Goal: Information Seeking & Learning: Learn about a topic

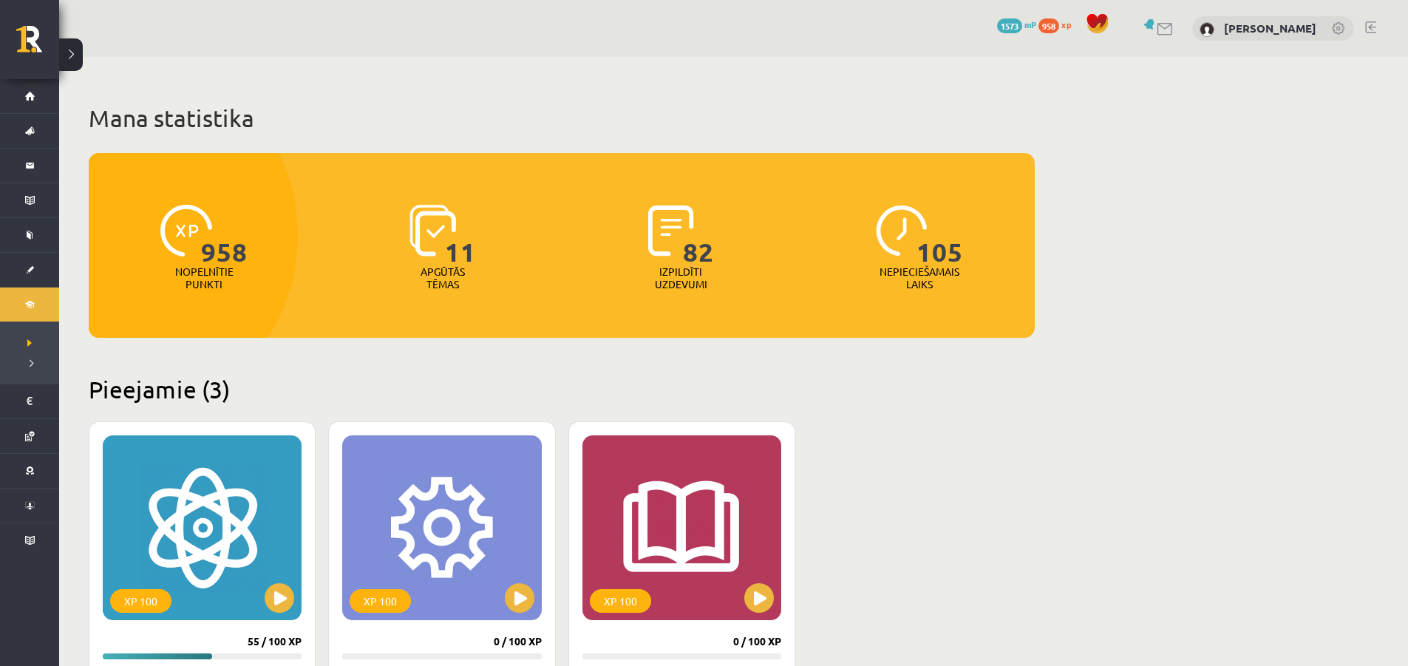
scroll to position [80, 0]
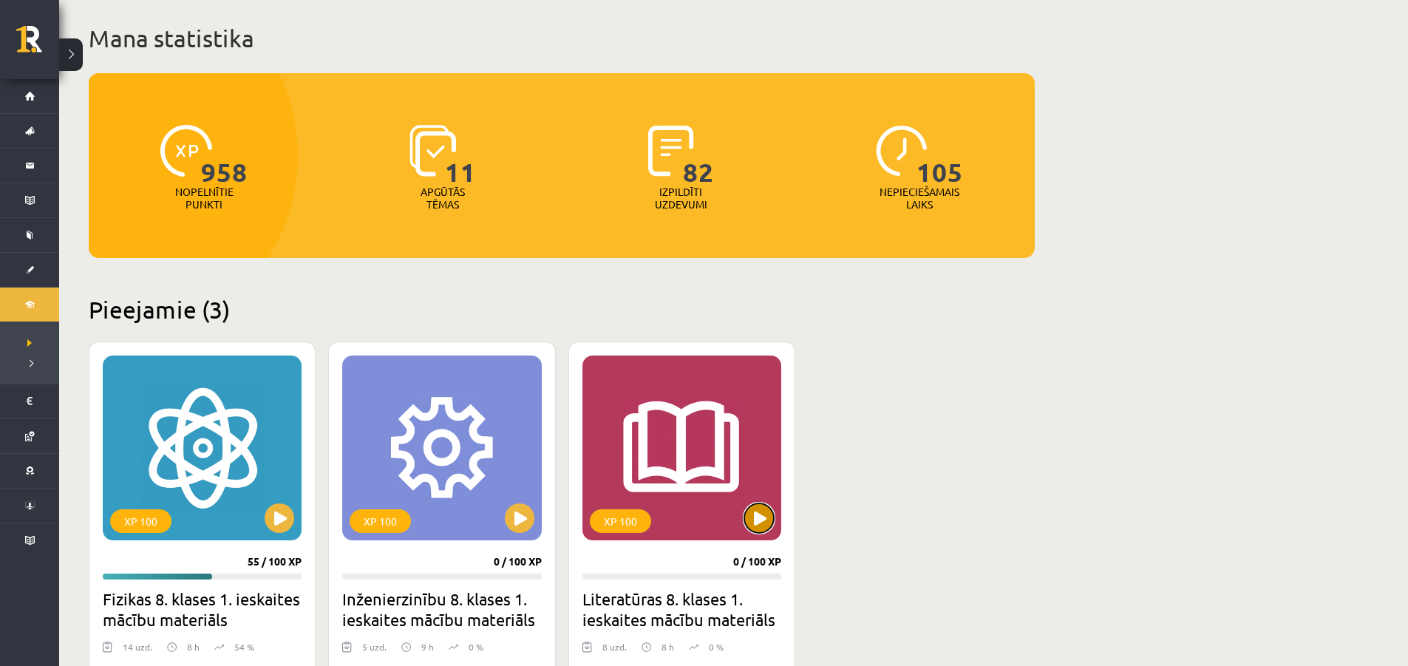
click at [772, 519] on button at bounding box center [759, 518] width 30 height 30
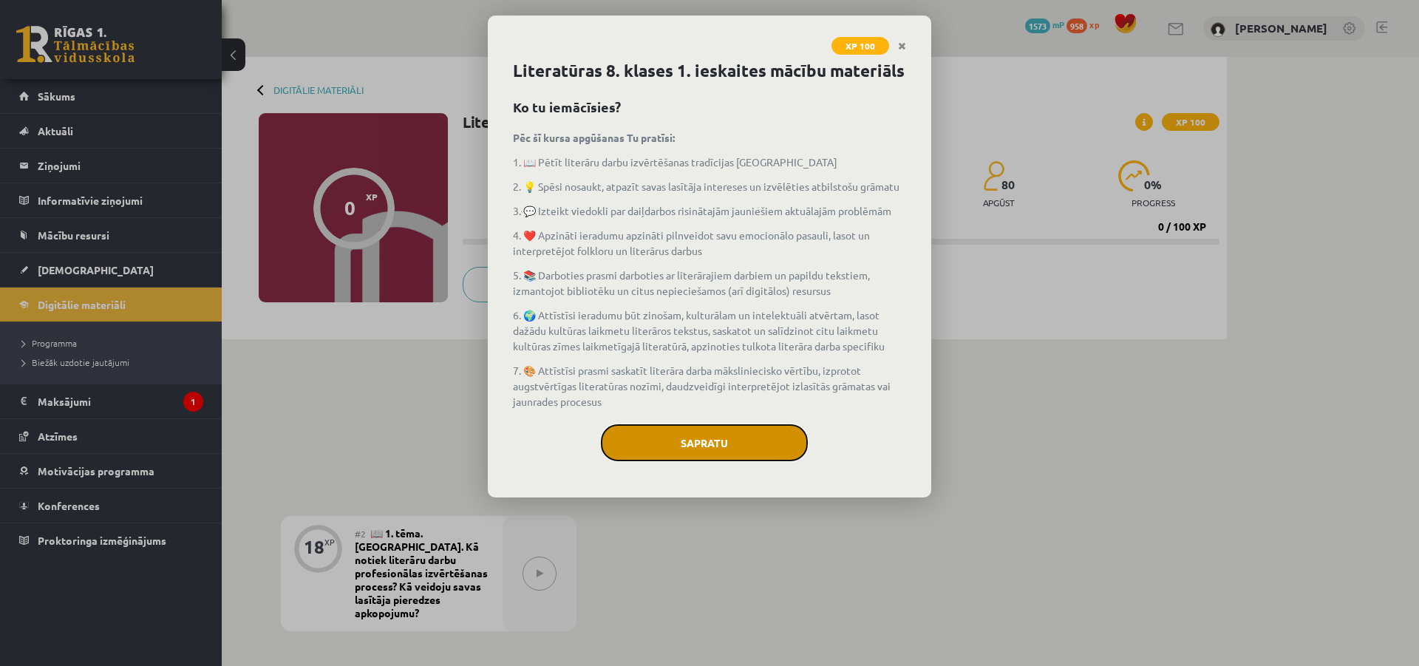
click at [748, 429] on button "Sapratu" at bounding box center [704, 442] width 207 height 37
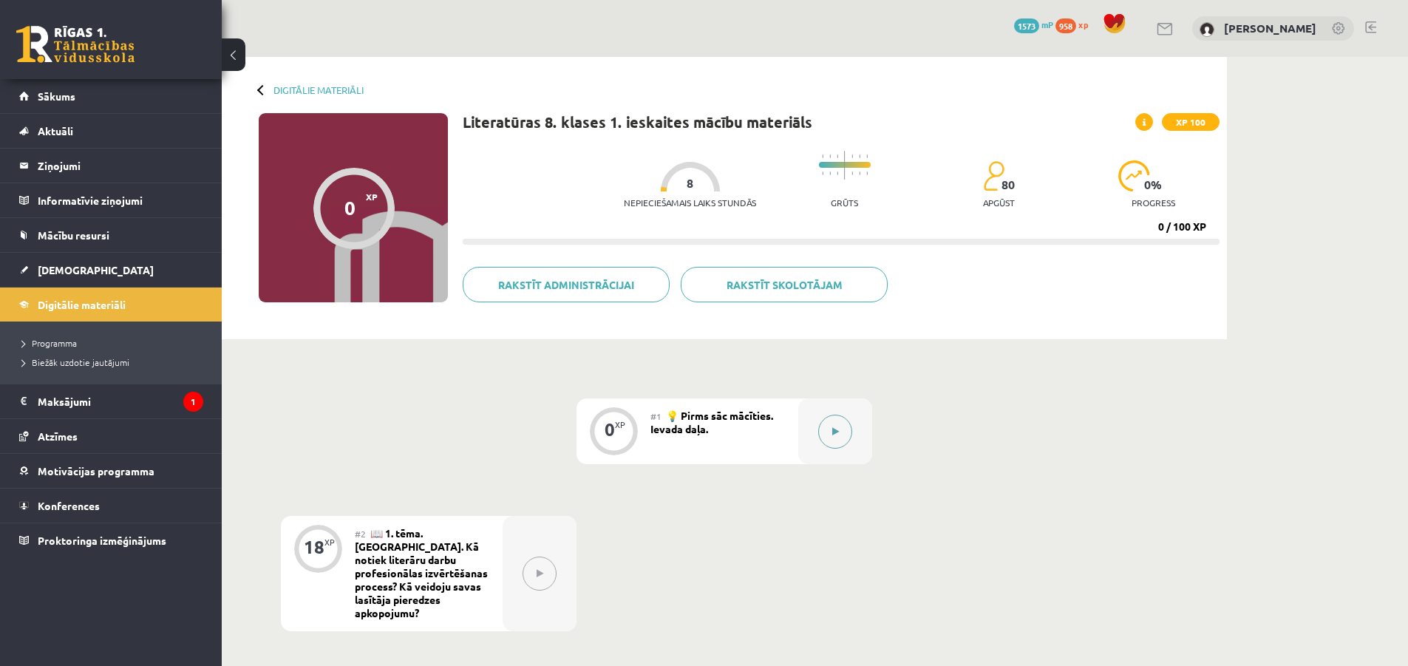
click at [815, 424] on div at bounding box center [835, 431] width 74 height 66
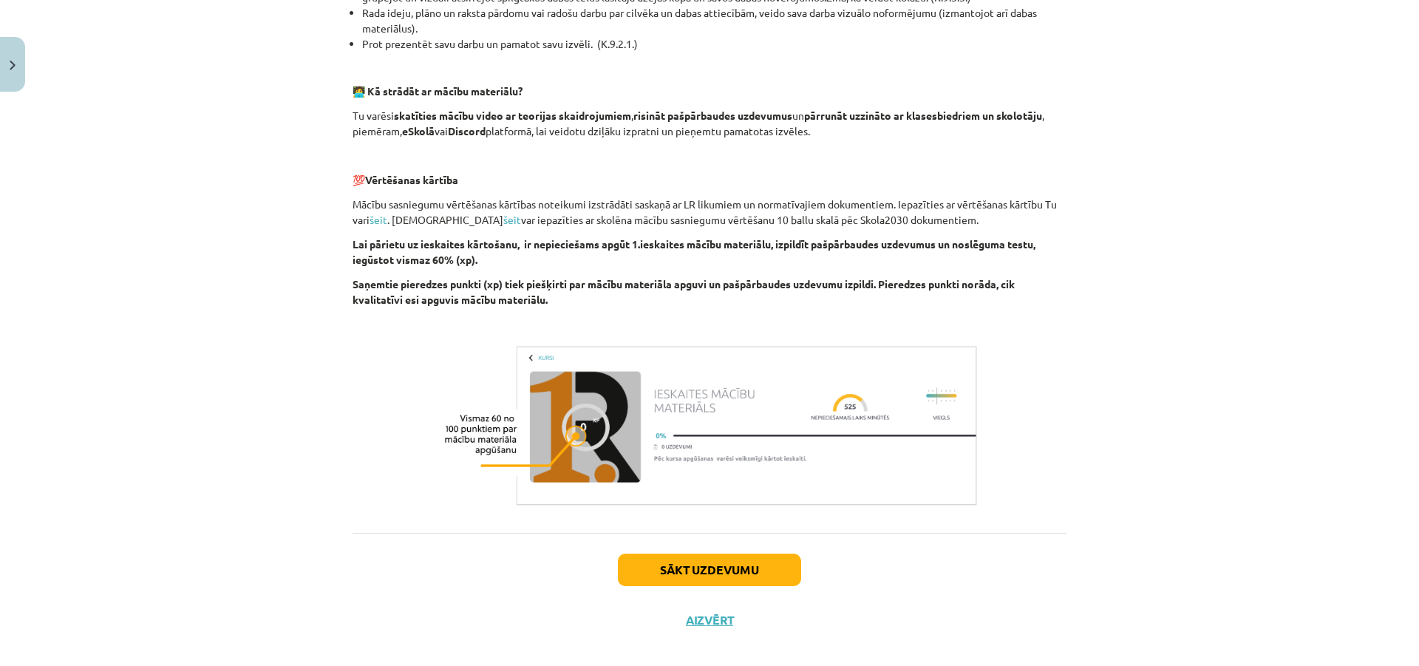
scroll to position [693, 0]
click at [754, 532] on div "Sākt uzdevumu Aizvērt" at bounding box center [709, 583] width 714 height 103
click at [751, 553] on button "Sākt uzdevumu" at bounding box center [709, 569] width 183 height 33
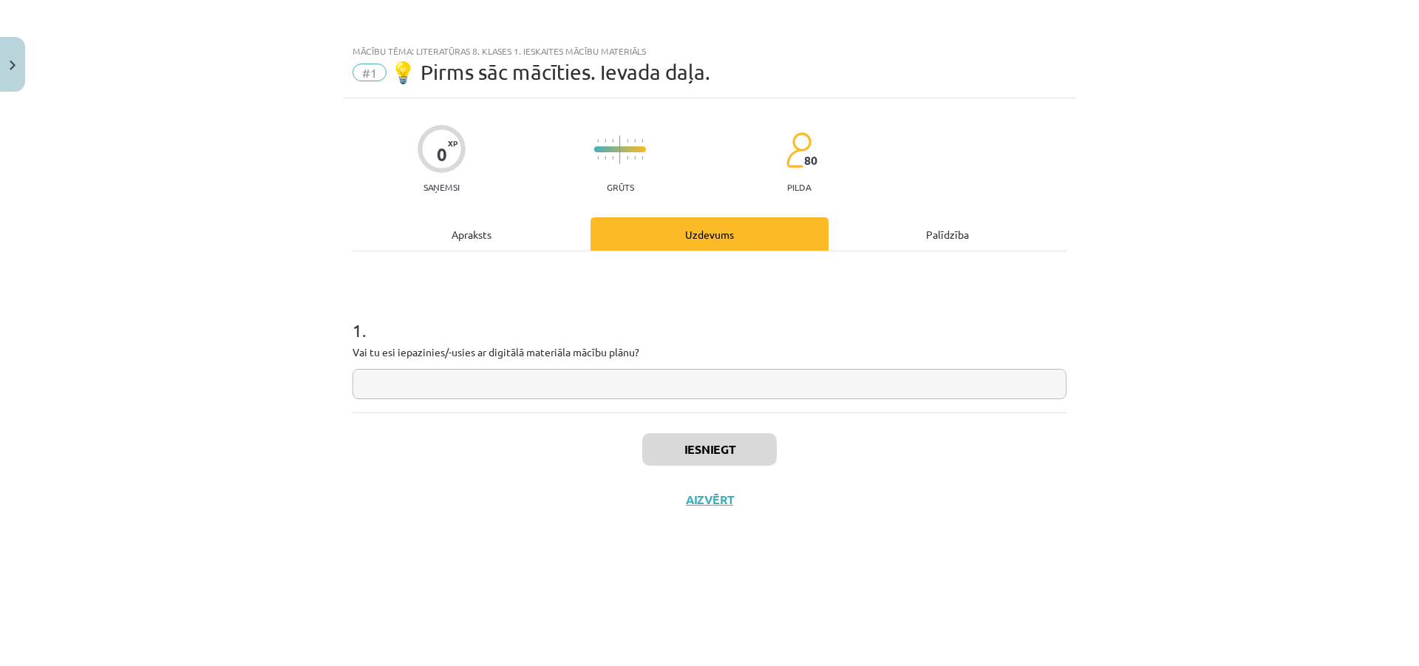
scroll to position [0, 0]
click at [733, 402] on div "1 . Vai tu esi iepazinies/-usies ar digitālā materiāla mācību plānu?" at bounding box center [709, 331] width 714 height 161
drag, startPoint x: 733, startPoint y: 402, endPoint x: 745, endPoint y: 377, distance: 27.8
click at [734, 396] on div "1 . Vai tu esi iepazinies/-usies ar digitālā materiāla mācību plānu?" at bounding box center [709, 331] width 714 height 161
click at [745, 377] on input "text" at bounding box center [709, 384] width 714 height 30
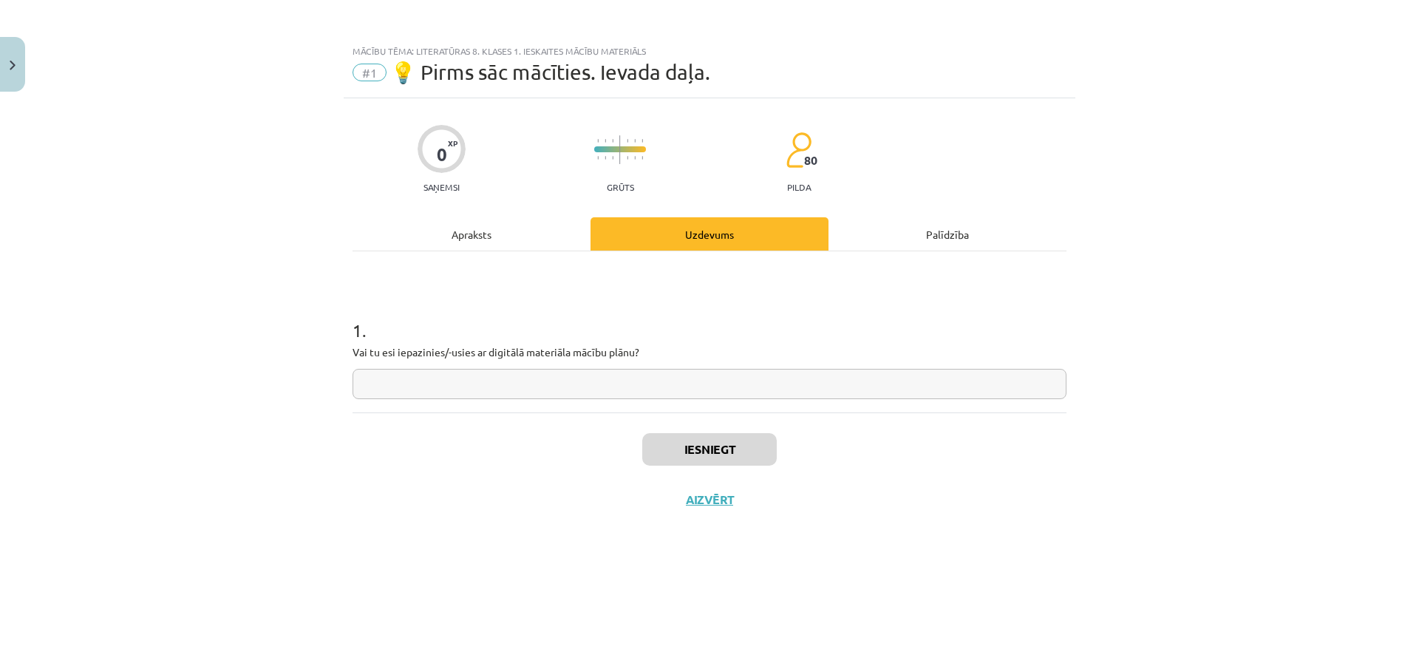
click at [745, 377] on input "text" at bounding box center [709, 384] width 714 height 30
click at [805, 412] on div "0 XP Saņemsi Grūts 80 pilda Apraksts Uzdevums Palīdzība 1 . Vai tu esi iepazini…" at bounding box center [709, 363] width 731 height 530
click at [807, 387] on input "text" at bounding box center [709, 384] width 714 height 30
click at [807, 396] on input "text" at bounding box center [709, 384] width 714 height 30
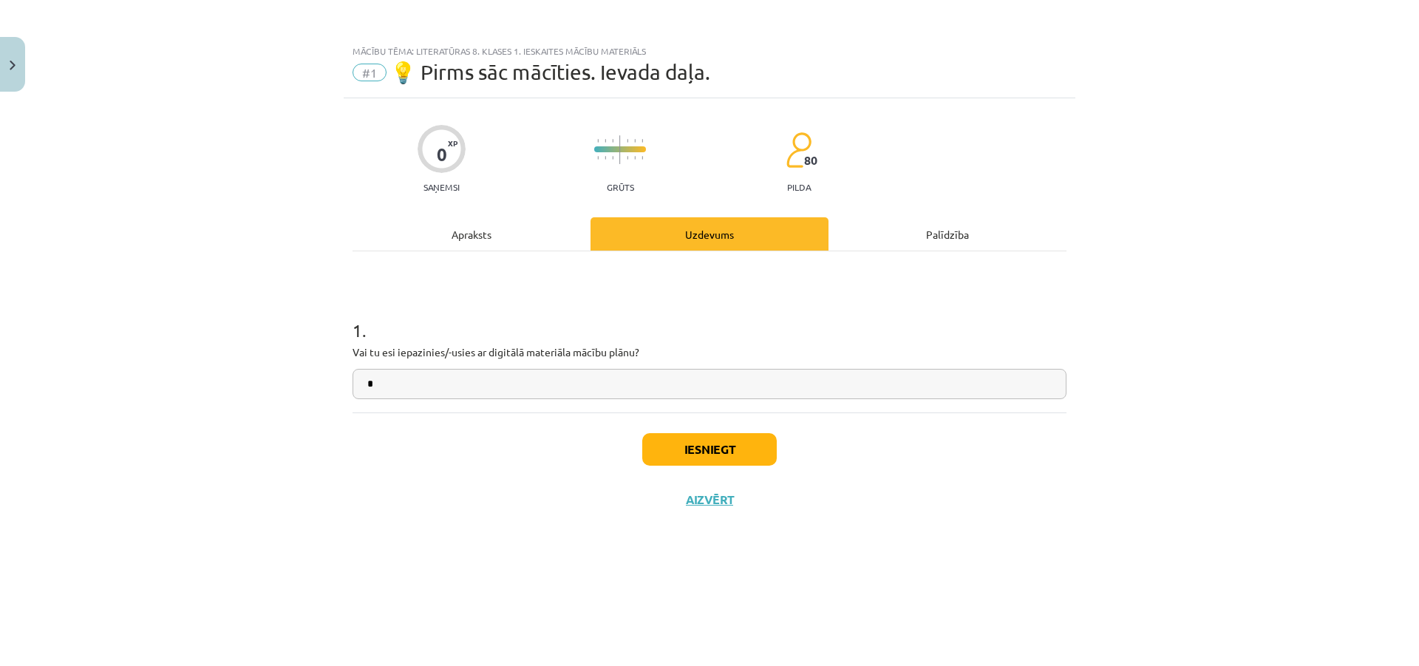
type input "*"
click at [758, 446] on button "Iesniegt" at bounding box center [709, 449] width 134 height 33
click at [785, 389] on input "*" at bounding box center [709, 384] width 714 height 30
type input "**"
click at [895, 477] on div "Iesniegt Aizvērt" at bounding box center [709, 463] width 714 height 103
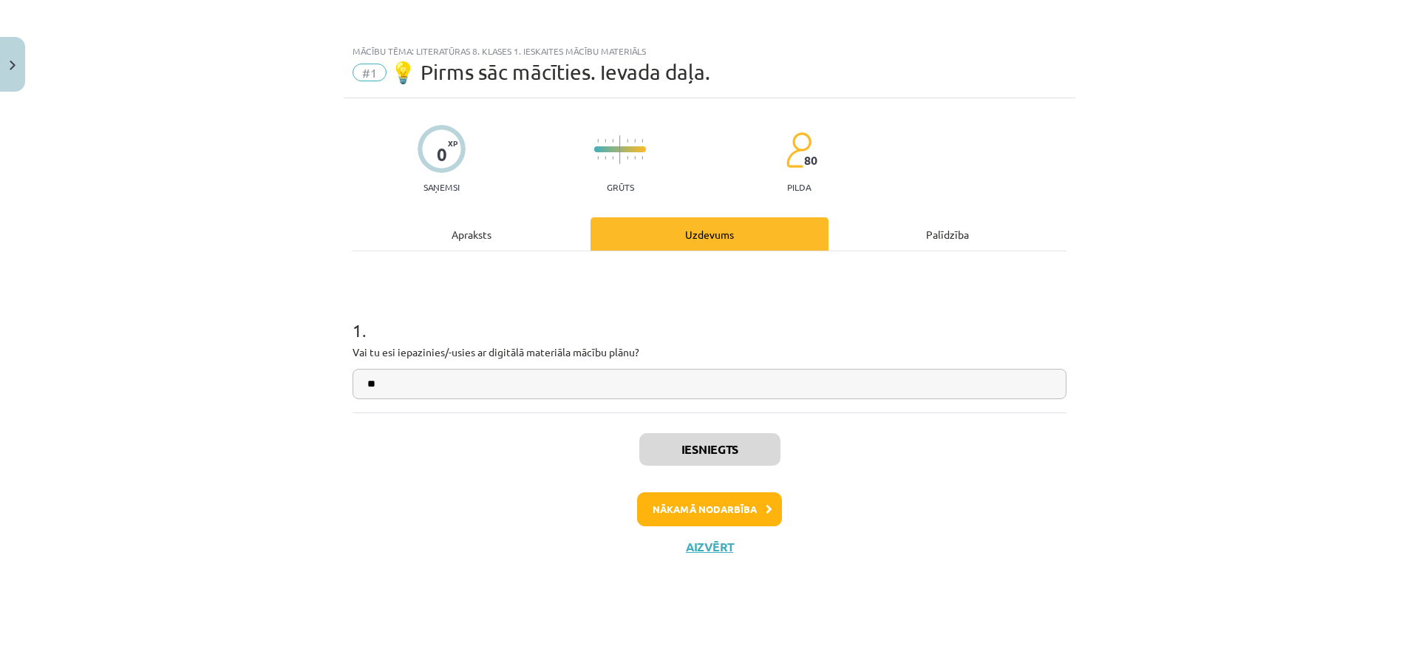
click at [815, 500] on div "Nākamā nodarbība" at bounding box center [709, 509] width 696 height 34
click at [779, 503] on div "Nākamā nodarbība" at bounding box center [709, 509] width 696 height 34
click at [764, 498] on button "Nākamā nodarbība" at bounding box center [709, 509] width 145 height 34
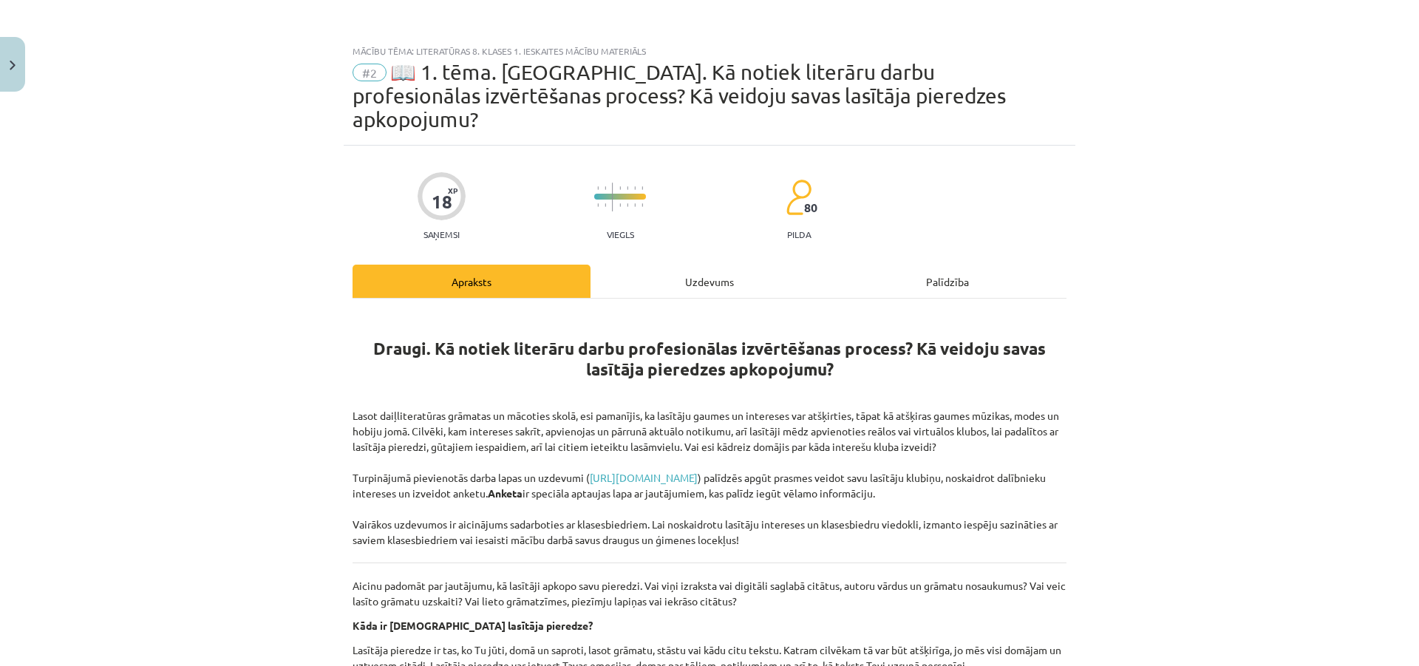
click at [762, 498] on p "Lasot daiļliteratūras grāmatas un mācoties skolā, esi pamanījis, ka lasītāju ga…" at bounding box center [709, 478] width 714 height 140
click at [730, 265] on div "Uzdevums" at bounding box center [709, 281] width 238 height 33
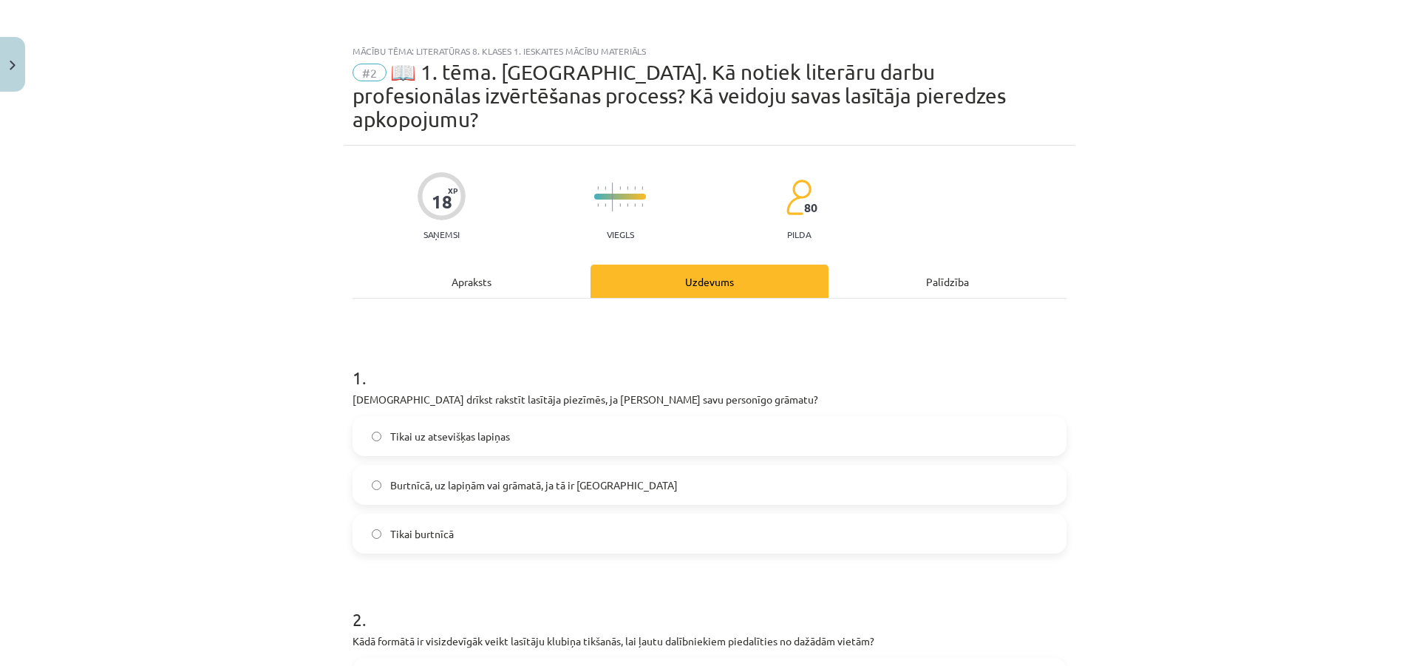
scroll to position [37, 0]
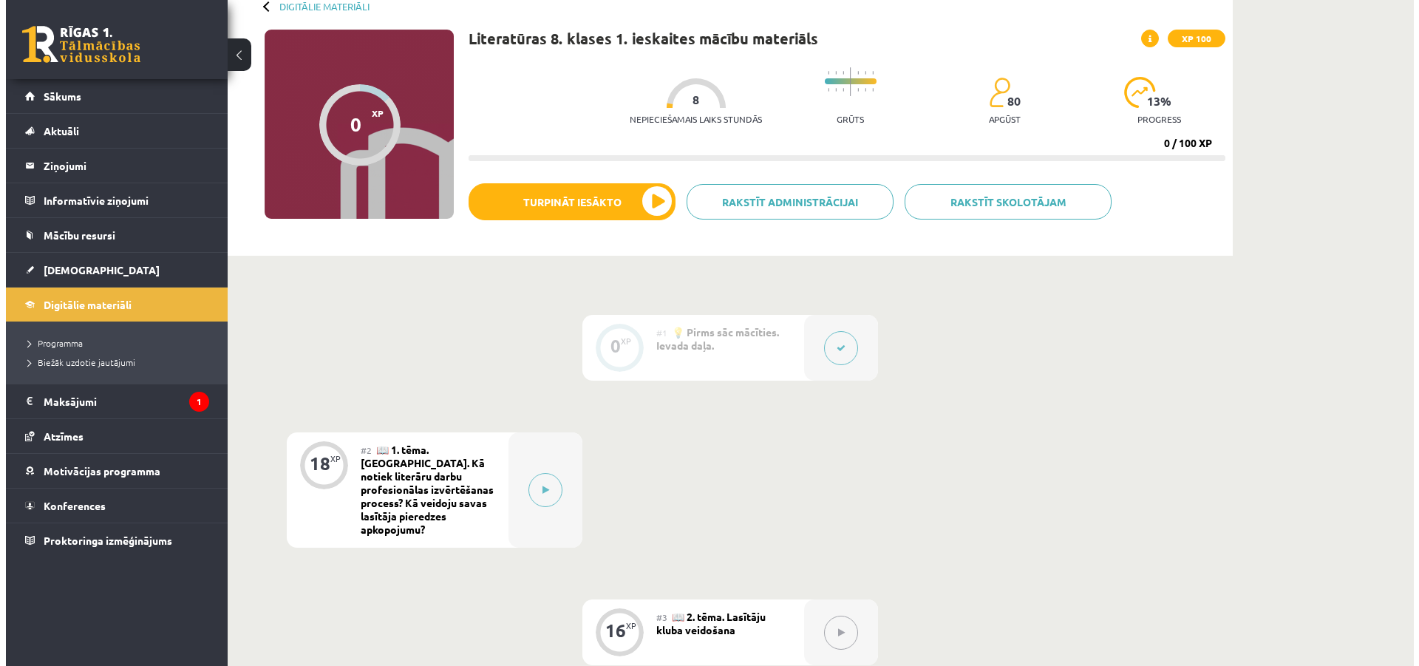
scroll to position [148, 0]
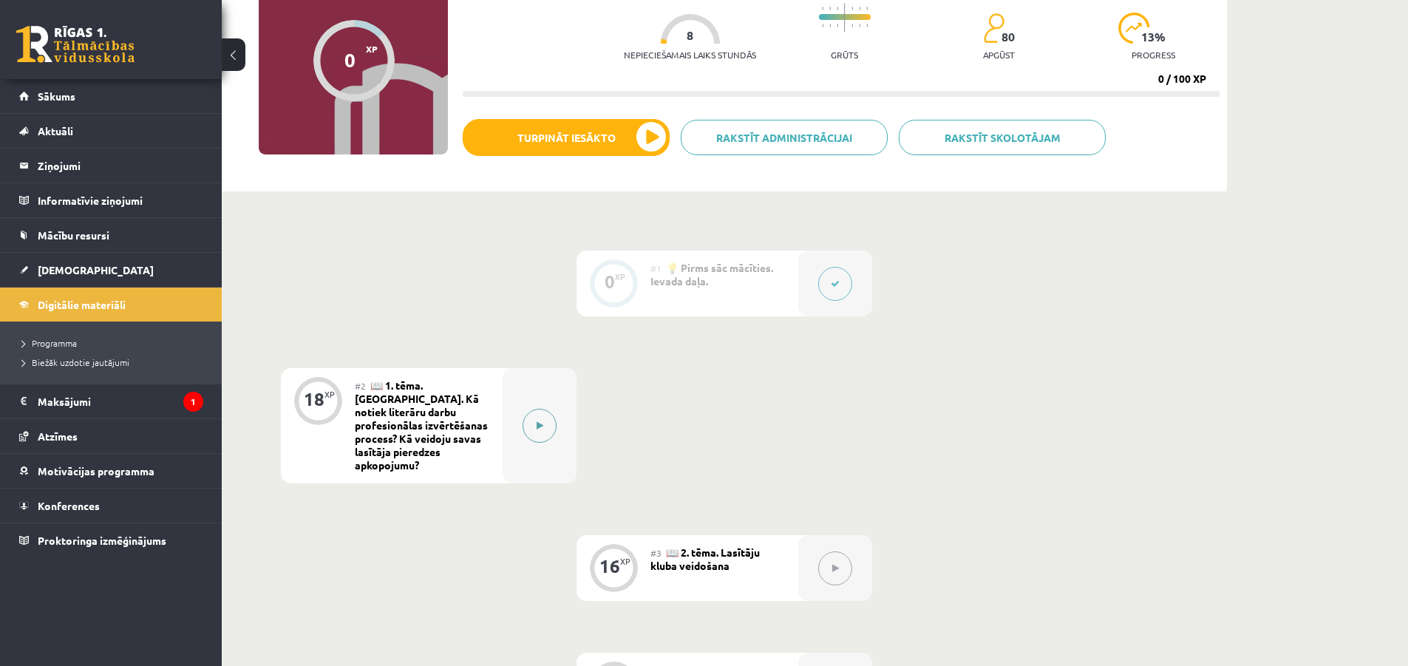
click at [544, 424] on button at bounding box center [539, 426] width 34 height 34
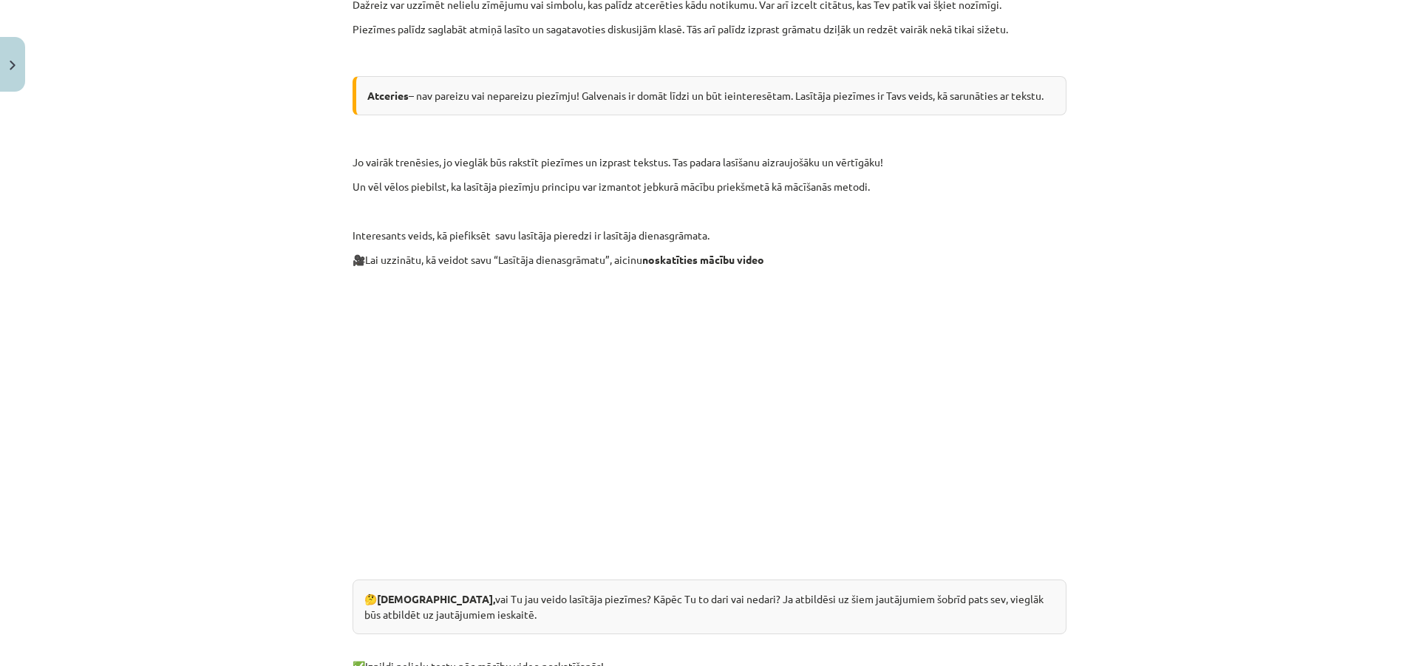
scroll to position [887, 0]
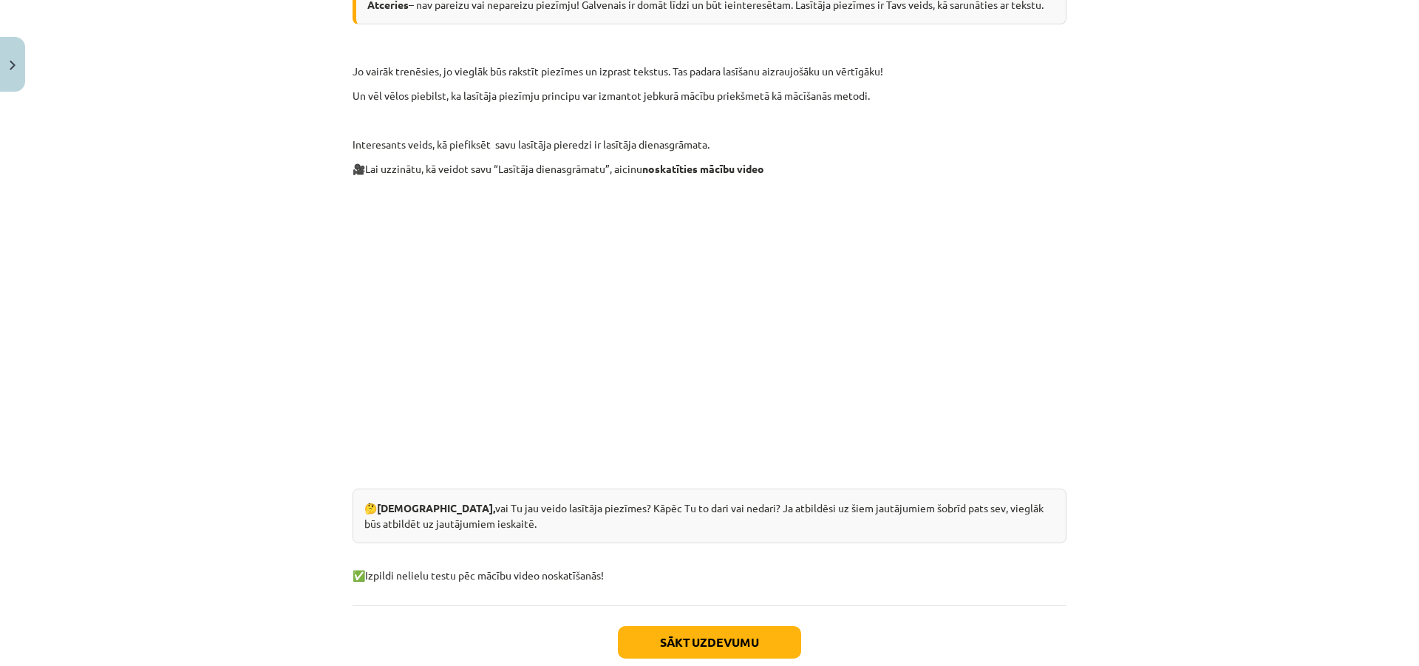
drag, startPoint x: 1160, startPoint y: 401, endPoint x: 1043, endPoint y: 383, distance: 118.9
click at [1094, 409] on div "Mācību tēma: Literatūras 8. klases 1. ieskaites mācību materiāls #2 📖 1. tēma. …" at bounding box center [709, 333] width 1419 height 666
click at [257, 458] on div "Mācību tēma: Literatūras 8. klases 1. ieskaites mācību materiāls #2 📖 1. tēma. …" at bounding box center [709, 333] width 1419 height 666
click at [674, 650] on div "Sākt uzdevumu Aizvērt" at bounding box center [709, 656] width 714 height 103
click at [683, 627] on button "Sākt uzdevumu" at bounding box center [709, 642] width 183 height 33
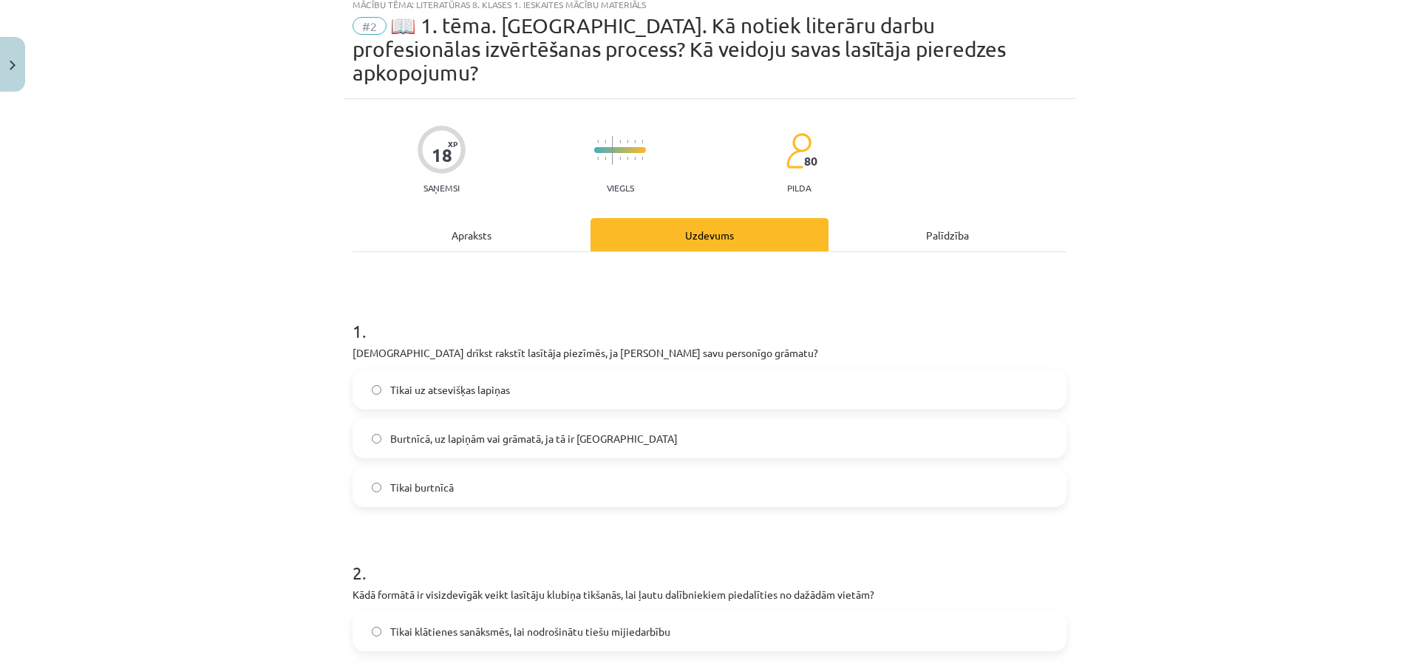
scroll to position [37, 0]
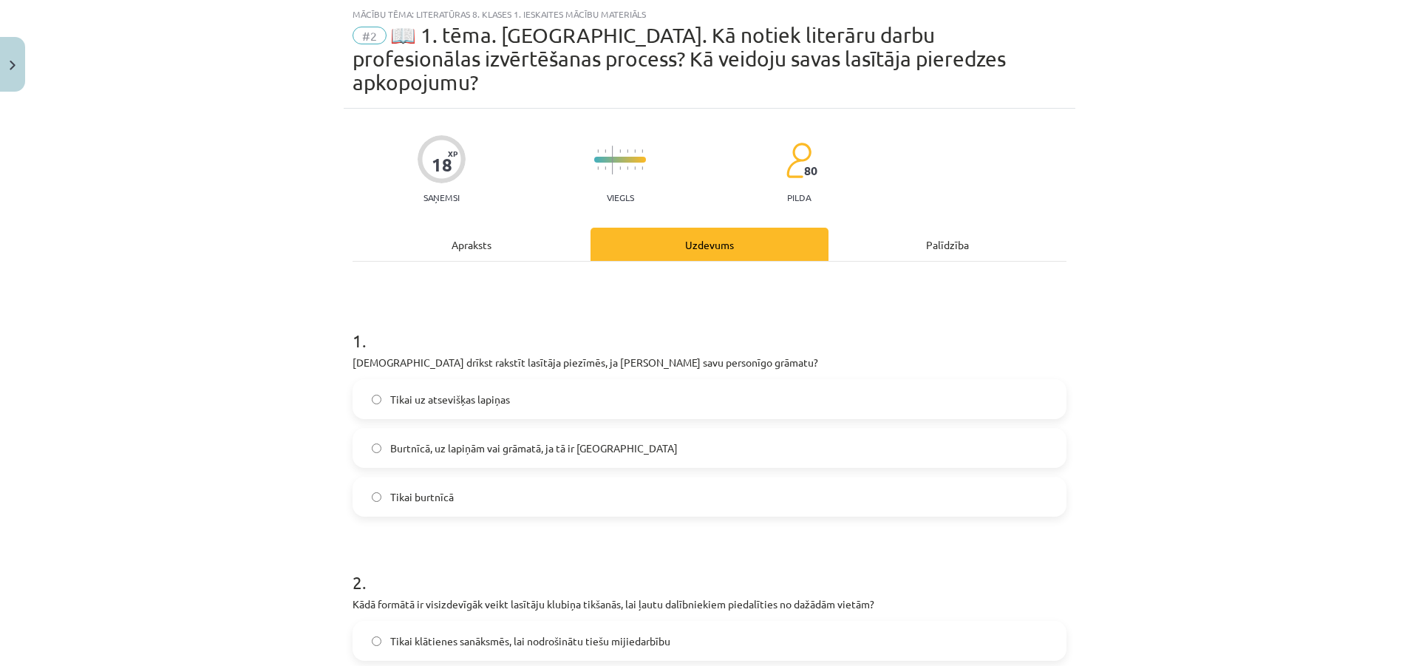
click at [1115, 485] on div "Mācību tēma: Literatūras 8. klases 1. ieskaites mācību materiāls #2 📖 1. tēma. …" at bounding box center [709, 333] width 1419 height 666
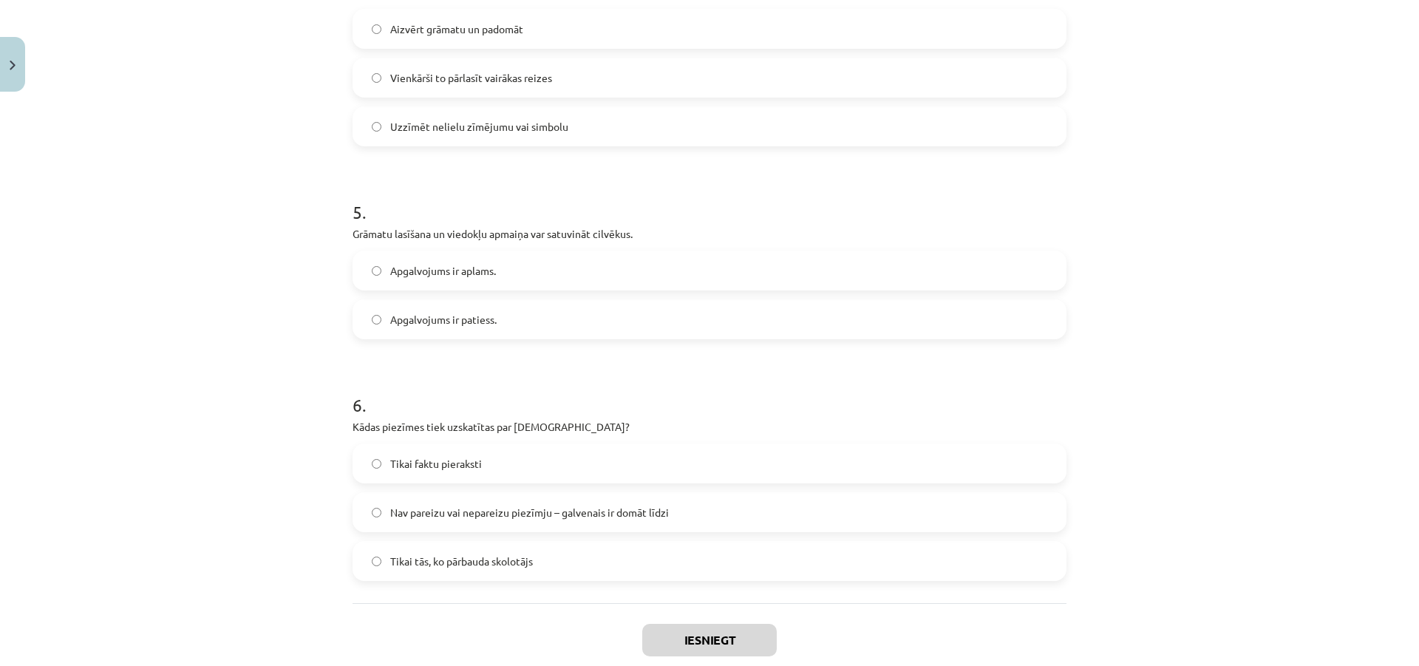
scroll to position [1292, 0]
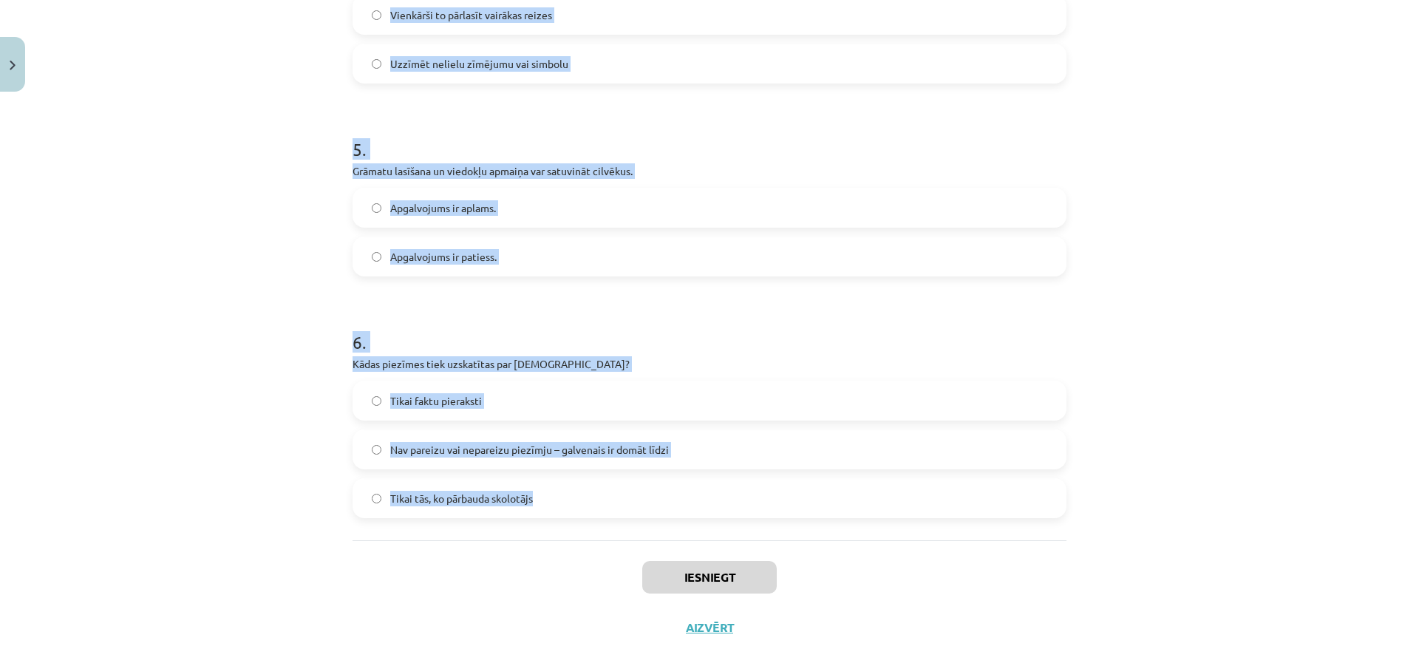
drag, startPoint x: 341, startPoint y: 309, endPoint x: 650, endPoint y: 477, distance: 352.1
copy form "1 . Kur drīkst rakstīt lasītāja piezīmēs, ja lasi savu personīgo grāmatu? Tikai…"
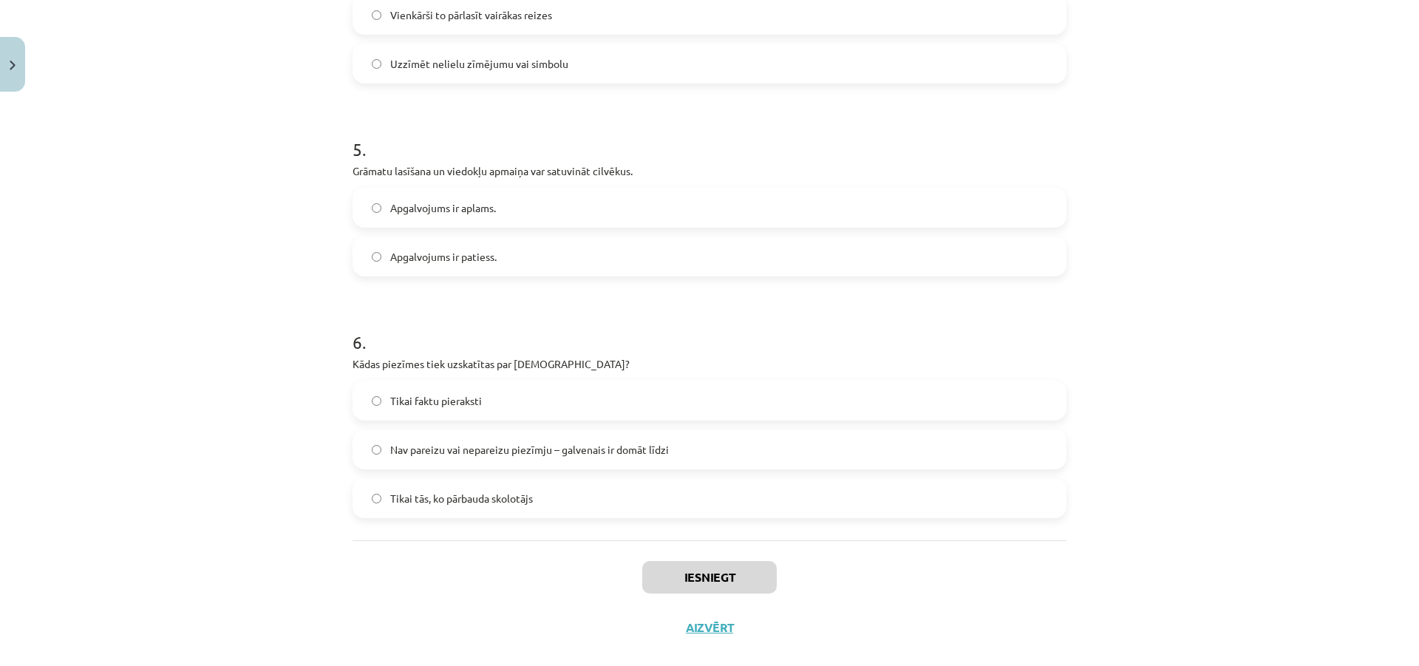
click at [547, 578] on div "Iesniegt Aizvērt" at bounding box center [709, 591] width 714 height 103
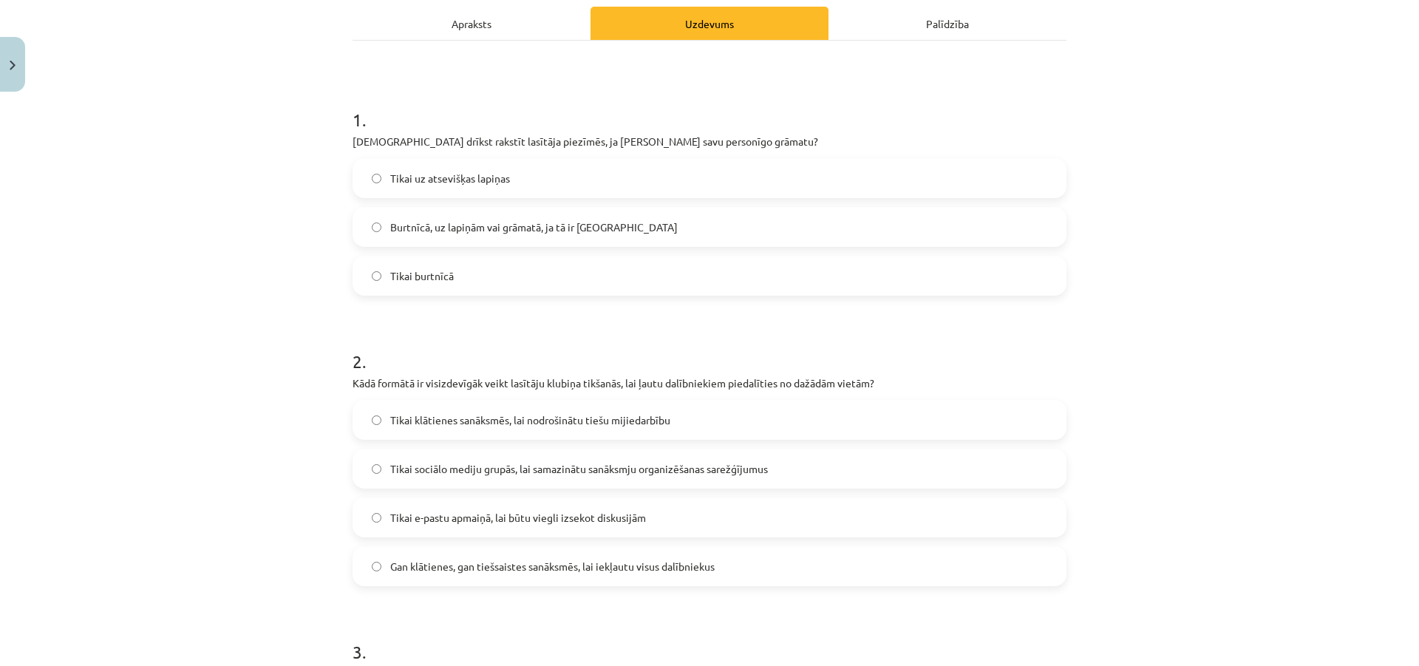
scroll to position [0, 0]
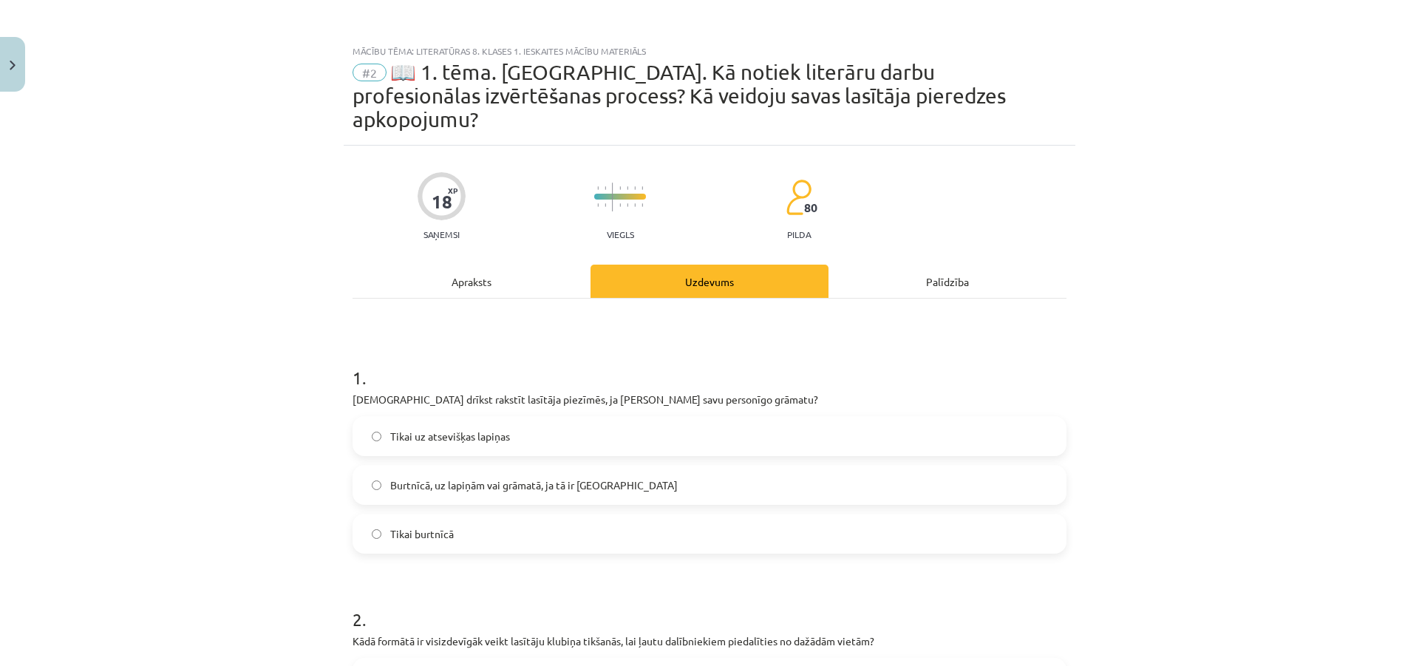
click at [558, 466] on label "Burtnīcā, uz lapiņām vai grāmatā, ja tā ir Tavējā" at bounding box center [709, 484] width 711 height 37
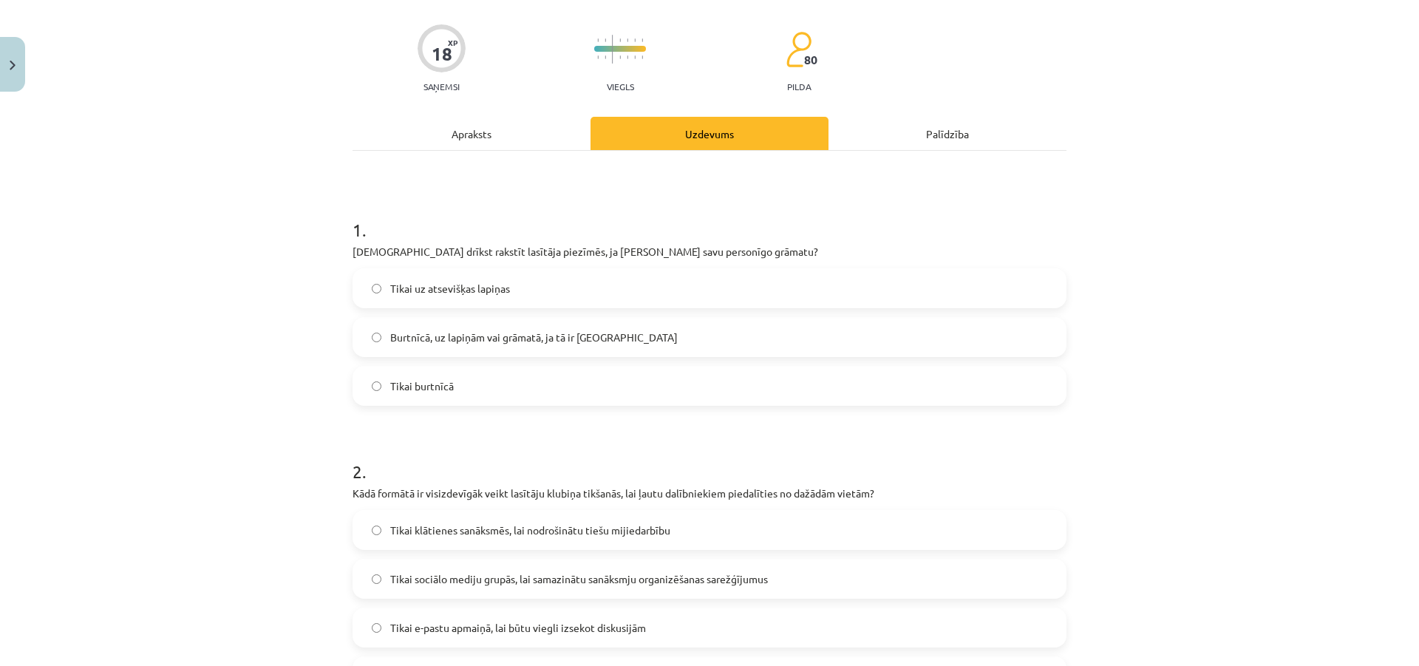
scroll to position [222, 0]
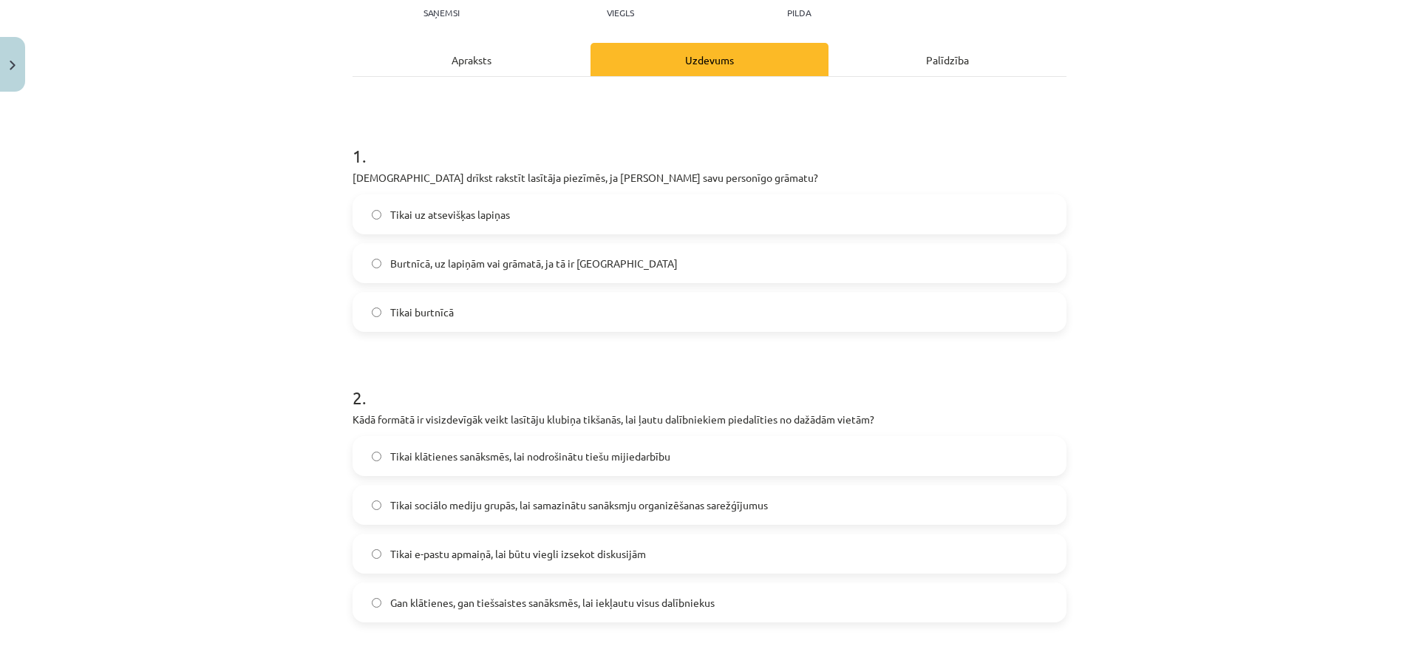
click at [541, 494] on label "Tikai sociālo mediju grupās, lai samazinātu sanāksmju organizēšanas sarežģījumus" at bounding box center [709, 504] width 711 height 37
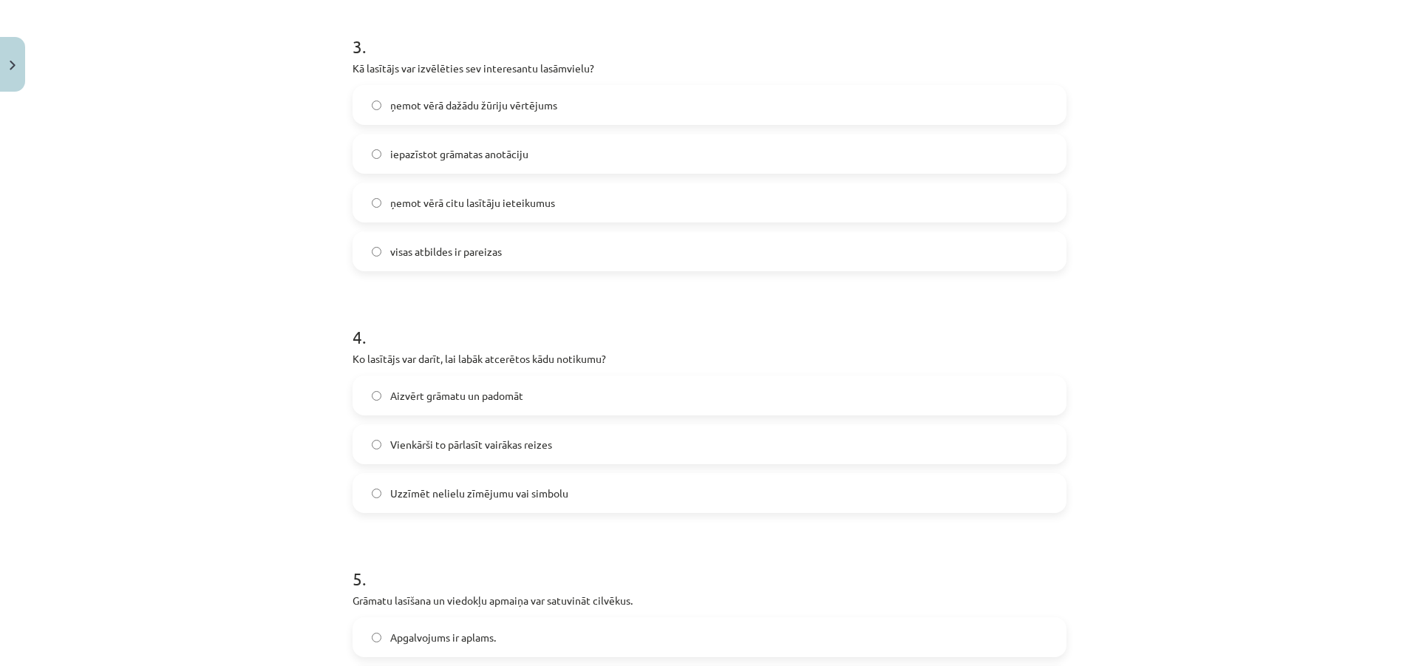
scroll to position [961, 0]
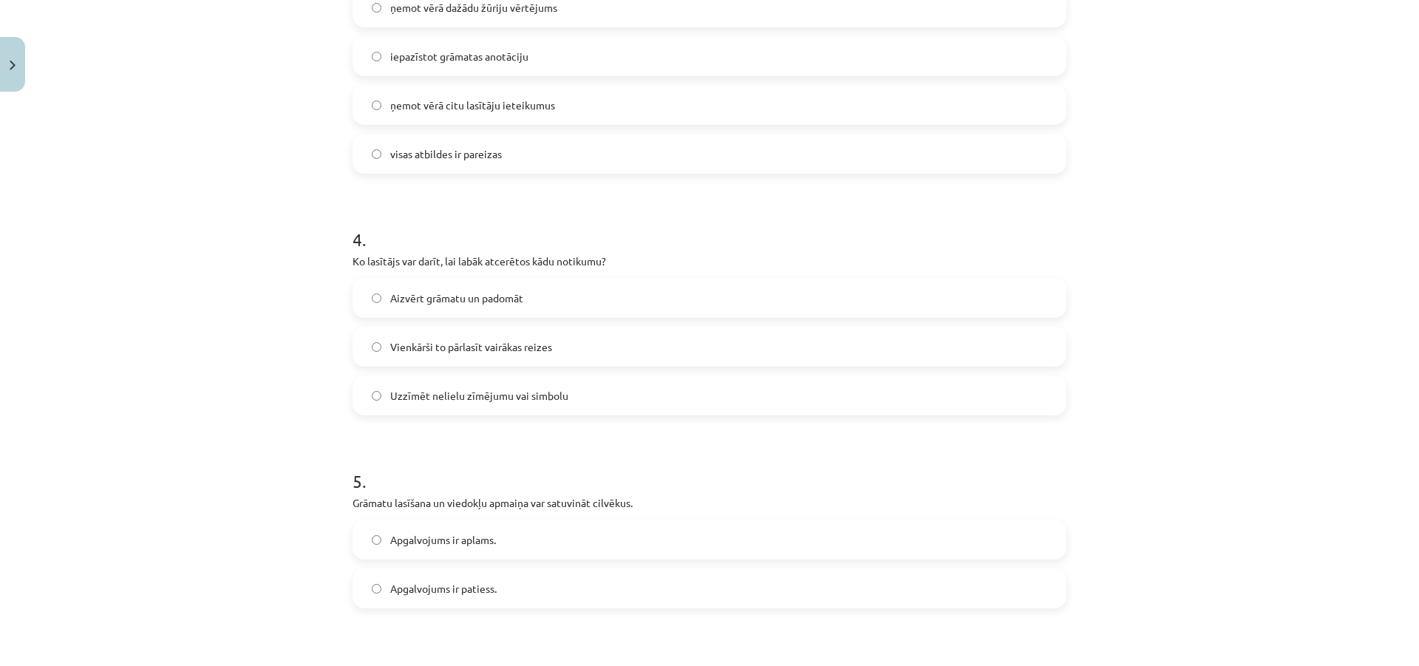
click at [484, 386] on label "Uzzīmēt nelielu zīmējumu vai simbolu" at bounding box center [709, 395] width 711 height 37
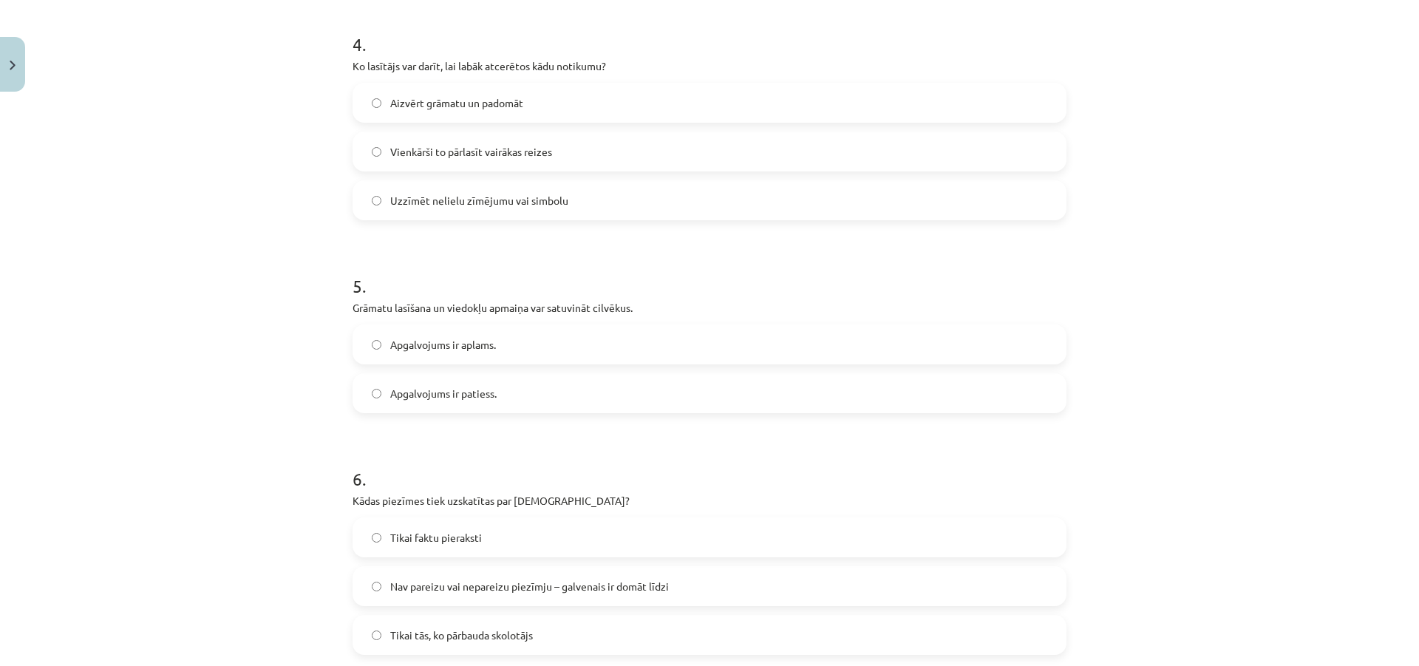
scroll to position [1182, 0]
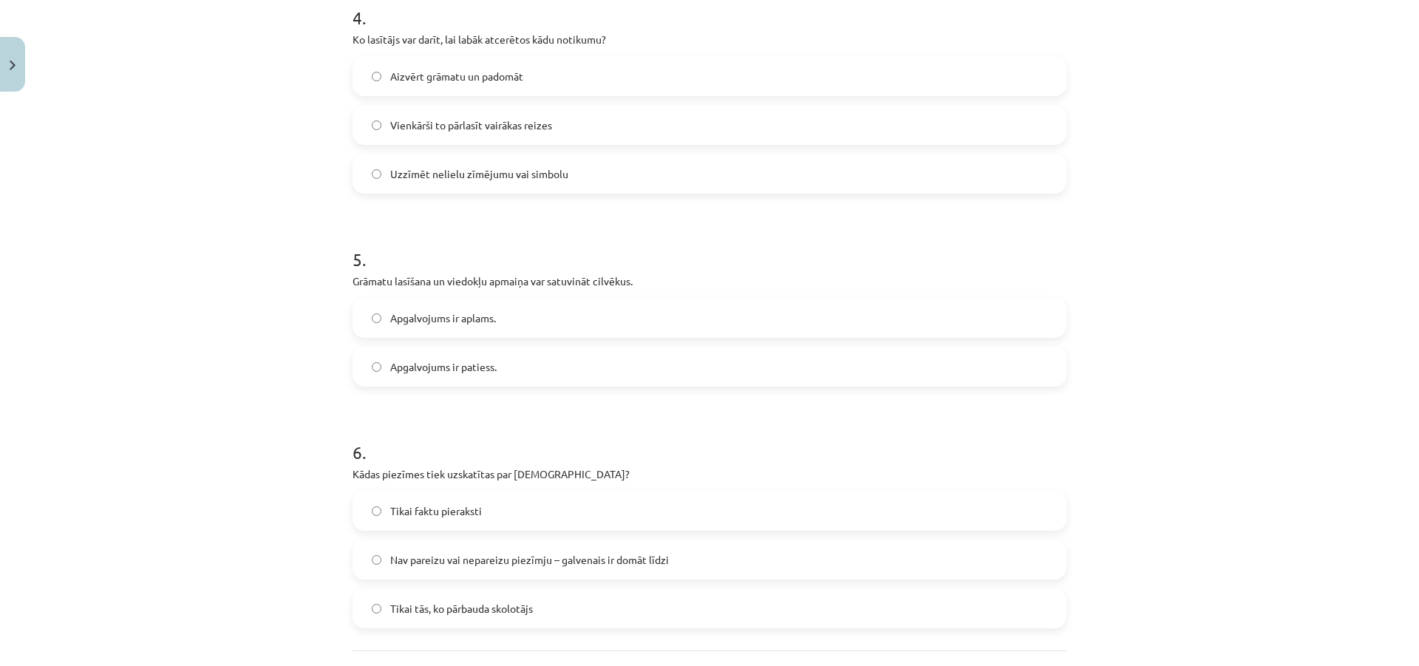
click at [518, 352] on label "Apgalvojums ir patiess." at bounding box center [709, 366] width 711 height 37
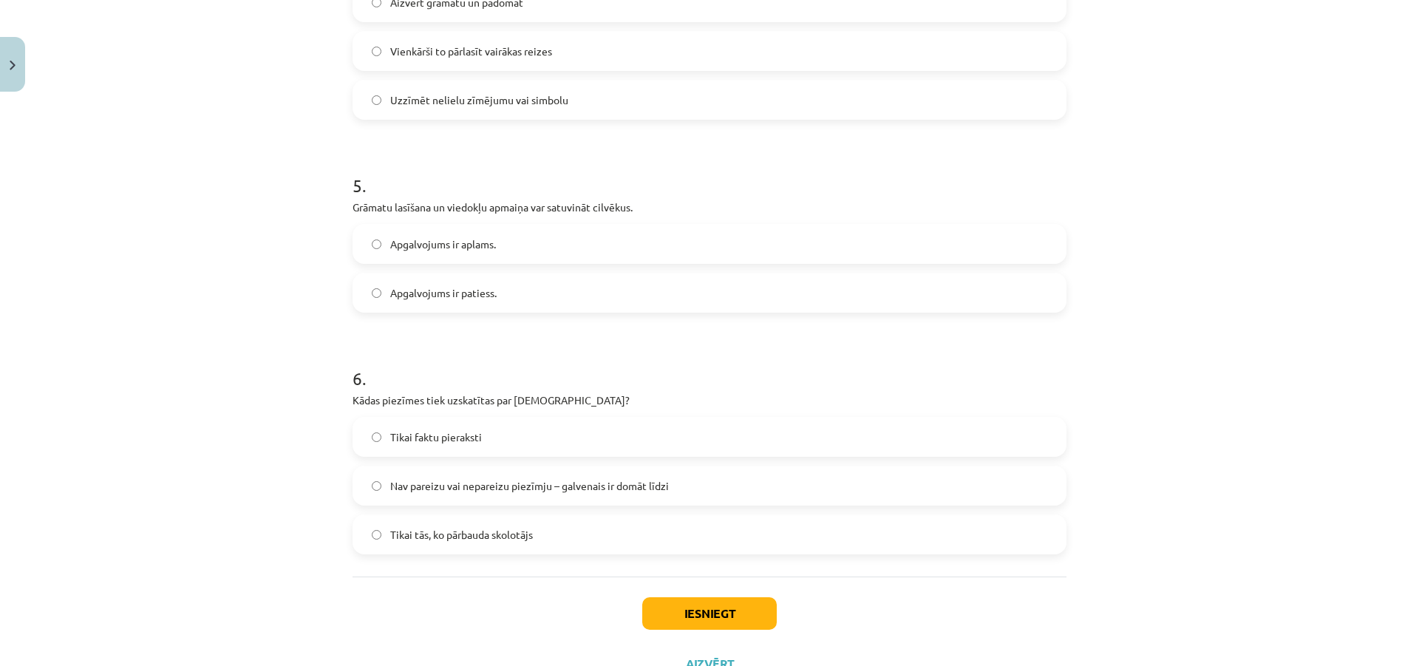
scroll to position [1292, 0]
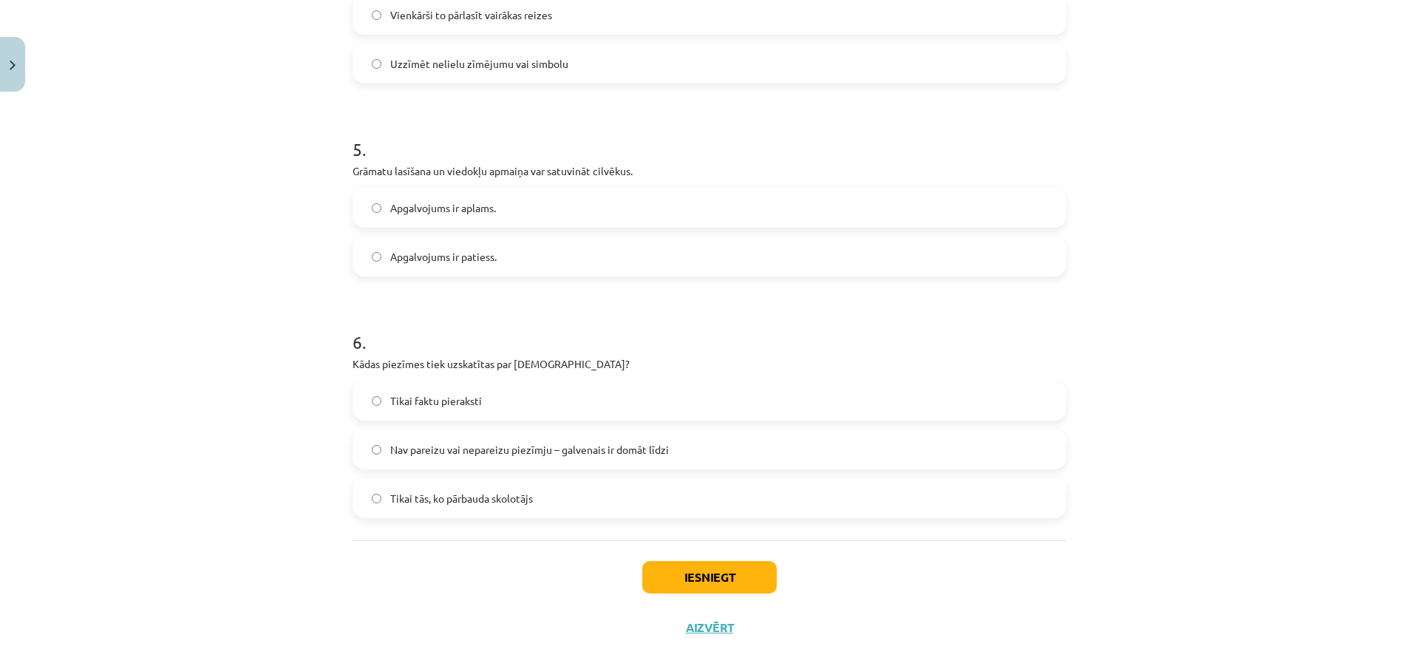
click at [556, 436] on label "Nav pareizu vai nepareizu piezīmju – galvenais ir domāt līdzi" at bounding box center [709, 449] width 711 height 37
click at [652, 561] on button "Iesniegt" at bounding box center [709, 577] width 134 height 33
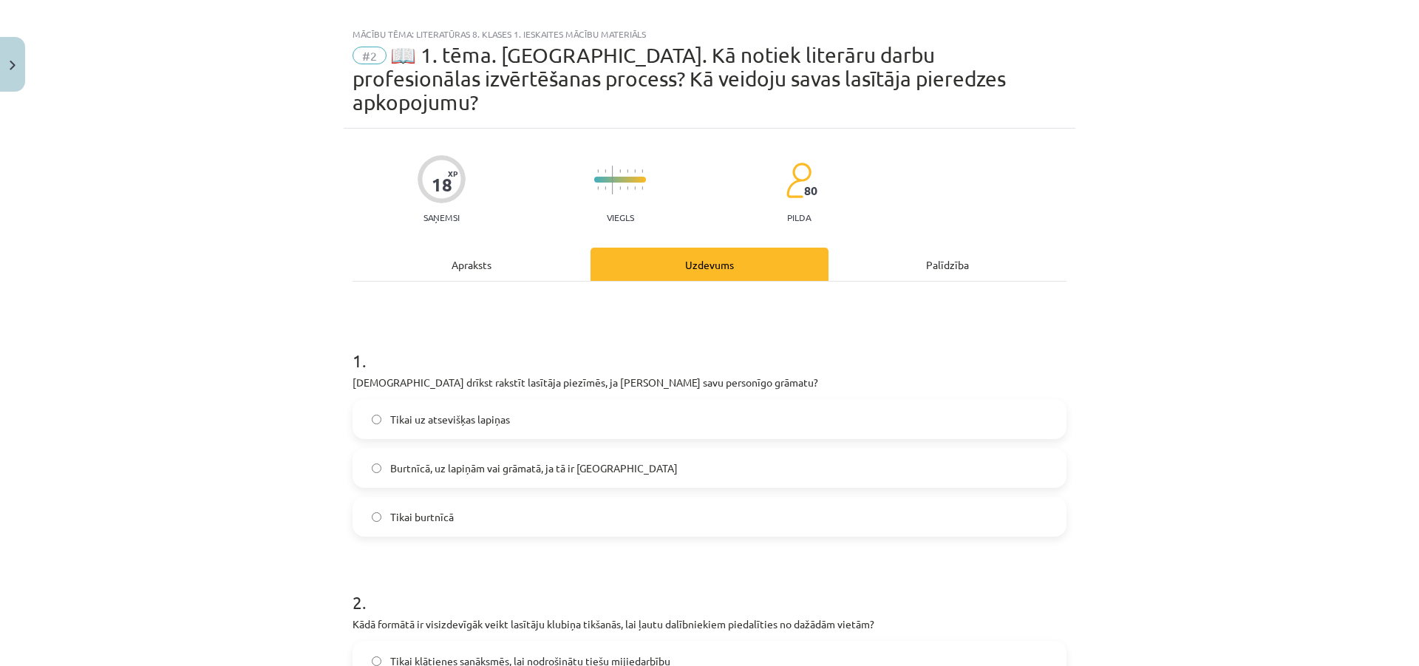
scroll to position [0, 0]
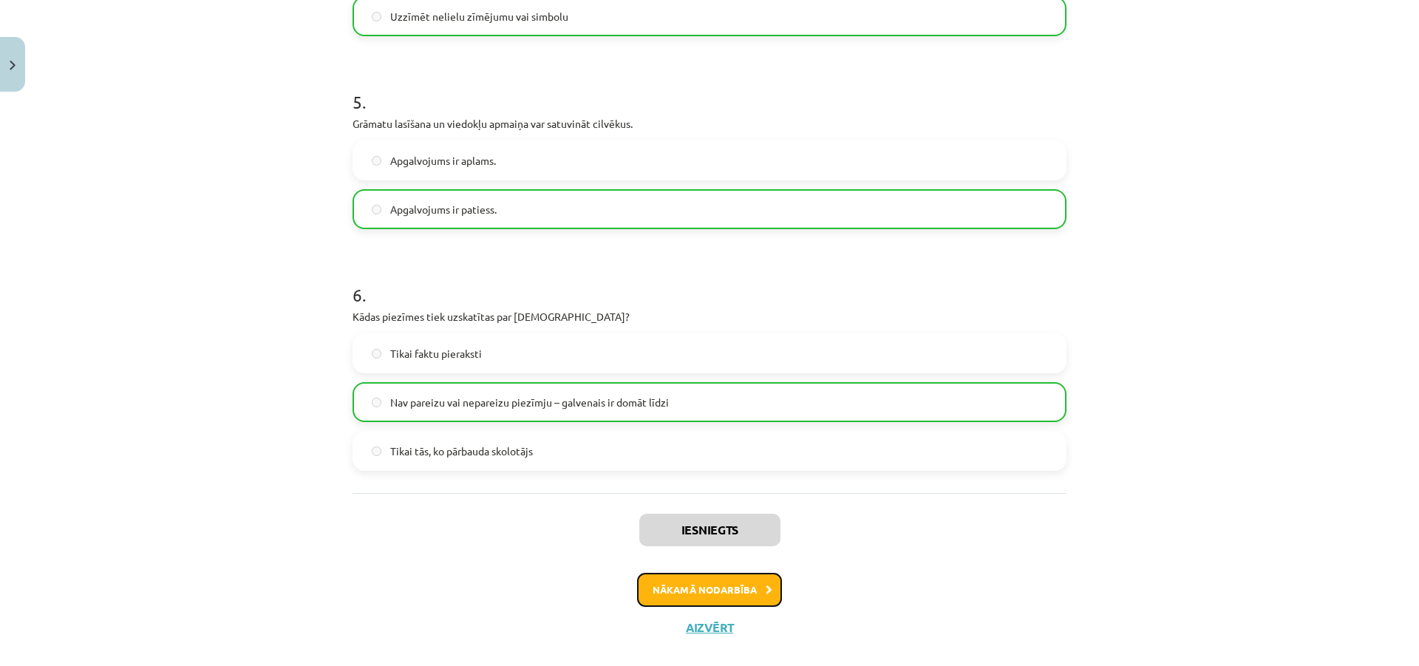
click at [643, 573] on button "Nākamā nodarbība" at bounding box center [709, 590] width 145 height 34
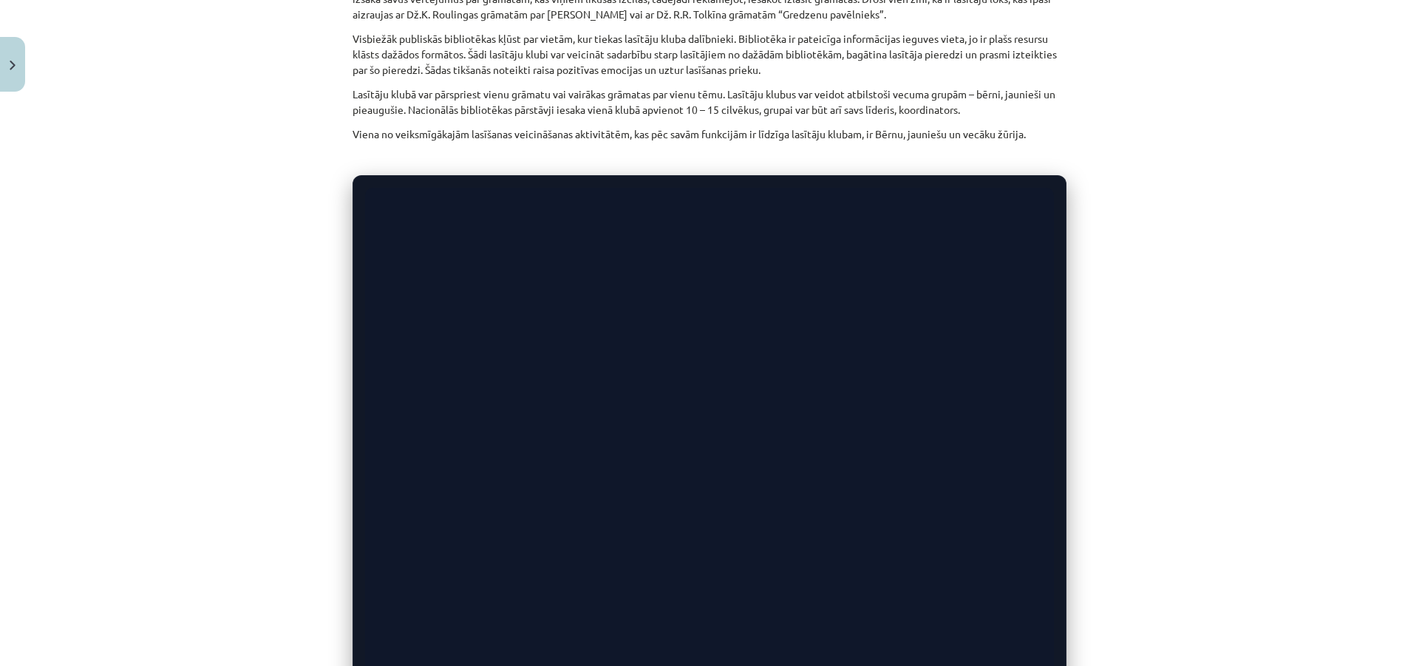
scroll to position [406, 0]
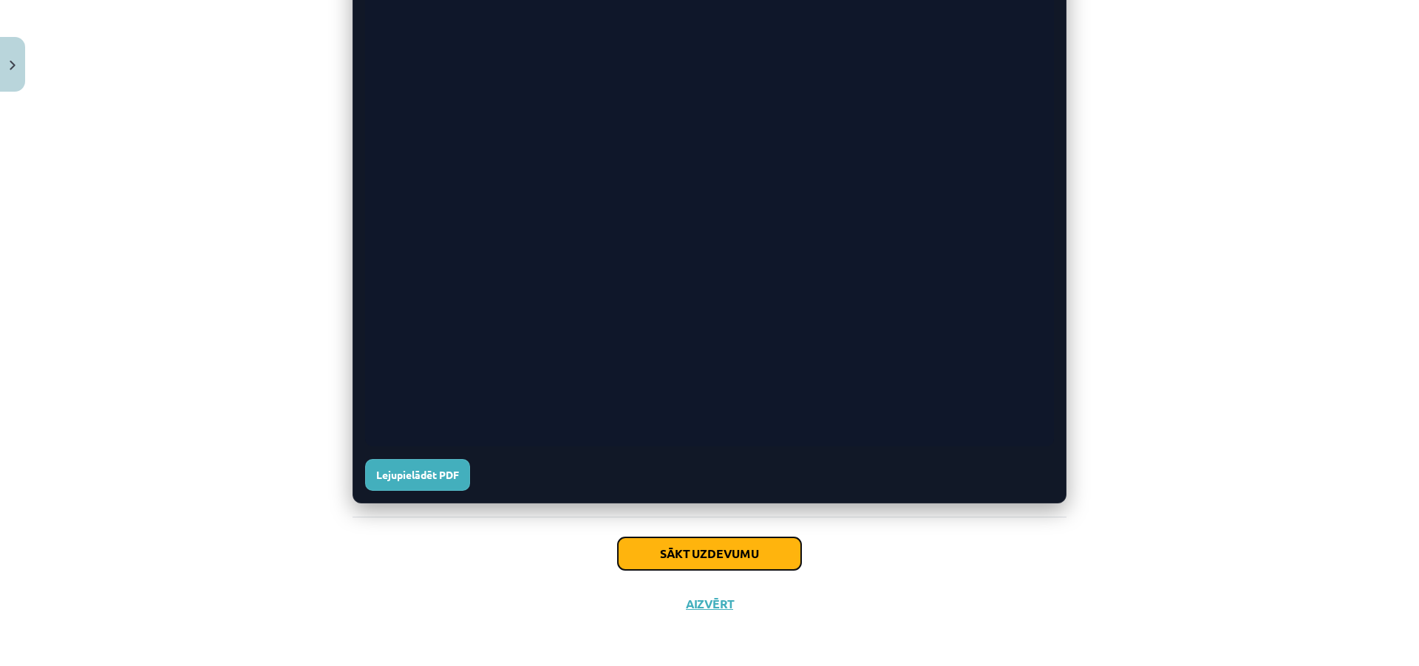
click at [686, 550] on button "Sākt uzdevumu" at bounding box center [709, 553] width 183 height 33
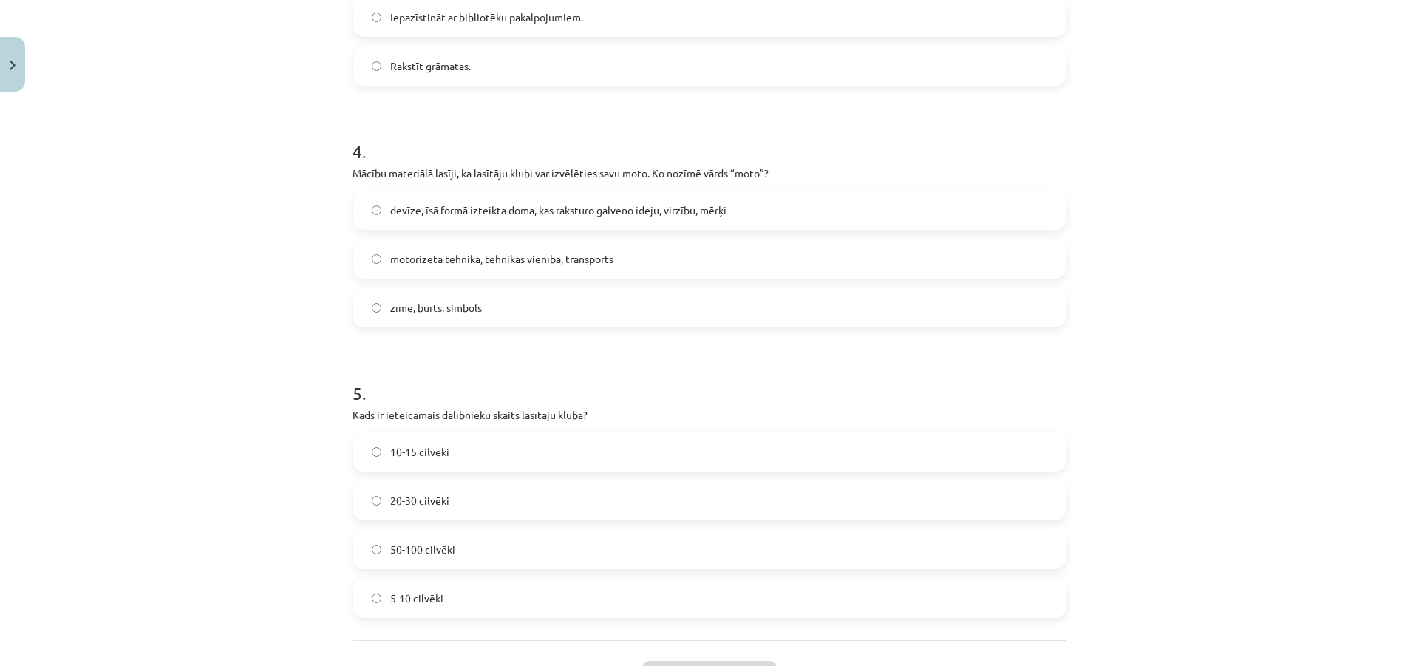
scroll to position [1480, 0]
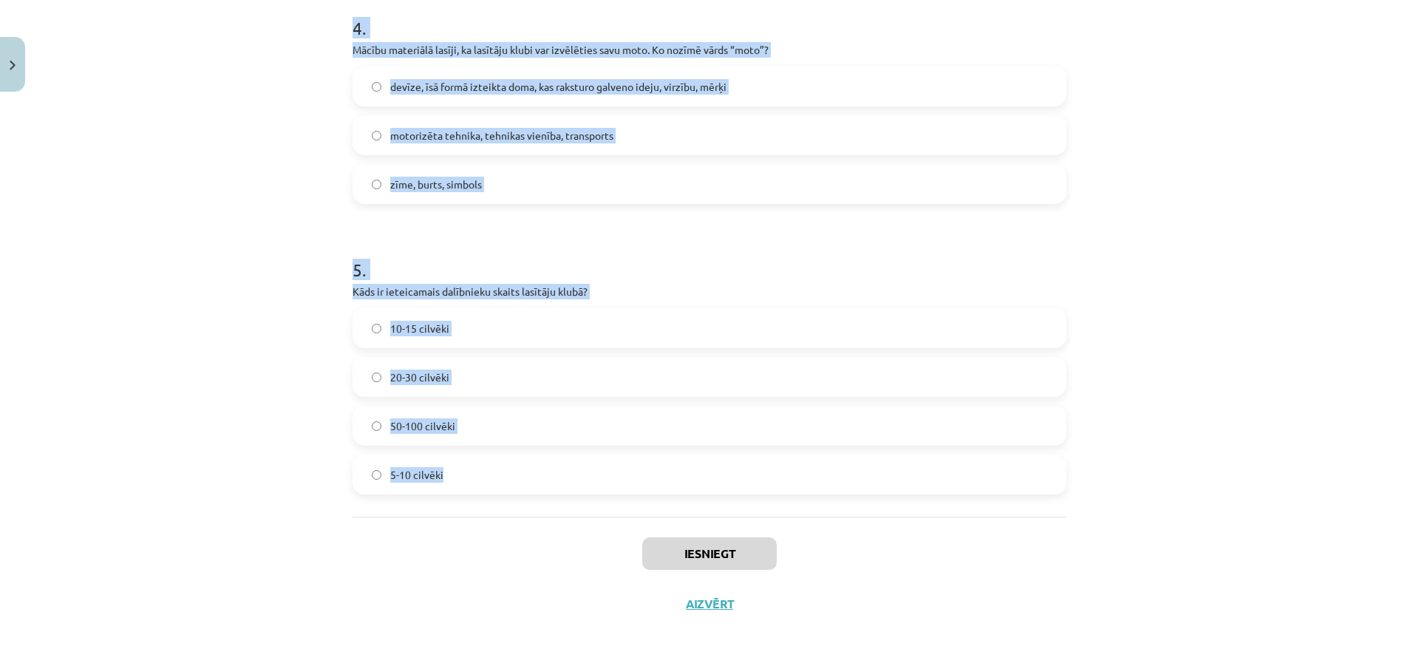
drag, startPoint x: 310, startPoint y: 279, endPoint x: 1101, endPoint y: 501, distance: 822.0
click at [1101, 501] on div "Mācību tēma: Literatūras 8. klases 1. ieskaites mācību materiāls #3 📖 2. tēma. …" at bounding box center [709, 333] width 1419 height 666
drag, startPoint x: 1101, startPoint y: 501, endPoint x: 929, endPoint y: 330, distance: 241.9
click at [929, 330] on label "10-15 cilvēki" at bounding box center [709, 328] width 711 height 37
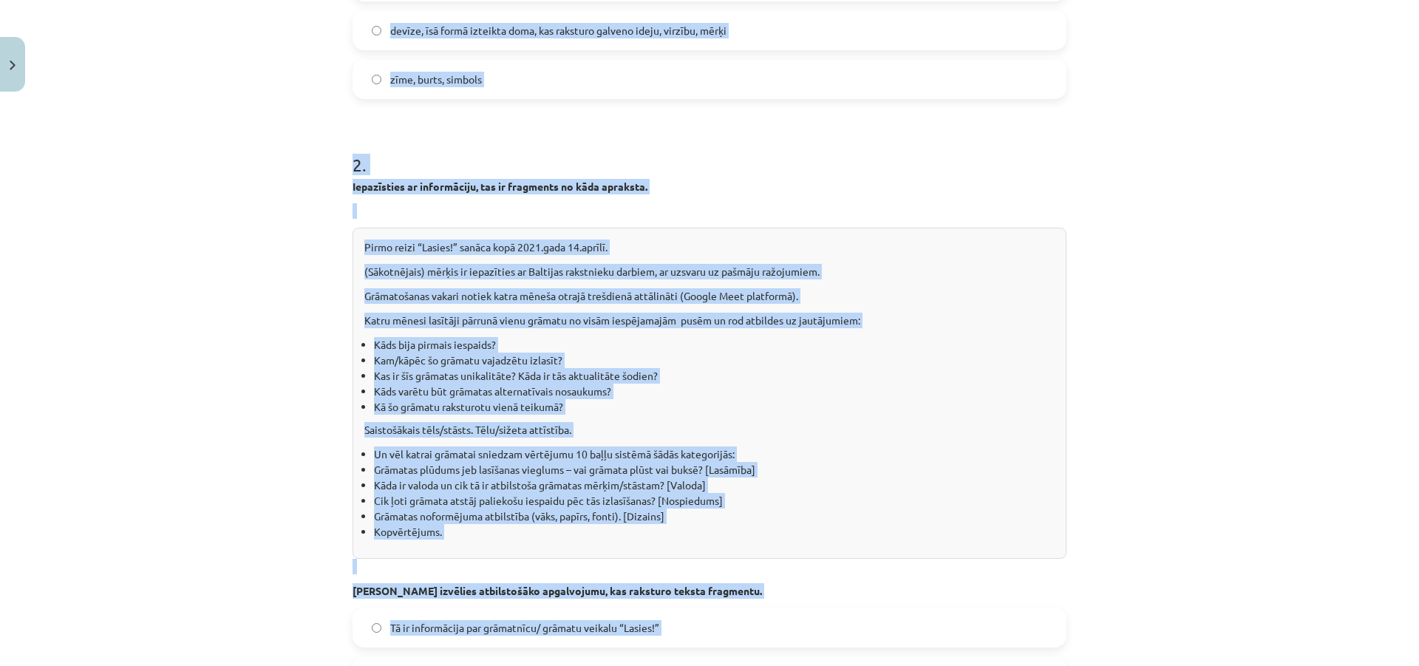
scroll to position [0, 0]
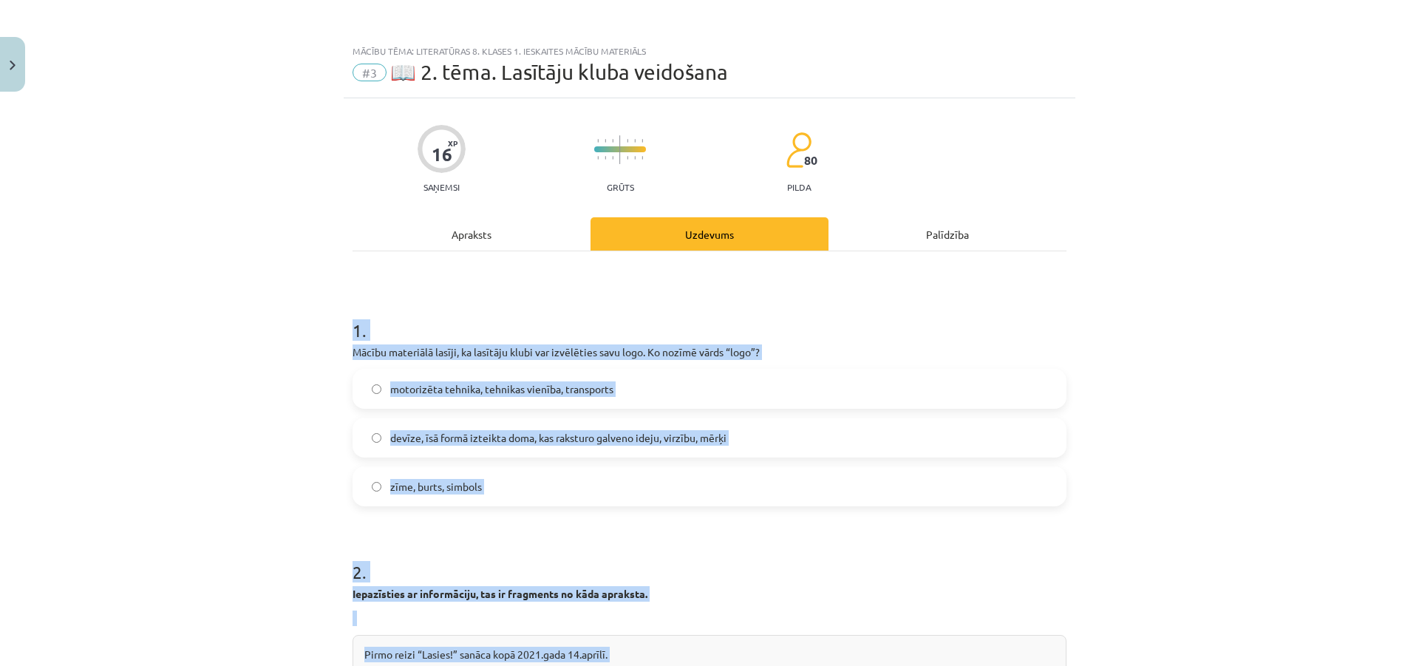
drag, startPoint x: 1111, startPoint y: 501, endPoint x: 212, endPoint y: 278, distance: 926.5
click at [212, 278] on div "Mācību tēma: Literatūras 8. klases 1. ieskaites mācību materiāls #3 📖 2. tēma. …" at bounding box center [709, 333] width 1419 height 666
copy form "1 . Mācību materiālā lasīji, ka lasītāju klubi var izvēlēties savu logo. Ko noz…"
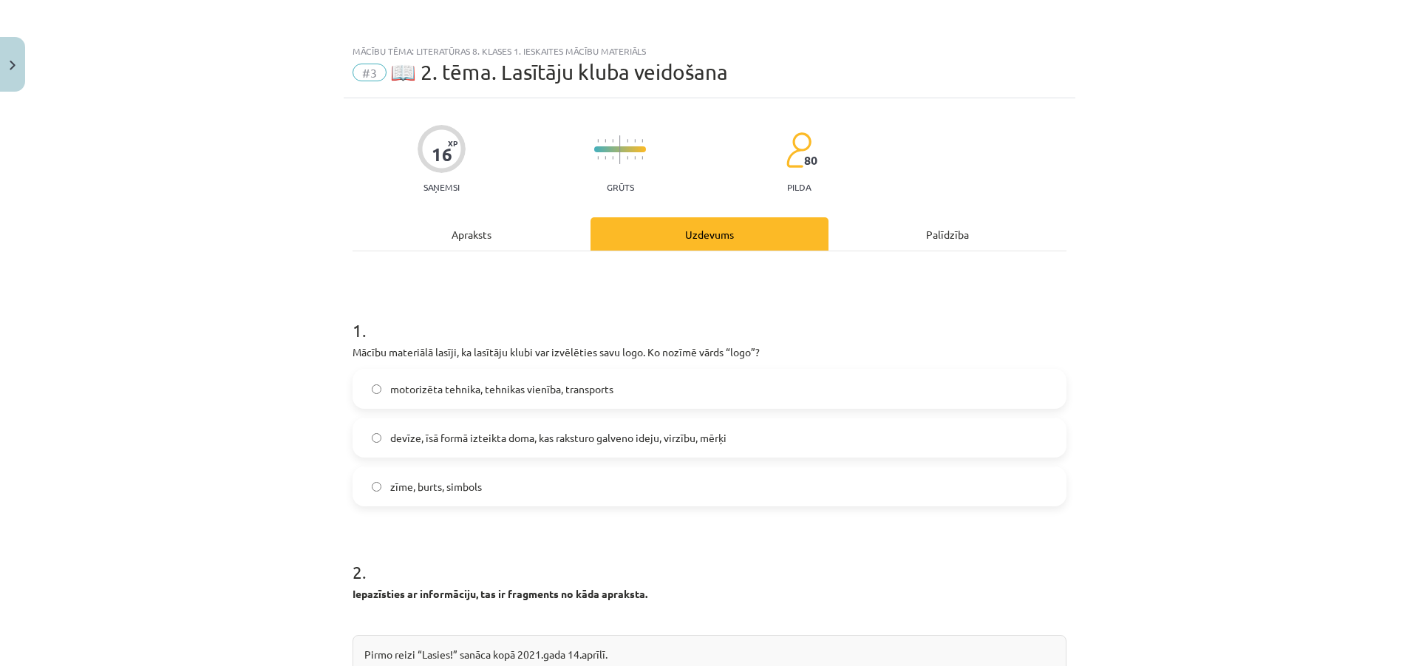
click at [511, 475] on label "zīme, burts, simbols" at bounding box center [709, 486] width 711 height 37
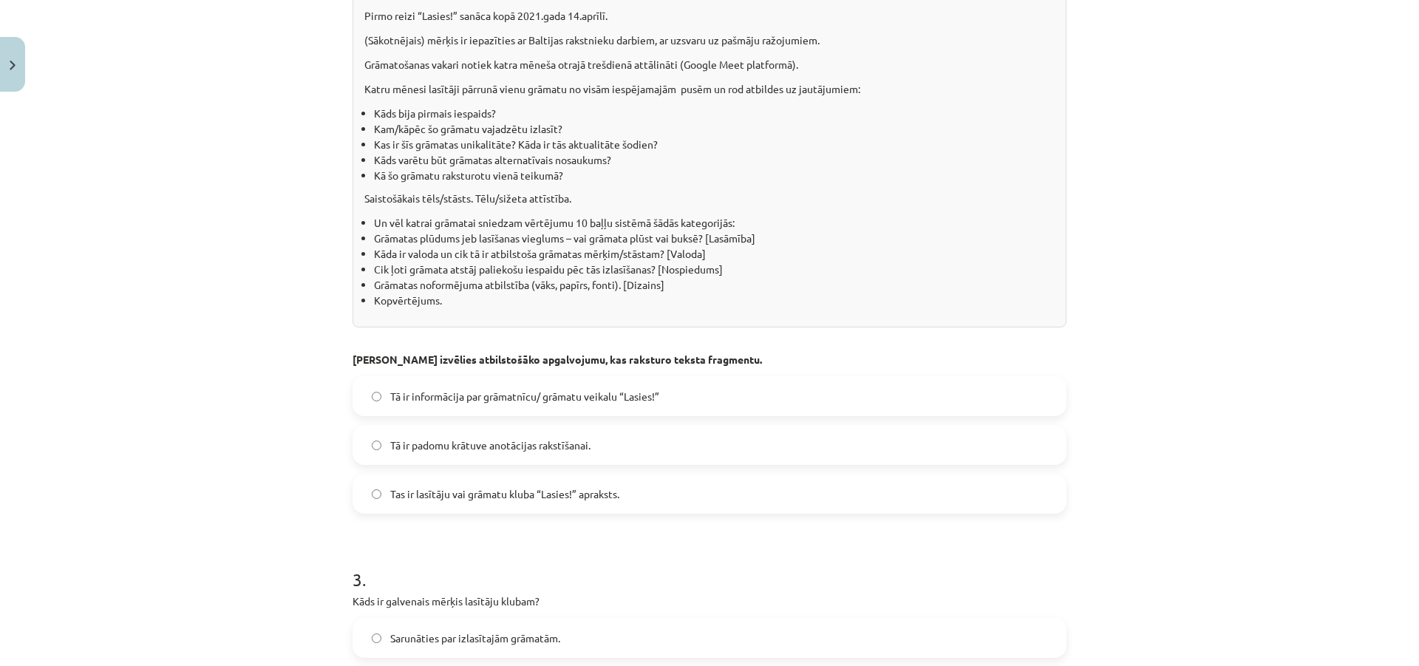
scroll to position [665, 0]
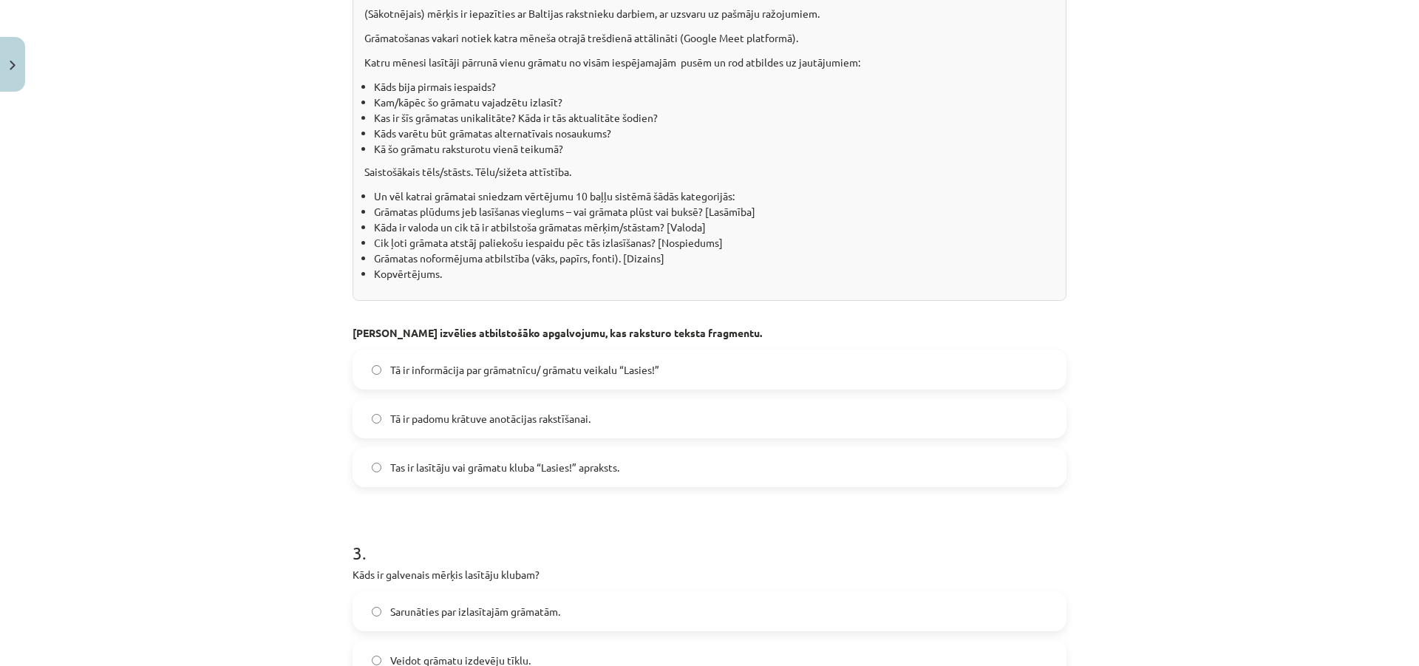
click at [714, 463] on label "Tas ir lasītāju vai grāmatu kluba “Lasies!” apraksts." at bounding box center [709, 466] width 711 height 37
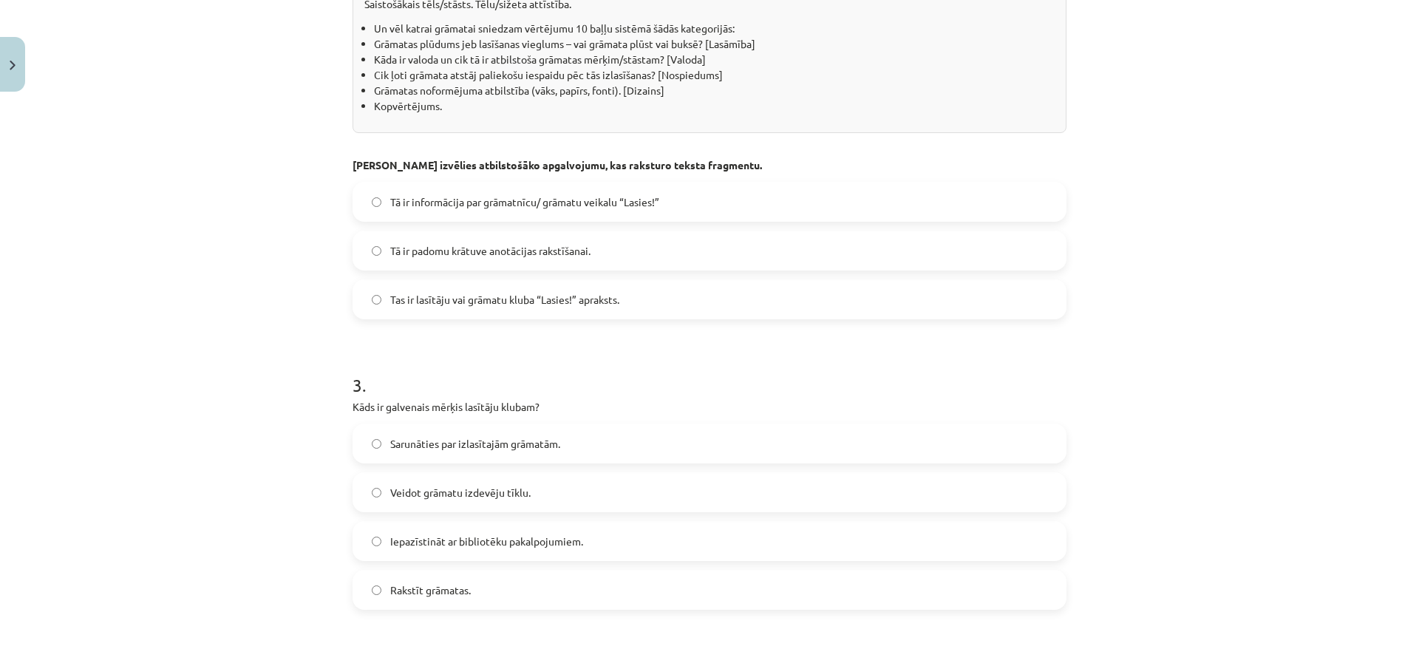
scroll to position [739, 0]
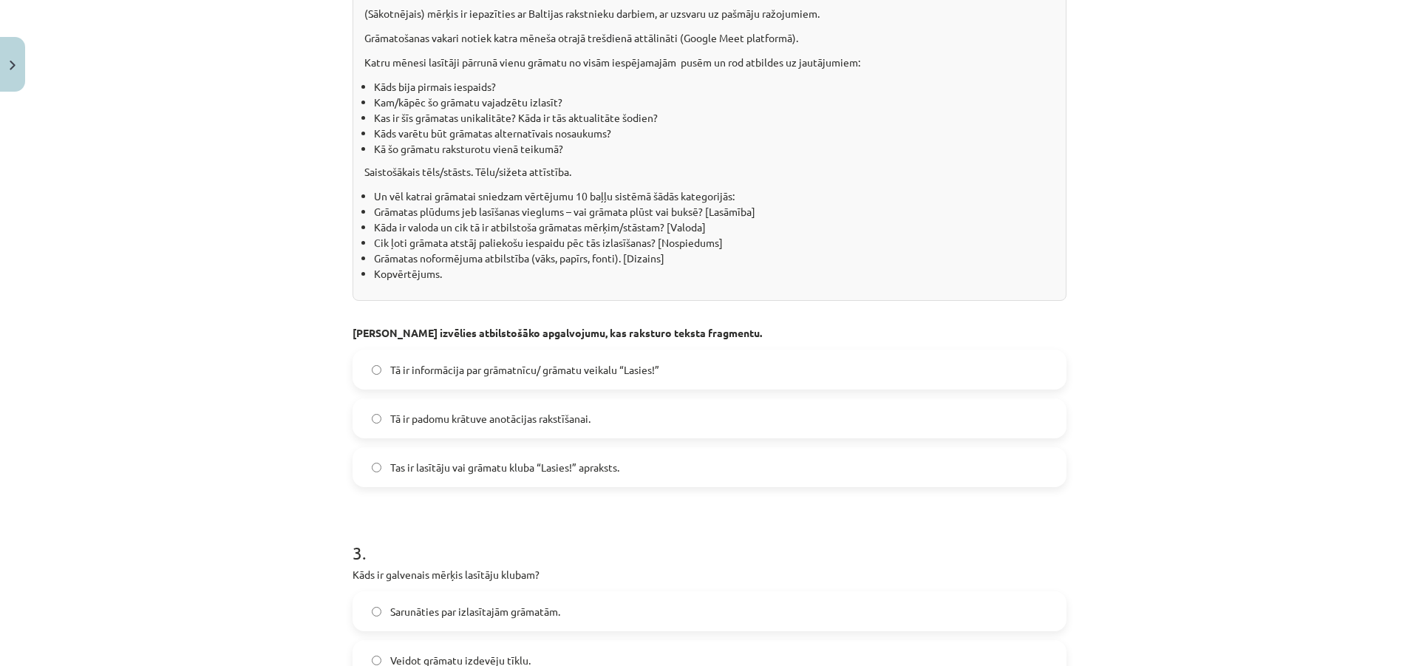
click at [1113, 515] on div "Mācību tēma: Literatūras 8. klases 1. ieskaites mācību materiāls #3 📖 2. tēma. …" at bounding box center [709, 333] width 1419 height 666
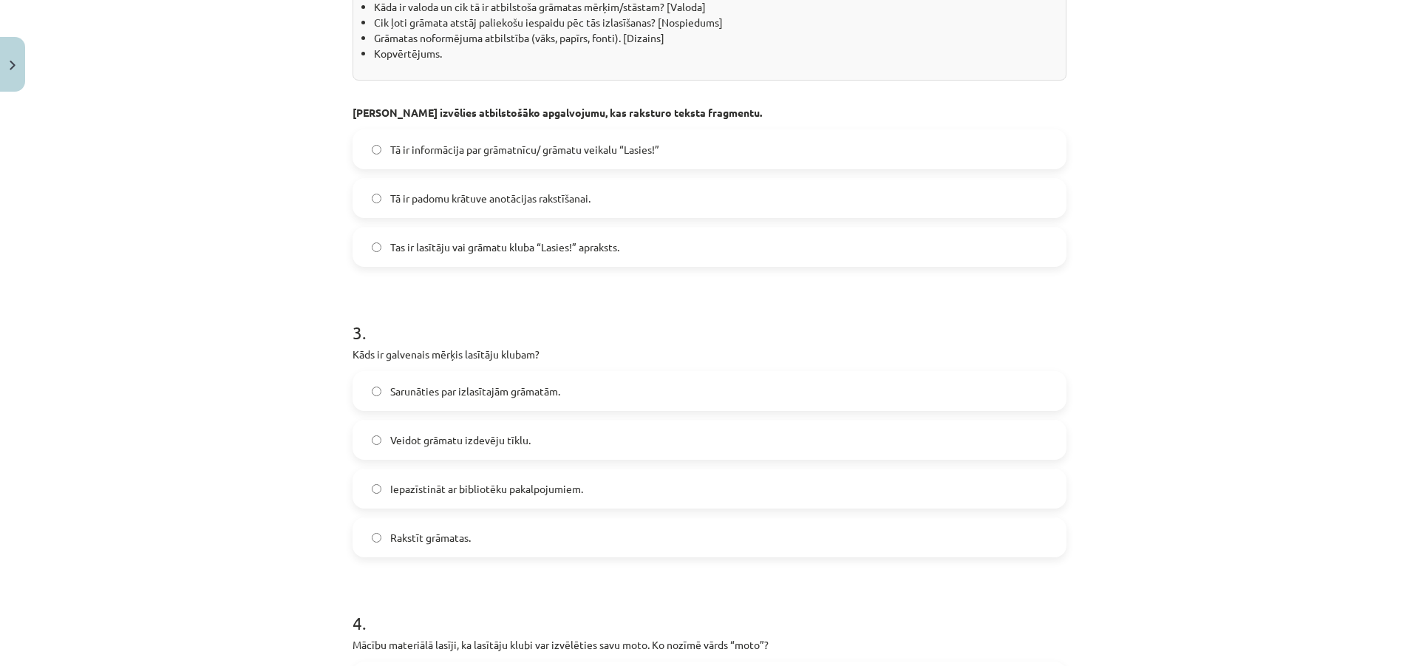
scroll to position [887, 0]
click at [624, 389] on label "Sarunāties par izlasītajām grāmatām." at bounding box center [709, 389] width 711 height 37
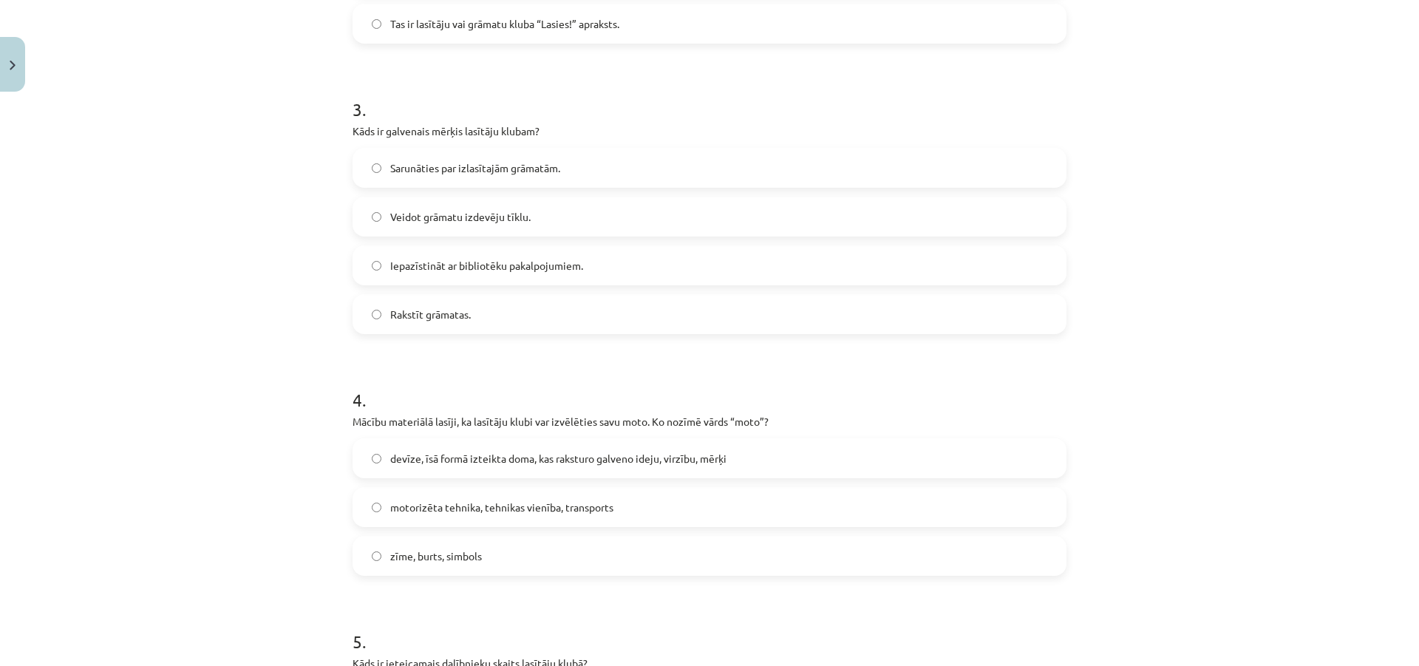
scroll to position [1330, 0]
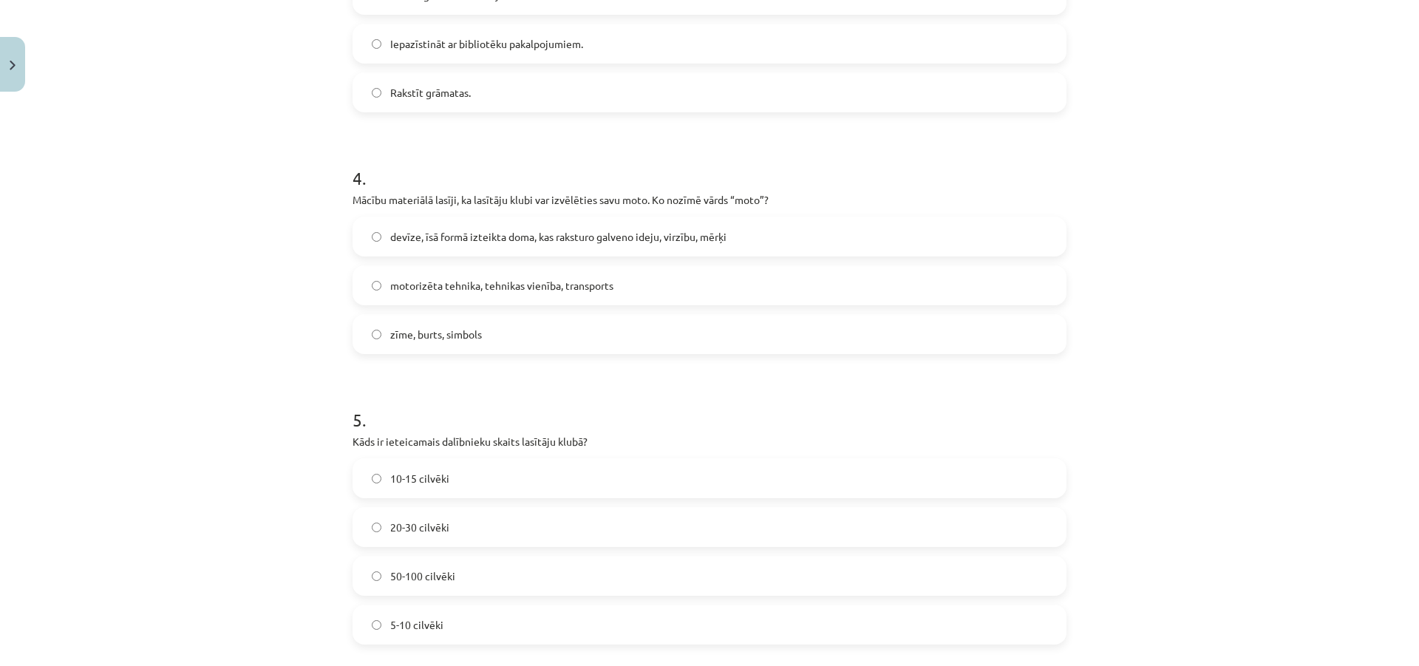
click at [689, 236] on span "devīze, īsā formā izteikta doma, kas raksturo galveno ideju, virzību, mērķi" at bounding box center [558, 237] width 336 height 16
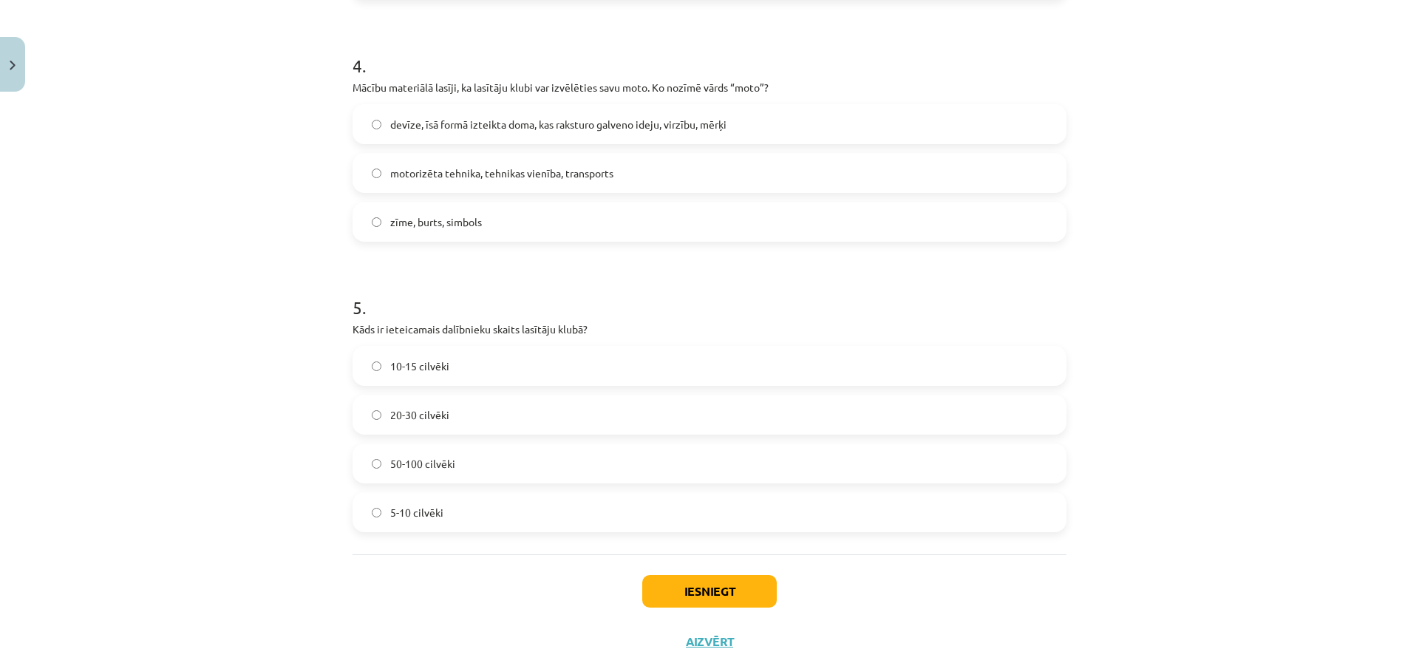
scroll to position [1480, 0]
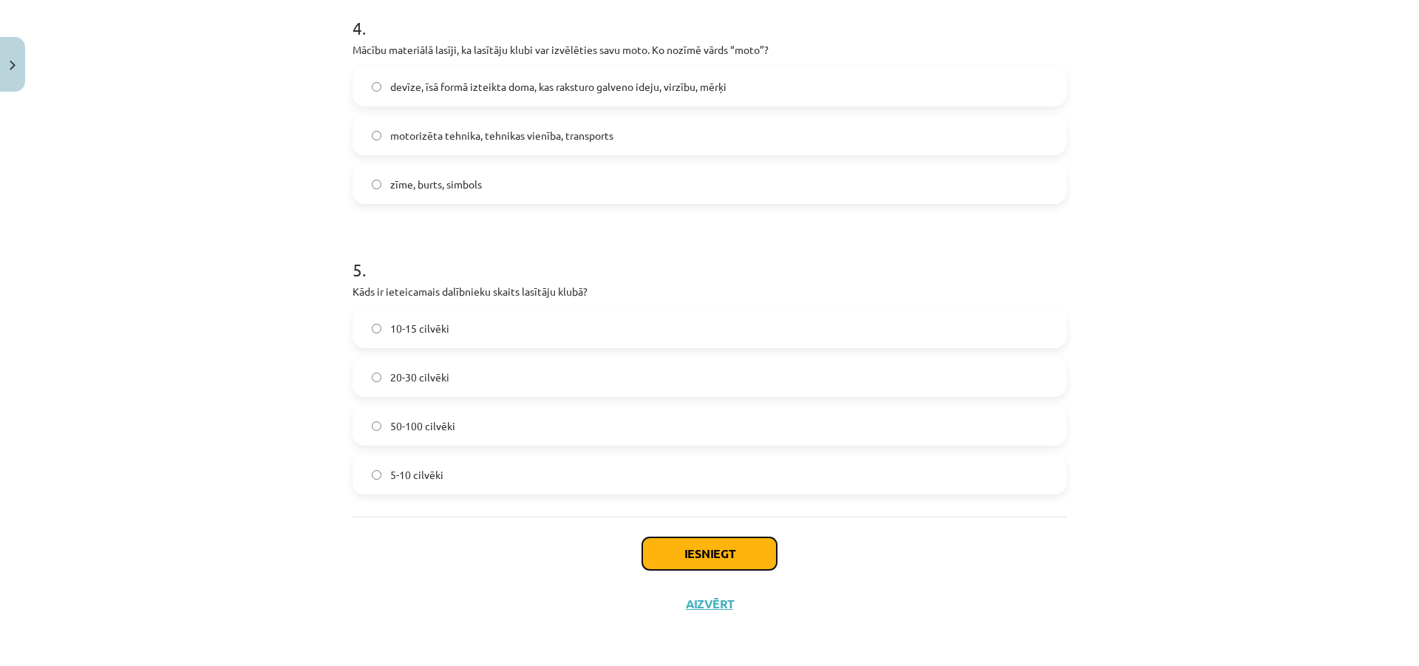
click at [684, 562] on button "Iesniegt" at bounding box center [709, 553] width 134 height 33
click at [575, 584] on div "Iesniegt Aizvērt" at bounding box center [709, 567] width 714 height 103
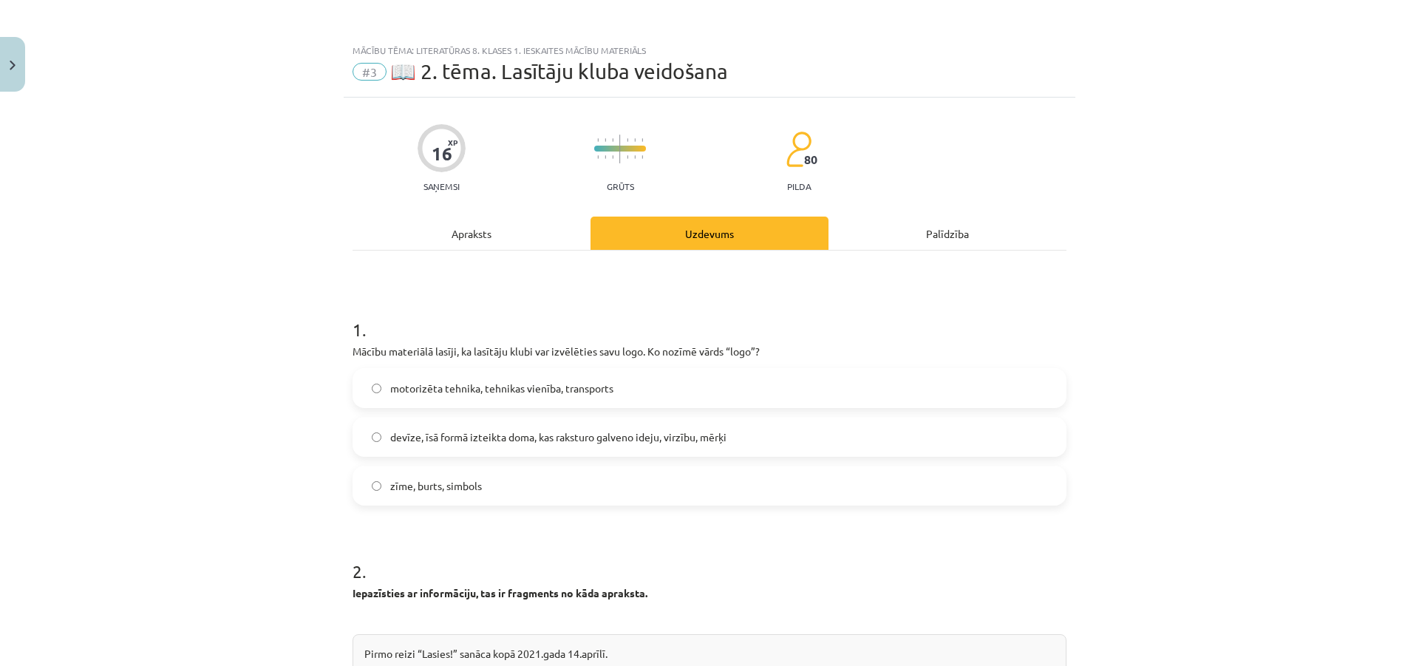
scroll to position [0, 0]
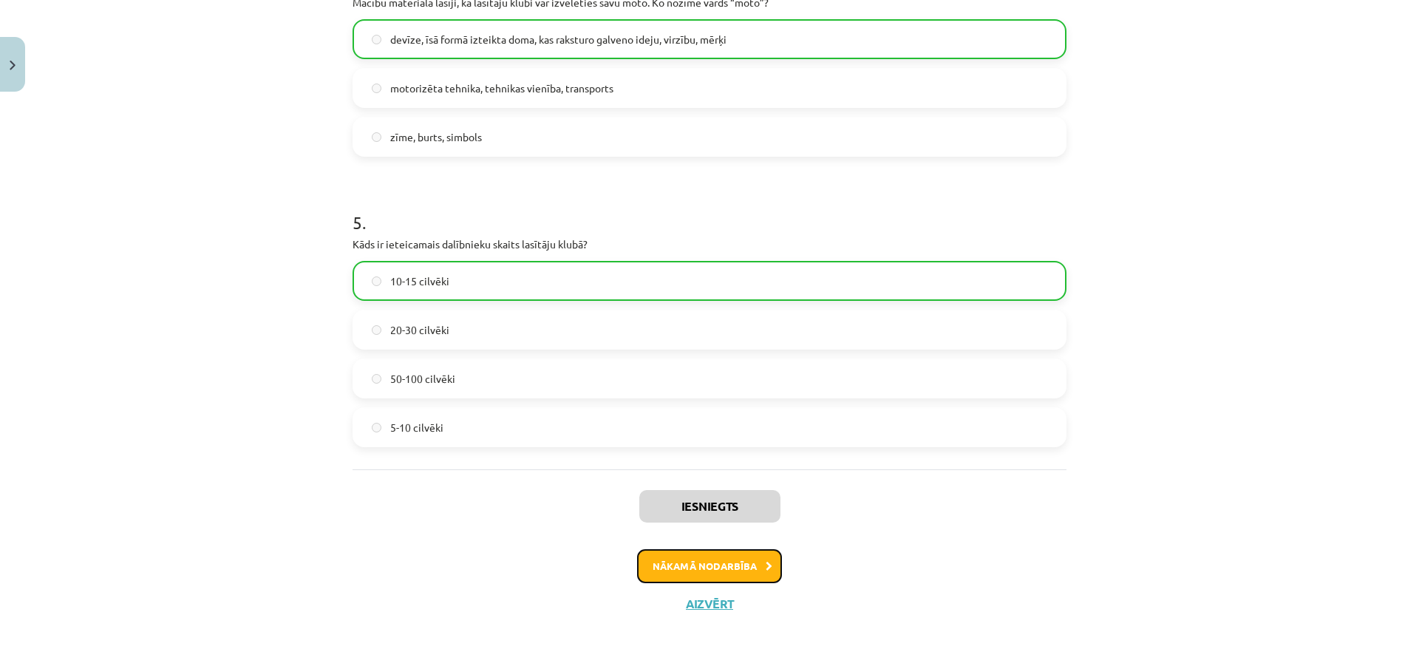
click at [640, 564] on button "Nākamā nodarbība" at bounding box center [709, 566] width 145 height 34
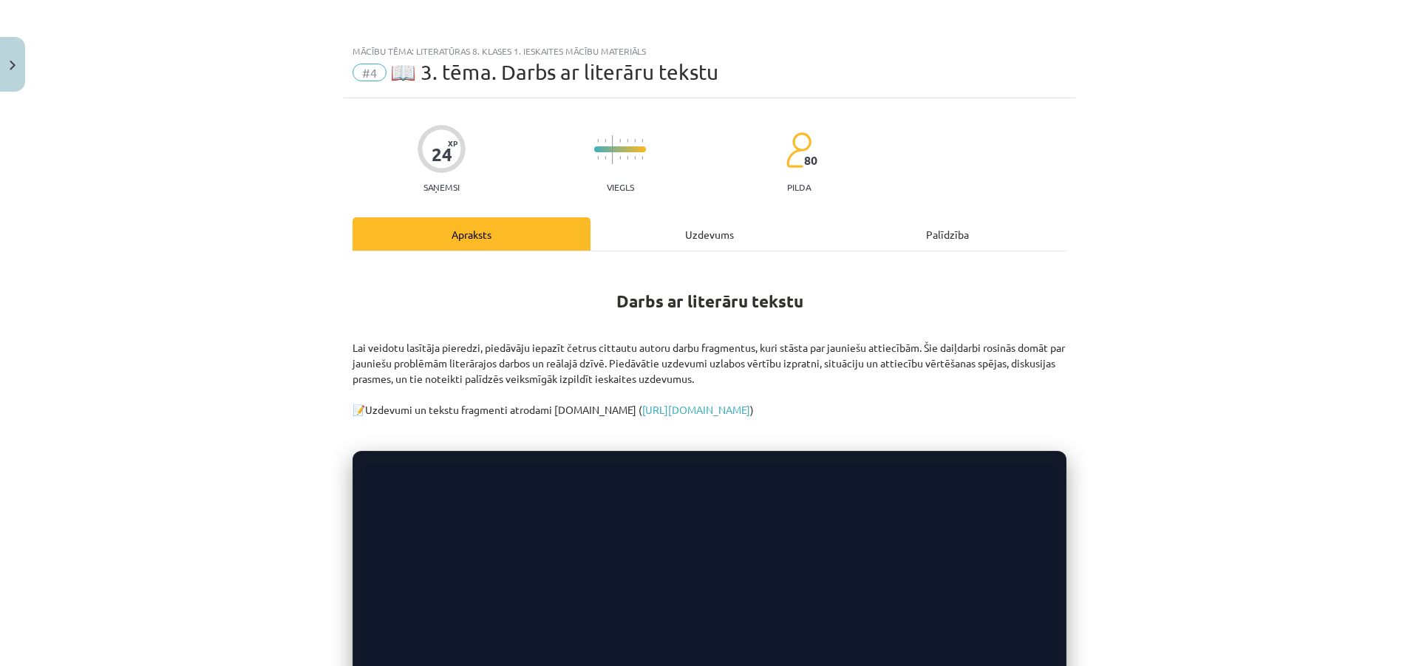
click at [713, 417] on div "Darbs ar literāru tekstu Lai veidotu lasītāja pieredzi, piedāvāju iepazīt četru…" at bounding box center [709, 667] width 714 height 804
click at [713, 410] on link "https://mape.skola2030.lv/resources/4768" at bounding box center [696, 409] width 108 height 13
click at [709, 226] on div "Uzdevums" at bounding box center [709, 233] width 238 height 33
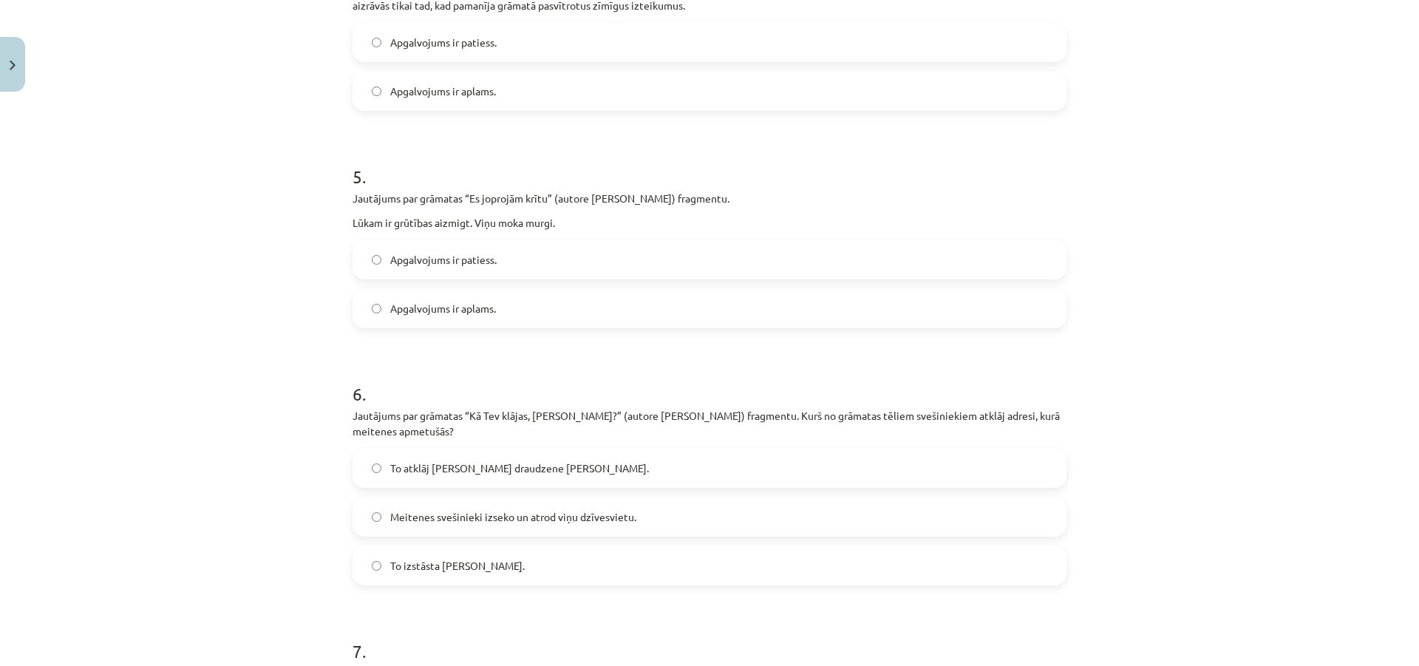
scroll to position [1608, 0]
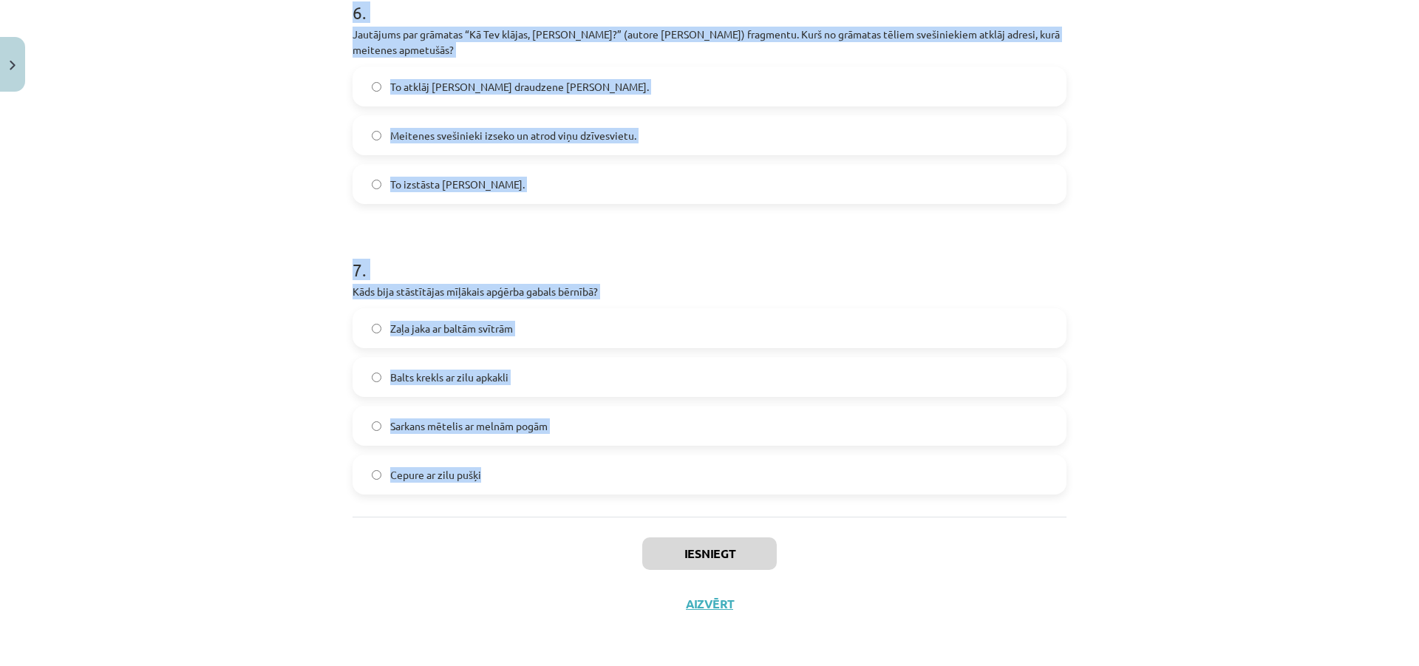
drag, startPoint x: 321, startPoint y: 283, endPoint x: 847, endPoint y: 485, distance: 563.7
click at [847, 485] on div "Mācību tēma: Literatūras 8. klases 1. ieskaites mācību materiāls #4 📖 3. tēma. …" at bounding box center [709, 333] width 1419 height 666
copy form "1 . Ko Anna domāja par brīvību, kad vecāki viņu vairs neuzraudzīja? Ka brīvība …"
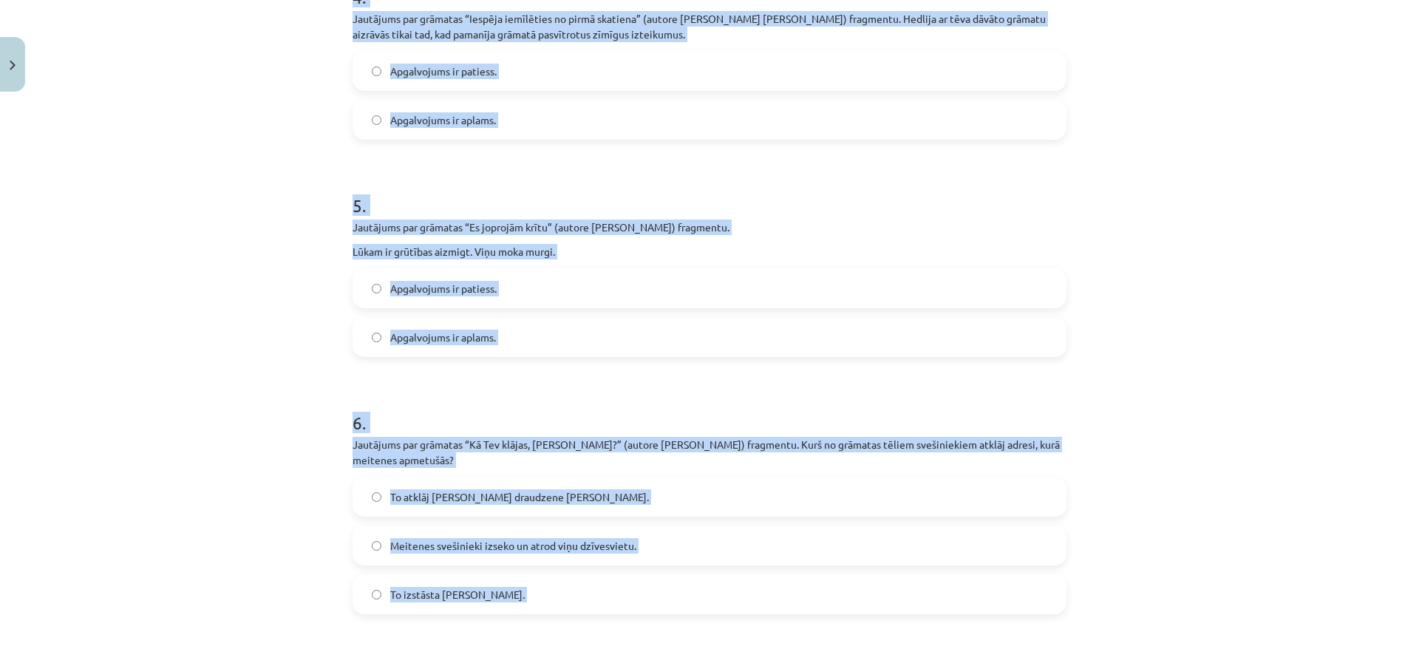
scroll to position [1164, 0]
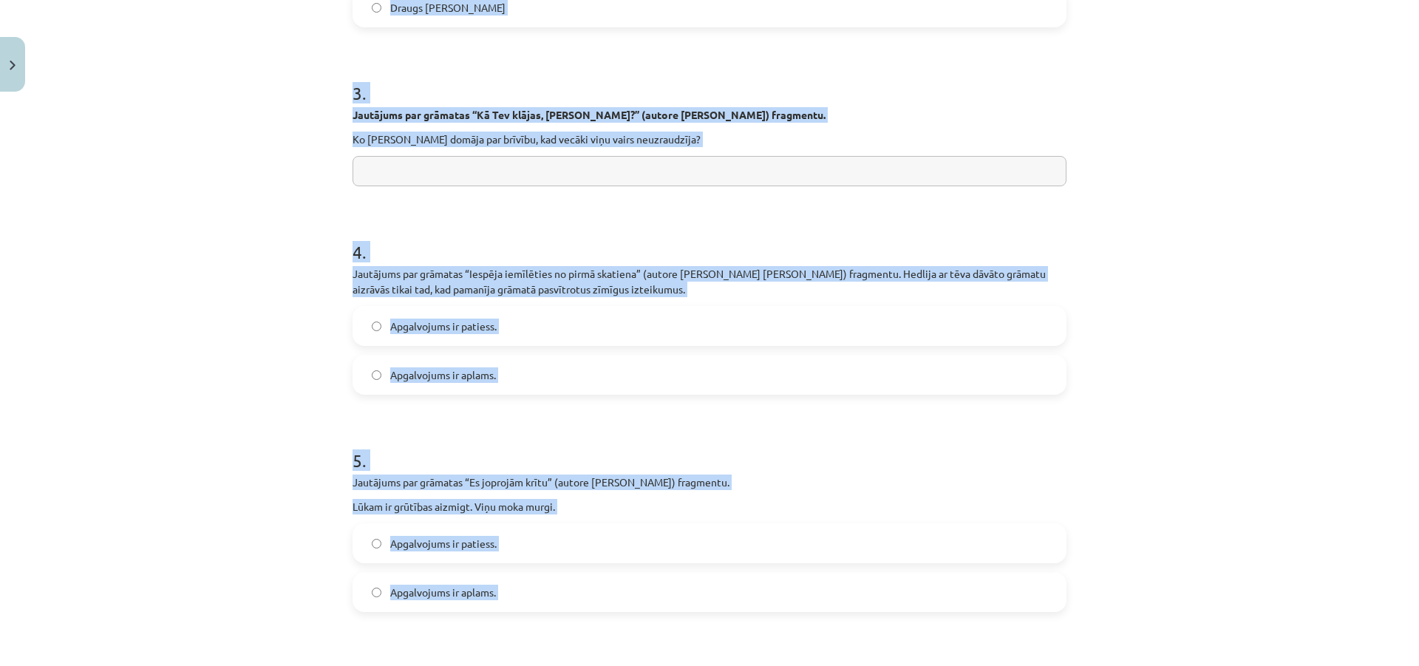
click at [302, 364] on div "Mācību tēma: Literatūras 8. klases 1. ieskaites mācību materiāls #4 📖 3. tēma. …" at bounding box center [709, 333] width 1419 height 666
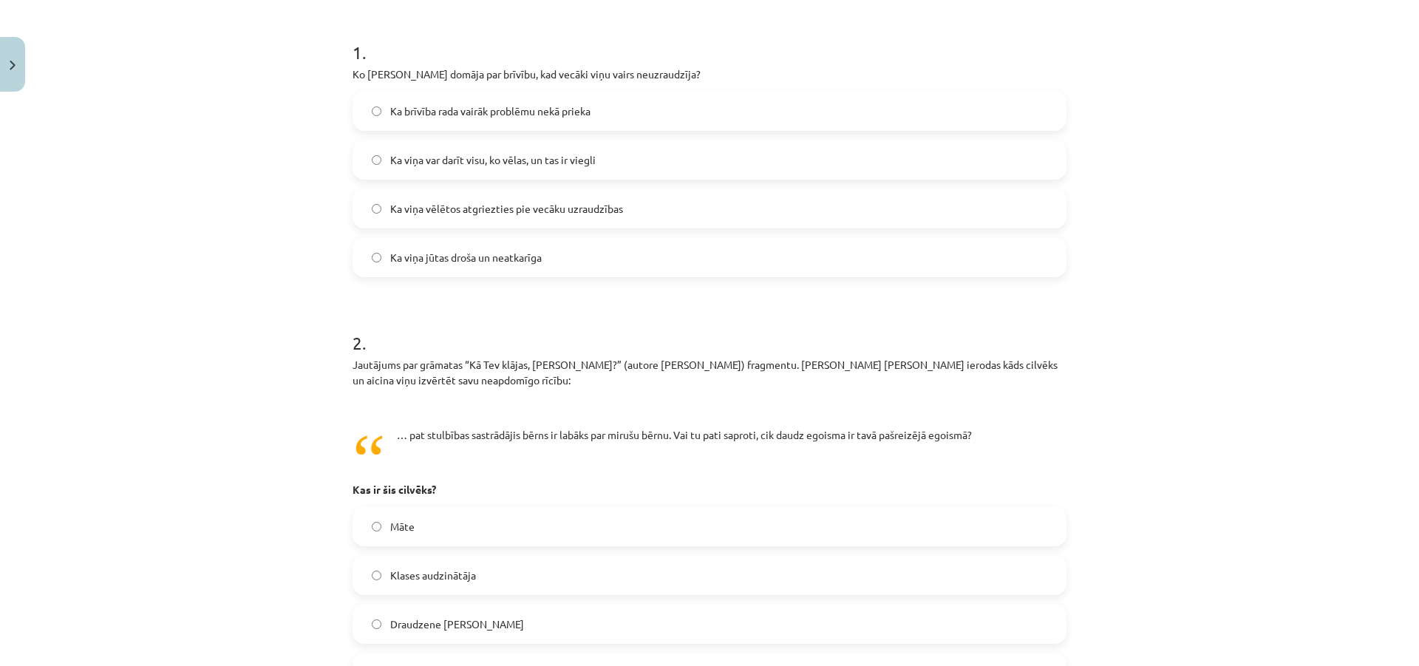
scroll to position [0, 0]
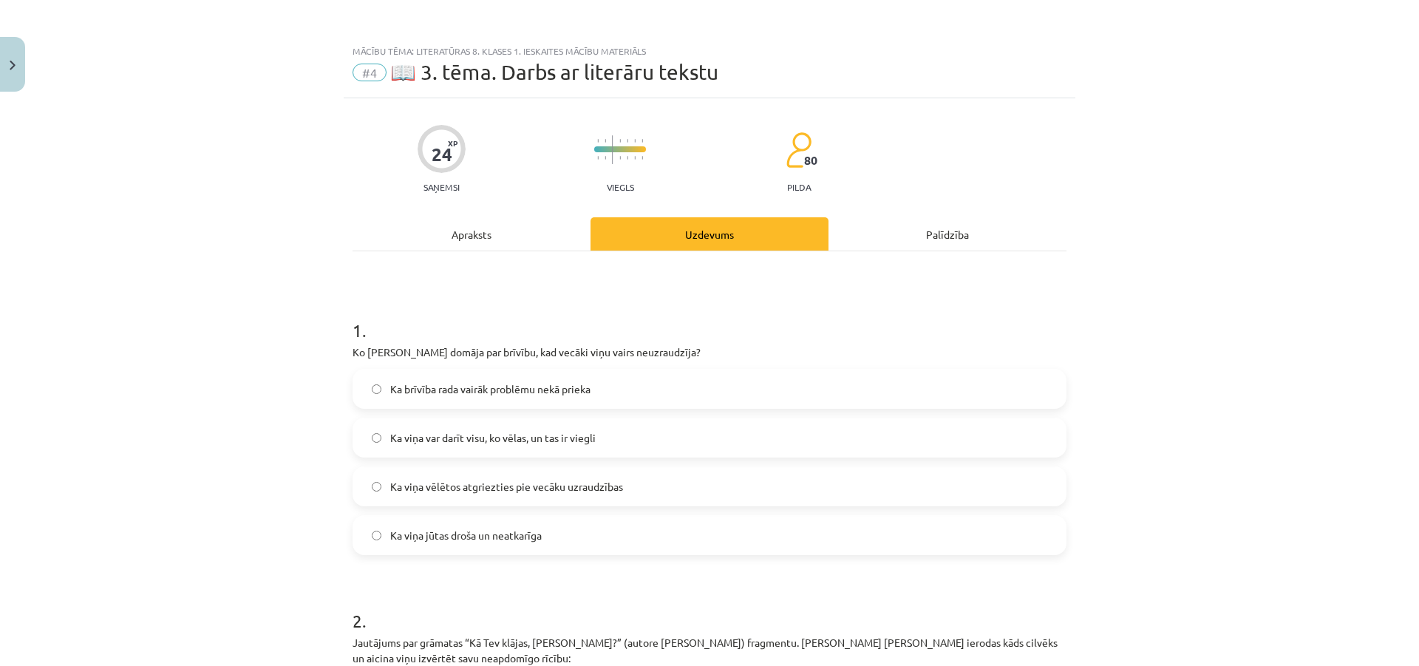
click at [481, 408] on div "Ka brīvība rada vairāk problēmu nekā prieka" at bounding box center [709, 389] width 714 height 40
click at [486, 392] on span "Ka brīvība rada vairāk problēmu nekā prieka" at bounding box center [490, 389] width 200 height 16
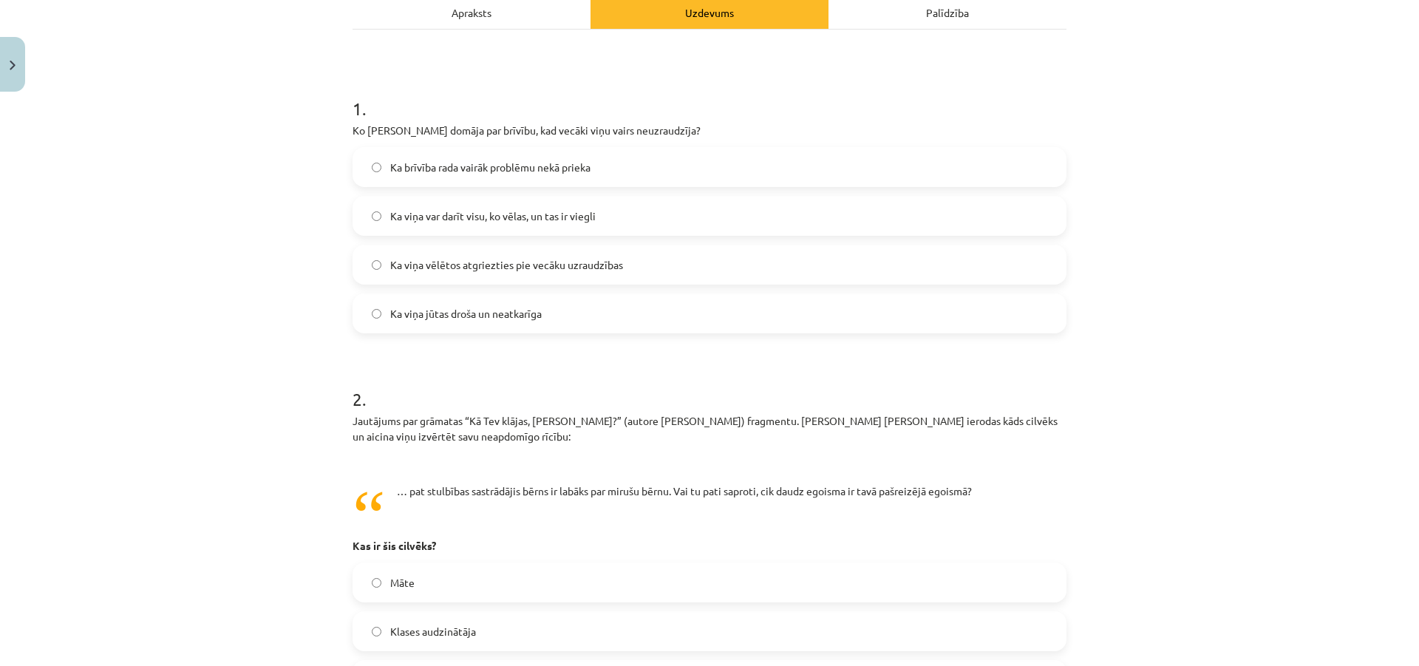
scroll to position [296, 0]
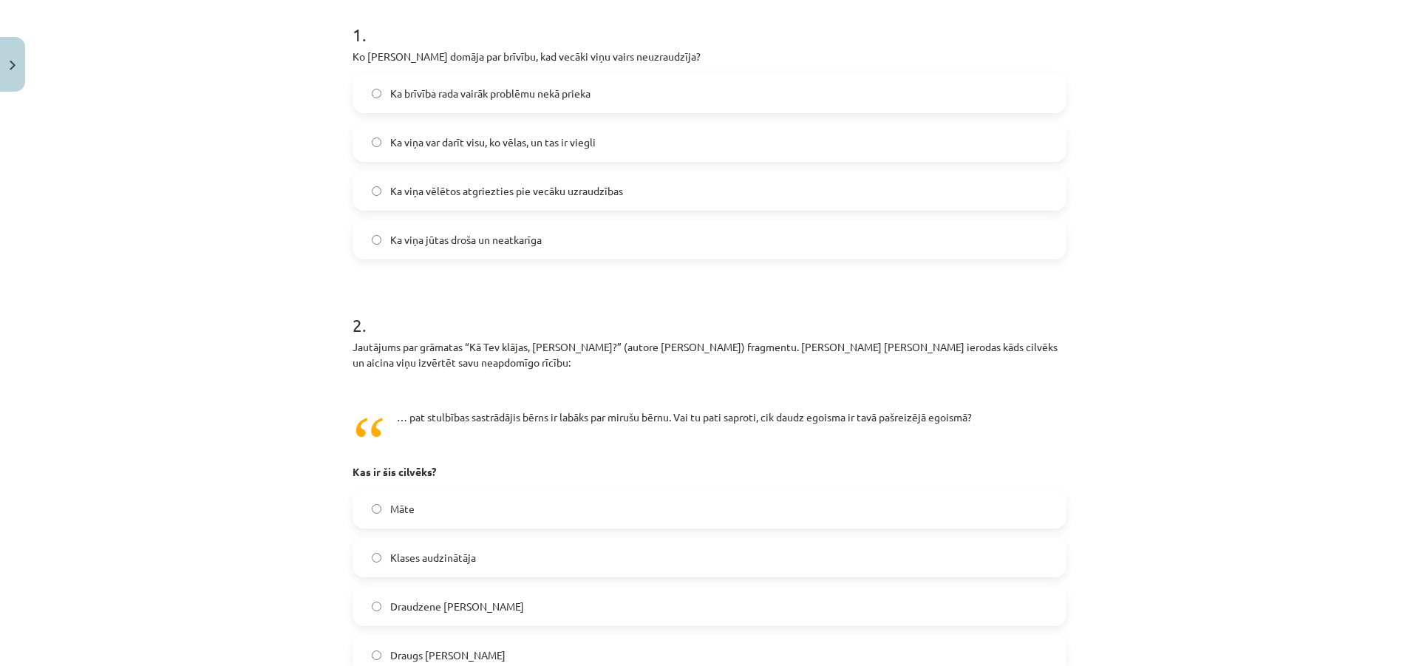
click at [435, 642] on label "Draugs Vilhelms" at bounding box center [709, 654] width 711 height 37
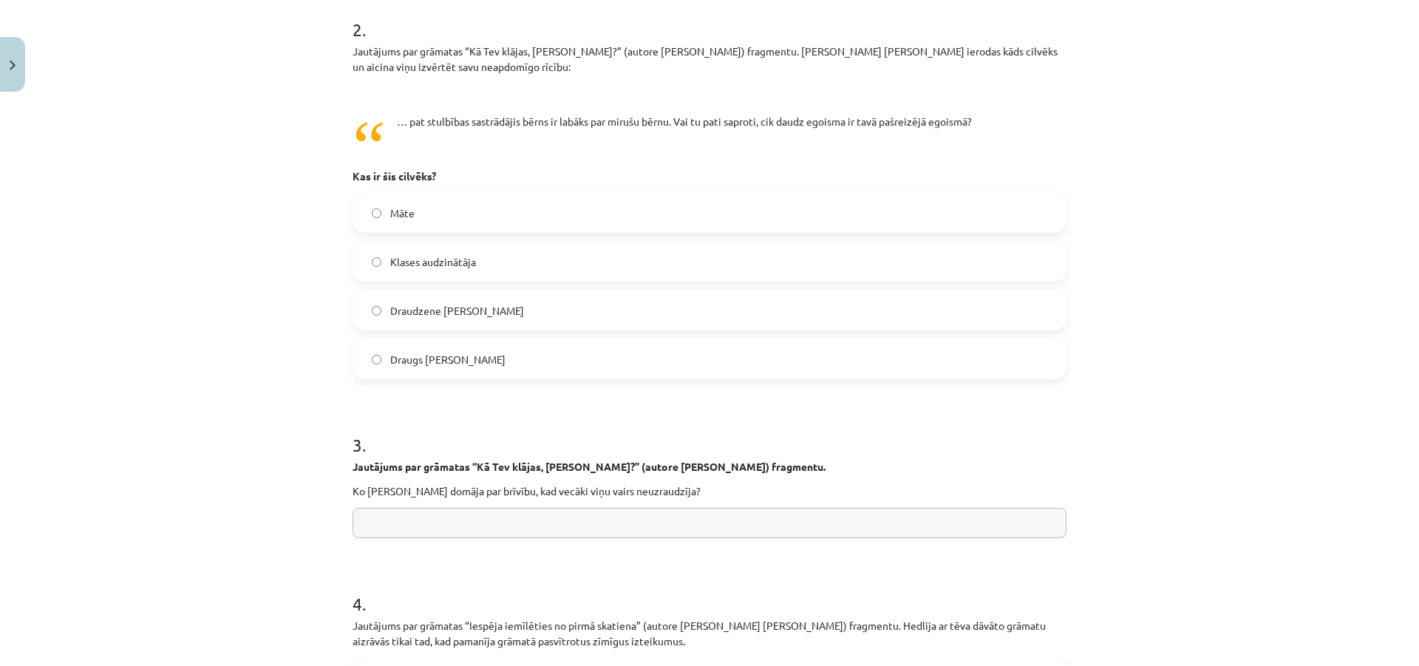
scroll to position [739, 0]
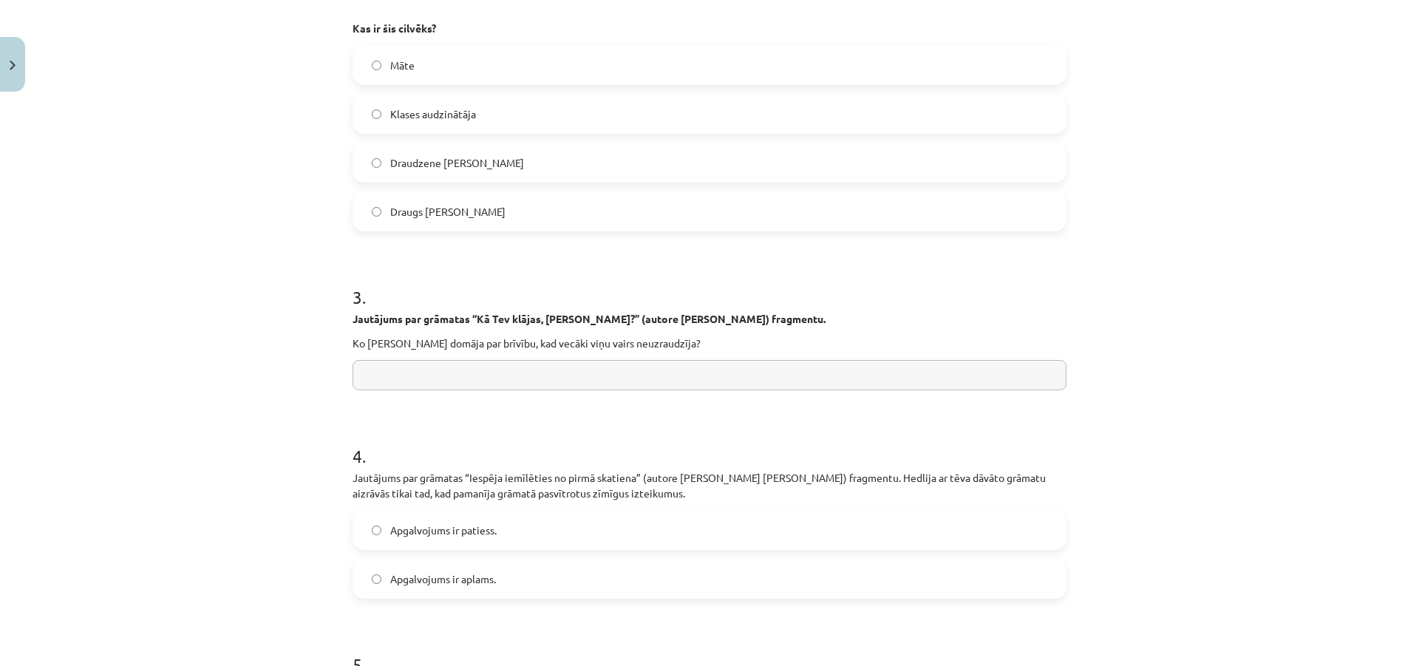
click at [304, 434] on div "Mācību tēma: Literatūras 8. klases 1. ieskaites mācību materiāls #4 📖 3. tēma. …" at bounding box center [709, 333] width 1419 height 666
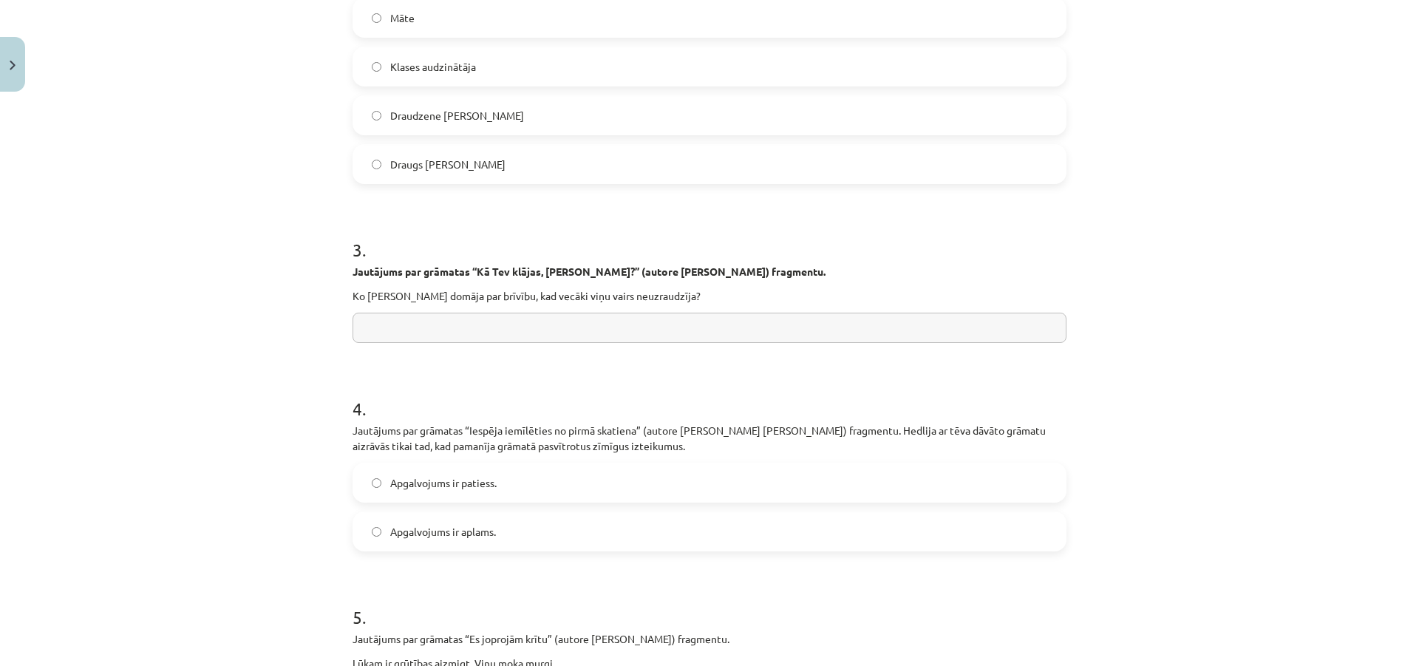
scroll to position [813, 0]
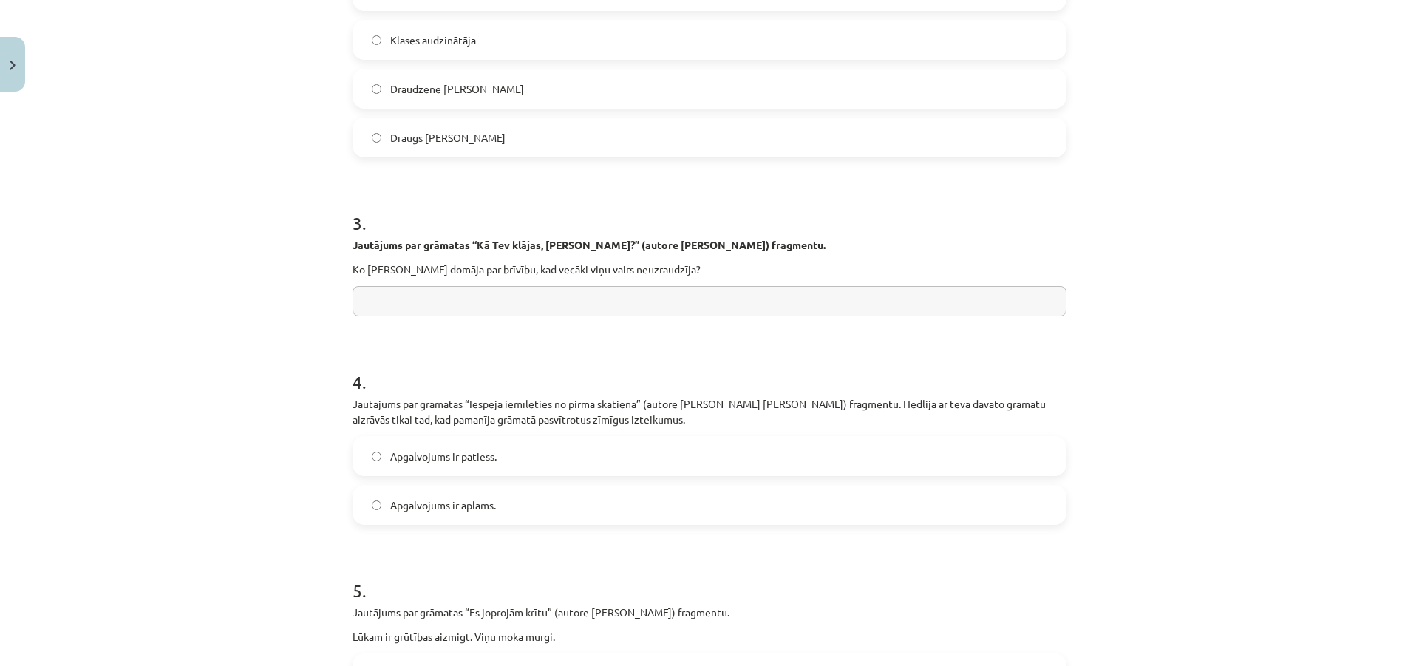
click at [467, 435] on div "4 . Jautājums par grāmatas “Iespēja iemīlēties no pirmā skatiena” (autore Dženi…" at bounding box center [709, 435] width 714 height 179
click at [494, 447] on label "Apgalvojums ir patiess." at bounding box center [709, 455] width 711 height 37
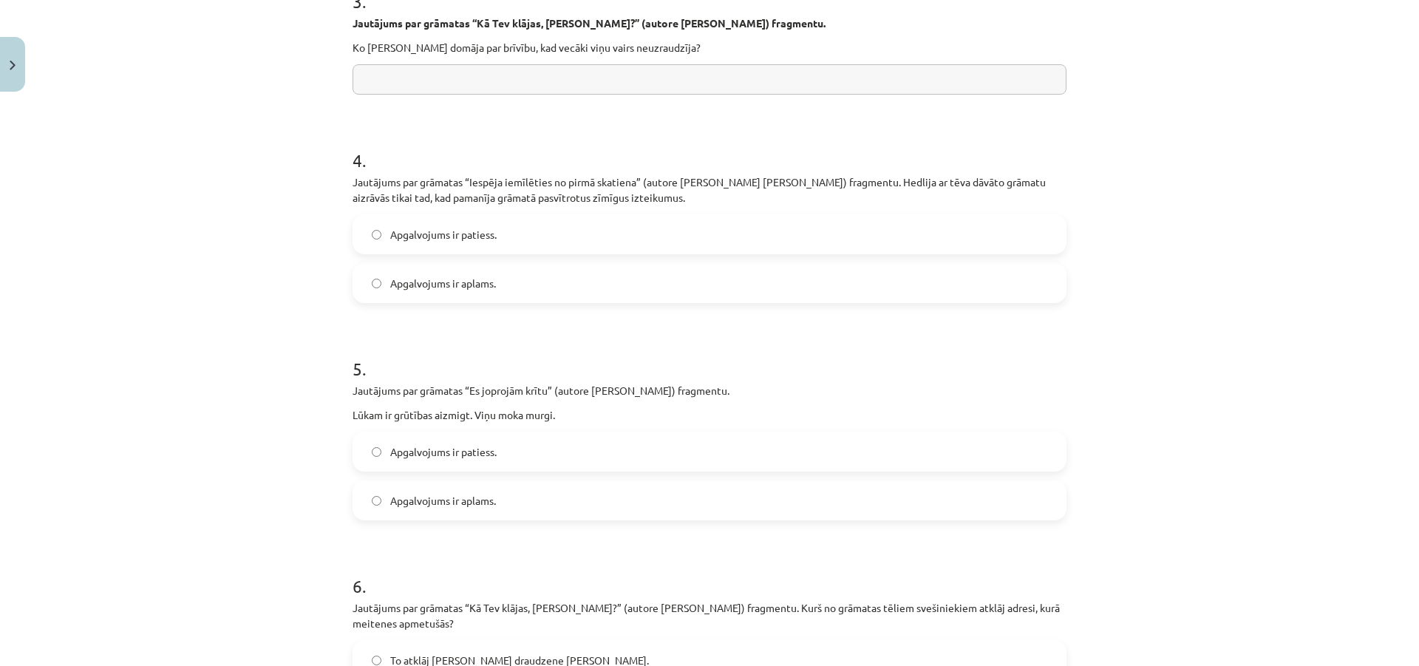
click at [505, 468] on label "Apgalvojums ir patiess." at bounding box center [709, 451] width 711 height 37
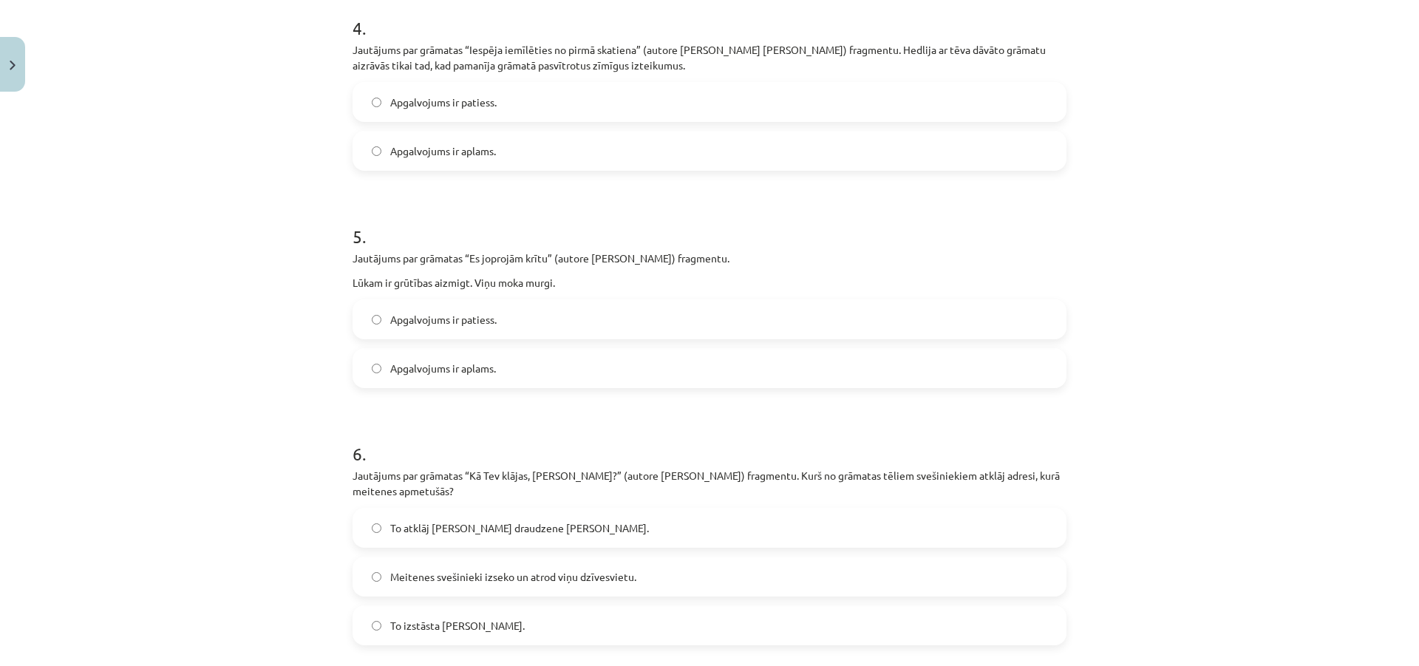
scroll to position [1330, 0]
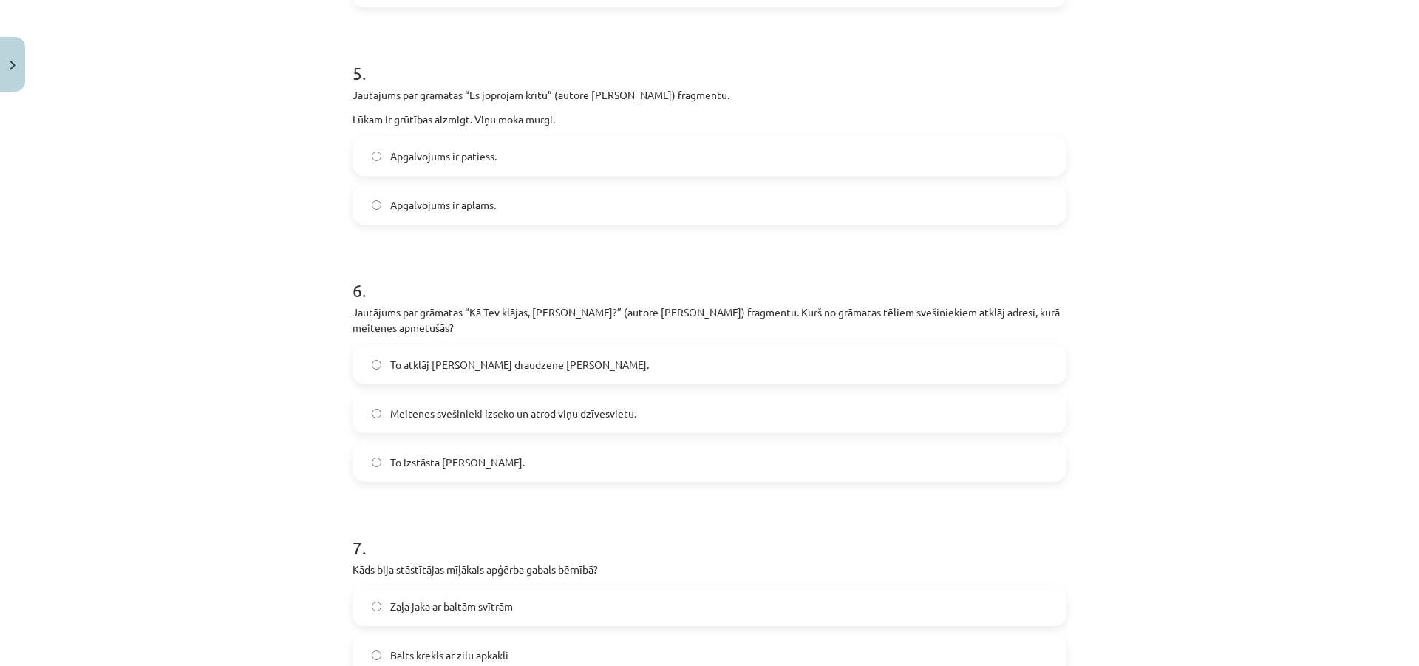
click at [495, 376] on label "To atklāj Annas draudzene Rita." at bounding box center [709, 364] width 711 height 37
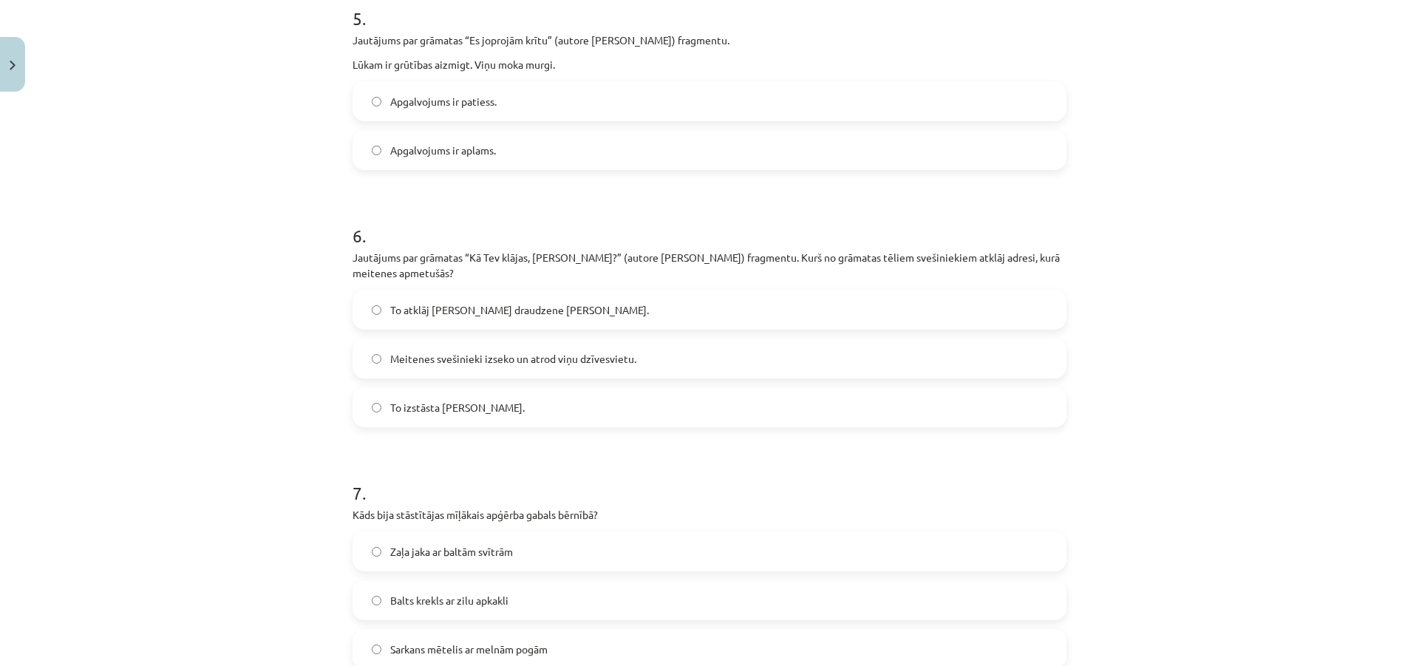
scroll to position [1552, 0]
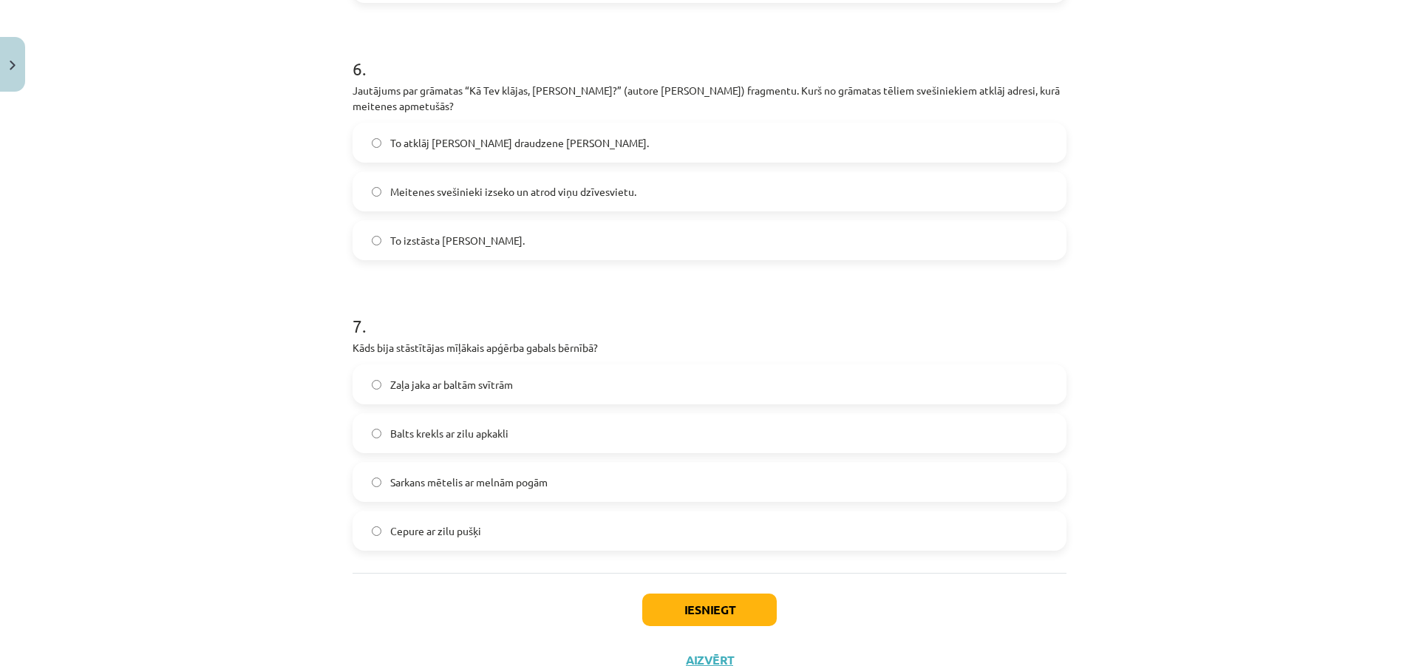
click at [489, 407] on div "Zaļa jaka ar baltām svītrām Balts krekls ar zilu apkakli Sarkans mētelis ar mel…" at bounding box center [709, 457] width 714 height 186
click at [501, 406] on div "Zaļa jaka ar baltām svītrām Balts krekls ar zilu apkakli Sarkans mētelis ar mel…" at bounding box center [709, 457] width 714 height 186
click at [508, 400] on label "Zaļa jaka ar baltām svītrām" at bounding box center [709, 384] width 711 height 37
click at [647, 602] on button "Iesniegt" at bounding box center [709, 609] width 134 height 33
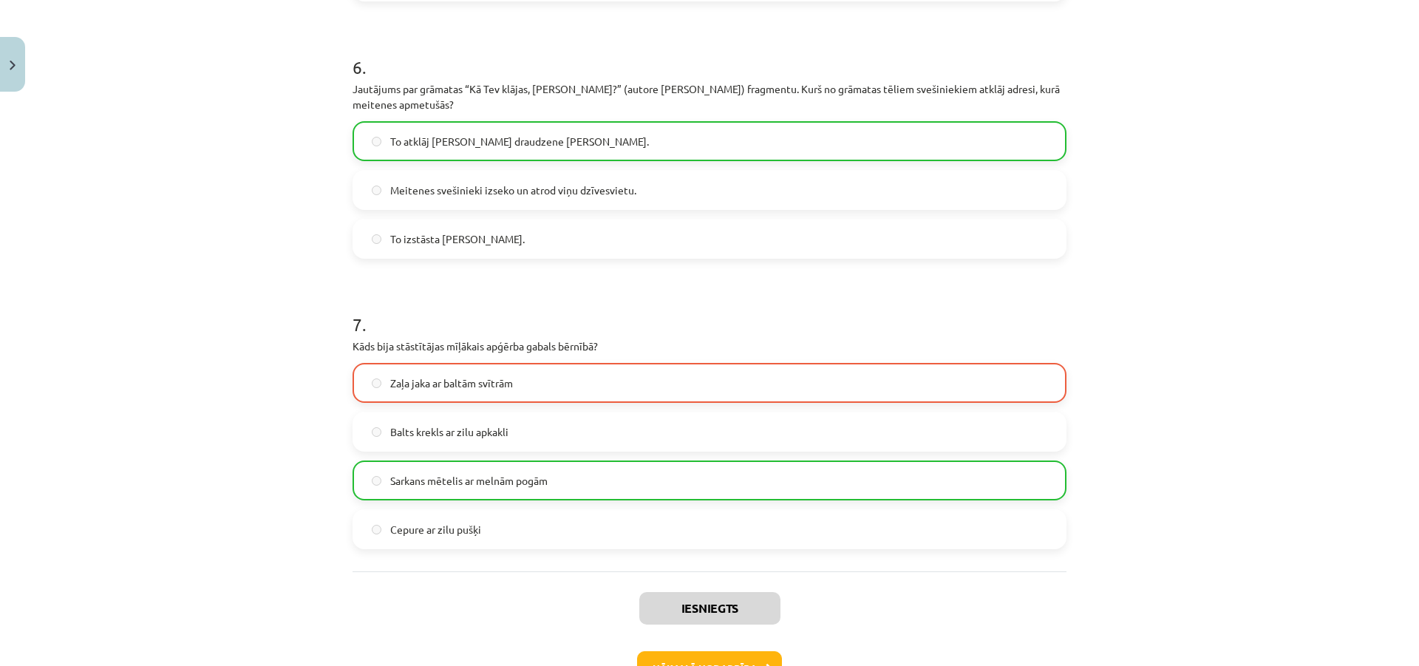
scroll to position [1655, 0]
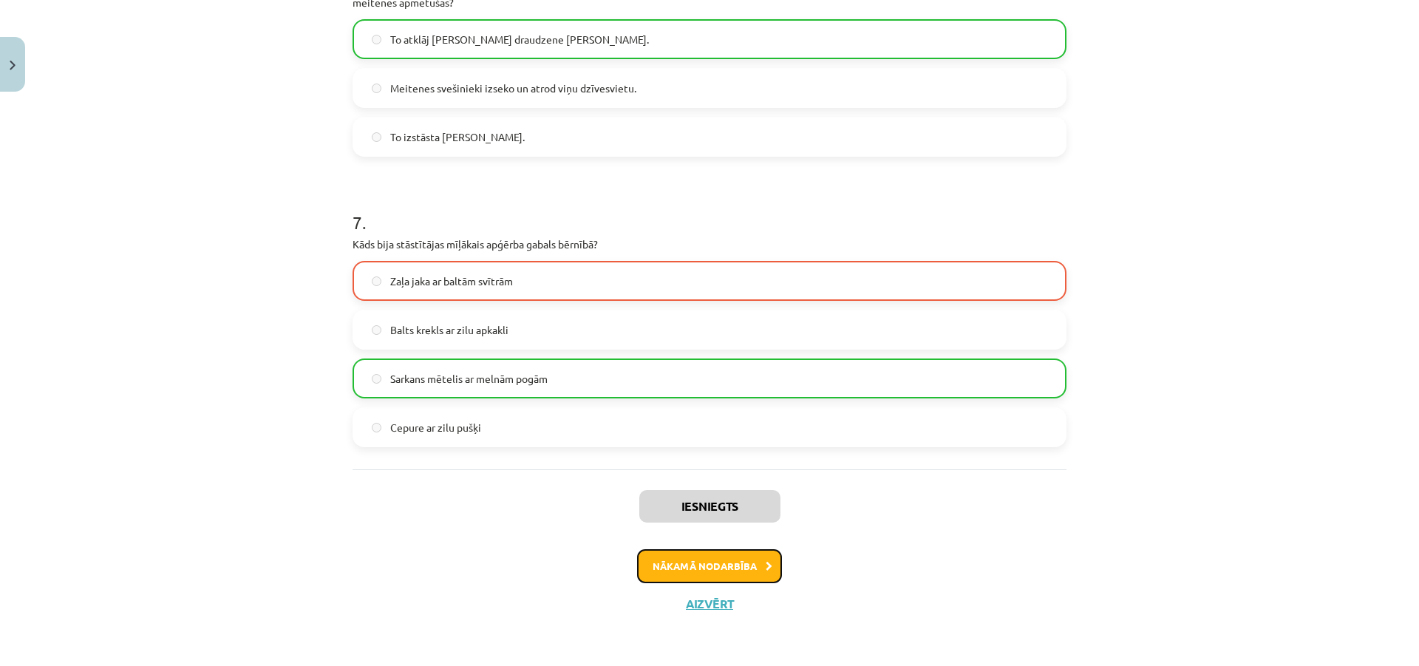
click at [668, 579] on button "Nākamā nodarbība" at bounding box center [709, 566] width 145 height 34
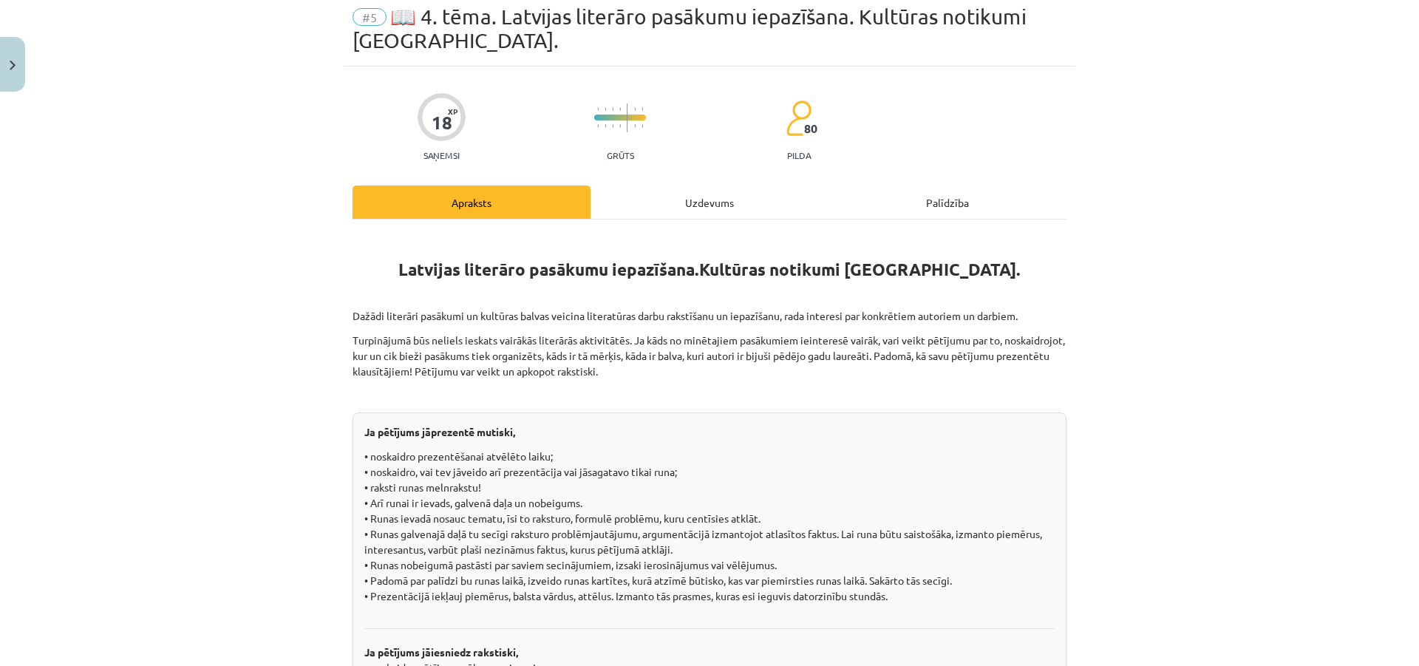
scroll to position [37, 0]
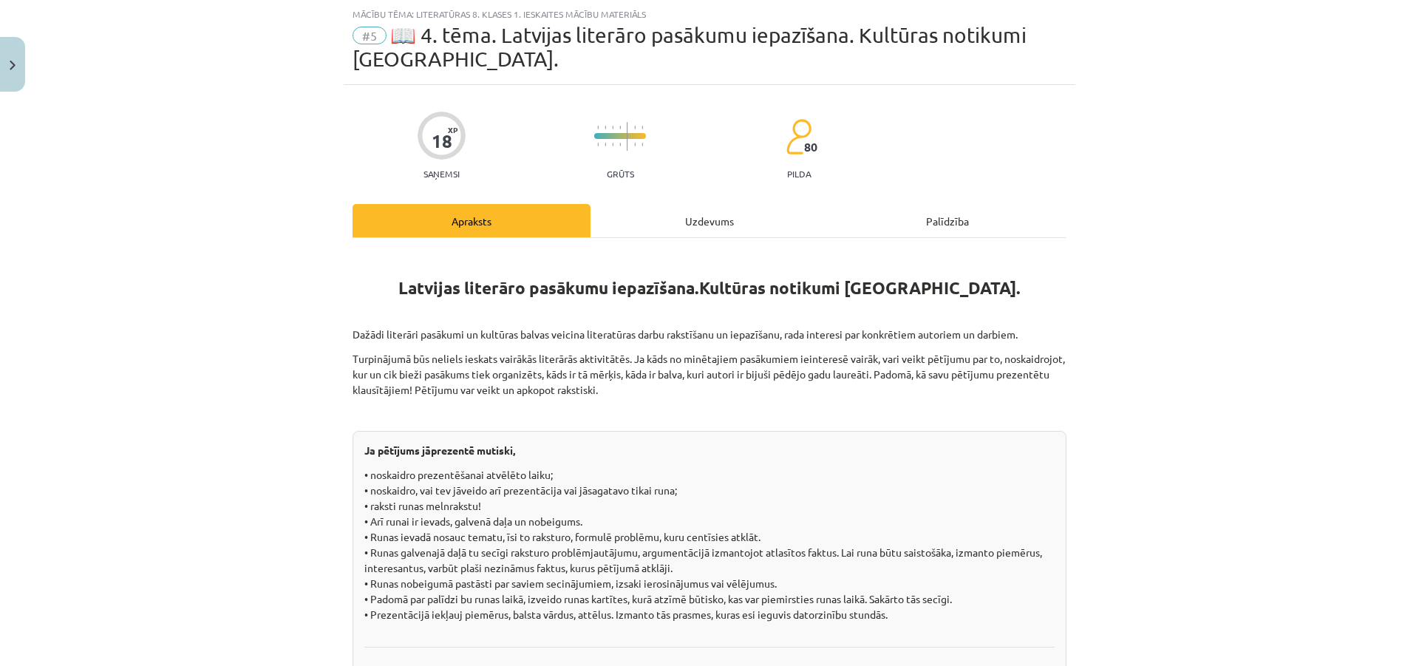
click at [699, 231] on div "Uzdevums" at bounding box center [709, 220] width 238 height 33
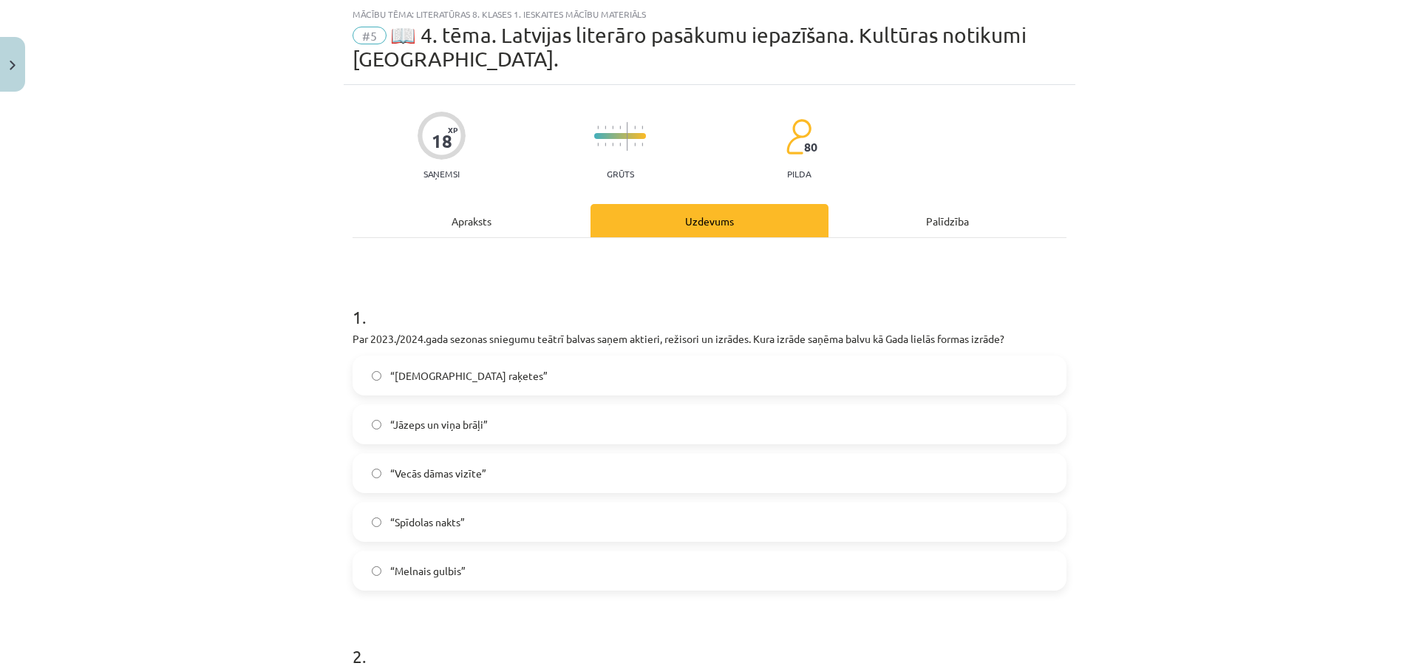
click at [468, 223] on div "Apraksts" at bounding box center [471, 220] width 238 height 33
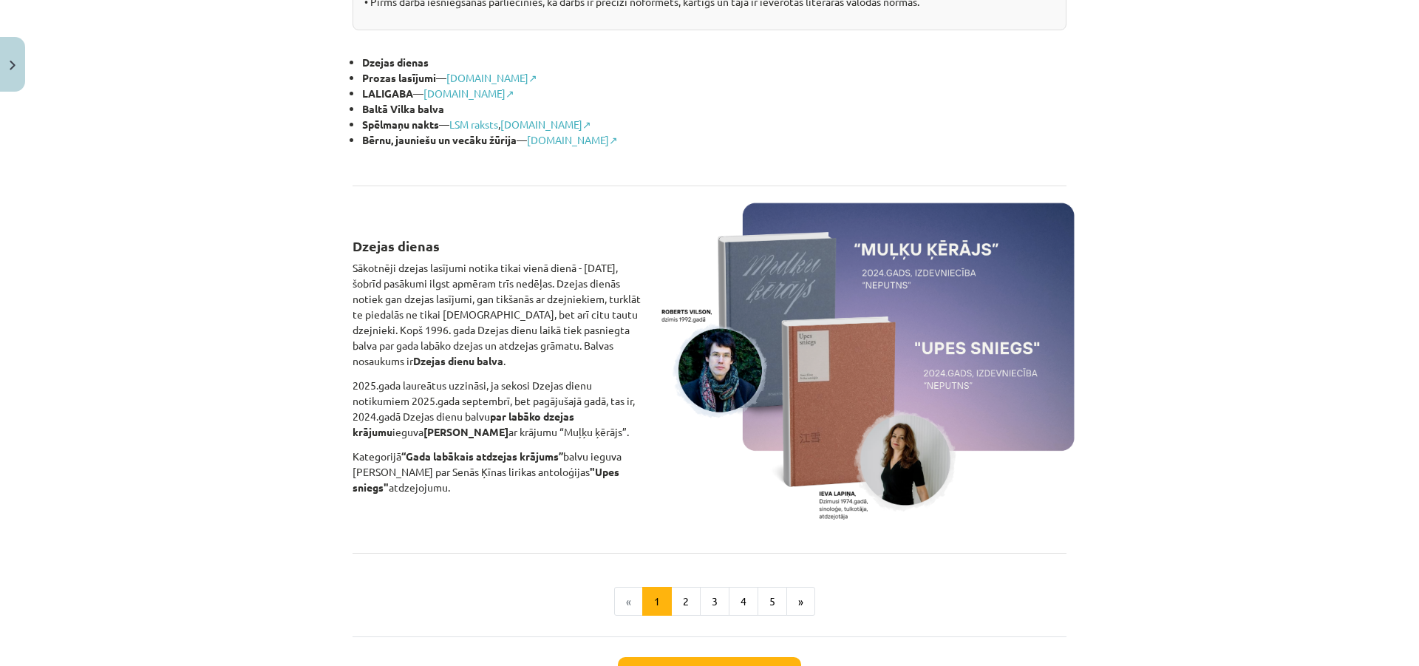
scroll to position [924, 0]
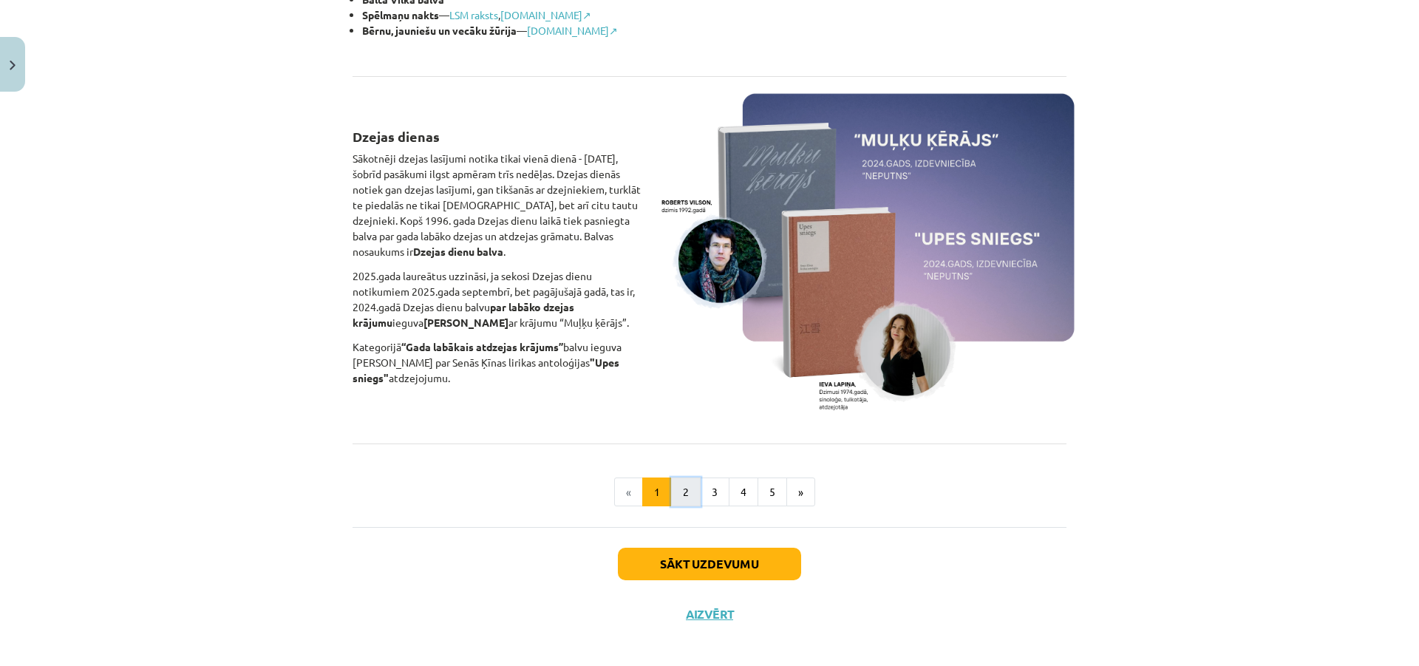
click at [675, 497] on button "2" at bounding box center [686, 492] width 30 height 30
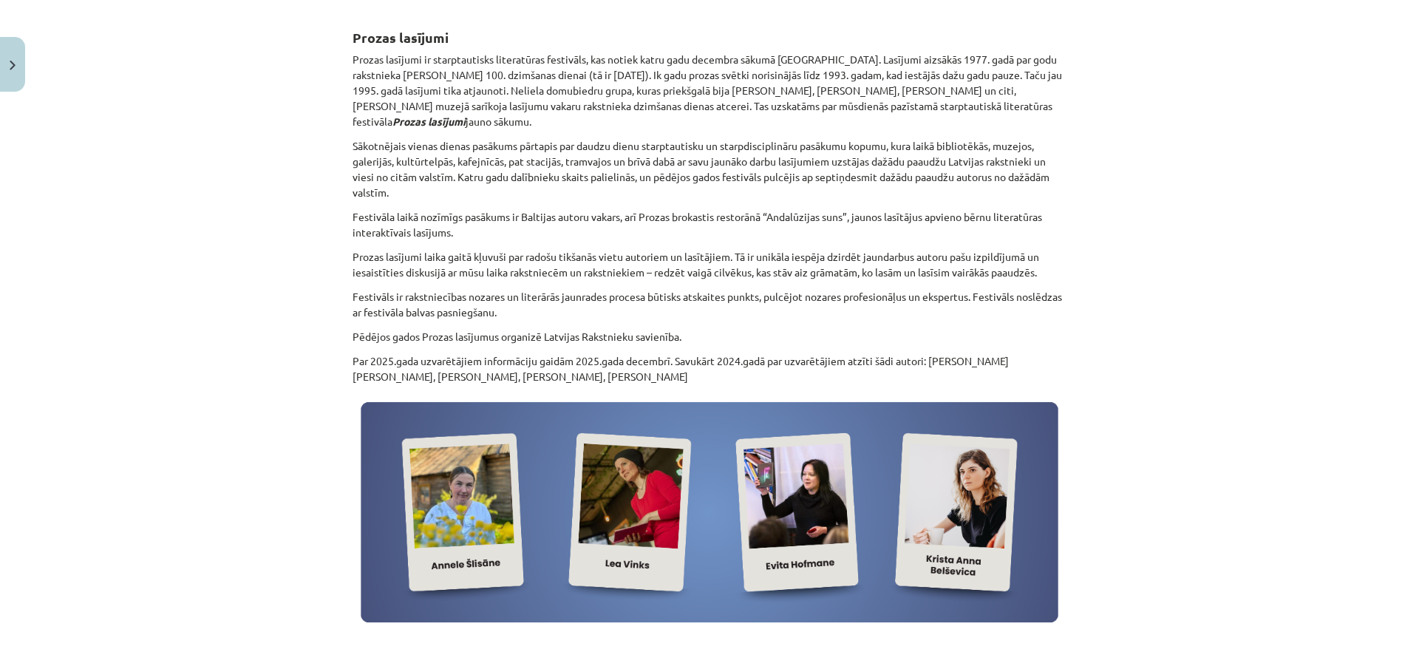
scroll to position [0, 0]
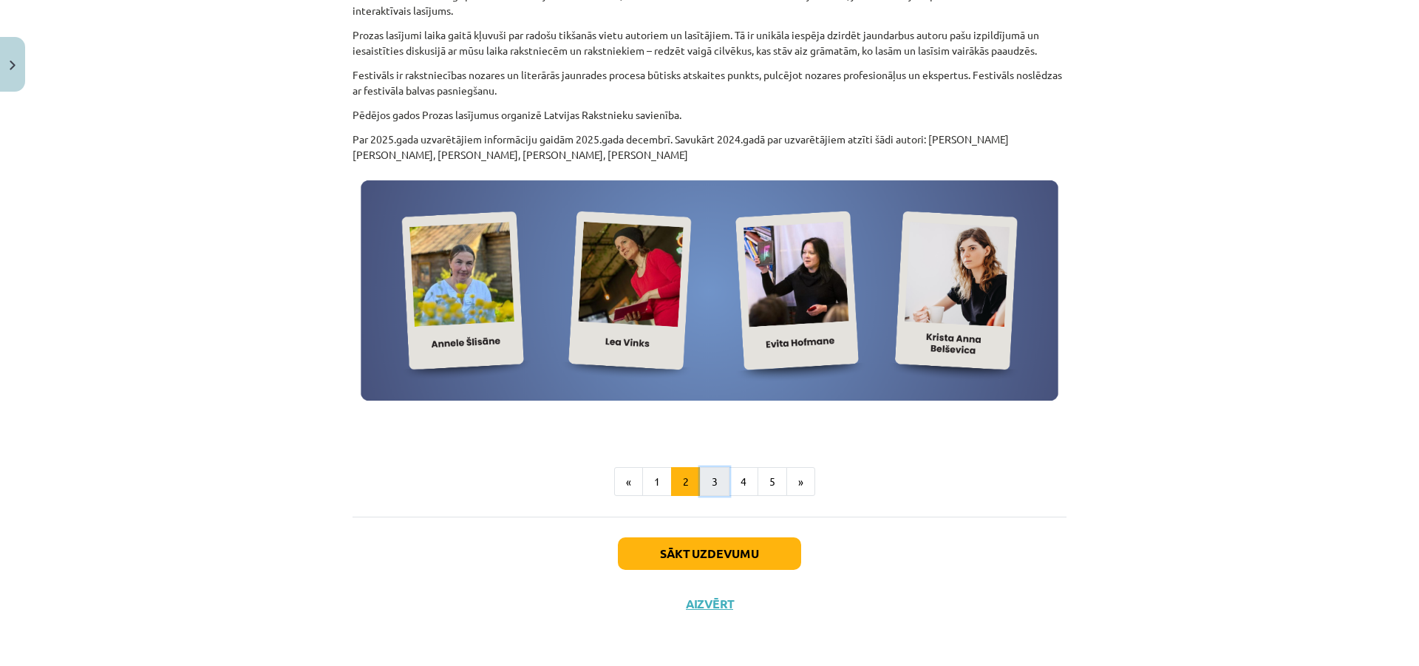
click at [719, 488] on button "3" at bounding box center [715, 482] width 30 height 30
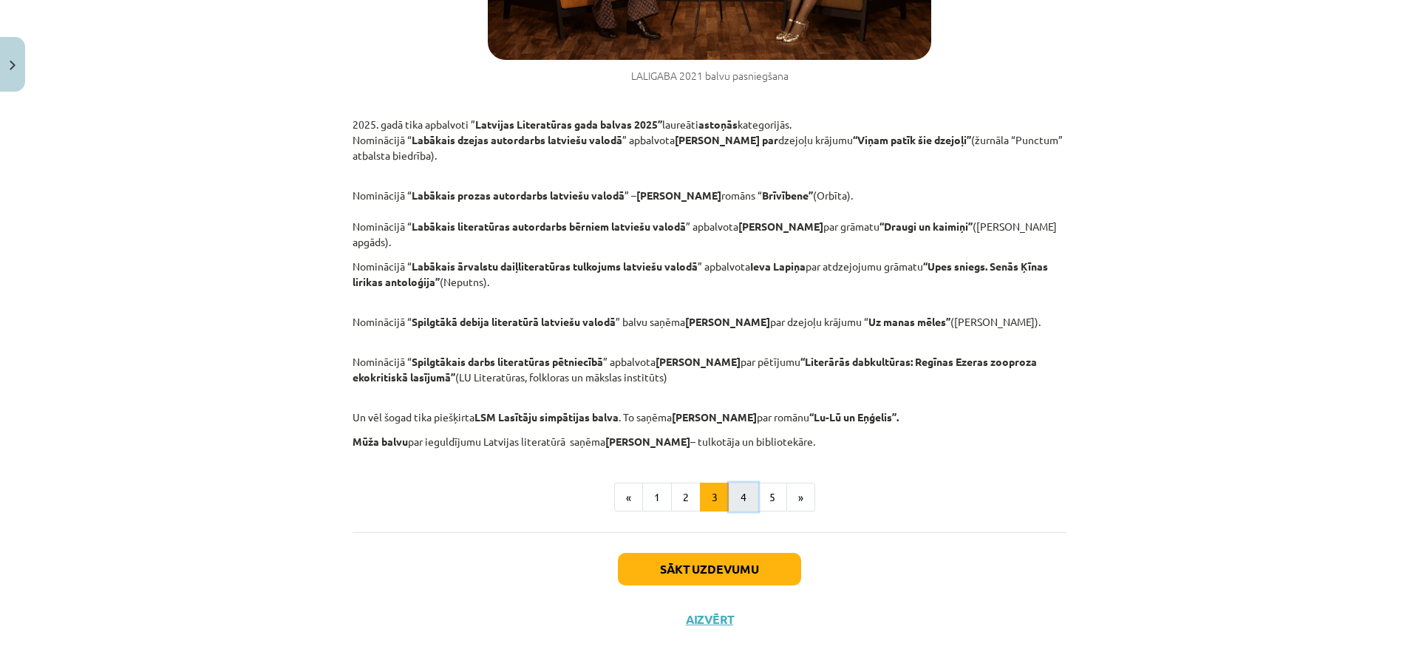
click at [730, 485] on button "4" at bounding box center [744, 497] width 30 height 30
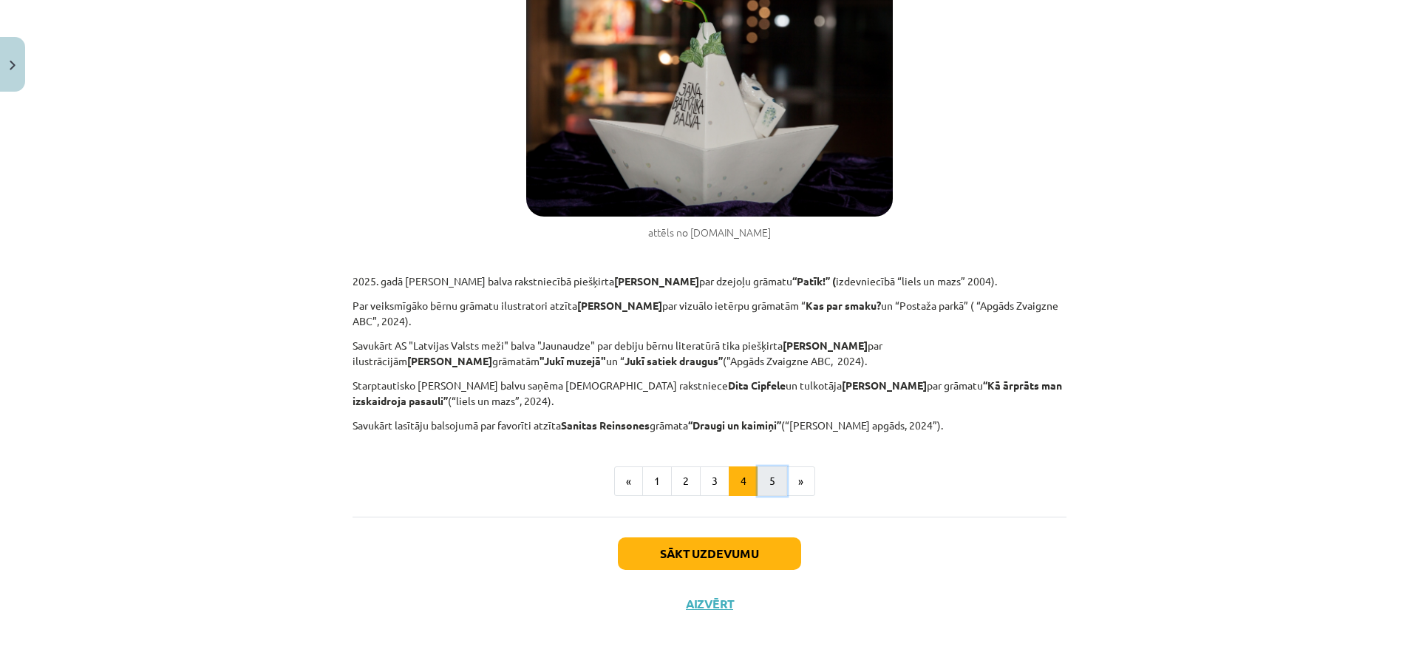
click at [760, 477] on button "5" at bounding box center [772, 481] width 30 height 30
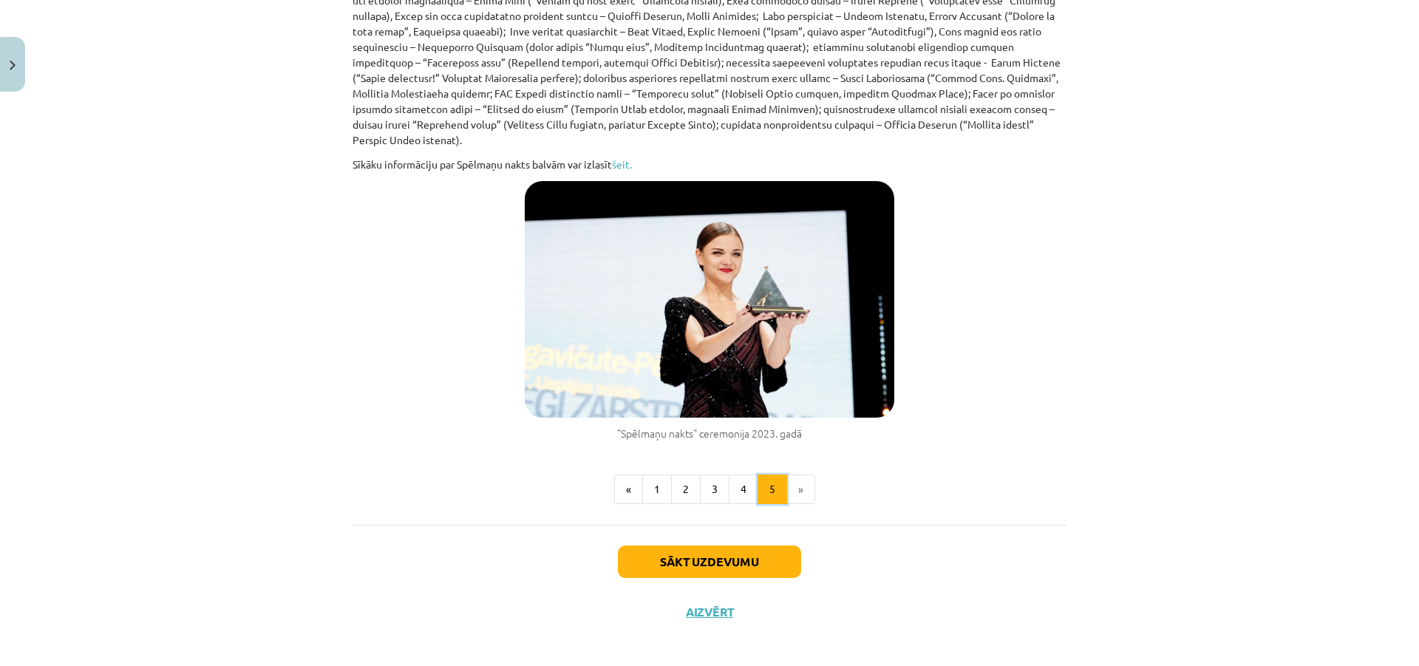
scroll to position [807, 0]
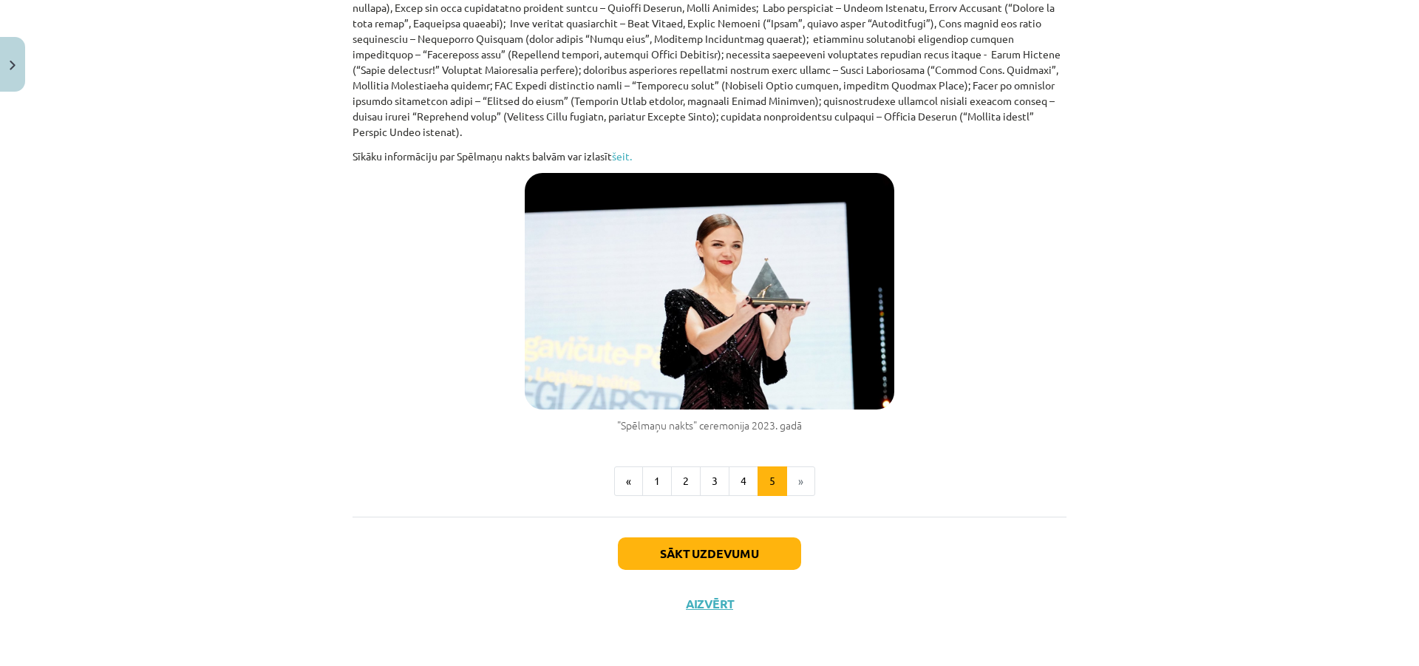
click at [674, 571] on div "Sākt uzdevumu Aizvērt" at bounding box center [709, 567] width 714 height 103
click at [675, 550] on button "Sākt uzdevumu" at bounding box center [709, 553] width 183 height 33
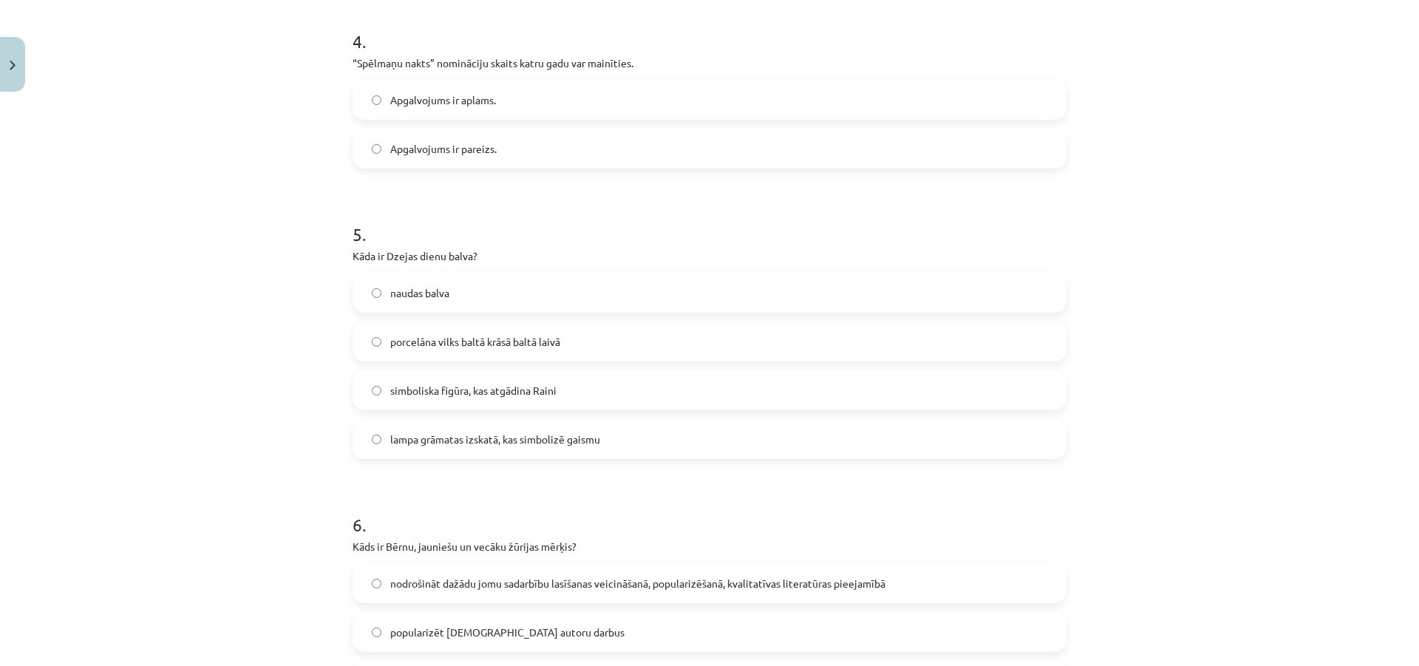
scroll to position [1390, 0]
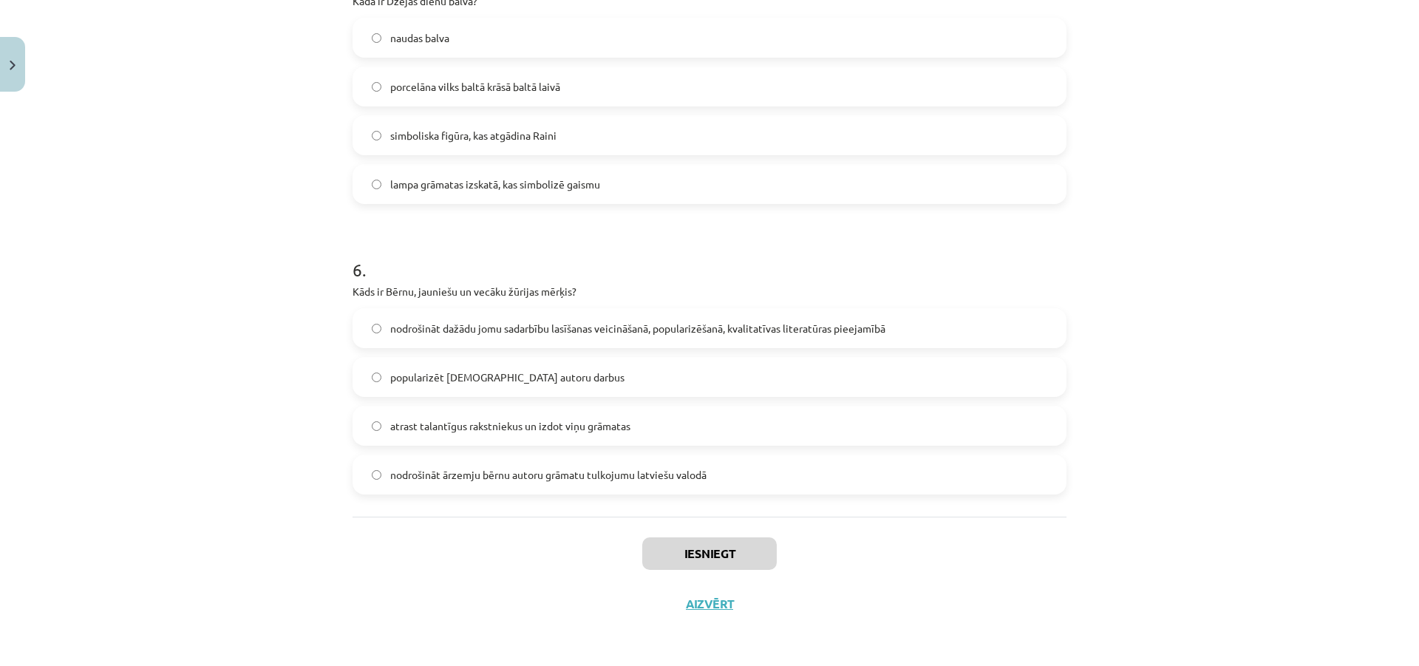
click at [843, 485] on label "nodrošināt ārzemju bērnu autoru grāmatu tulkojumu latviešu valodā" at bounding box center [709, 474] width 711 height 37
drag, startPoint x: 843, startPoint y: 485, endPoint x: 730, endPoint y: 491, distance: 113.2
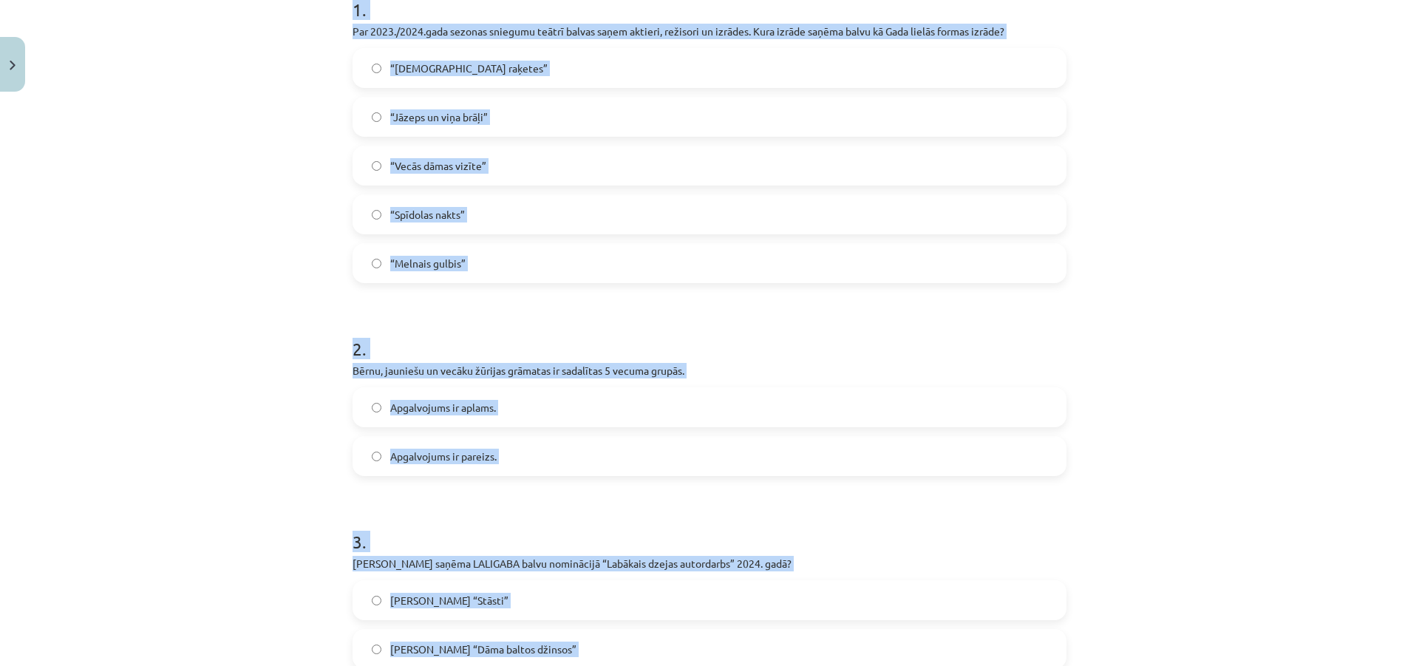
scroll to position [0, 0]
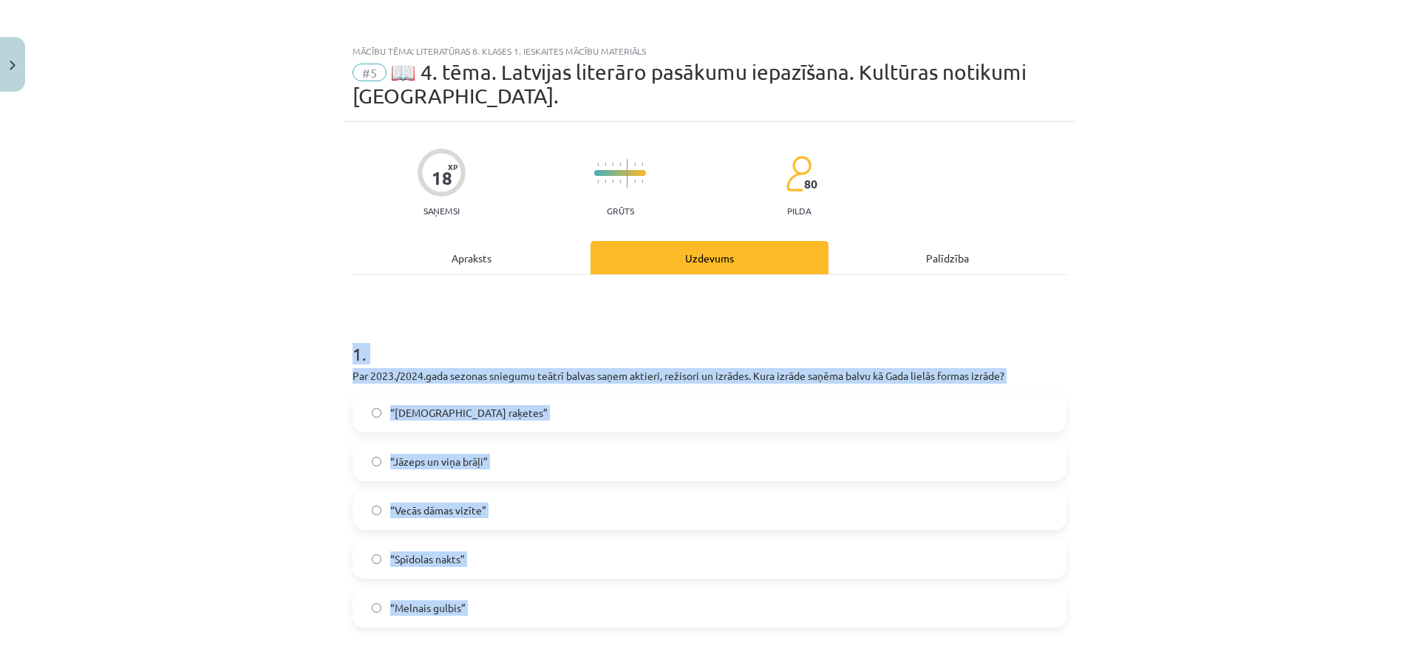
drag, startPoint x: 761, startPoint y: 468, endPoint x: 330, endPoint y: 330, distance: 453.1
click at [330, 330] on div "Mācību tēma: Literatūras 8. klases 1. ieskaites mācību materiāls #5 📖 4. tēma. …" at bounding box center [709, 333] width 1419 height 666
copy form "1 . Par 2023./2024.gada sezonas sniegumu teātrī balvas saņem aktieri, režisori …"
click at [528, 421] on label "“Latviešu raķetes”" at bounding box center [709, 412] width 711 height 37
click at [249, 434] on div "Mācību tēma: Literatūras 8. klases 1. ieskaites mācību materiāls #5 📖 4. tēma. …" at bounding box center [709, 333] width 1419 height 666
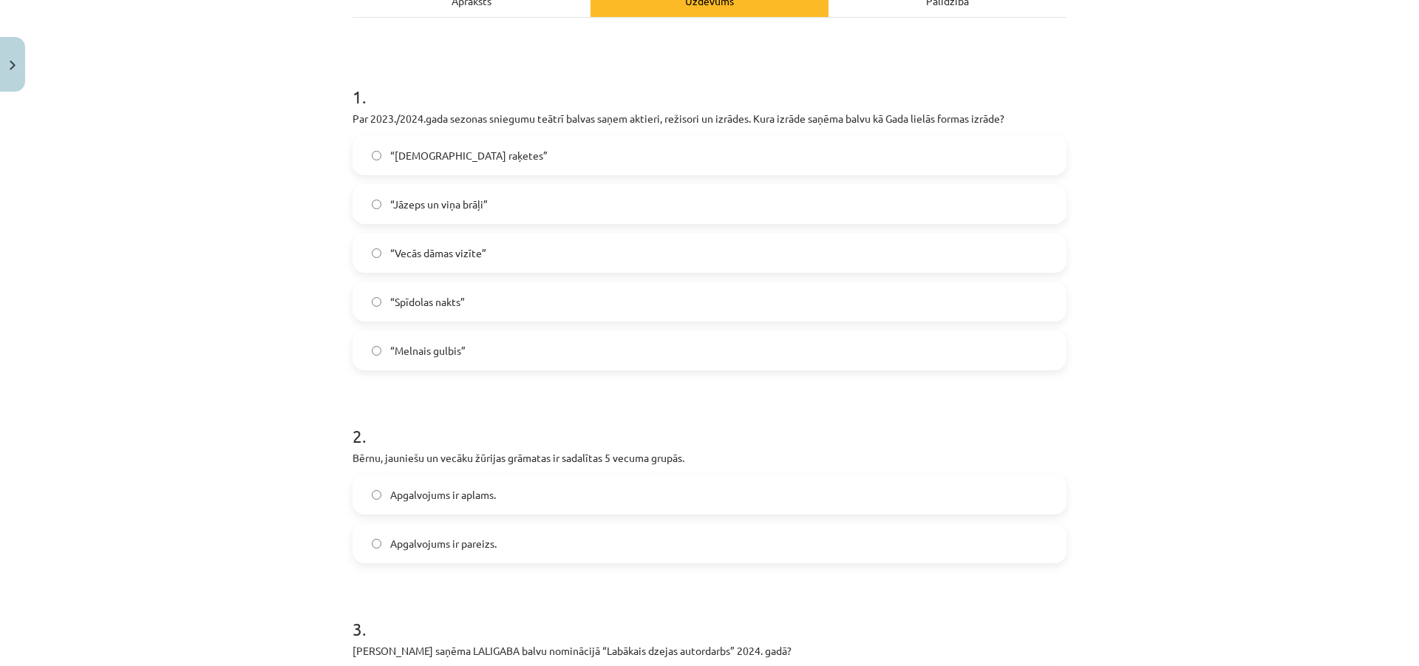
scroll to position [296, 0]
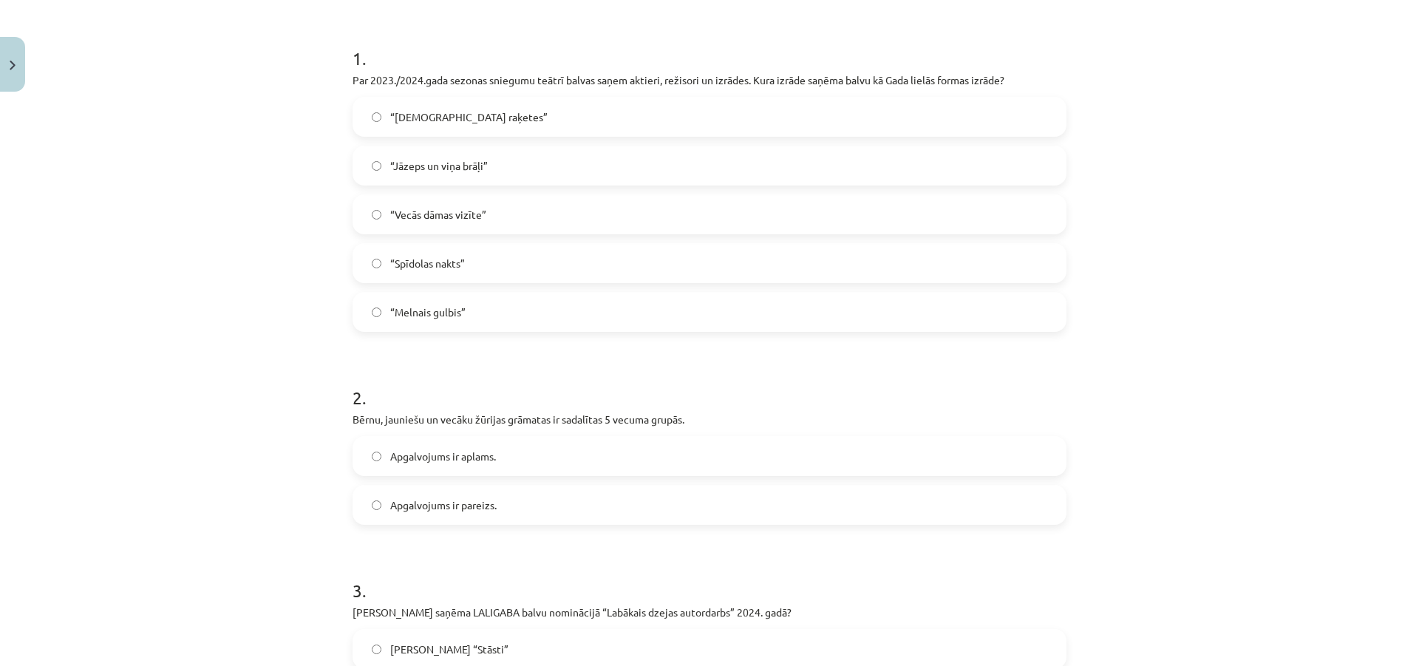
click at [500, 507] on label "Apgalvojums ir pareizs." at bounding box center [709, 504] width 711 height 37
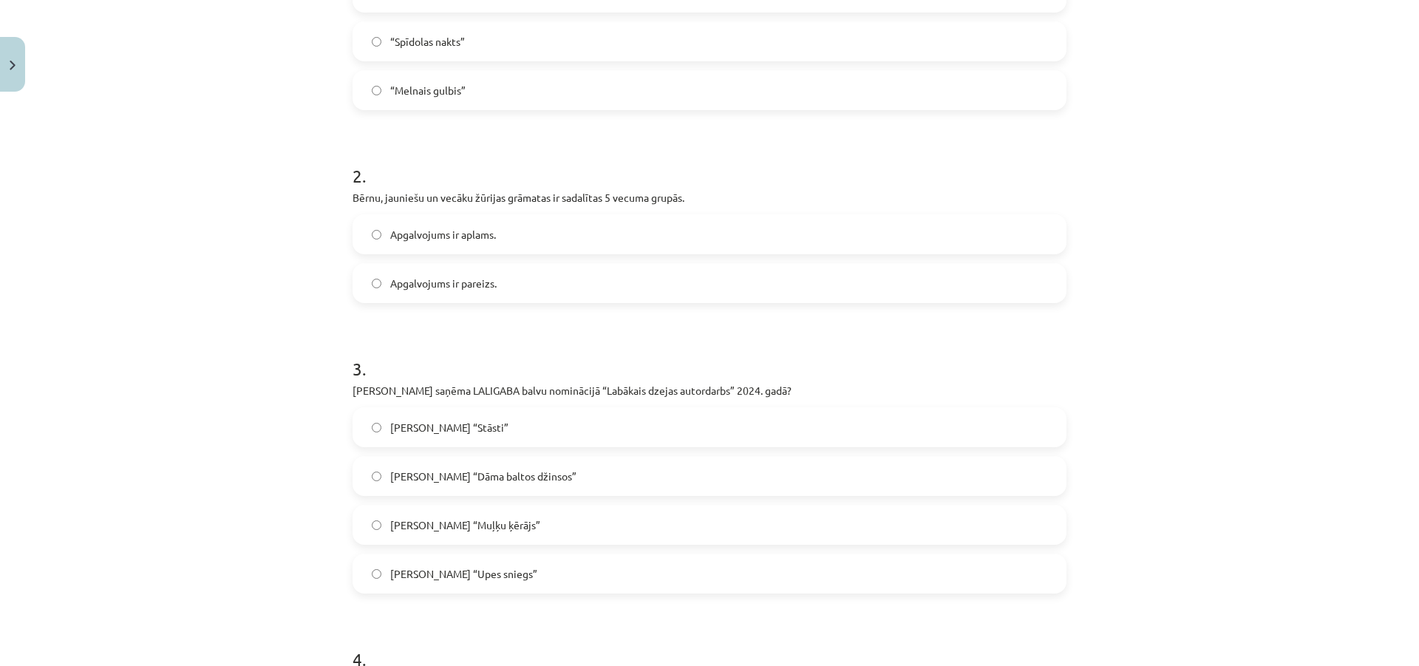
click at [511, 488] on label "Marts Pujāts “Dāma baltos džinsos”" at bounding box center [709, 475] width 711 height 37
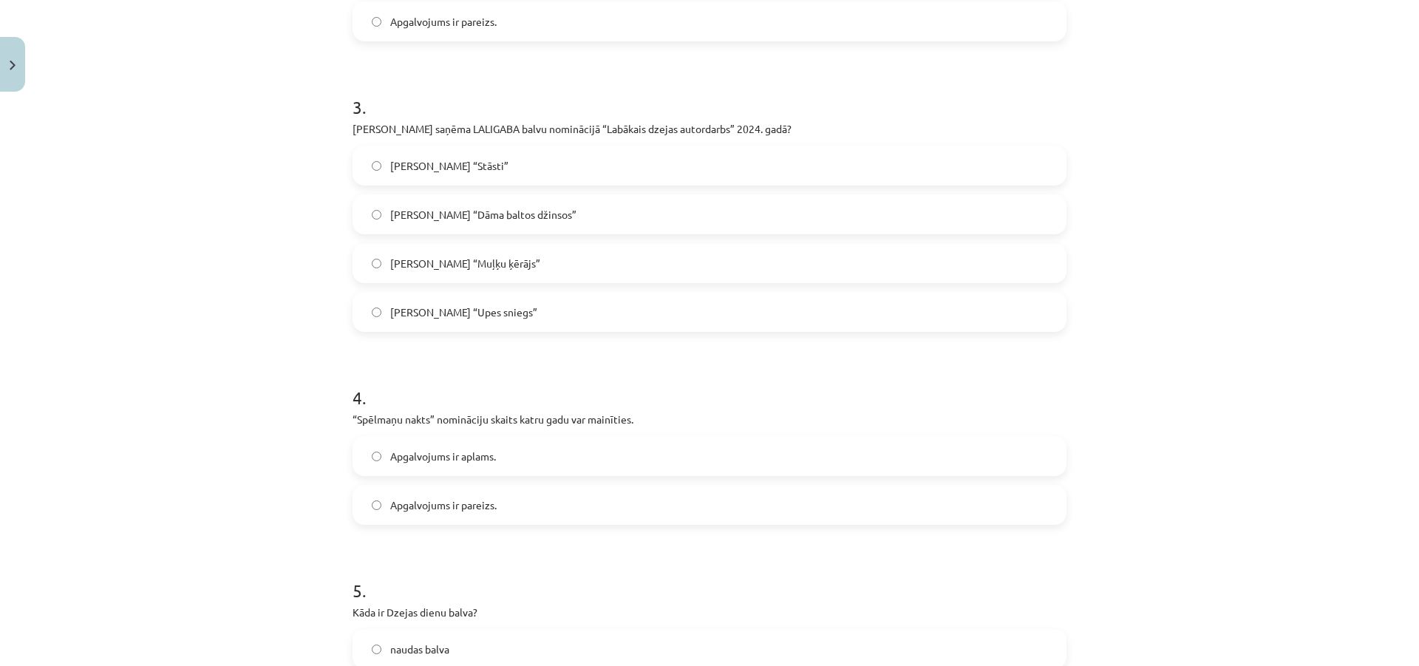
scroll to position [813, 0]
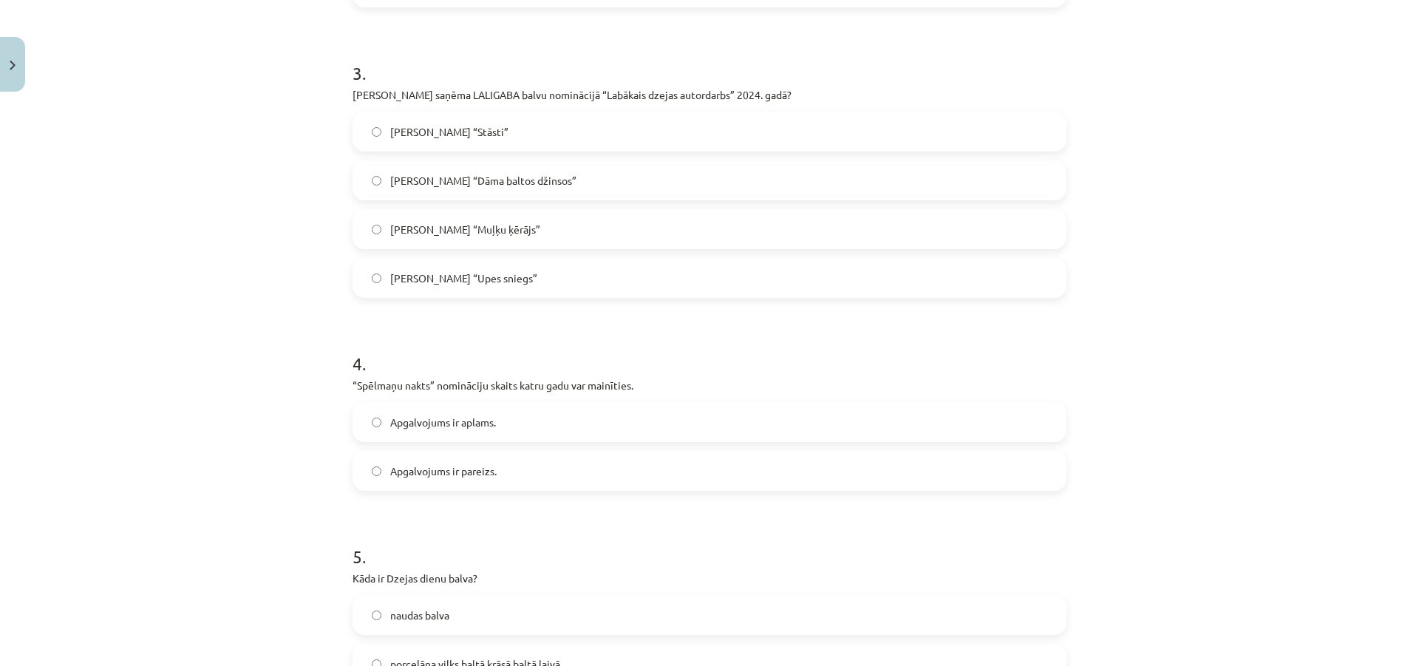
drag, startPoint x: 499, startPoint y: 524, endPoint x: 506, endPoint y: 576, distance: 52.9
click at [518, 511] on form "1 . Par 2023./2024.gada sezonas sniegumu teātrī balvas saņem aktieri, režisori …" at bounding box center [709, 288] width 714 height 1566
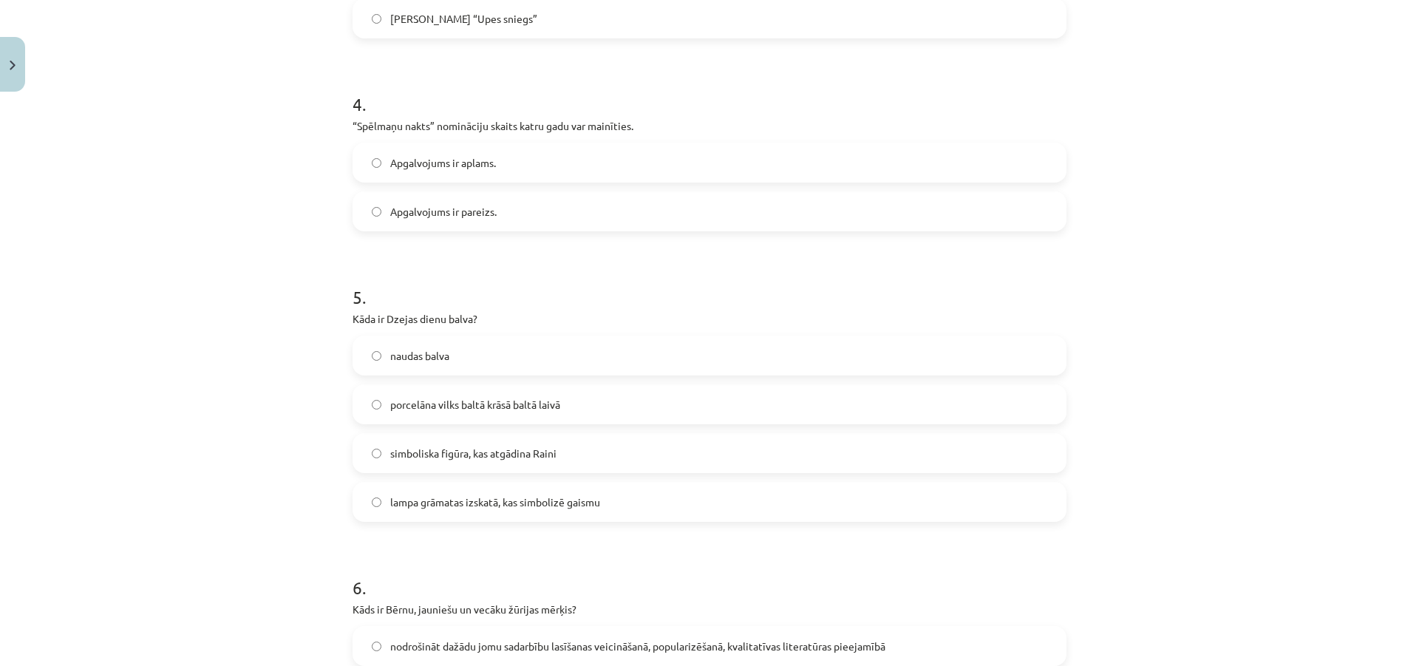
scroll to position [1108, 0]
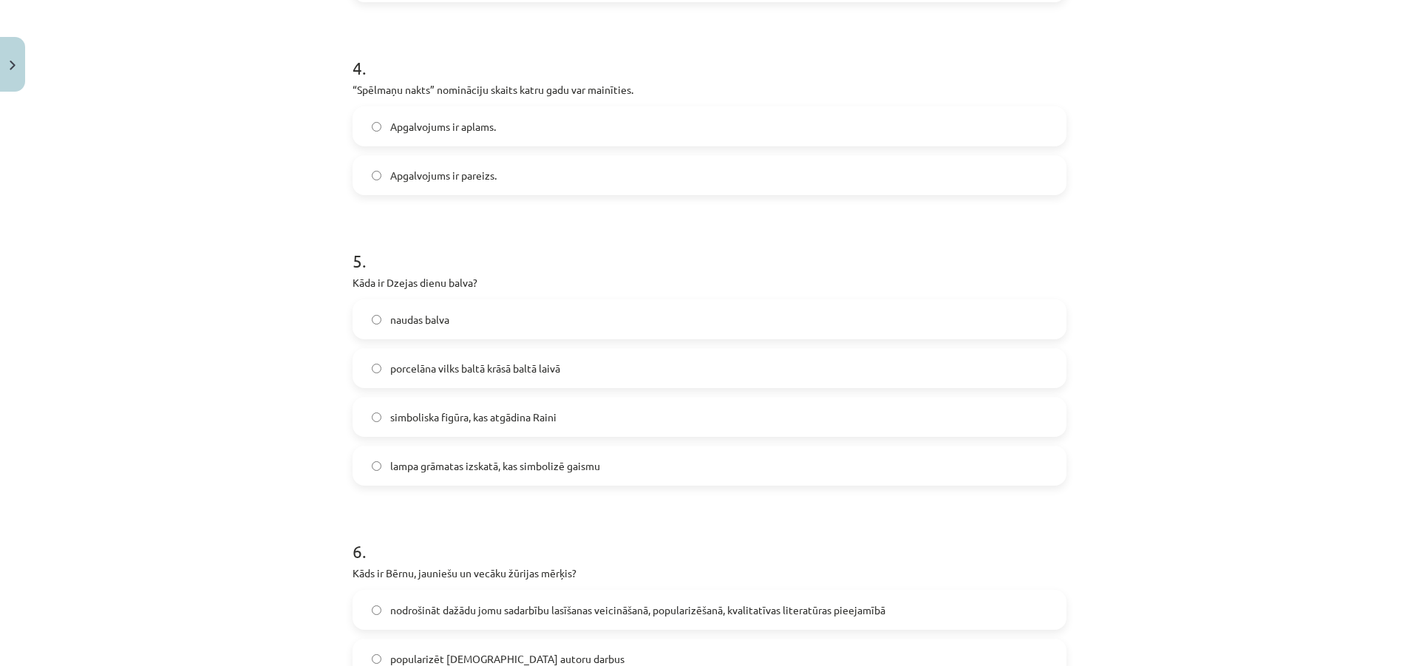
click at [539, 419] on span "simboliska figūra, kas atgādina Raini" at bounding box center [473, 417] width 166 height 16
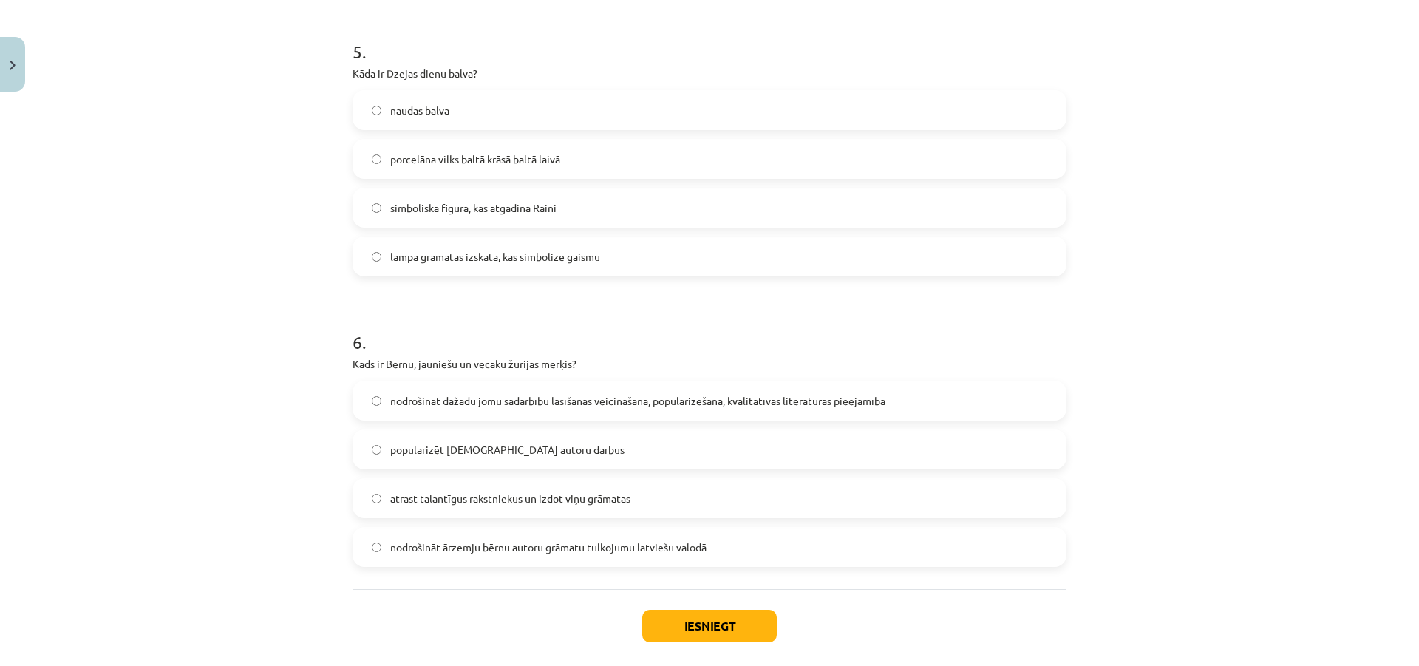
scroll to position [1390, 0]
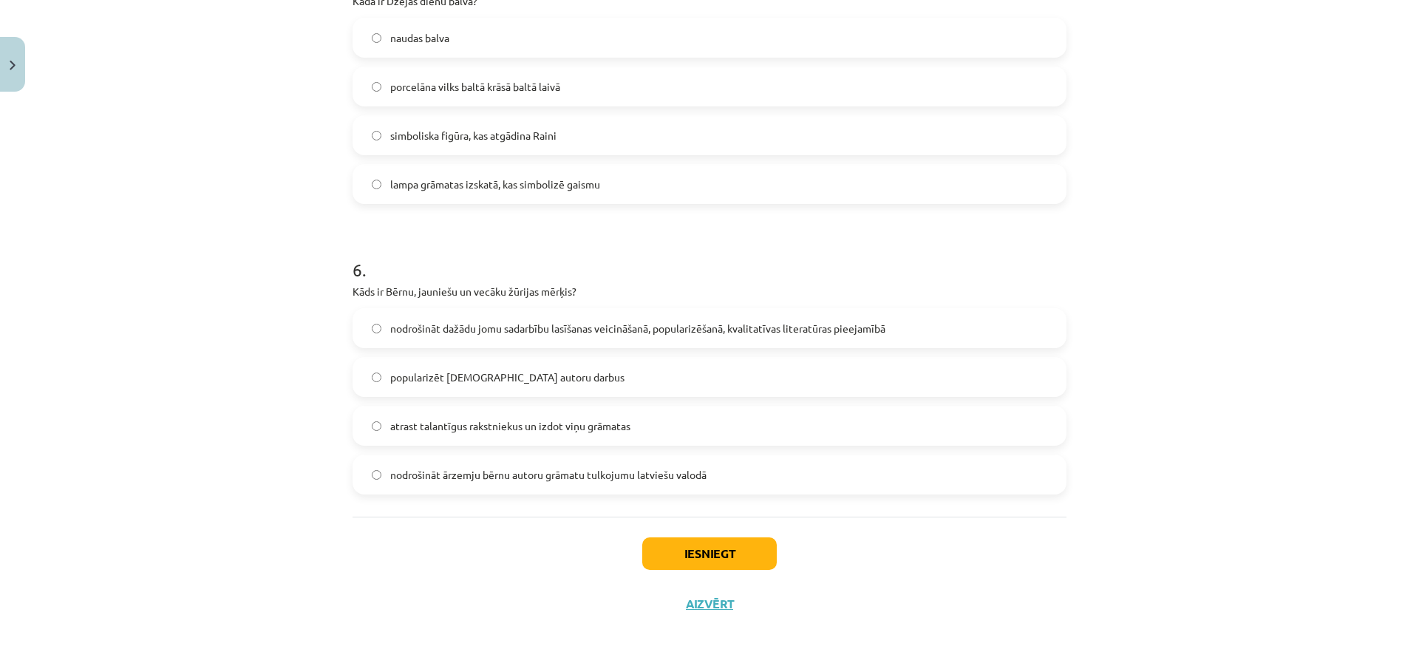
click at [528, 329] on span "nodrošināt dažādu jomu sadarbību lasīšanas veicināšanā, popularizēšanā, kvalita…" at bounding box center [637, 329] width 495 height 16
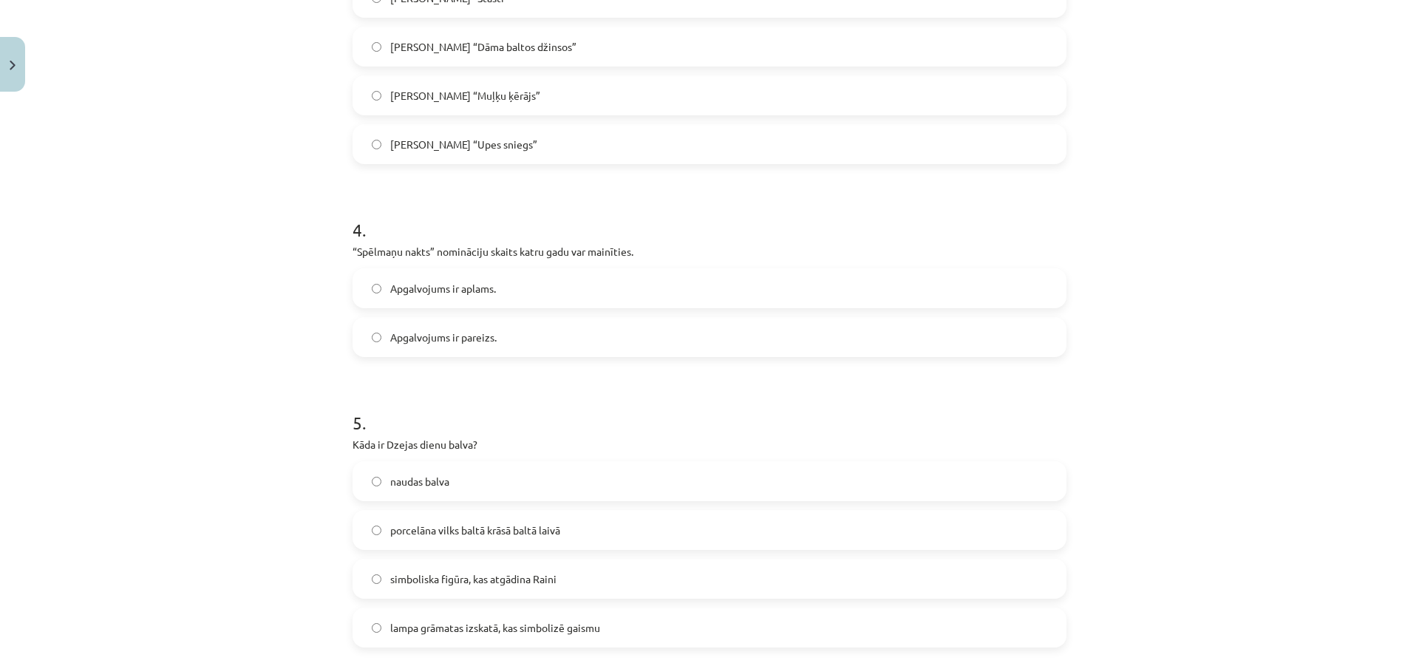
scroll to position [873, 0]
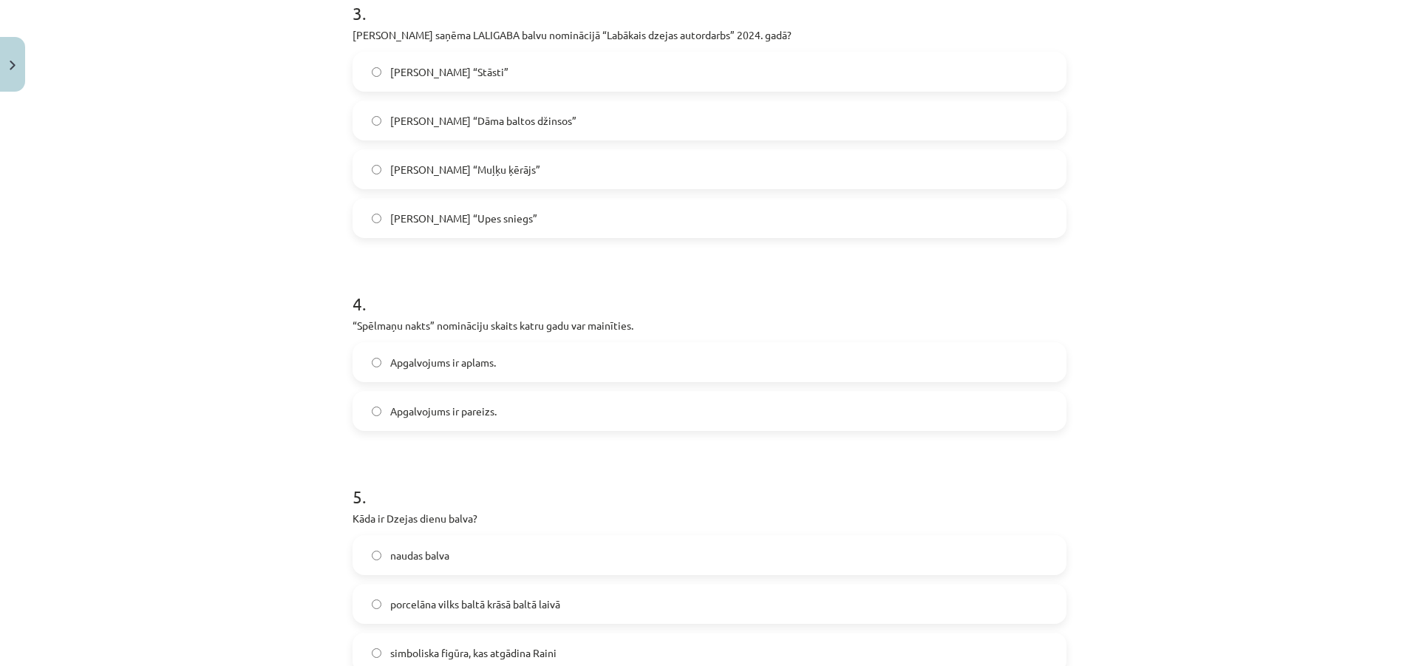
click at [568, 399] on label "Apgalvojums ir pareizs." at bounding box center [709, 410] width 711 height 37
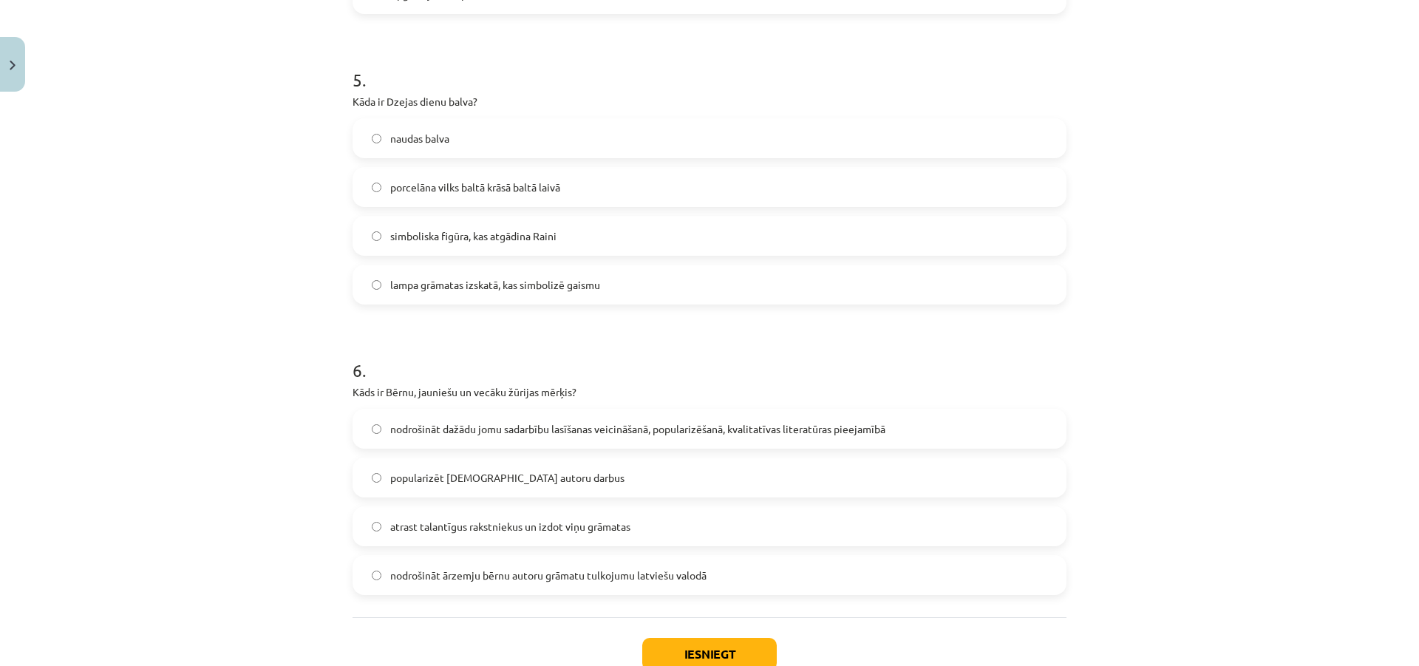
scroll to position [1390, 0]
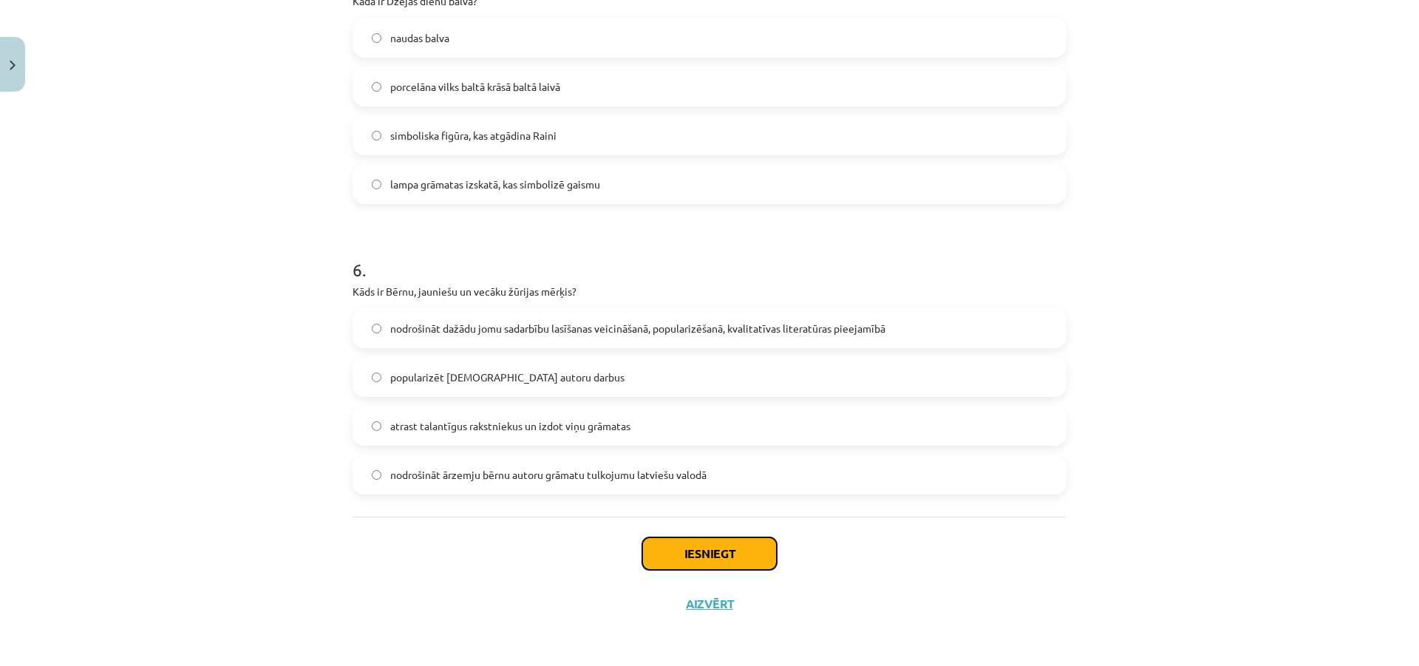
click at [642, 554] on button "Iesniegt" at bounding box center [709, 553] width 134 height 33
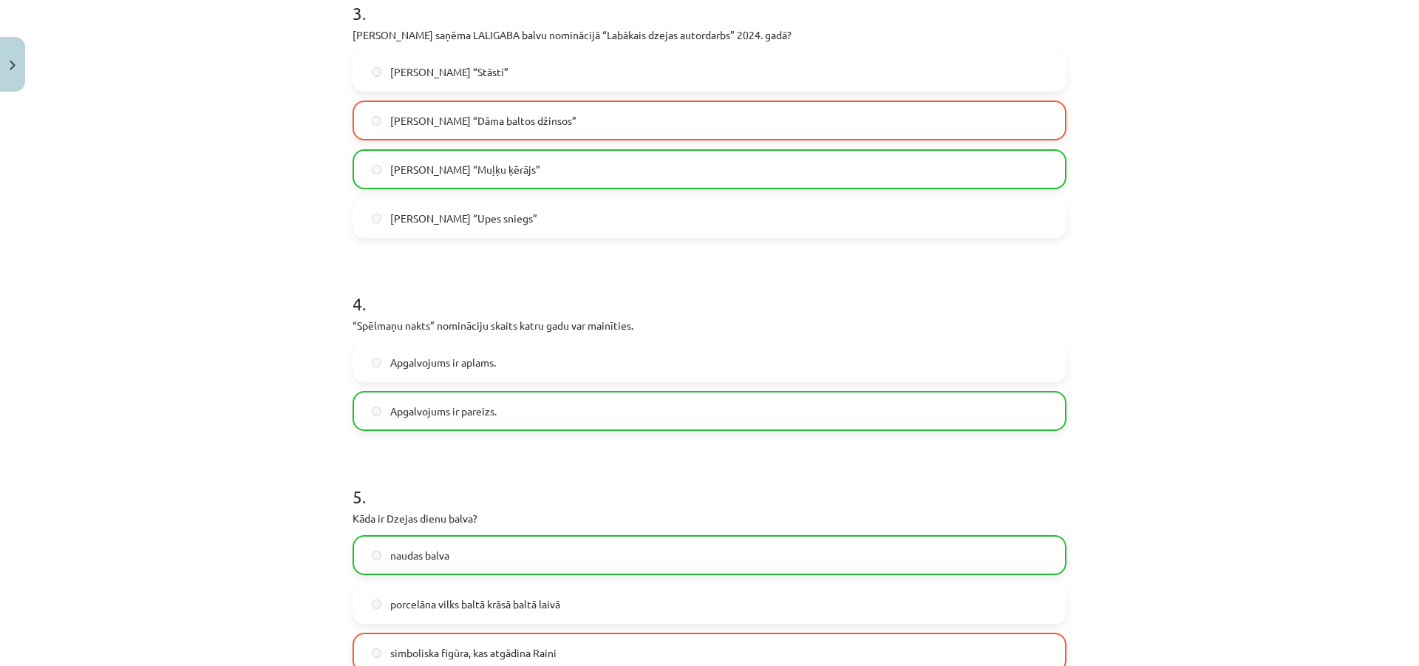
scroll to position [946, 0]
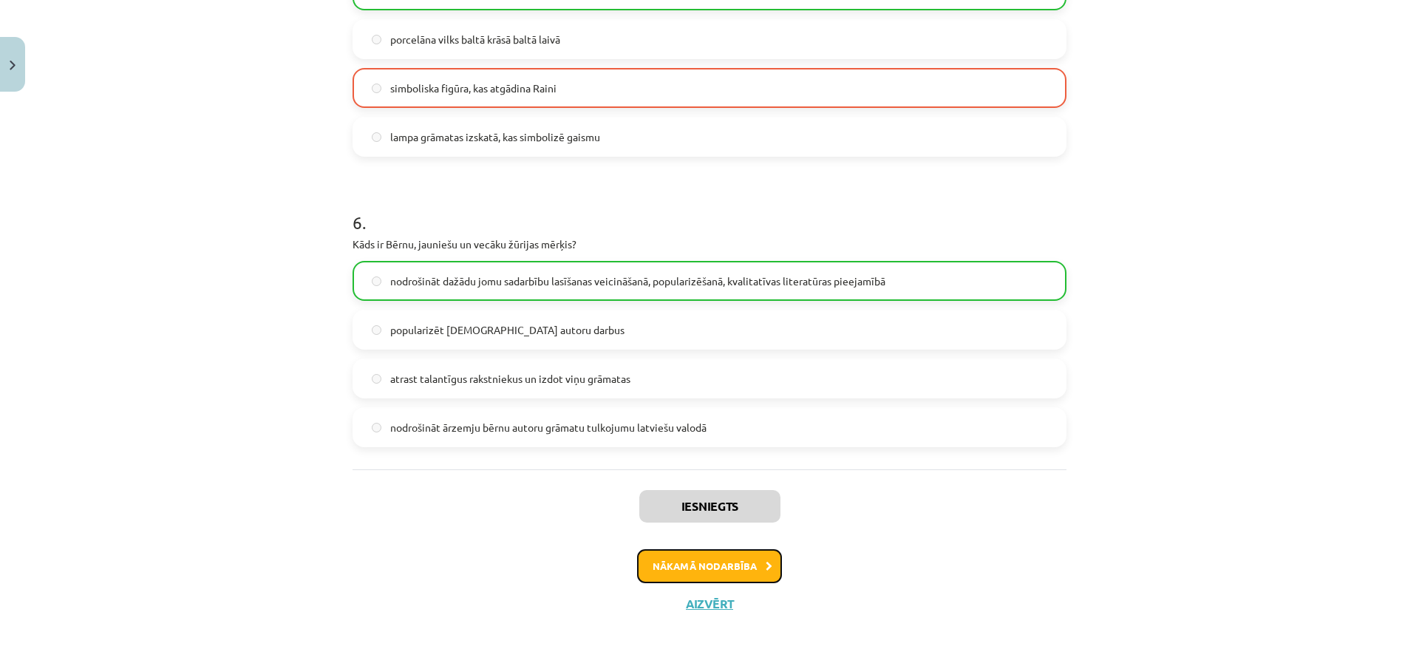
click at [654, 571] on button "Nākamā nodarbība" at bounding box center [709, 566] width 145 height 34
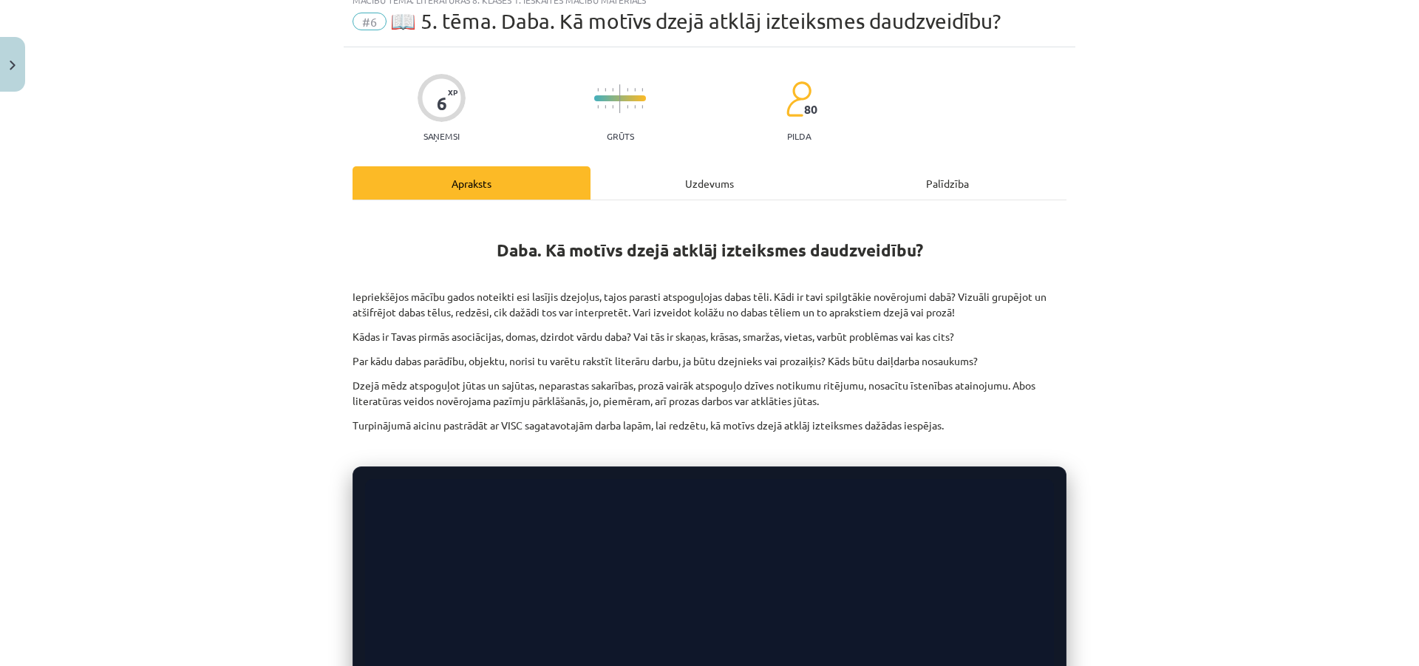
scroll to position [37, 0]
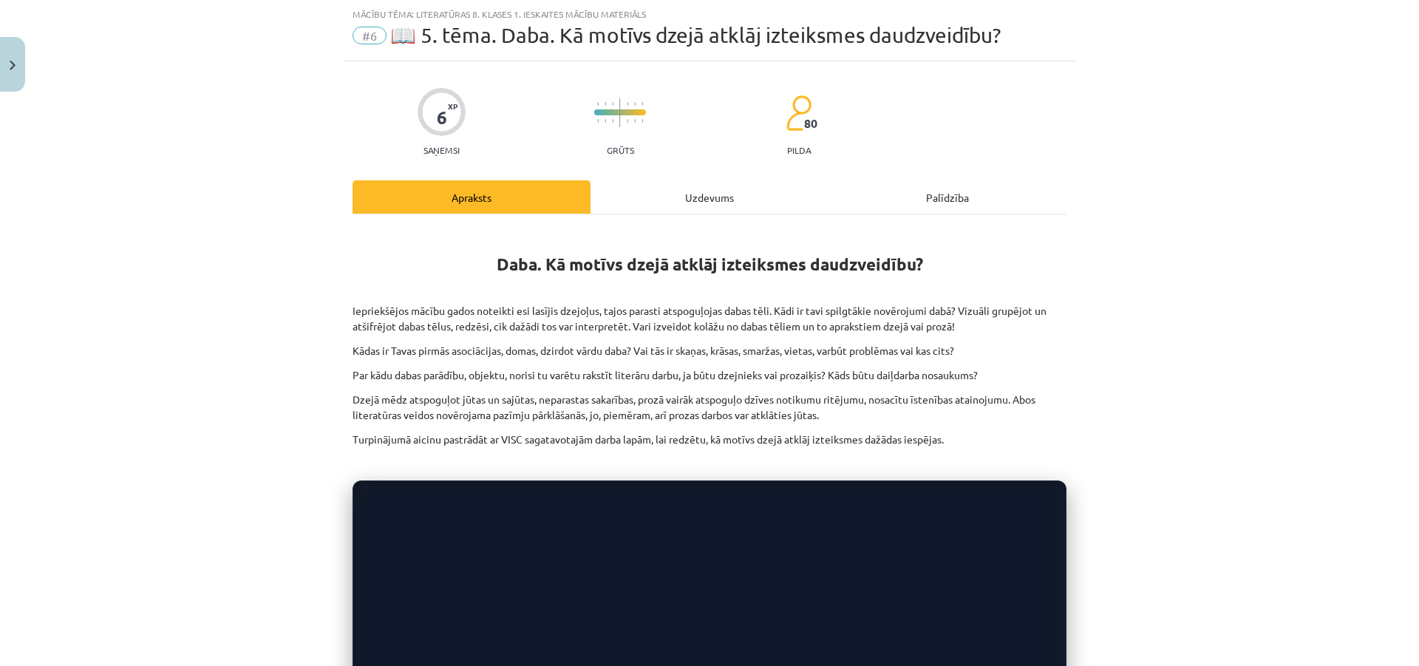
click at [229, 191] on div "Mācību tēma: Literatūras 8. klases 1. ieskaites mācību materiāls #6 📖 5. tēma. …" at bounding box center [709, 333] width 1419 height 666
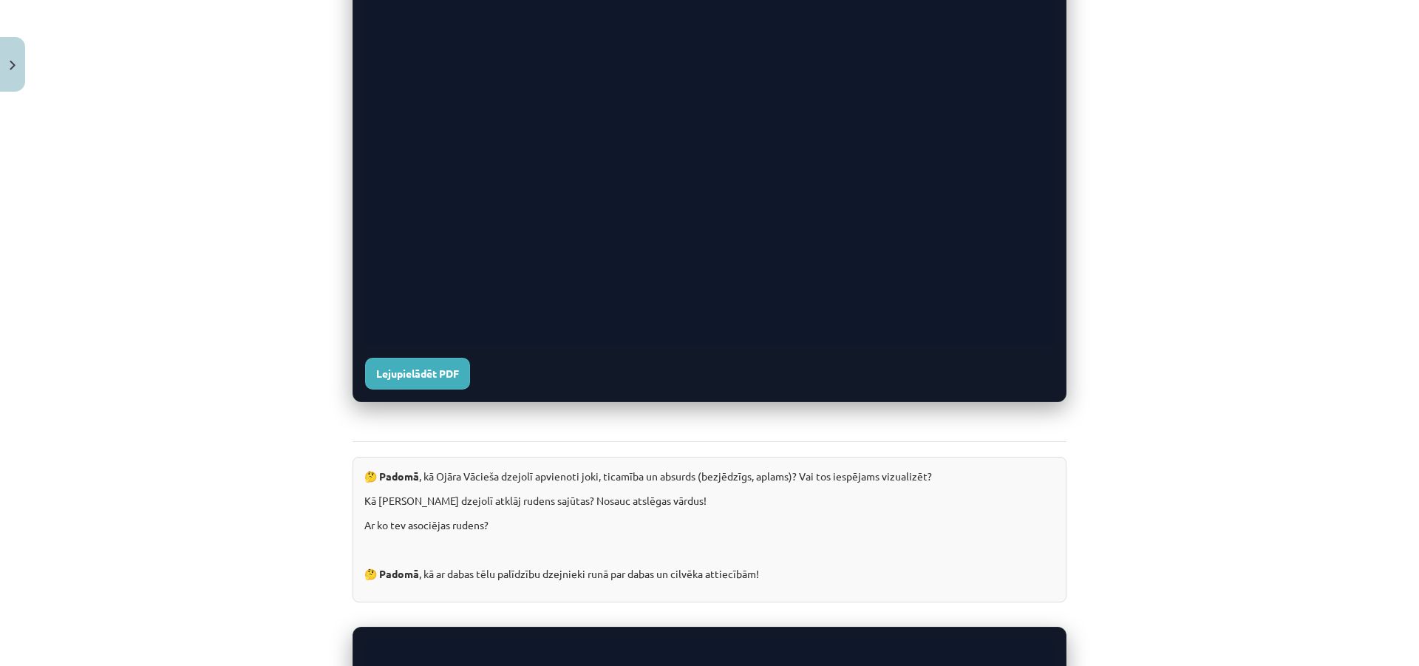
scroll to position [850, 0]
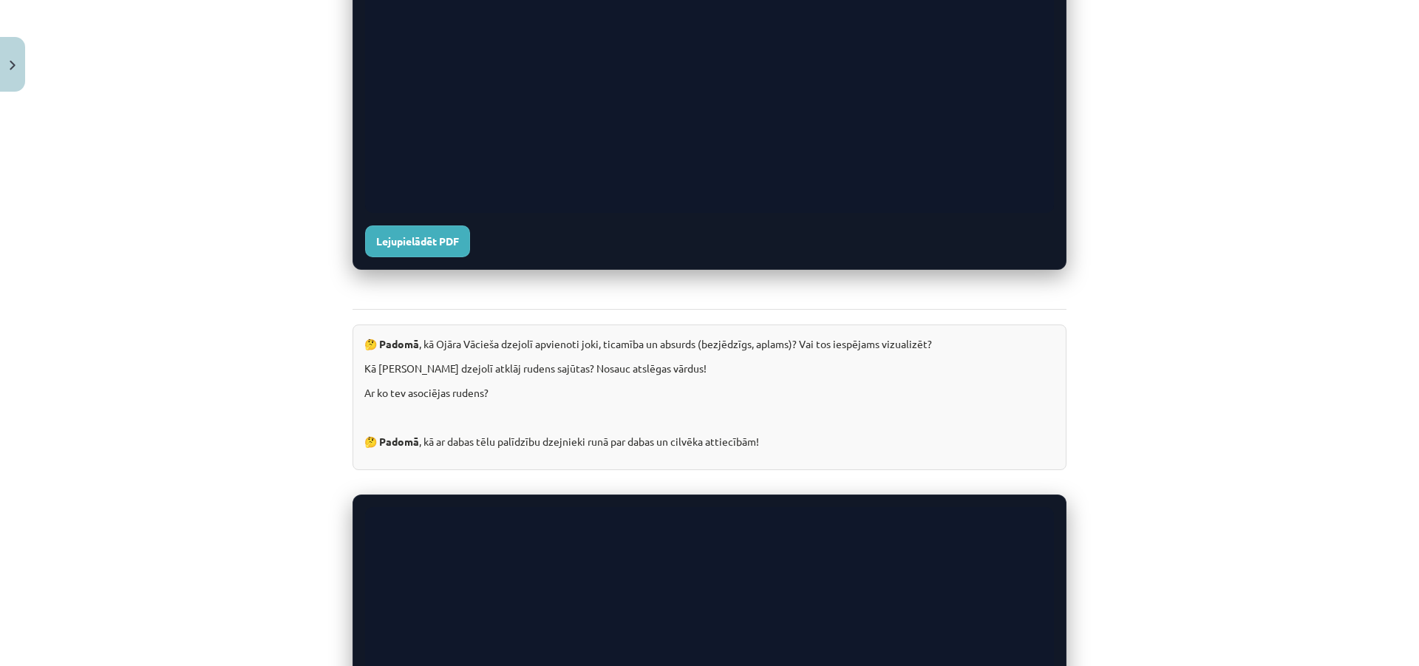
click at [921, 244] on div "Lejupielādēt PDF" at bounding box center [709, 241] width 689 height 32
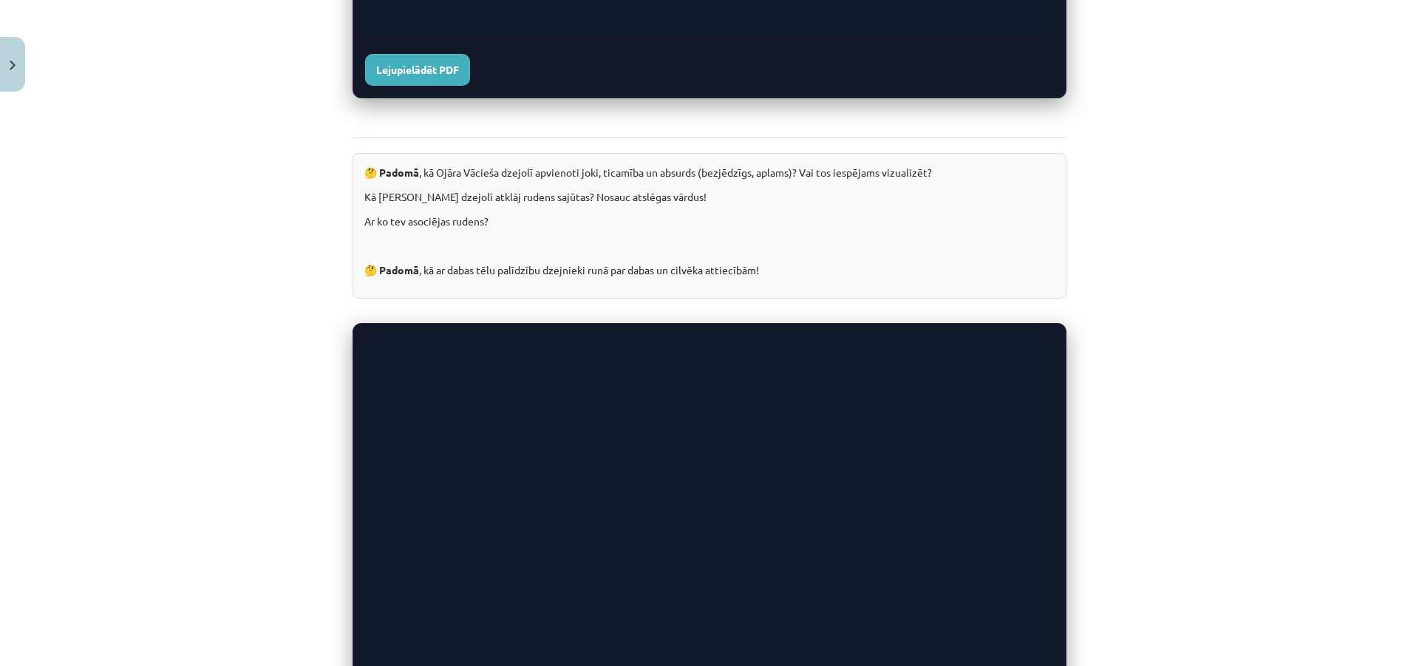
scroll to position [924, 0]
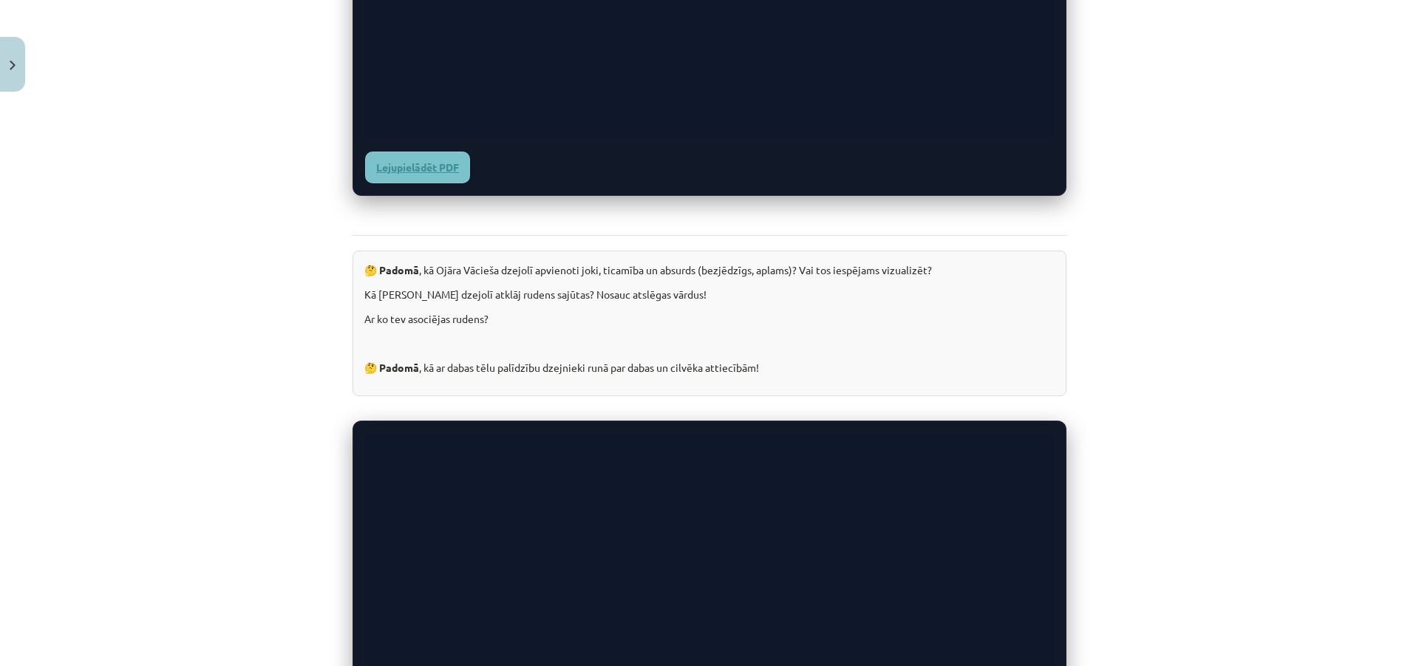
click at [447, 175] on link "Lejupielādēt PDF" at bounding box center [417, 167] width 105 height 32
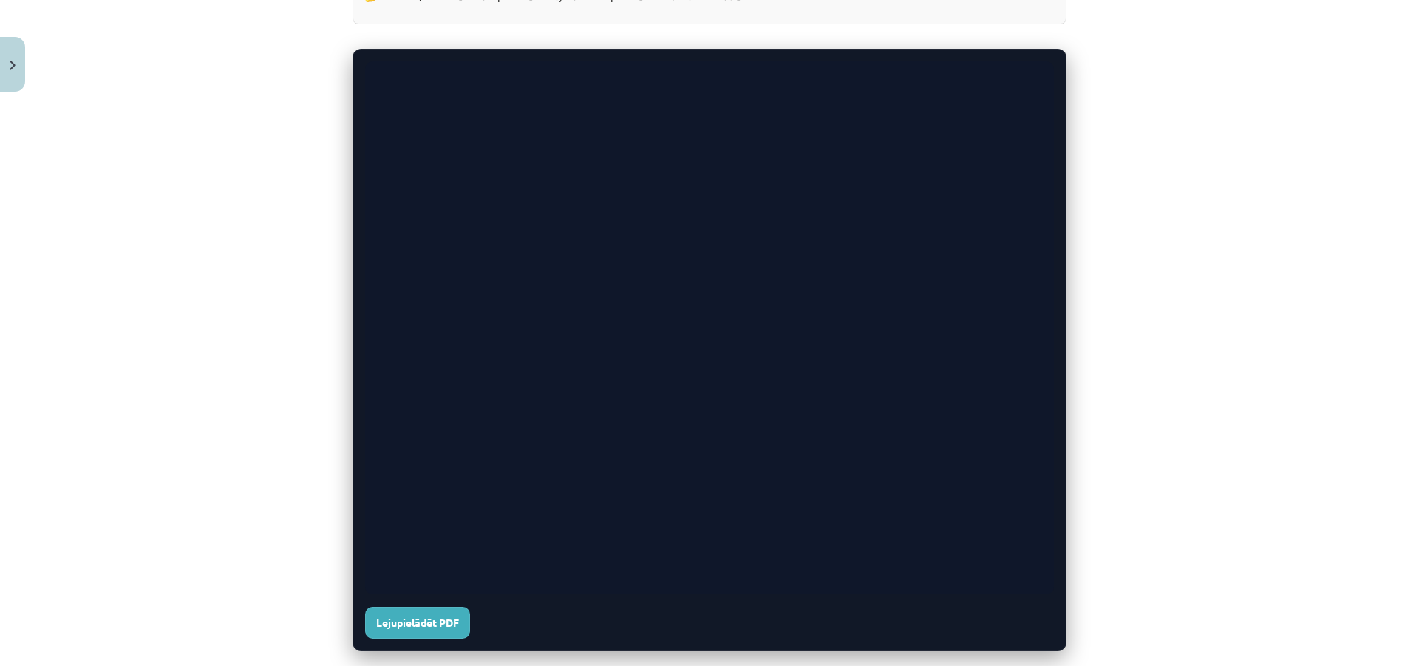
scroll to position [1367, 0]
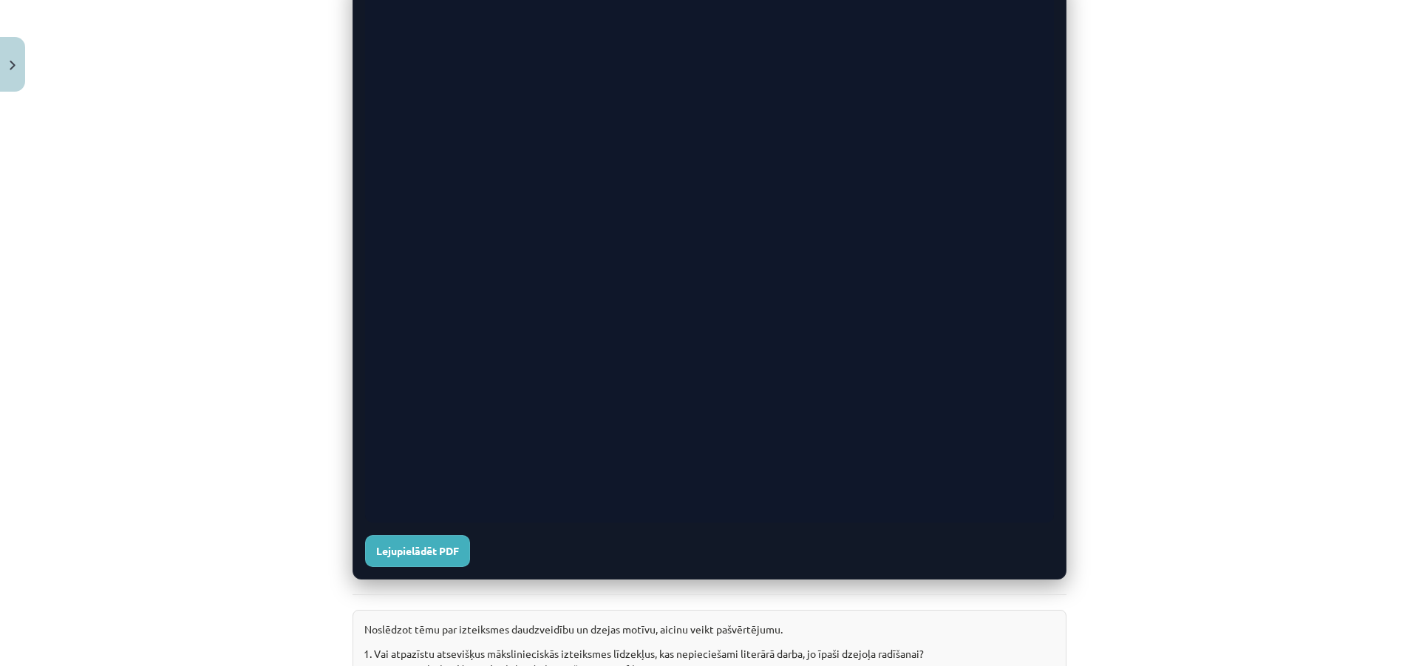
click at [352, 552] on div "Lejupielādēt PDF" at bounding box center [709, 278] width 714 height 602
click at [381, 550] on link "Lejupielādēt PDF" at bounding box center [417, 551] width 105 height 32
click at [448, 550] on link "Lejupielādēt PDF" at bounding box center [417, 551] width 105 height 32
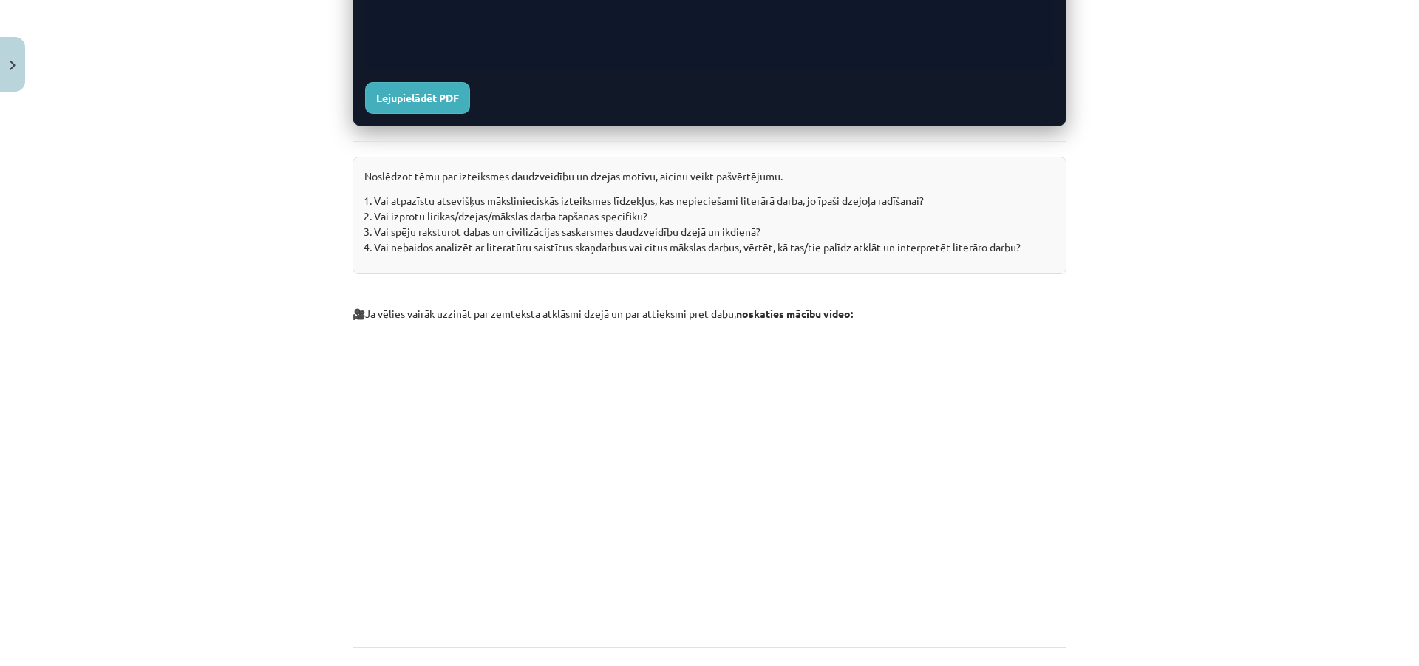
scroll to position [1951, 0]
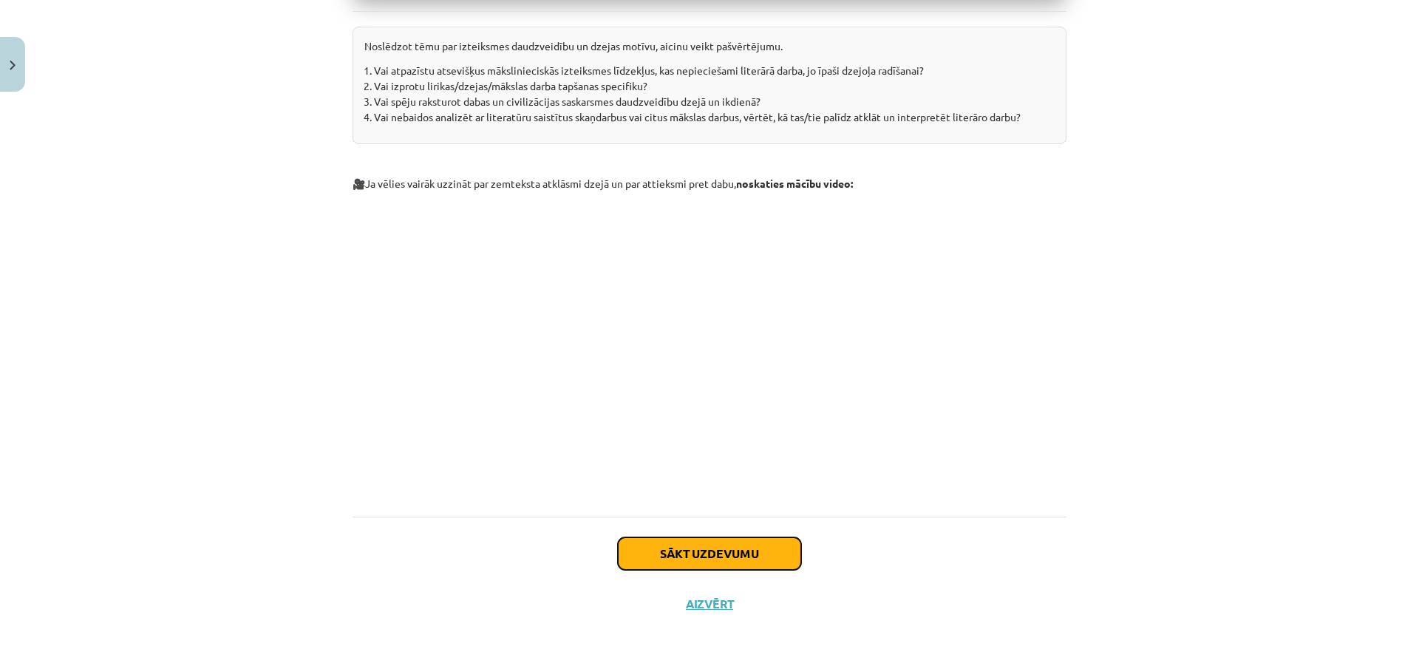
click at [628, 552] on button "Sākt uzdevumu" at bounding box center [709, 553] width 183 height 33
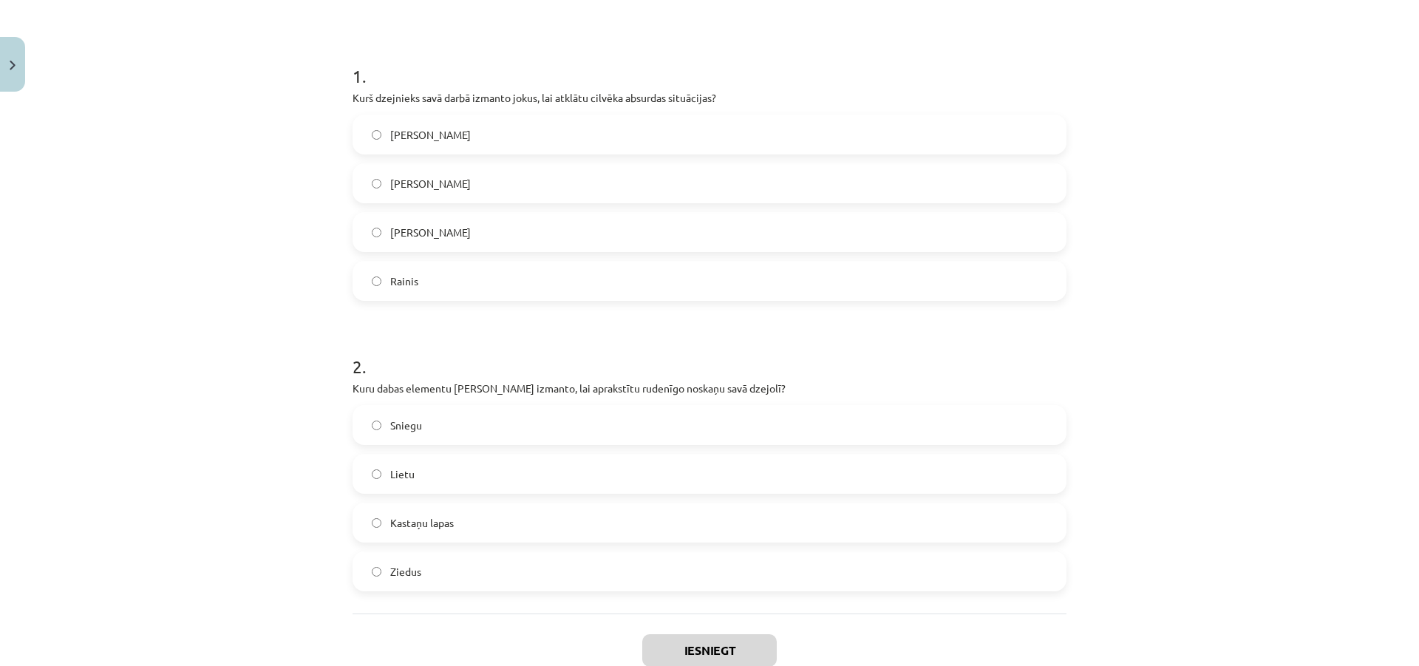
scroll to position [259, 0]
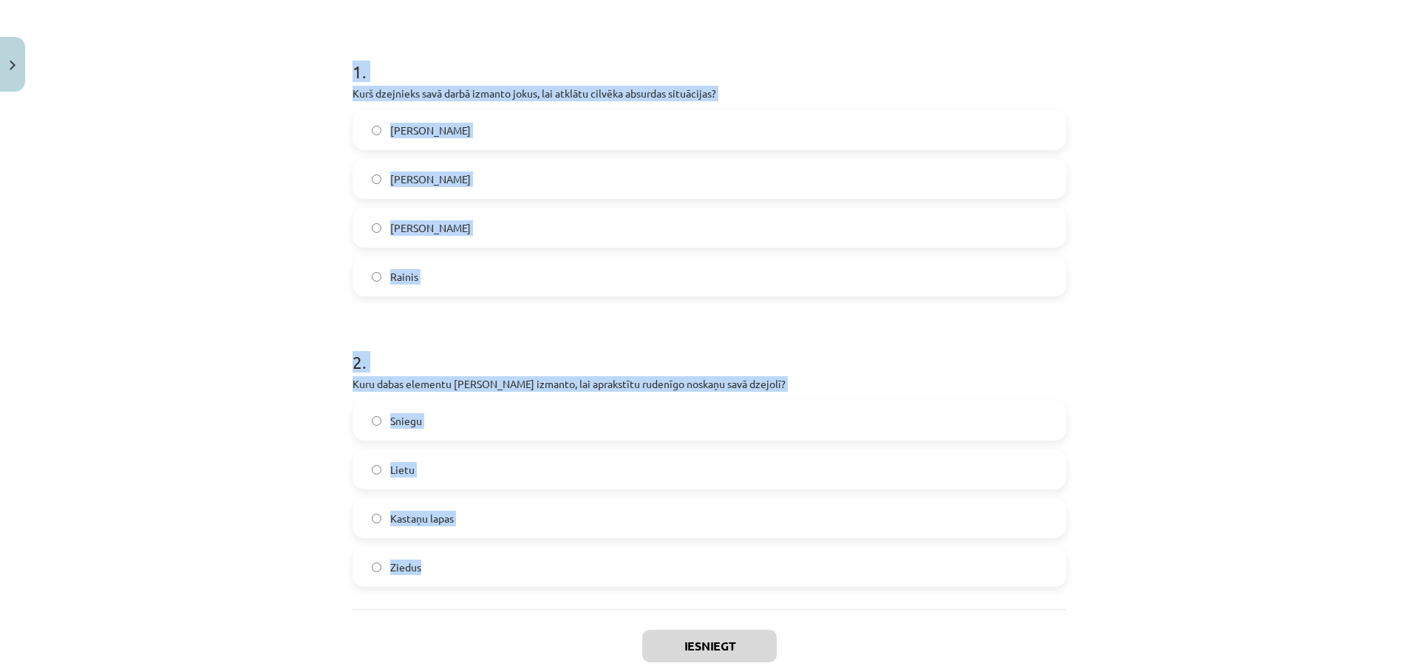
drag, startPoint x: 350, startPoint y: 64, endPoint x: 627, endPoint y: 585, distance: 590.7
click at [627, 585] on form "1 . Kurš dzejnieks savā darbā izmanto jokus, lai atklātu cilvēka absurdas situā…" at bounding box center [709, 310] width 714 height 551
copy form "1 . Kurš dzejnieks savā darbā izmanto jokus, lai atklātu cilvēka absurdas situā…"
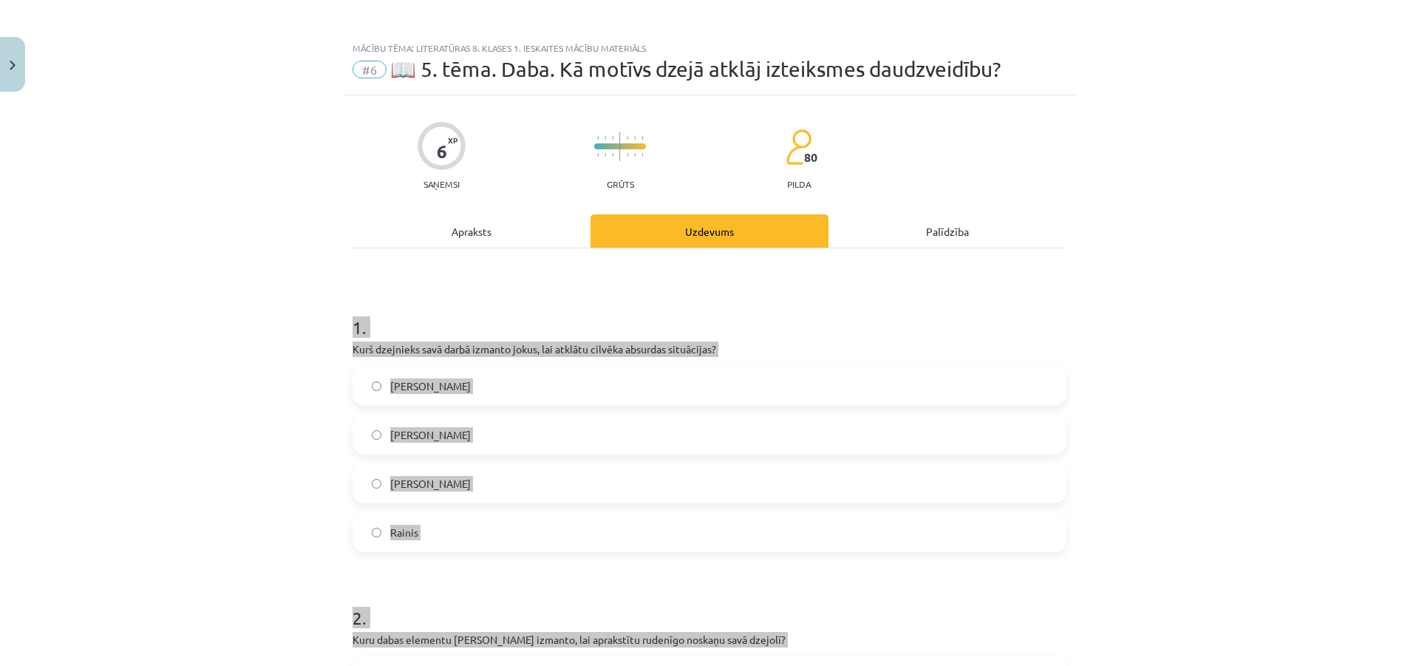
scroll to position [0, 0]
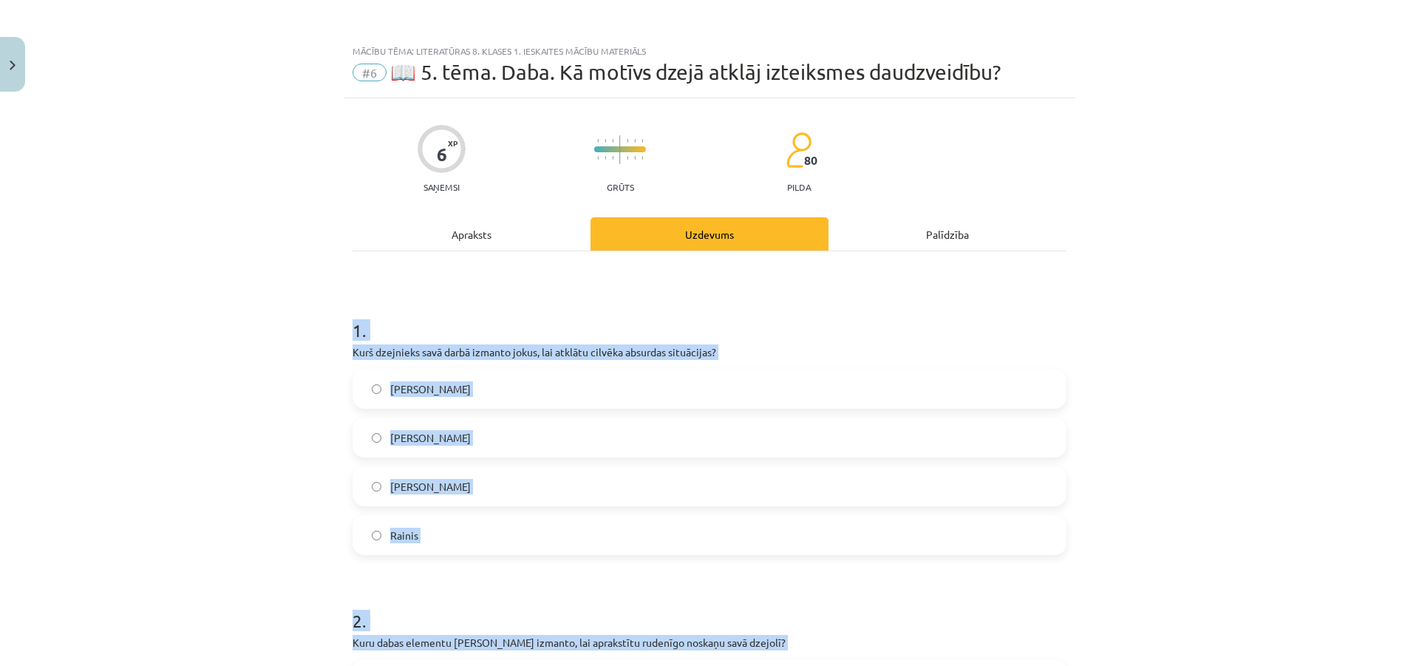
click at [558, 437] on label "Imants Ziedonis" at bounding box center [709, 437] width 711 height 37
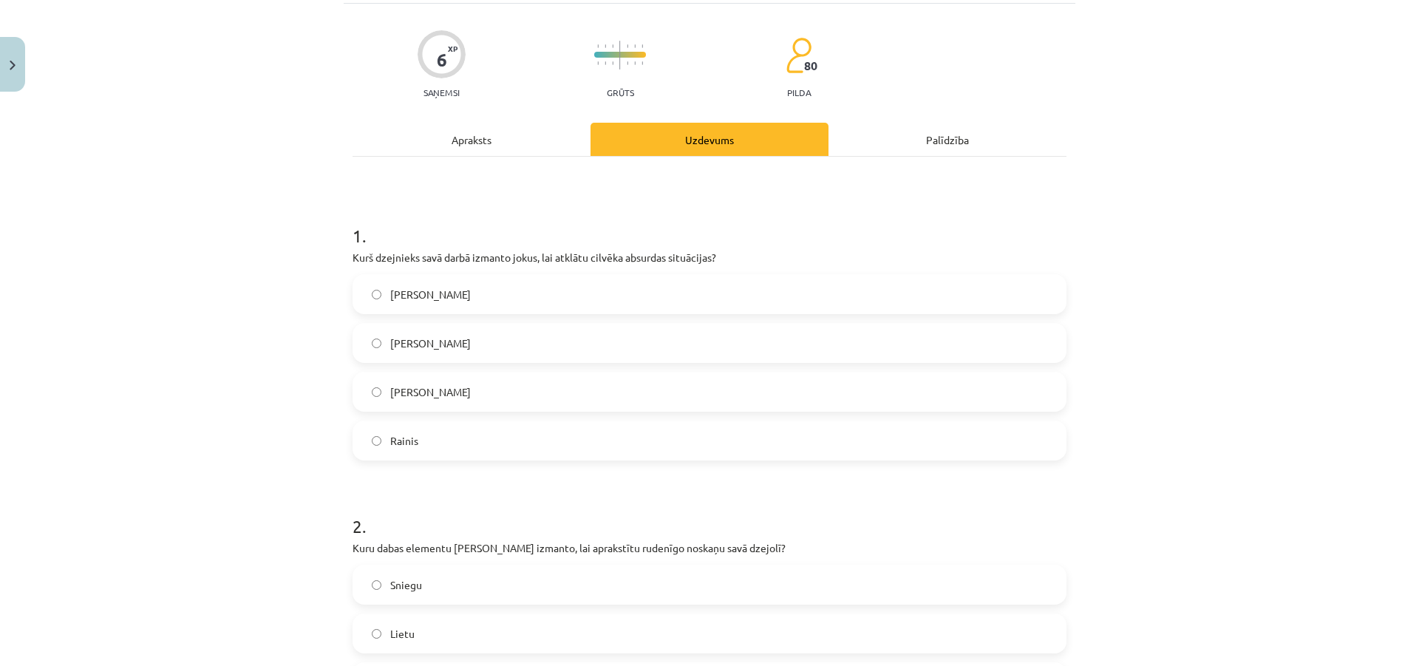
scroll to position [222, 0]
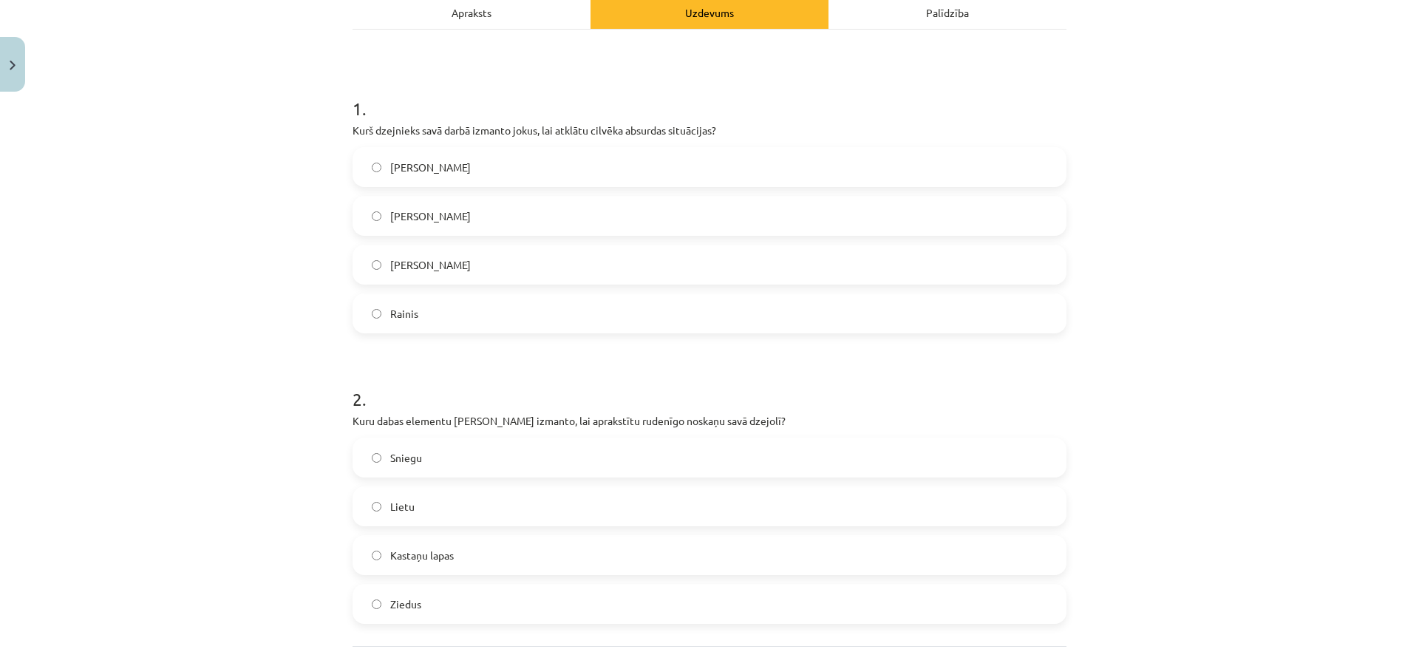
click at [499, 547] on label "Kastaņu lapas" at bounding box center [709, 554] width 711 height 37
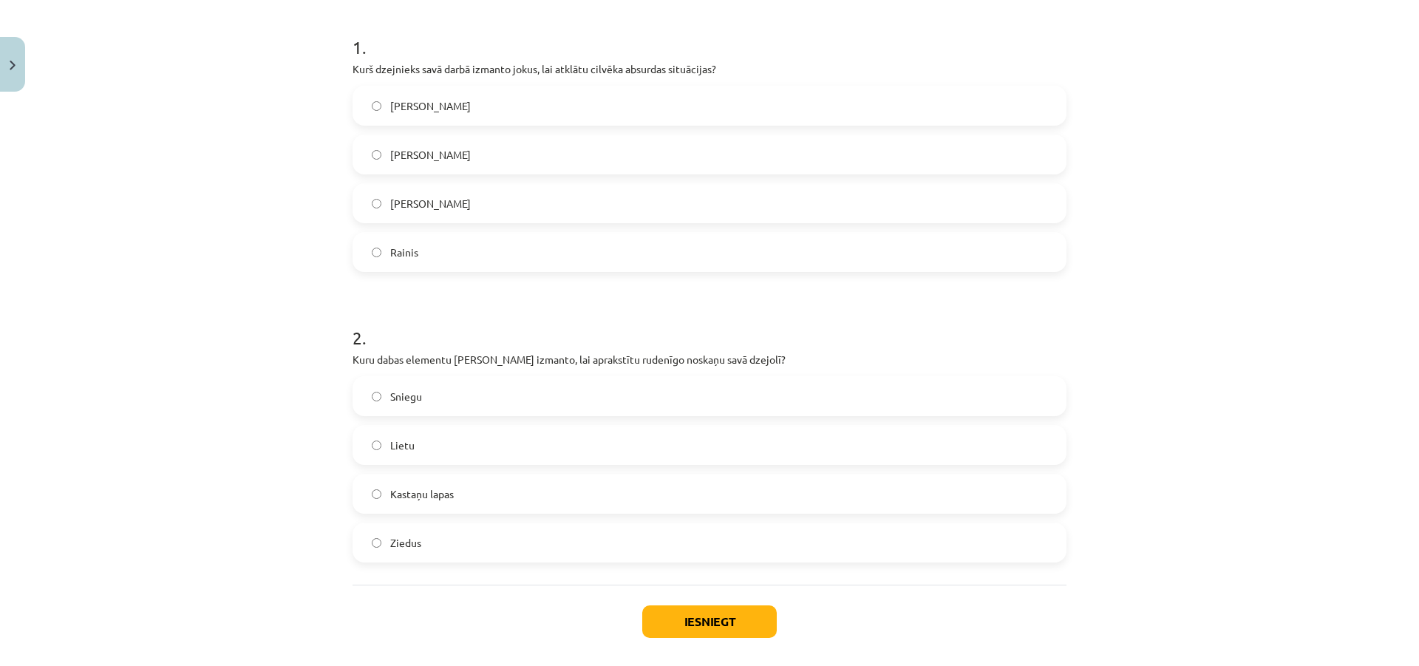
scroll to position [351, 0]
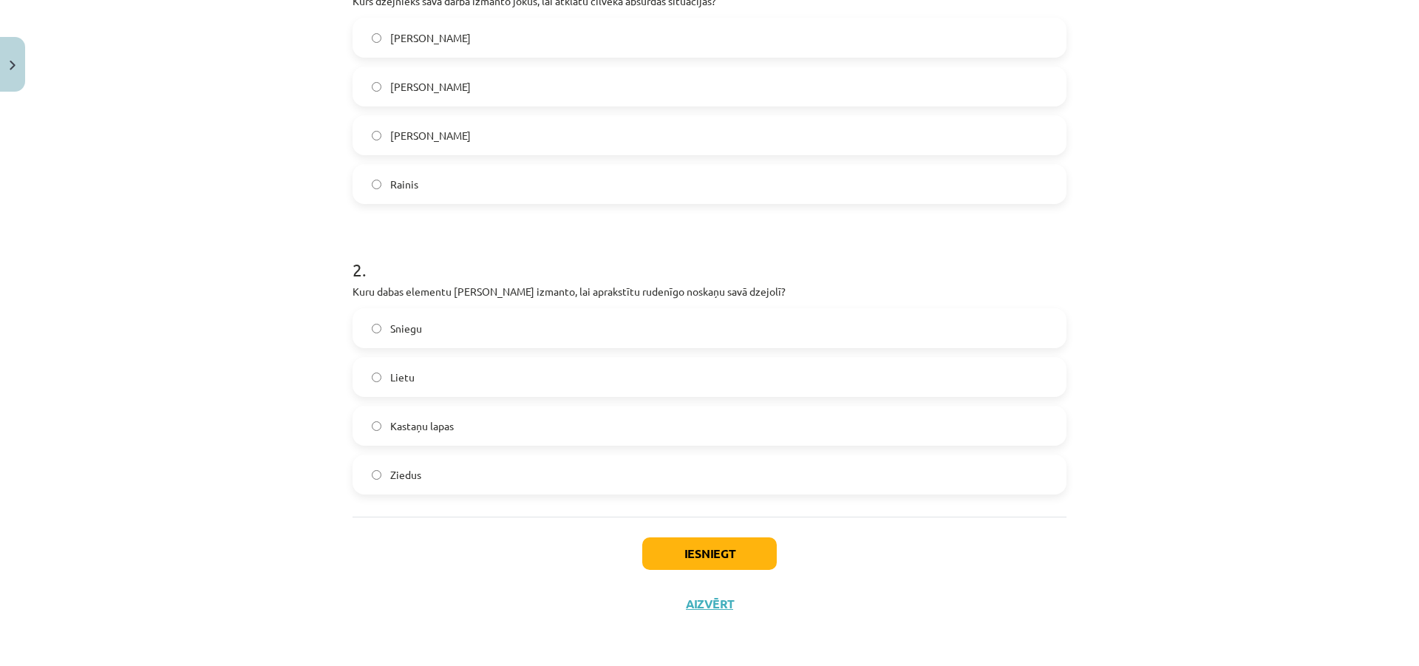
click at [704, 579] on div "Iesniegt Aizvērt" at bounding box center [709, 567] width 714 height 103
click at [713, 559] on button "Iesniegt" at bounding box center [709, 553] width 134 height 33
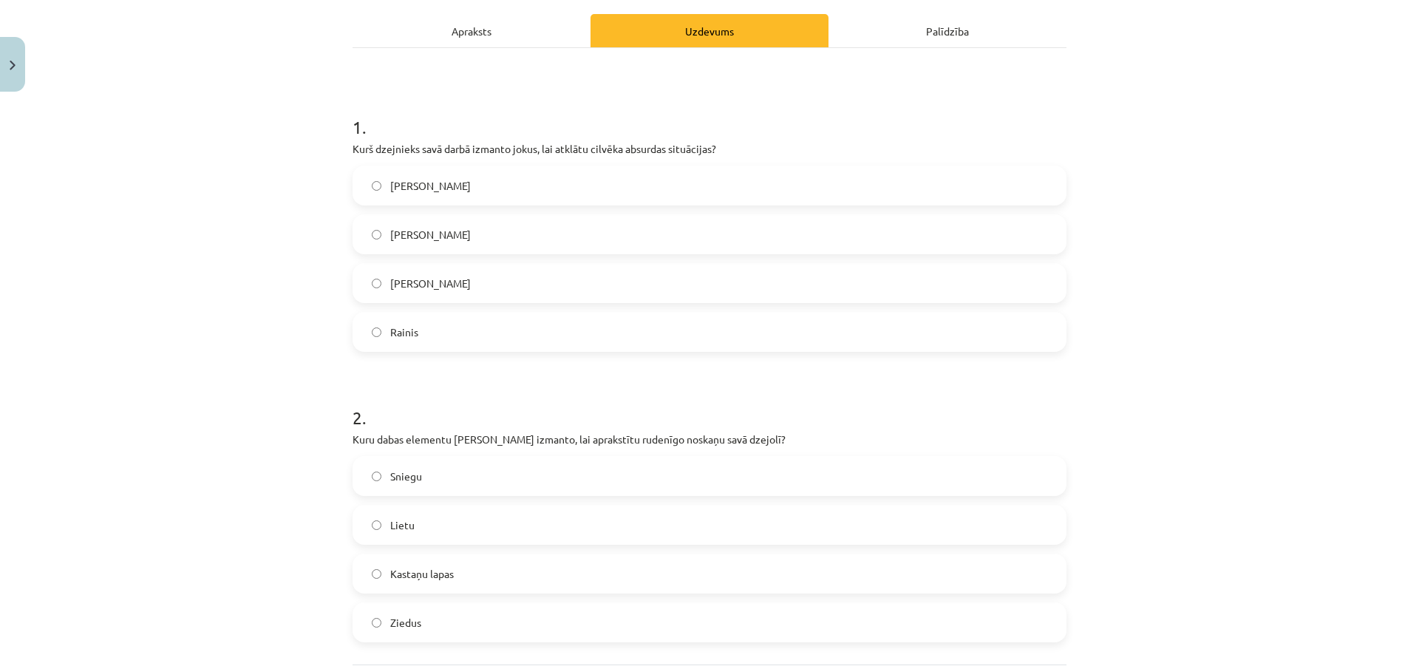
scroll to position [277, 0]
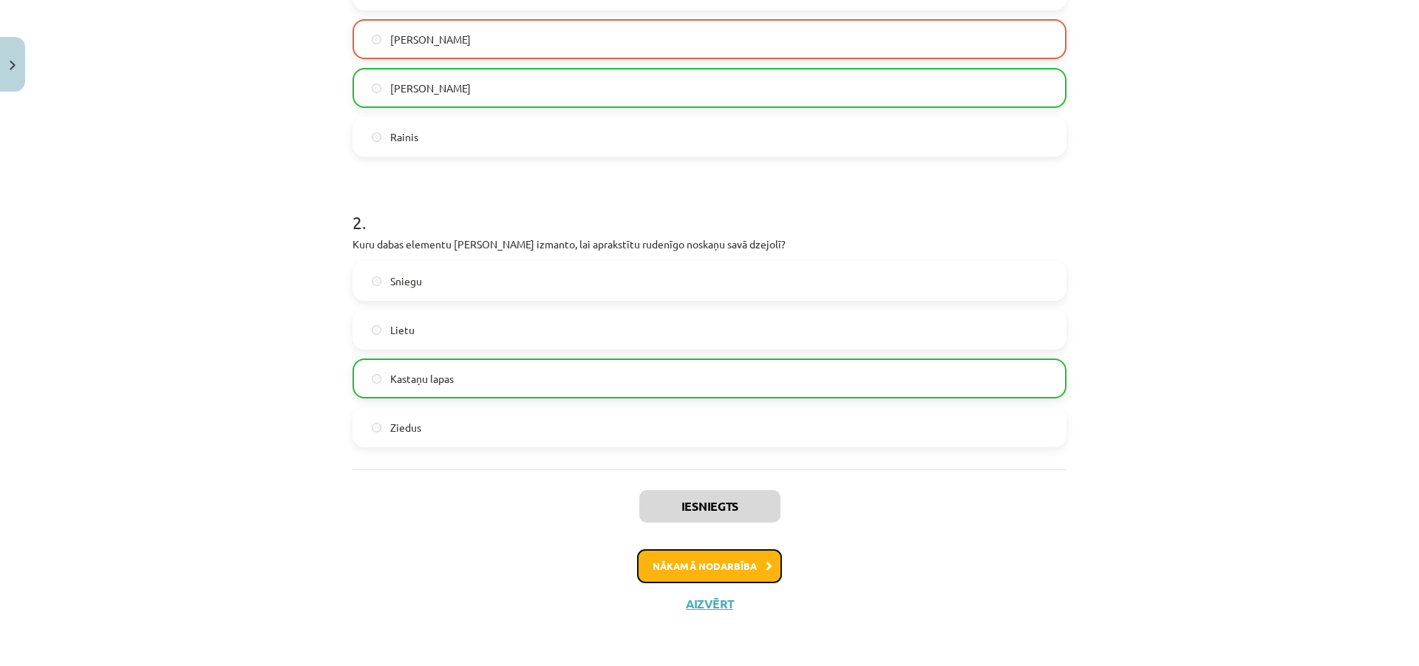
click at [731, 554] on button "Nākamā nodarbība" at bounding box center [709, 566] width 145 height 34
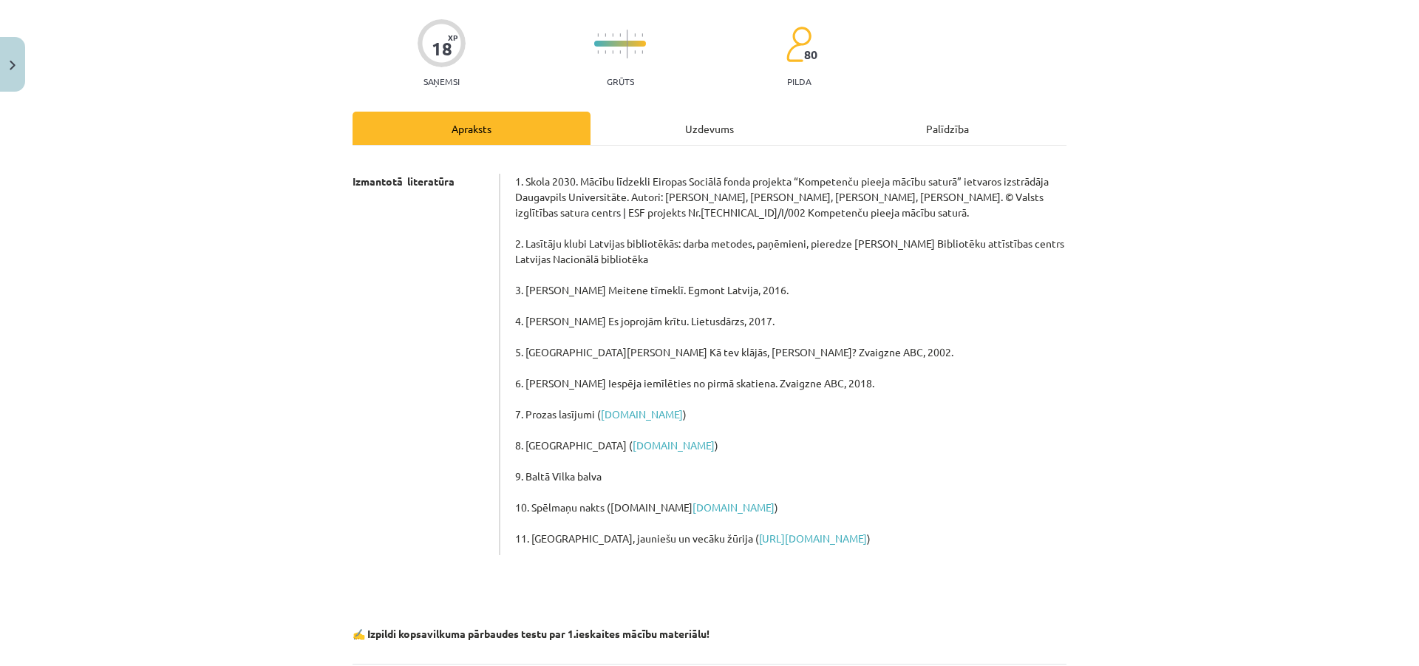
scroll to position [105, 0]
click at [671, 125] on div "Uzdevums" at bounding box center [709, 128] width 238 height 33
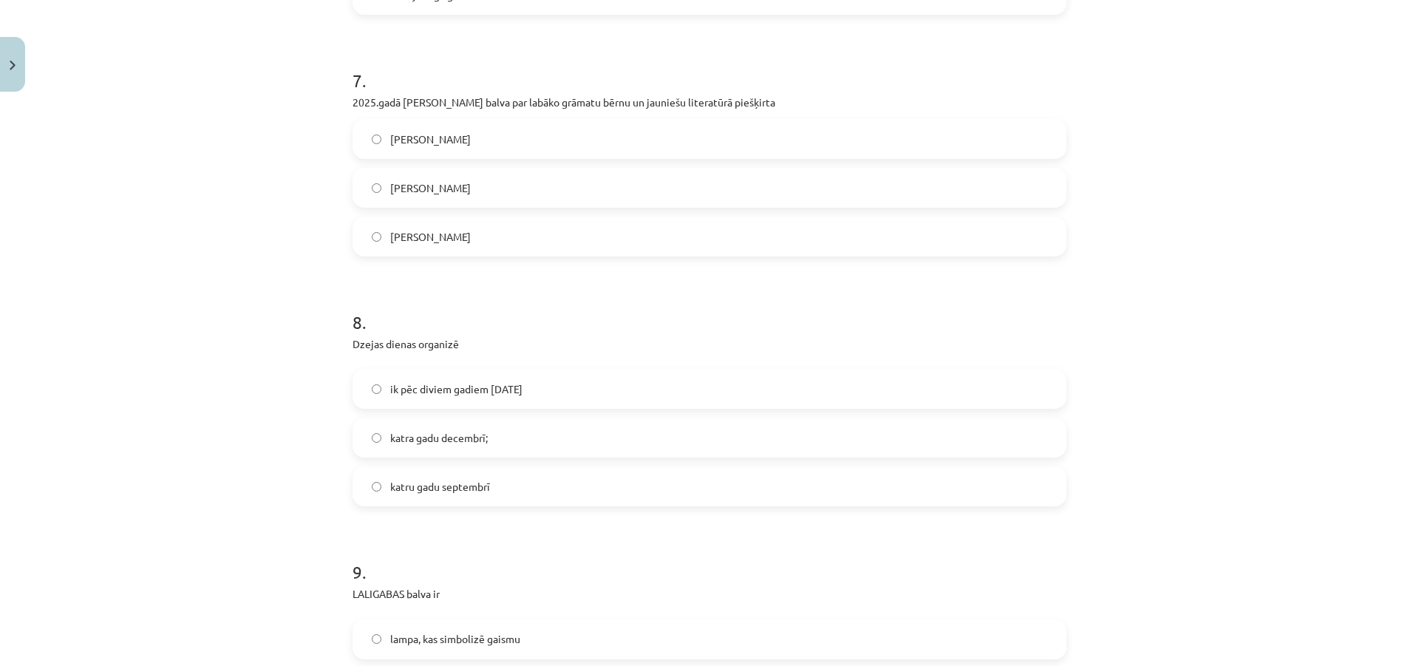
scroll to position [1962, 0]
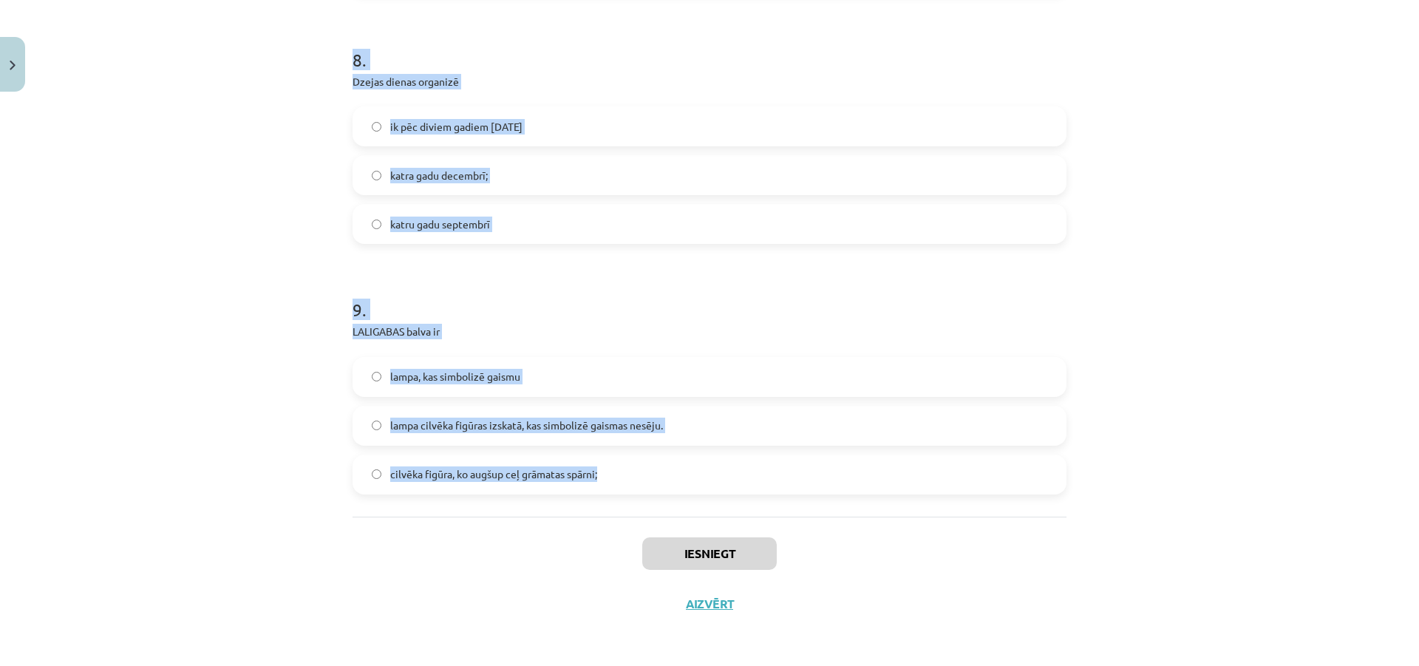
drag, startPoint x: 341, startPoint y: 285, endPoint x: 798, endPoint y: 469, distance: 493.0
copy form "1 . 2024.gada Dzejas dienās balvu saņēma Marts Pujāts Ivars Šteinbergs Roberts …"
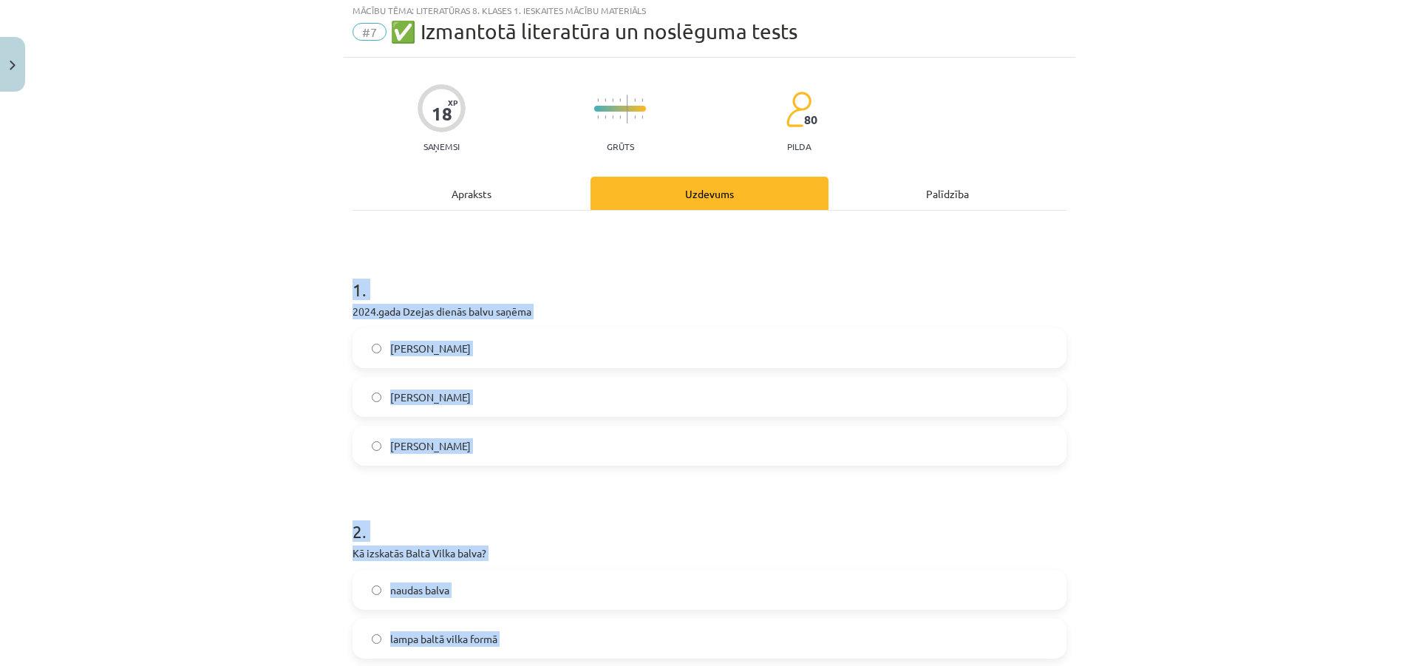
scroll to position [0, 0]
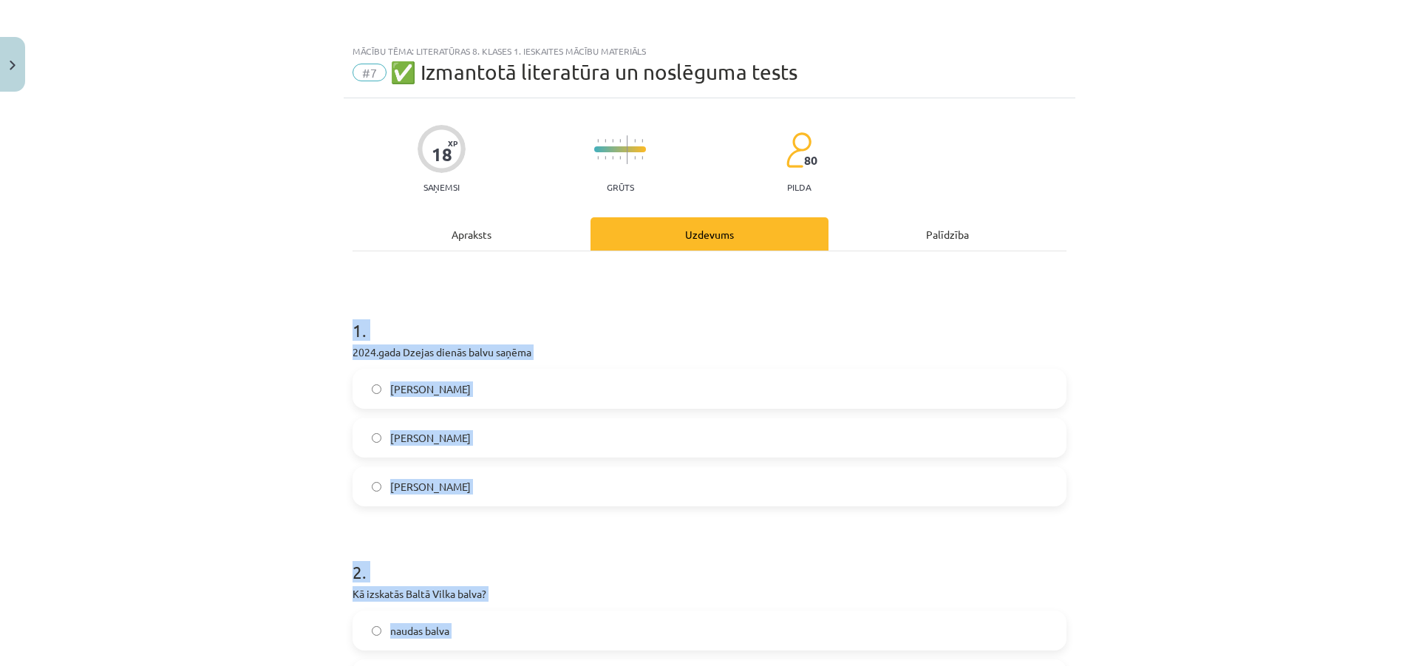
click at [536, 567] on h1 "2 ." at bounding box center [709, 559] width 714 height 46
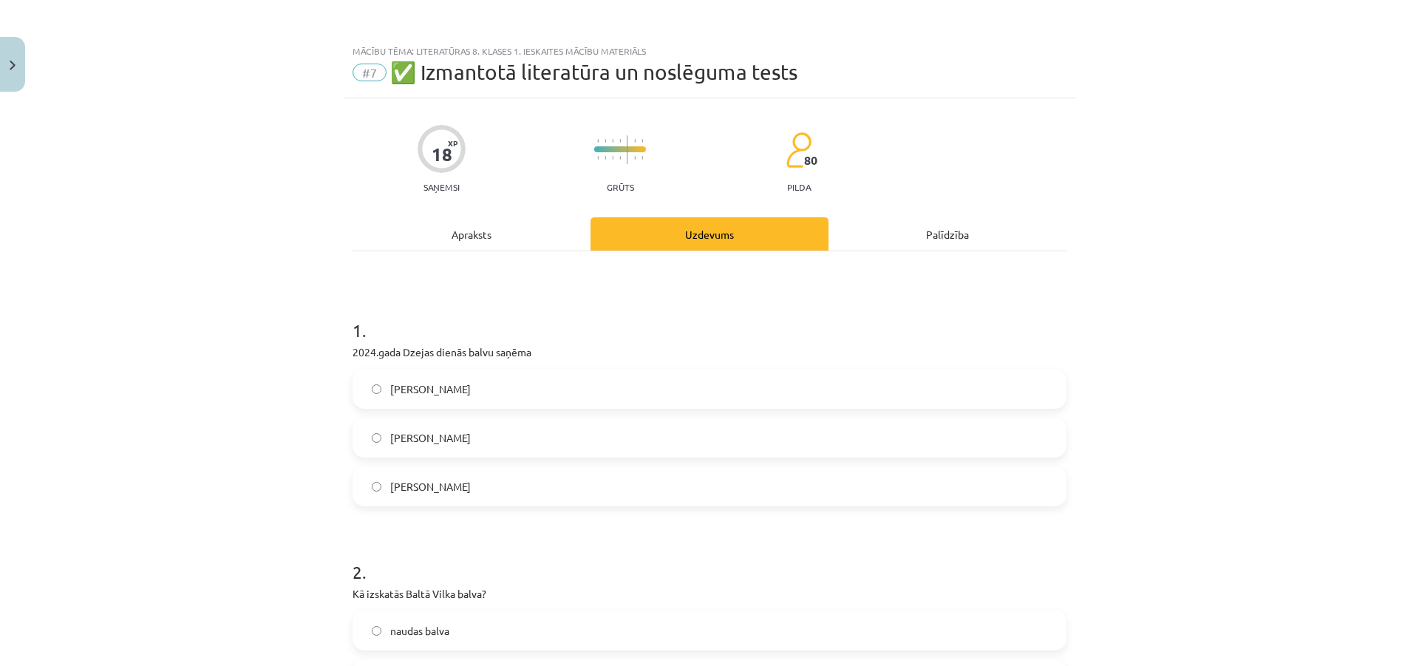
click at [502, 453] on label "Ivars Šteinbergs" at bounding box center [709, 437] width 711 height 37
click at [499, 471] on label "Roberts Vilsons" at bounding box center [709, 486] width 711 height 37
click at [514, 663] on label "lampa baltā vilka formā" at bounding box center [709, 679] width 711 height 37
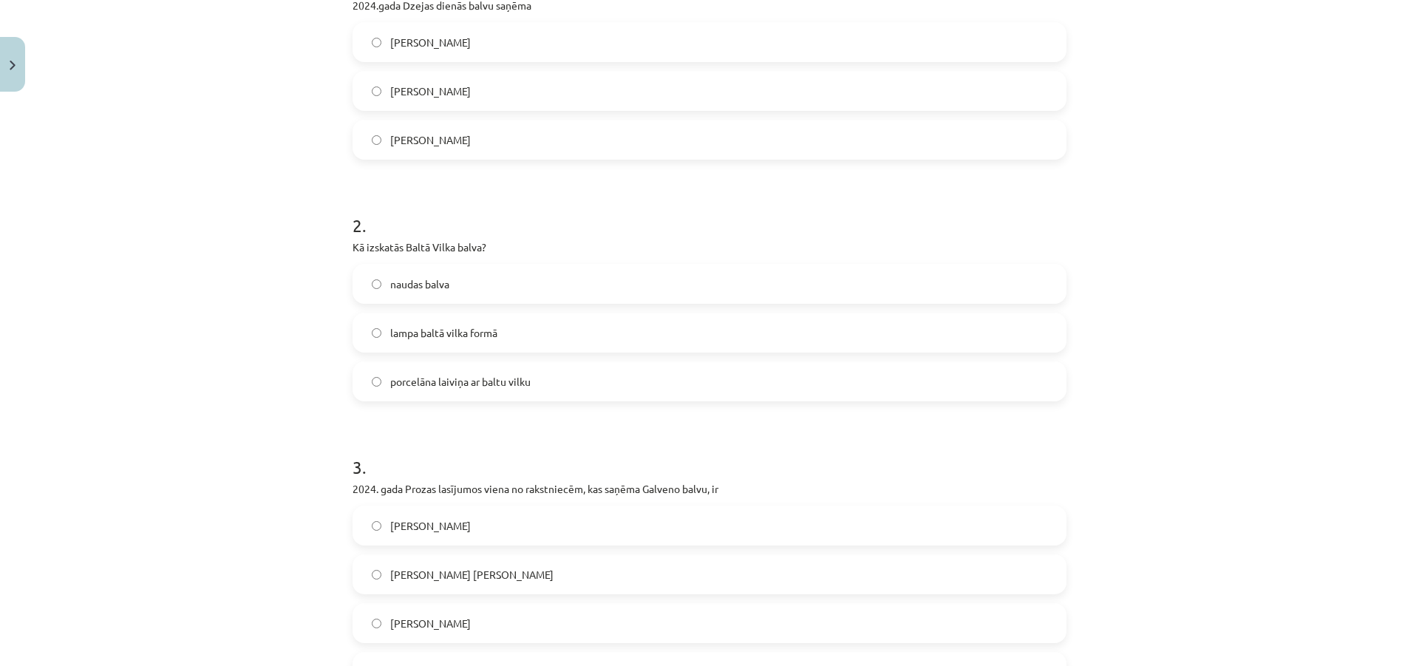
click at [466, 445] on h1 "3 ." at bounding box center [709, 454] width 714 height 46
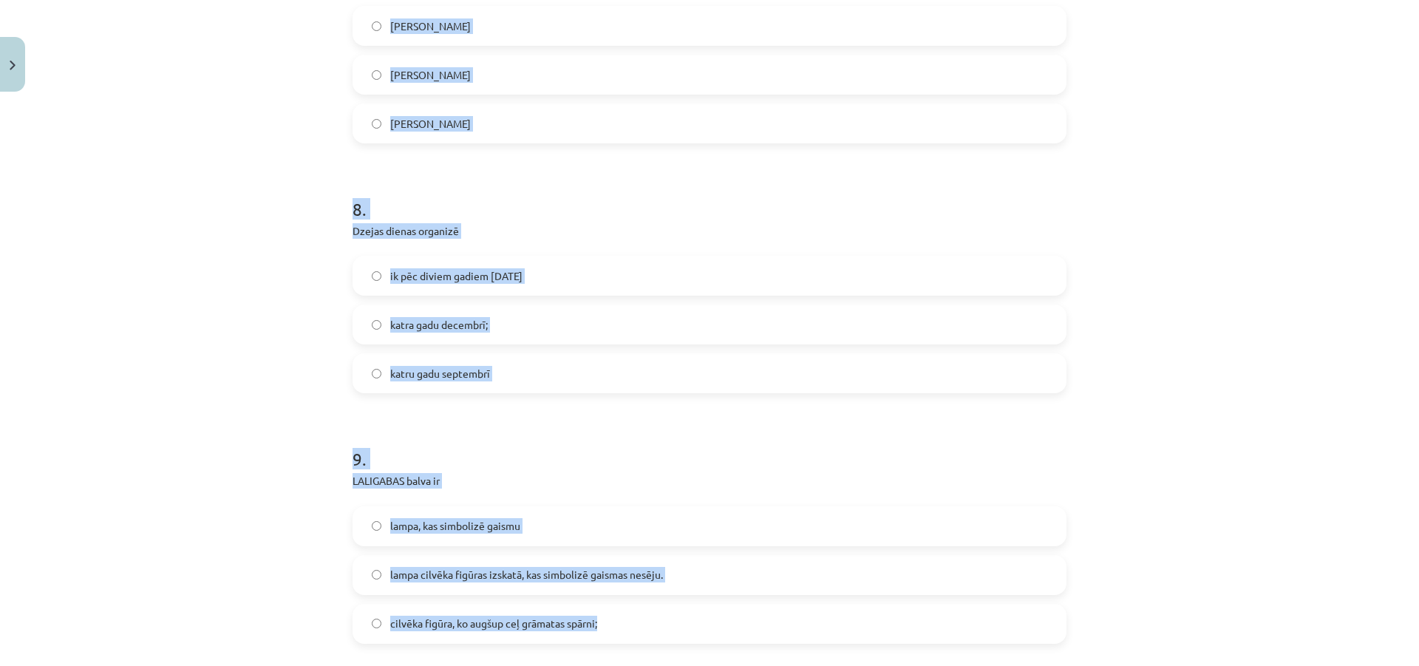
scroll to position [1962, 0]
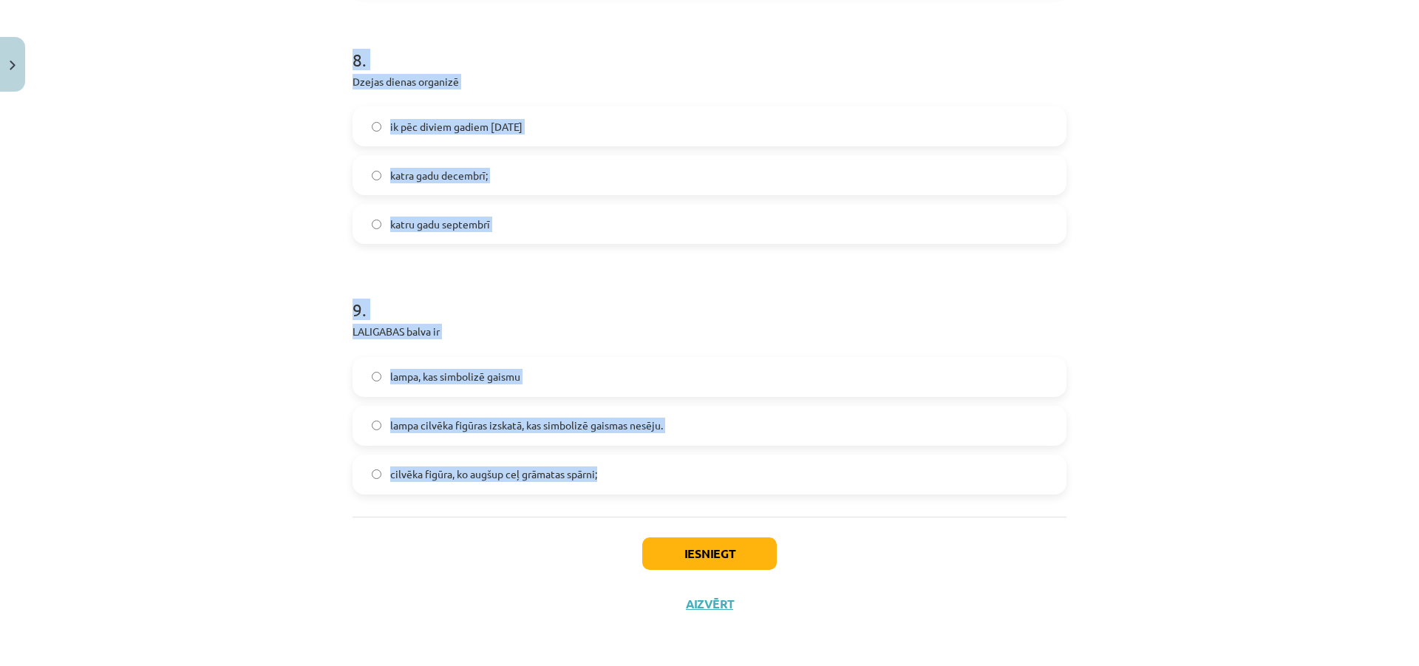
click at [814, 484] on label "cilvēka figūra, ko augšup ceļ grāmatas spārni;" at bounding box center [709, 474] width 711 height 37
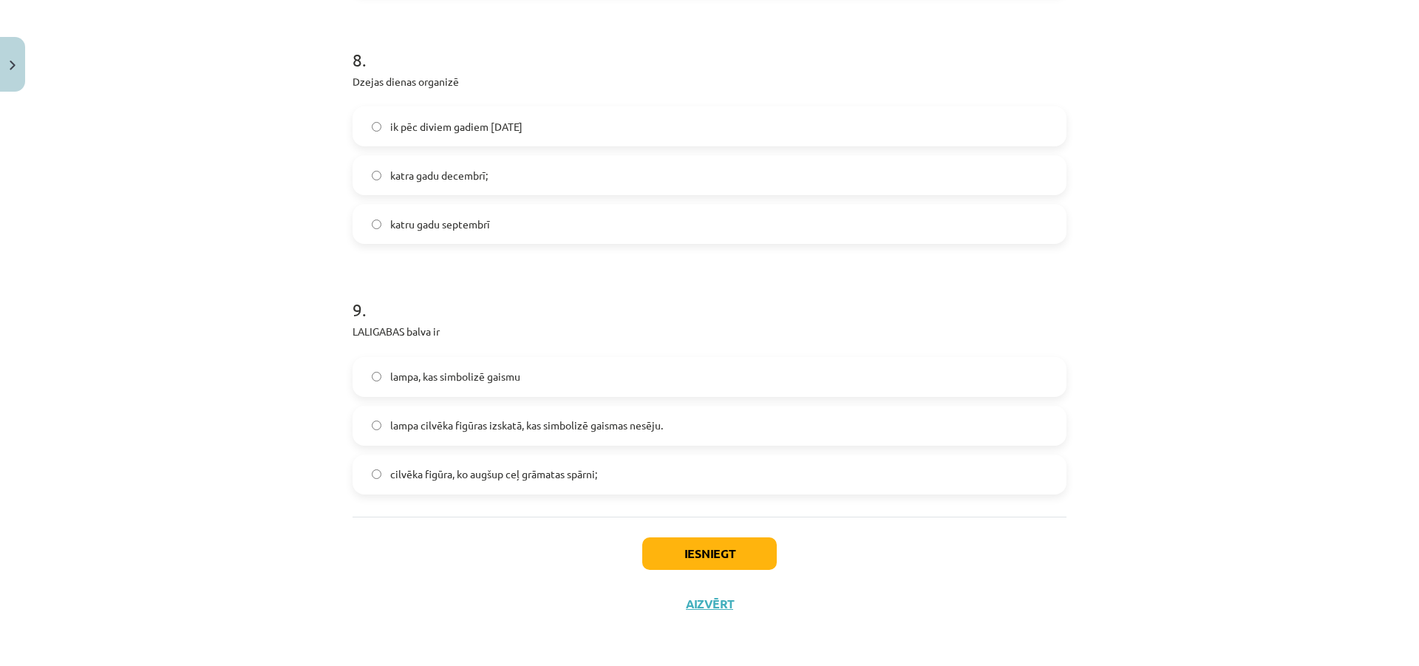
drag, startPoint x: 814, startPoint y: 484, endPoint x: 667, endPoint y: 493, distance: 147.3
click at [667, 493] on div "cilvēka figūra, ko augšup ceļ grāmatas spārni;" at bounding box center [709, 474] width 714 height 40
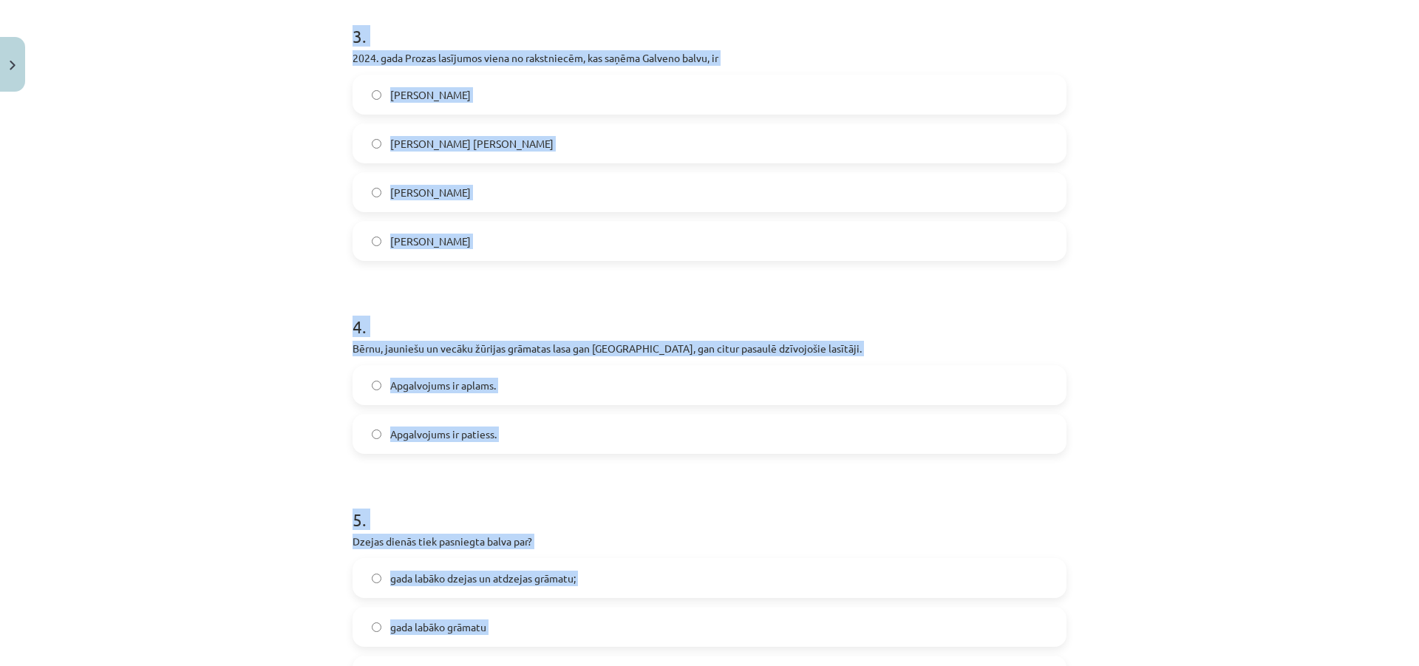
scroll to position [0, 0]
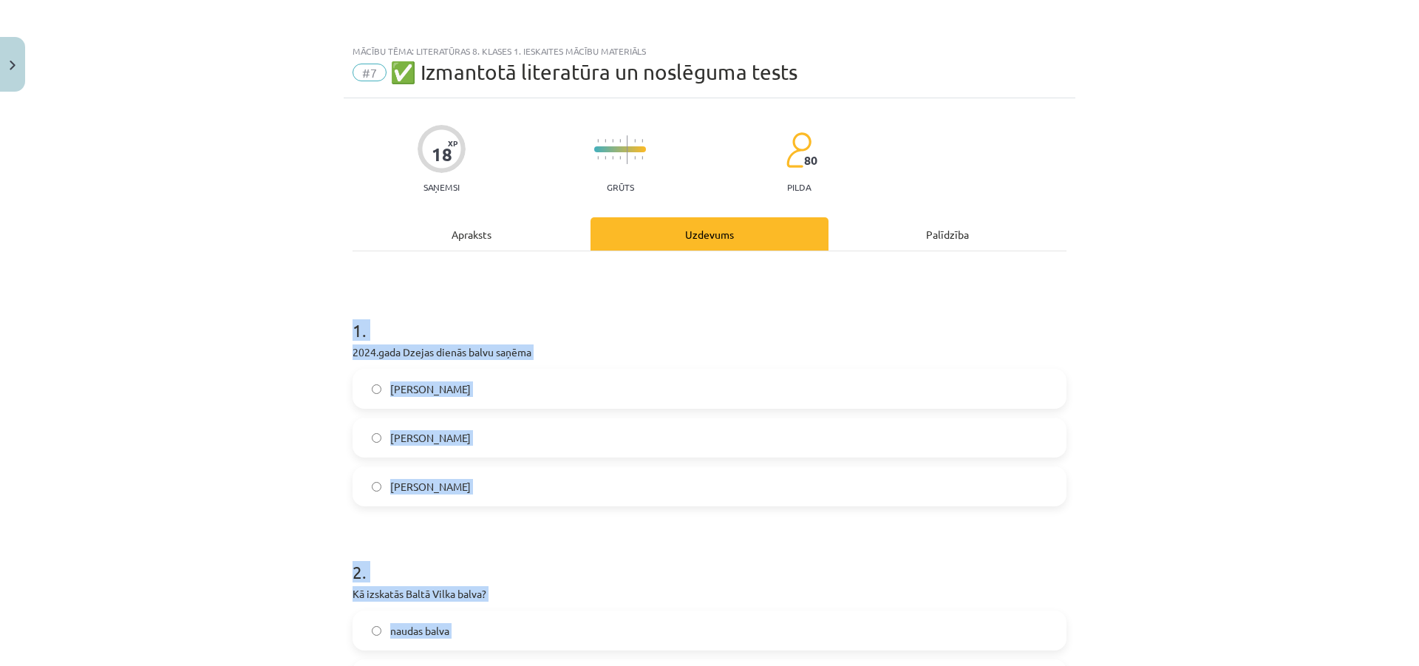
drag, startPoint x: 675, startPoint y: 486, endPoint x: 341, endPoint y: 327, distance: 370.5
copy form "1 . 2024.gada Dzejas dienās balvu saņēma Marts Pujāts Ivars Šteinbergs Roberts …"
click at [292, 509] on div "Mācību tēma: Literatūras 8. klases 1. ieskaites mācību materiāls #7 ✅ Izmantotā…" at bounding box center [709, 333] width 1419 height 666
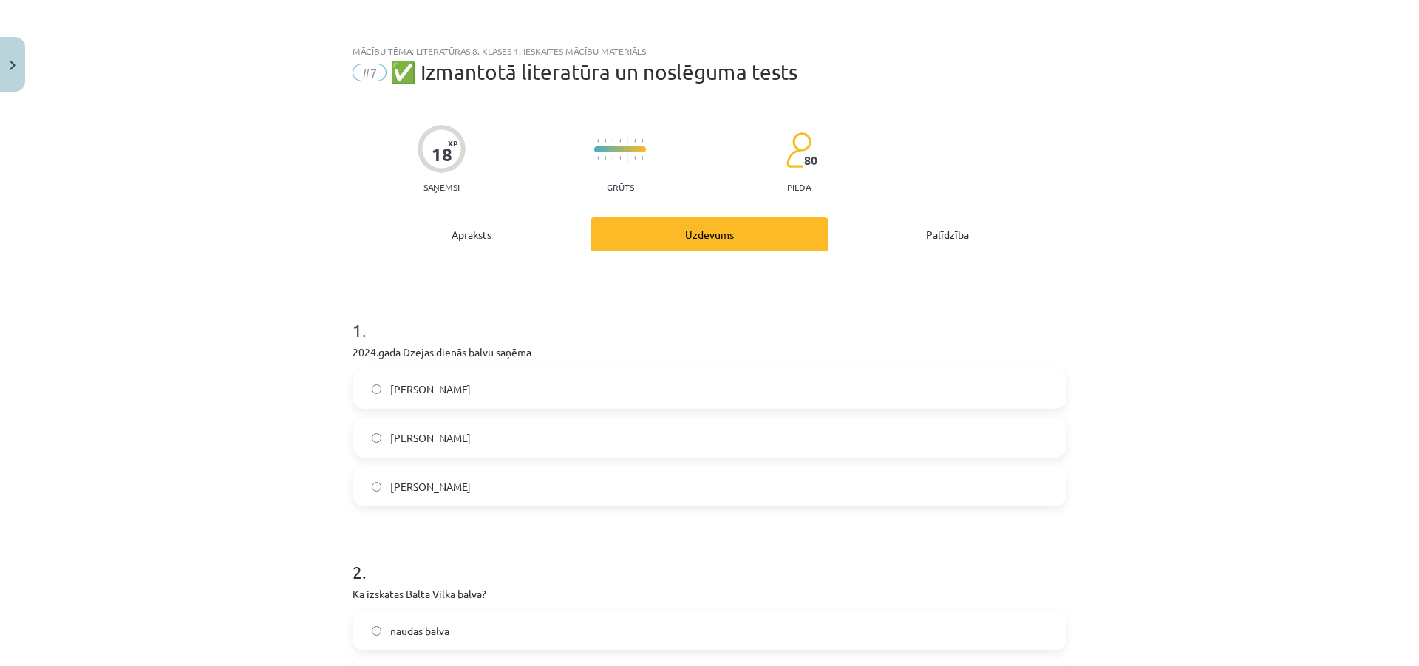
scroll to position [222, 0]
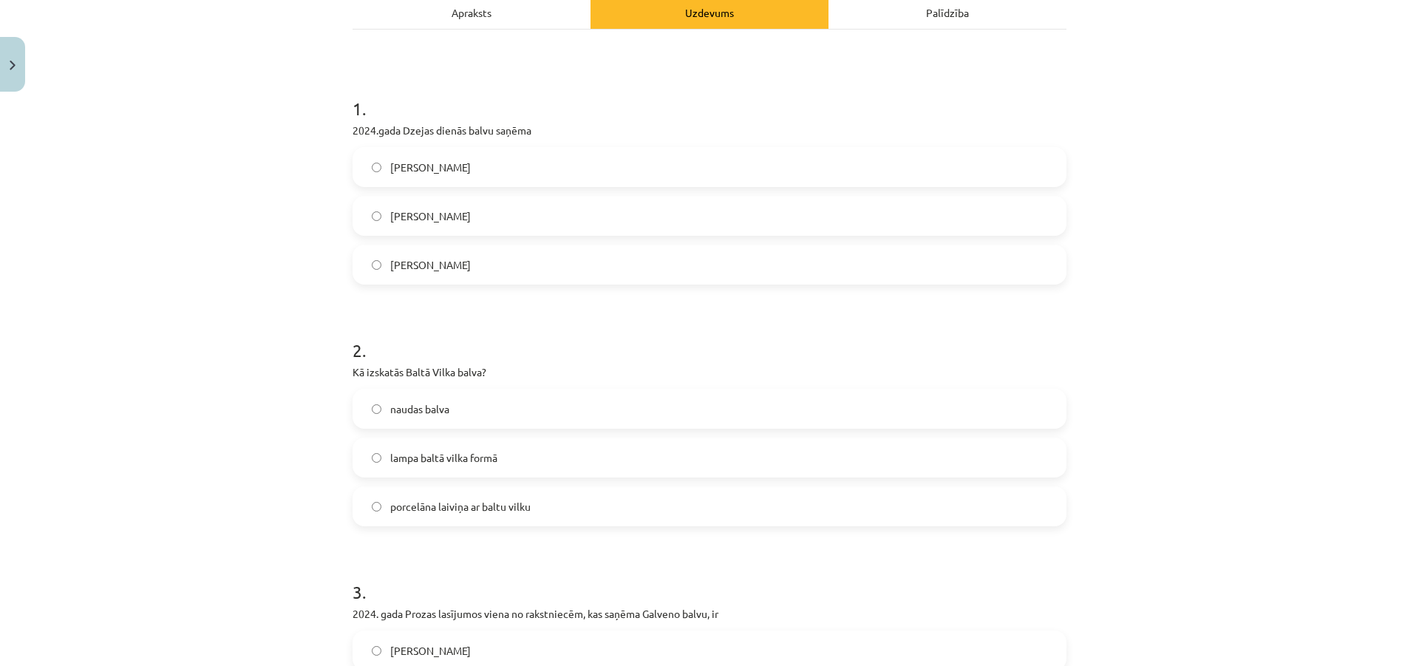
click at [463, 508] on span "porcelāna laiviņa ar baltu vilku" at bounding box center [460, 507] width 140 height 16
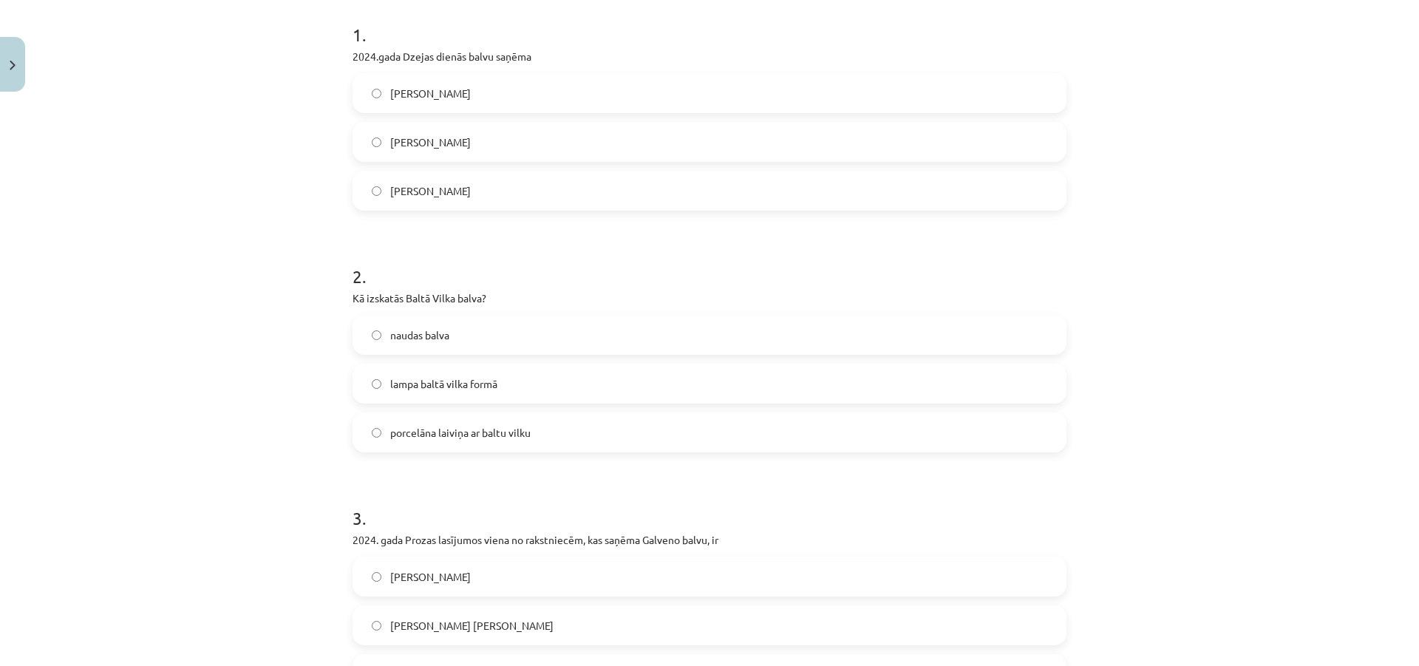
scroll to position [369, 0]
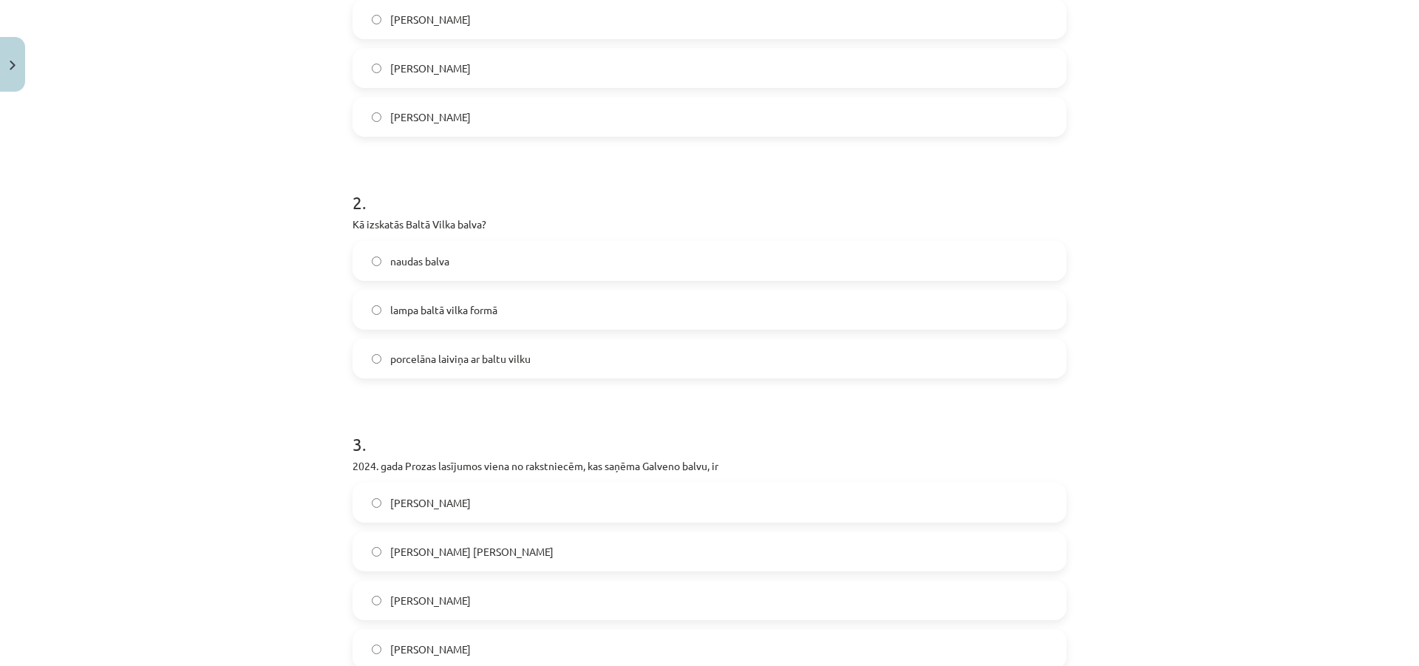
click at [518, 549] on label "Krista Anna Belševica" at bounding box center [709, 551] width 711 height 37
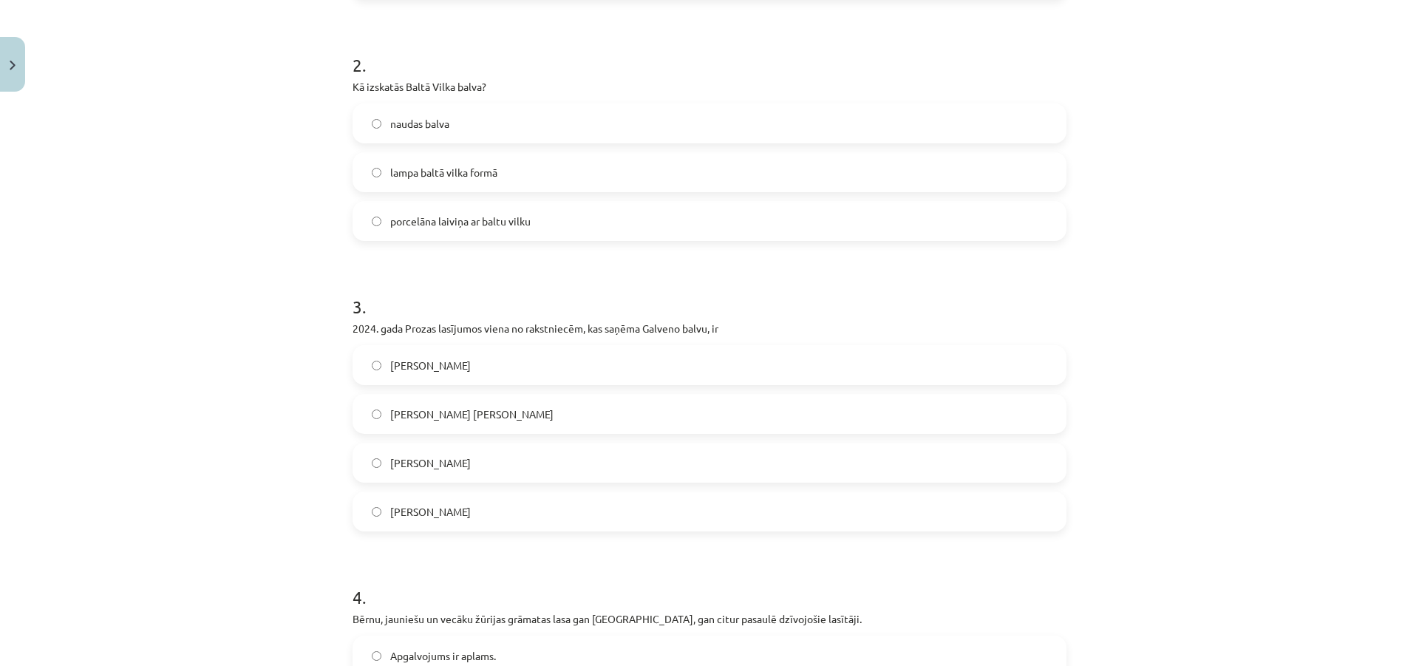
scroll to position [517, 0]
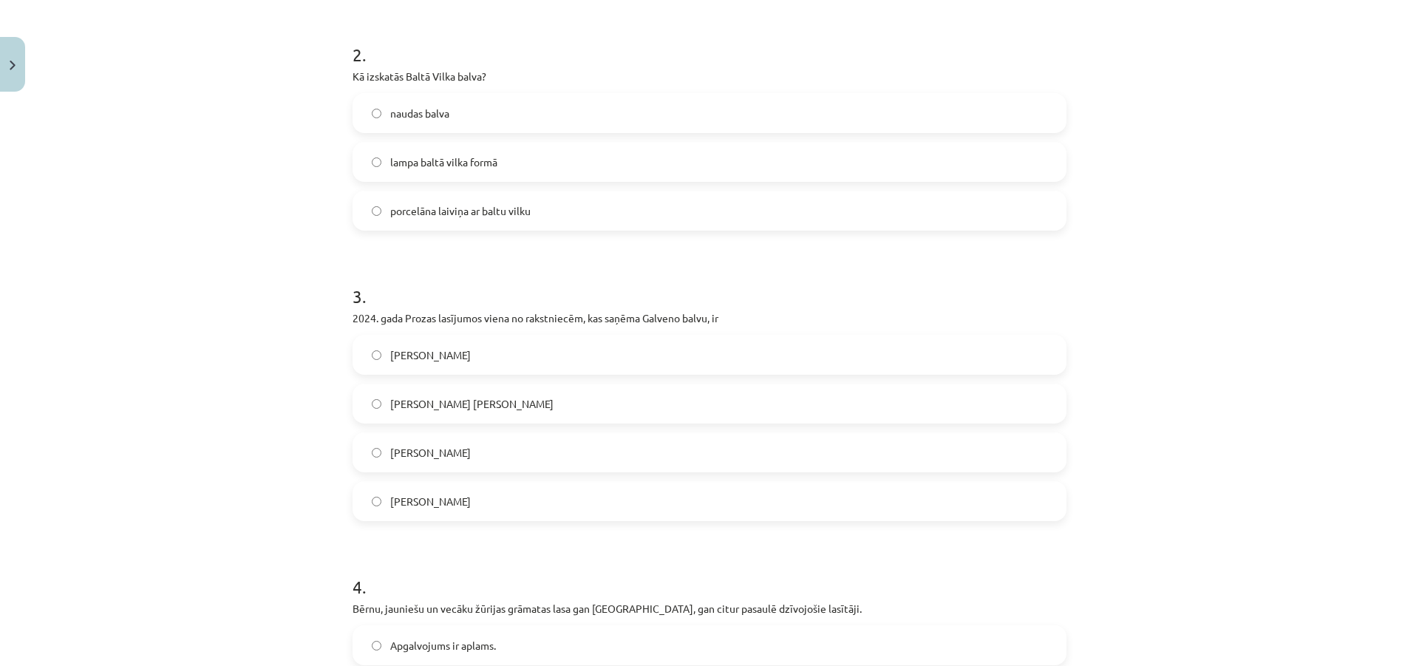
click at [559, 664] on div "Apgalvojums ir aplams." at bounding box center [709, 645] width 714 height 40
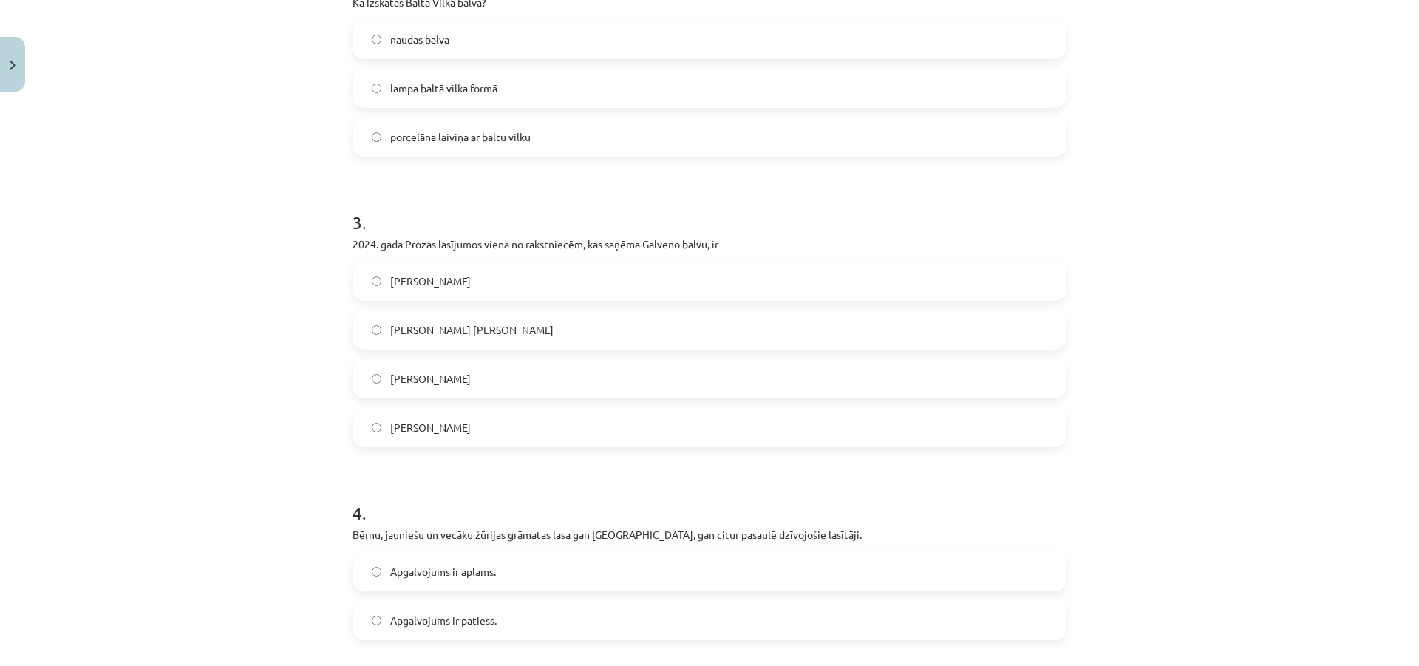
click at [516, 581] on label "Apgalvojums ir aplams." at bounding box center [709, 571] width 711 height 37
click at [511, 630] on label "Apgalvojums ir patiess." at bounding box center [709, 619] width 711 height 37
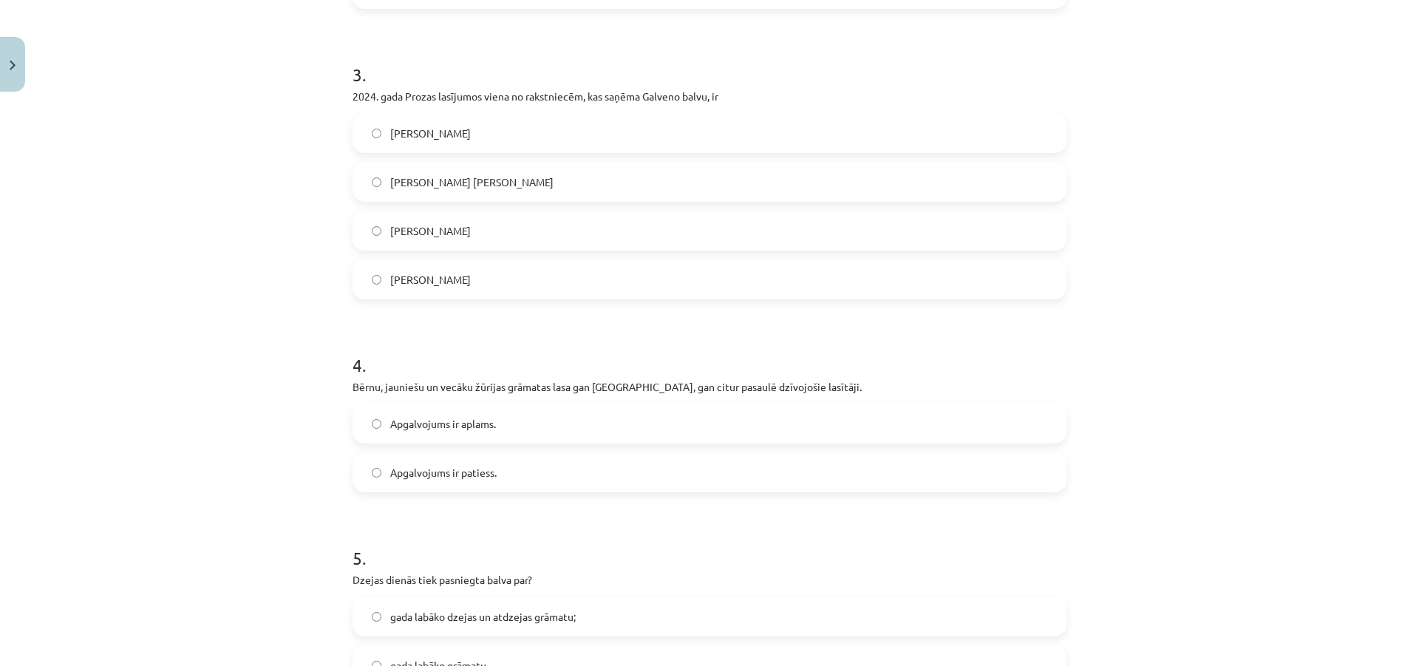
scroll to position [813, 0]
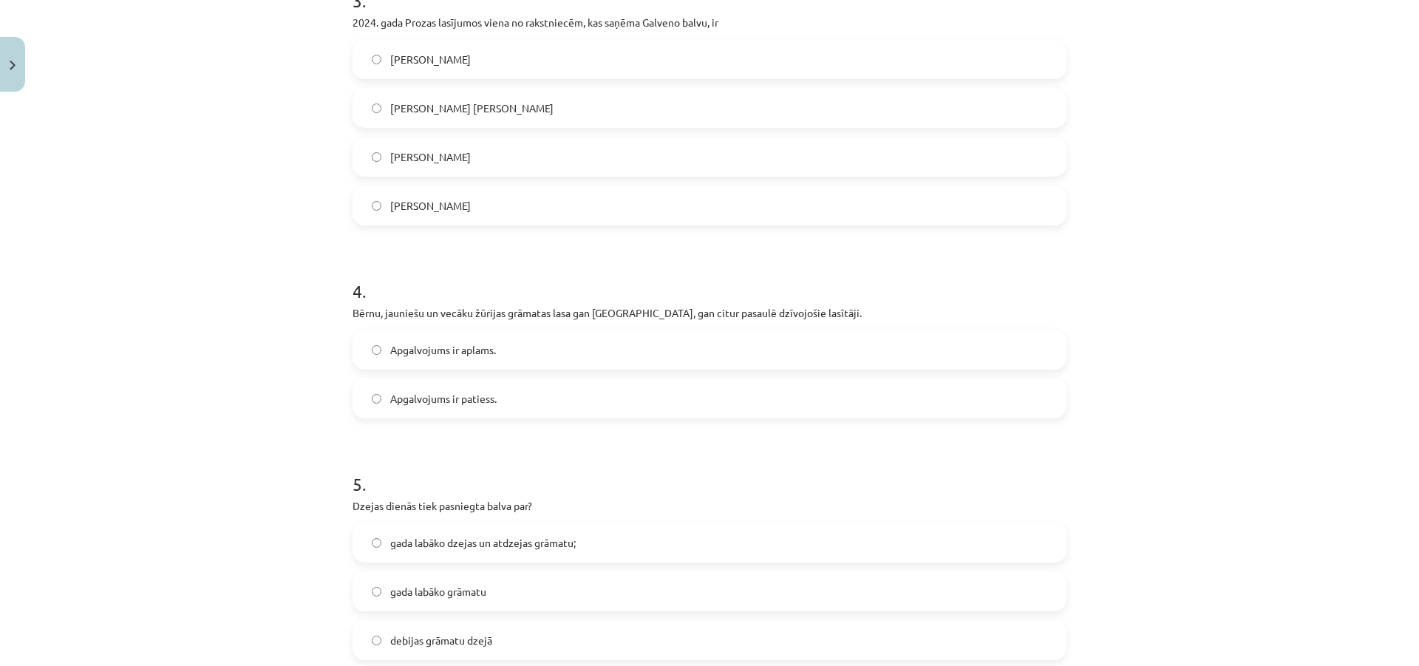
click at [534, 553] on label "gada labāko dzejas un atdzejas grāmatu;" at bounding box center [709, 542] width 711 height 37
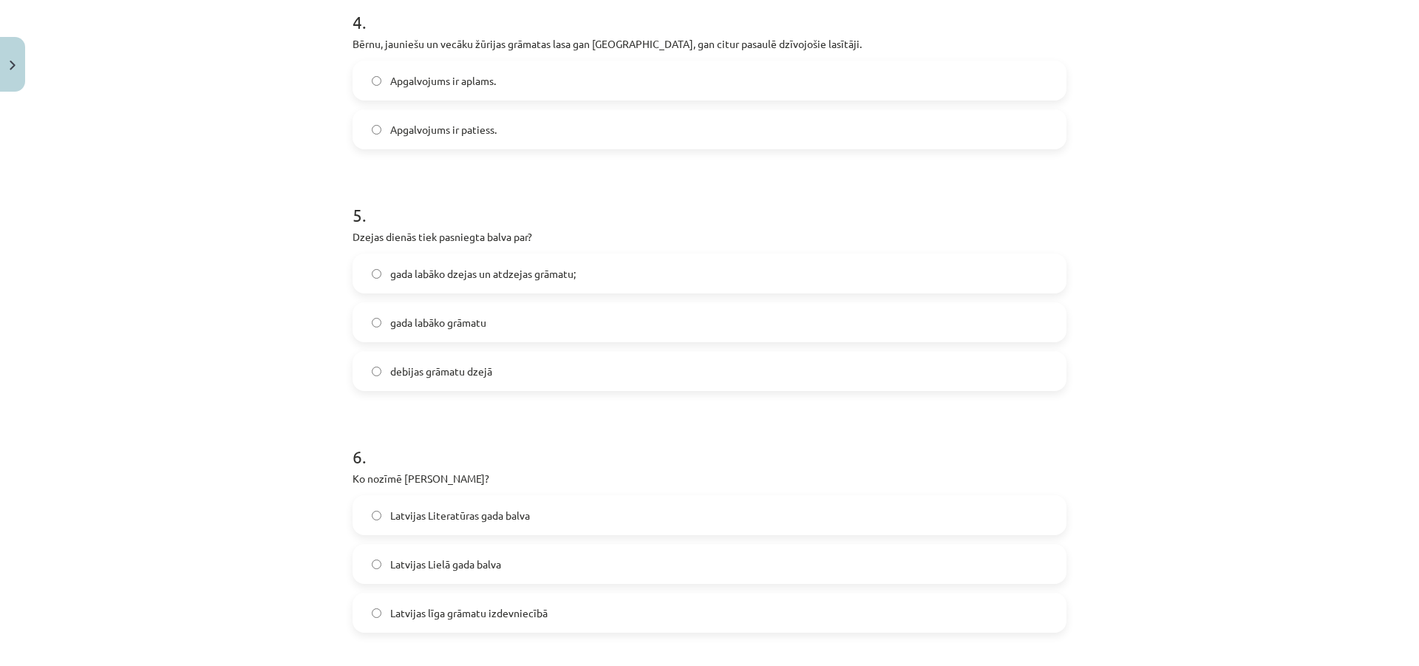
scroll to position [1108, 0]
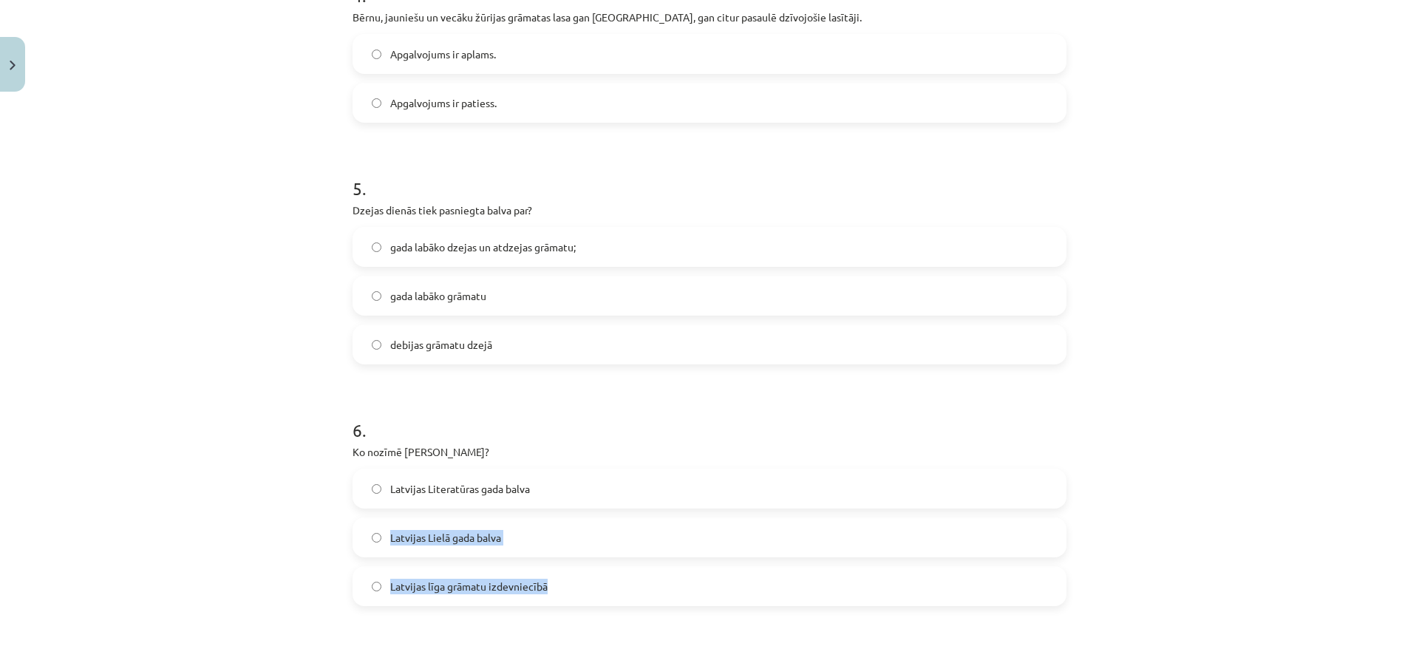
drag, startPoint x: 539, startPoint y: 573, endPoint x: 567, endPoint y: 501, distance: 77.7
click at [567, 501] on div "Latvijas Literatūras gada balva Latvijas Lielā gada balva Latvijas līga grāmatu…" at bounding box center [709, 536] width 714 height 137
click at [568, 496] on label "Latvijas Literatūras gada balva" at bounding box center [709, 488] width 711 height 37
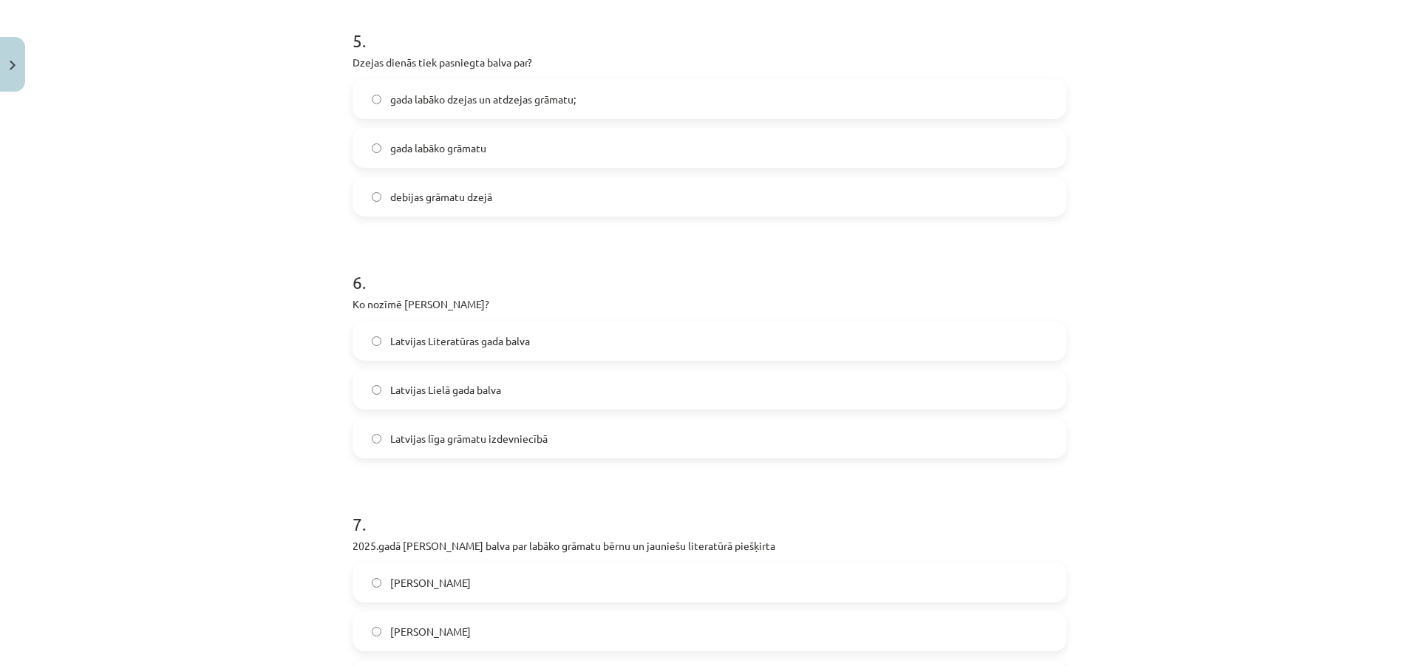
scroll to position [1330, 0]
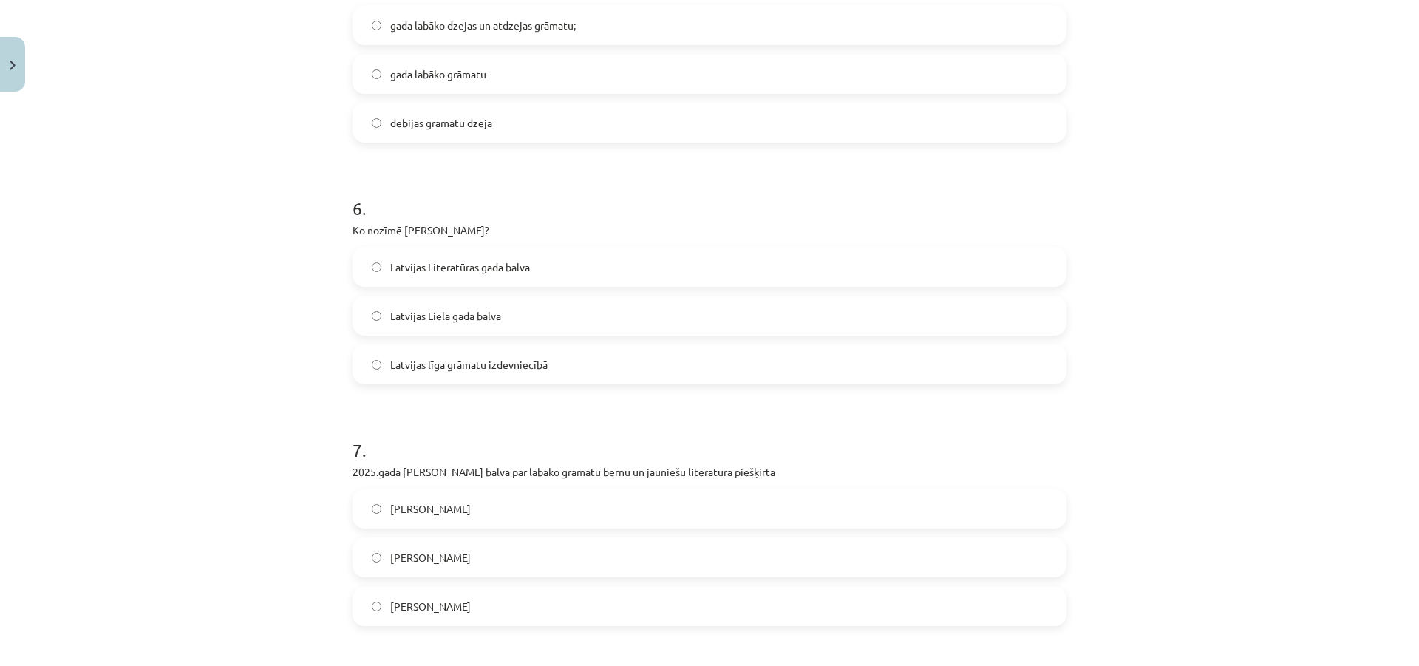
click at [533, 560] on label "Anetei Grīnbergai" at bounding box center [709, 557] width 711 height 37
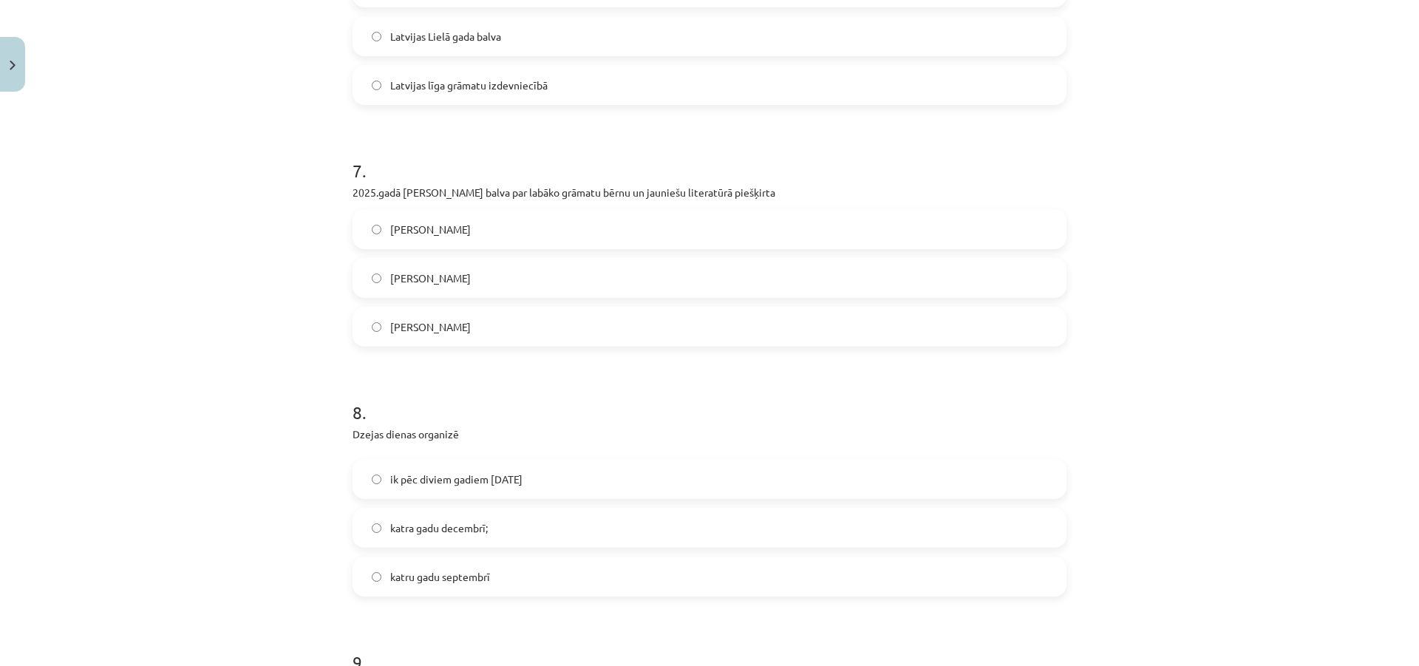
scroll to position [1625, 0]
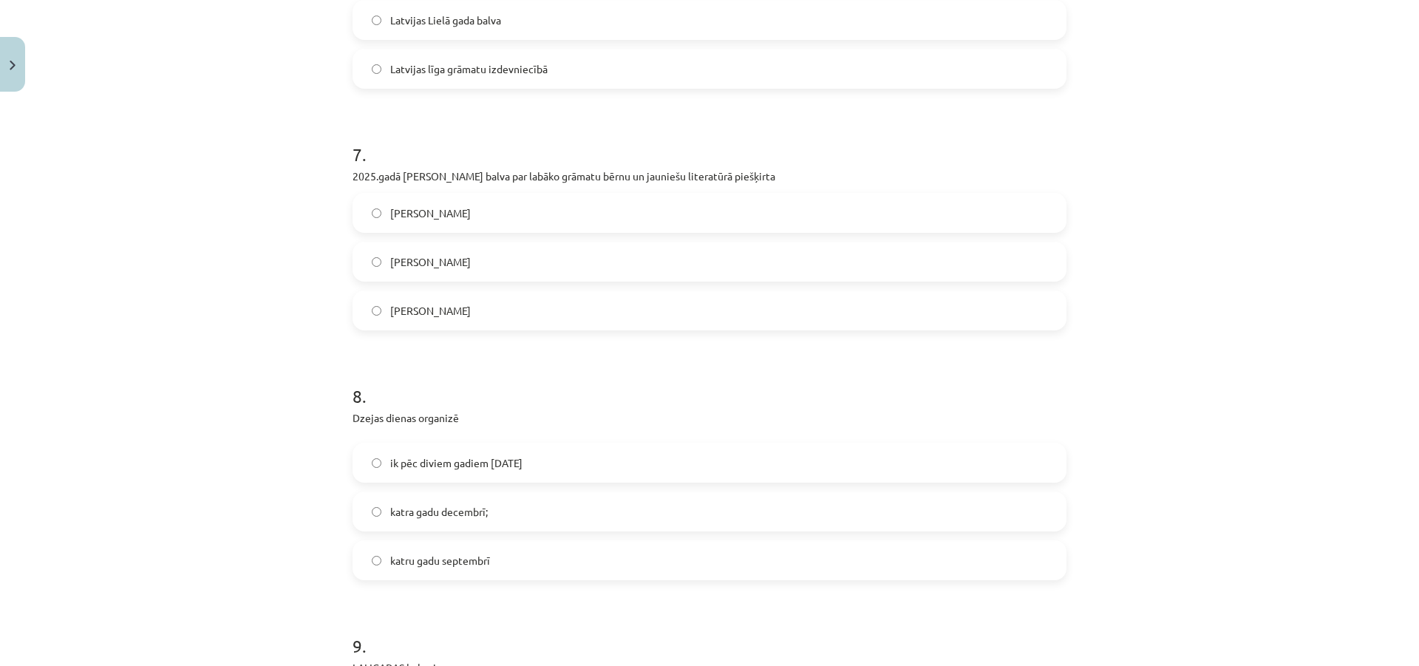
drag, startPoint x: 533, startPoint y: 558, endPoint x: 587, endPoint y: 630, distance: 89.3
click at [537, 561] on label "katru gadu septembrī" at bounding box center [709, 560] width 711 height 37
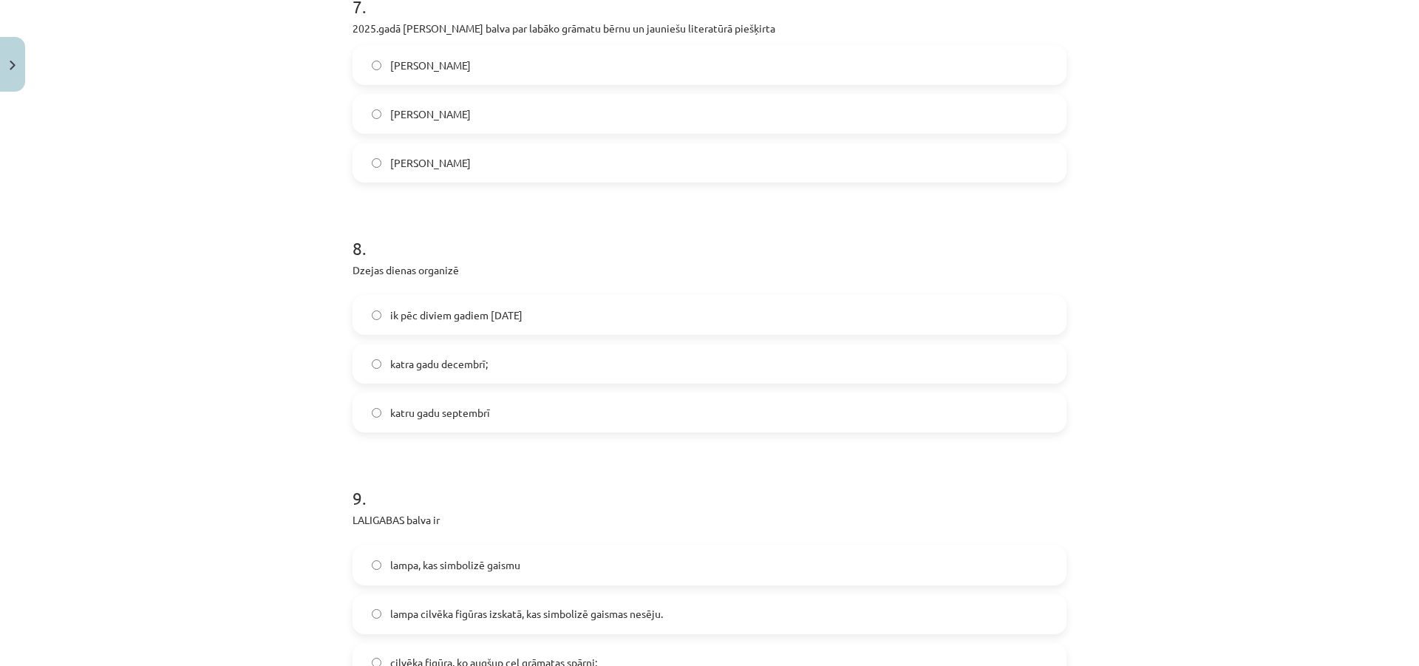
scroll to position [1847, 0]
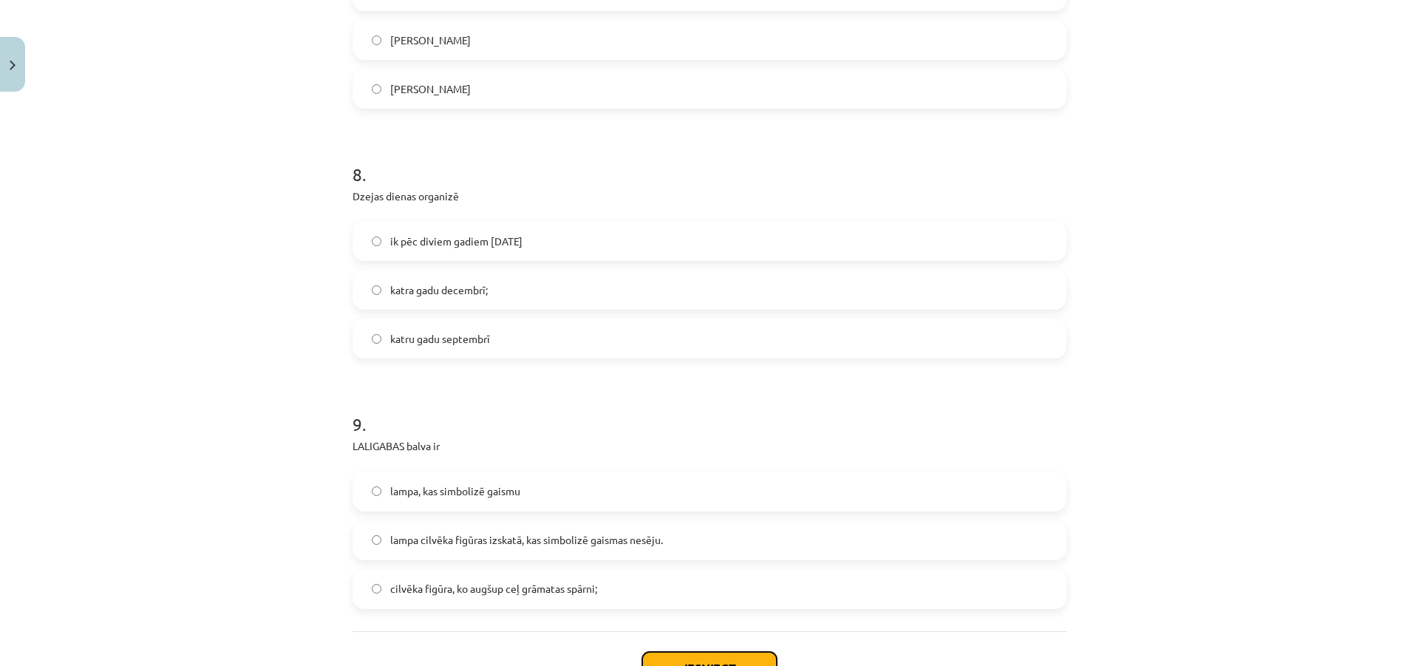
click at [743, 664] on button "Iesniegt" at bounding box center [709, 668] width 134 height 33
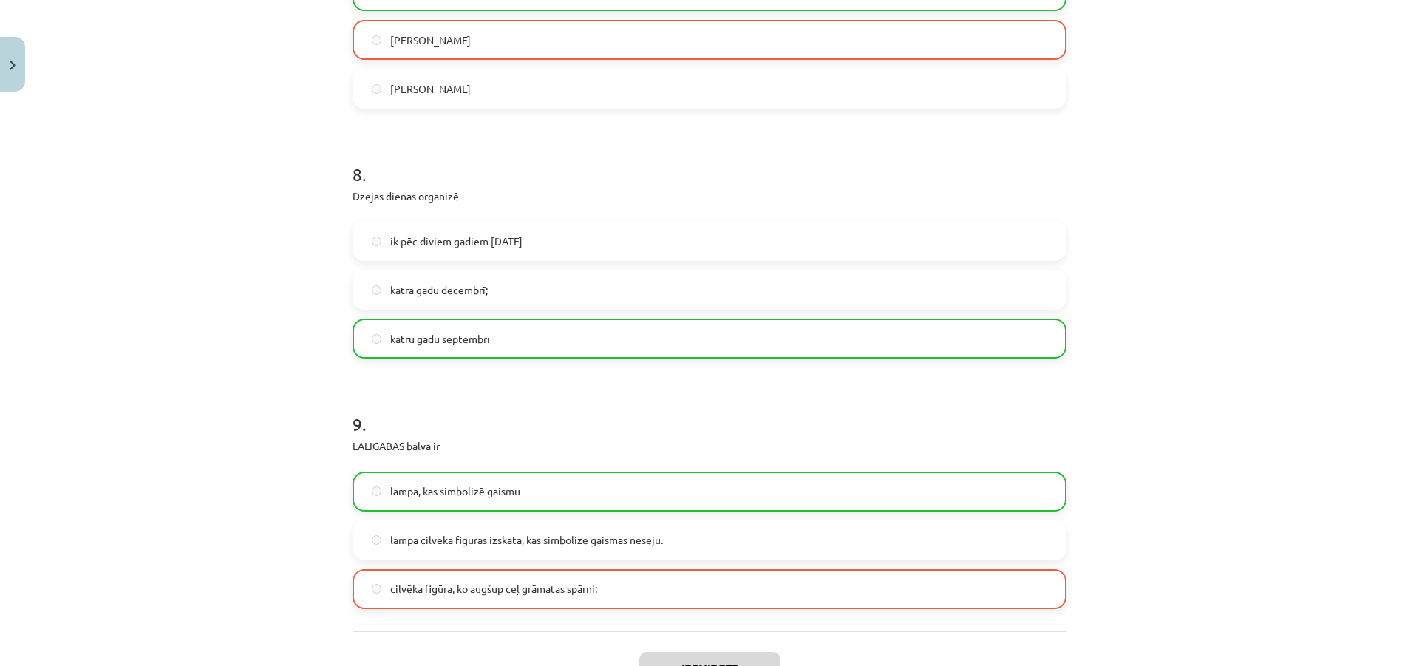
scroll to position [2008, 0]
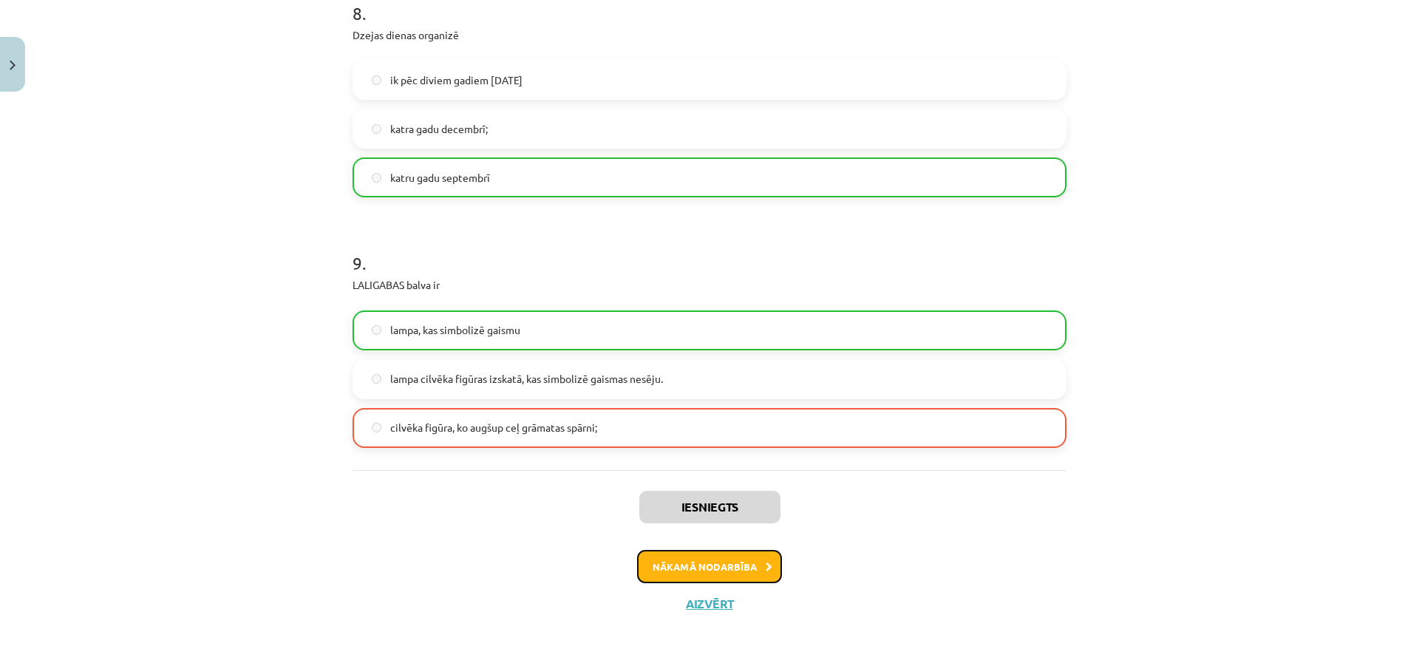
click at [751, 571] on button "Nākamā nodarbība" at bounding box center [709, 567] width 145 height 34
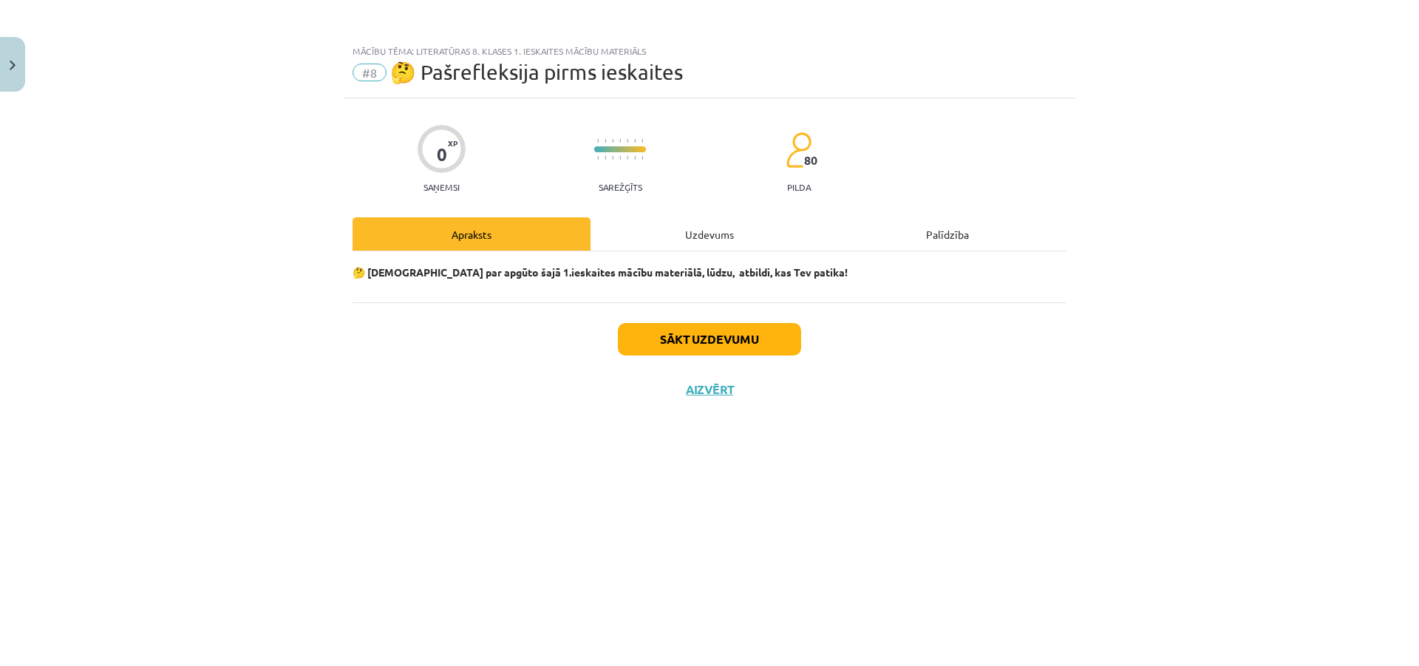
scroll to position [0, 0]
click at [752, 334] on button "Sākt uzdevumu" at bounding box center [709, 339] width 183 height 33
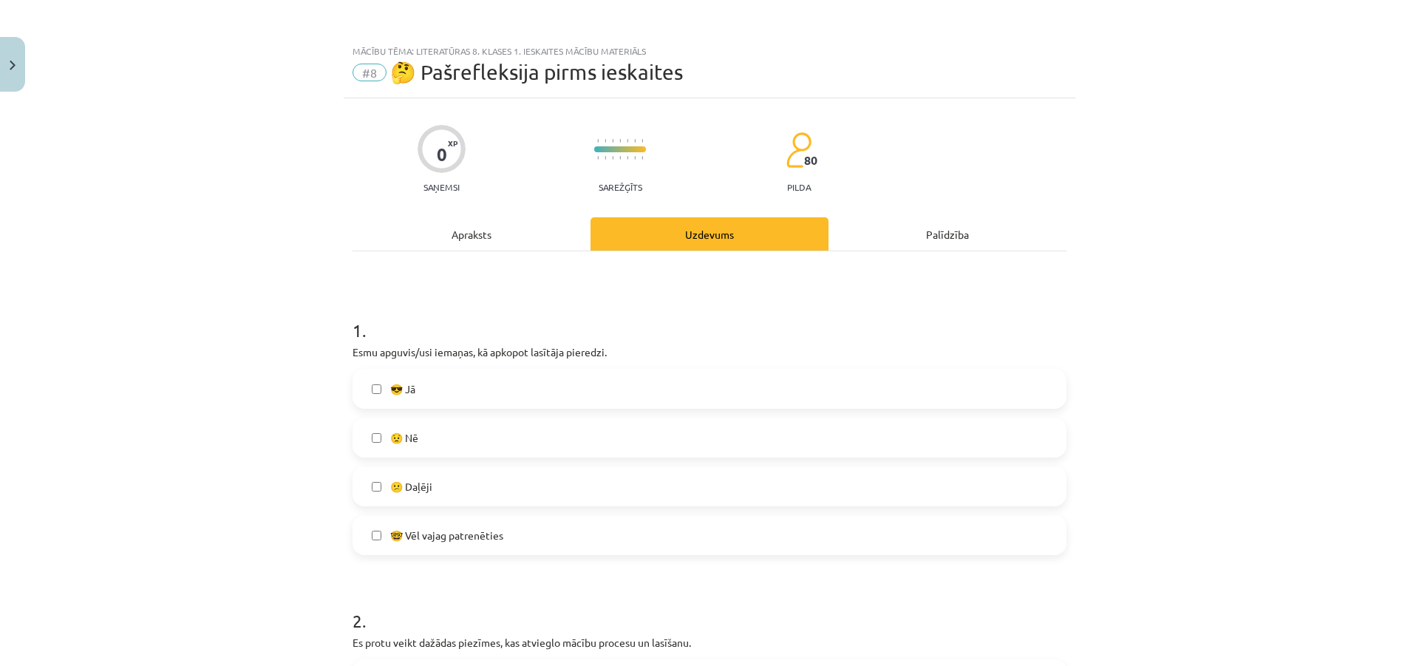
click at [563, 538] on label "🤓 Vēl vajag patrenēties" at bounding box center [709, 534] width 711 height 37
click at [552, 452] on label "😟 Nē" at bounding box center [709, 437] width 711 height 37
drag, startPoint x: 533, startPoint y: 486, endPoint x: 501, endPoint y: 572, distance: 91.7
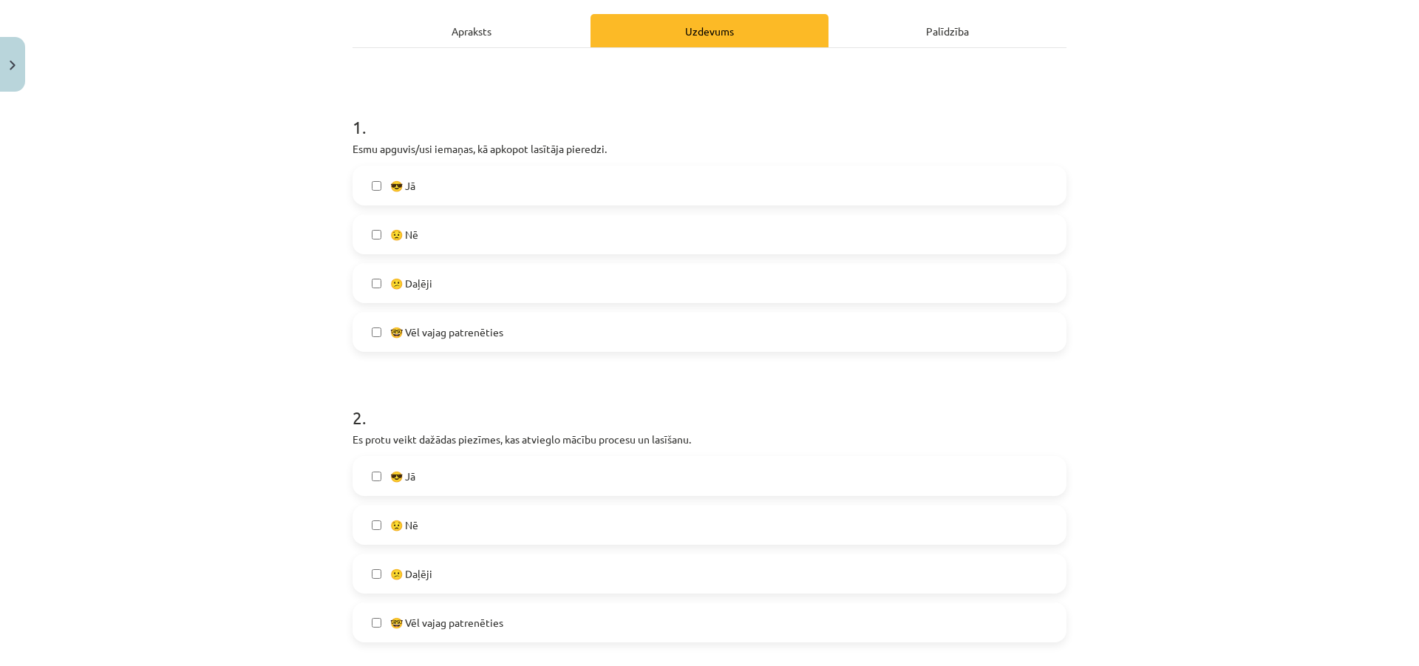
scroll to position [222, 0]
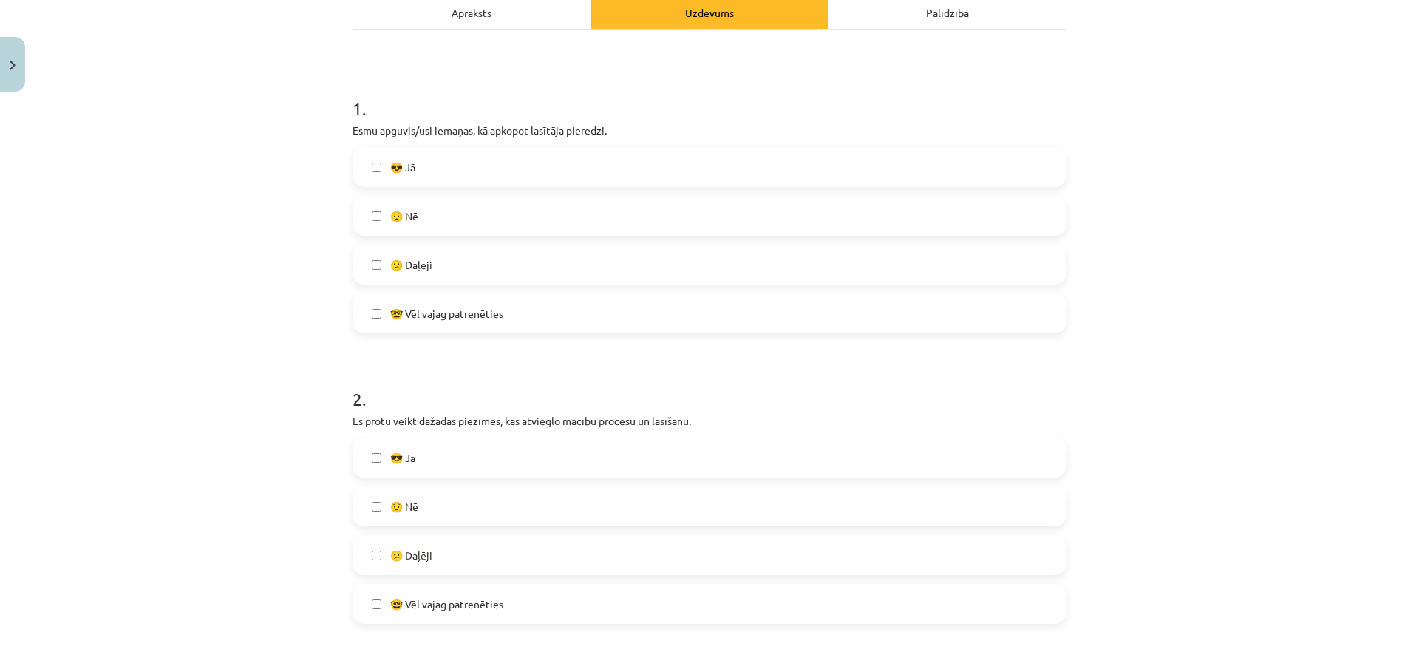
click at [519, 559] on label "😕 Daļēji" at bounding box center [709, 554] width 711 height 37
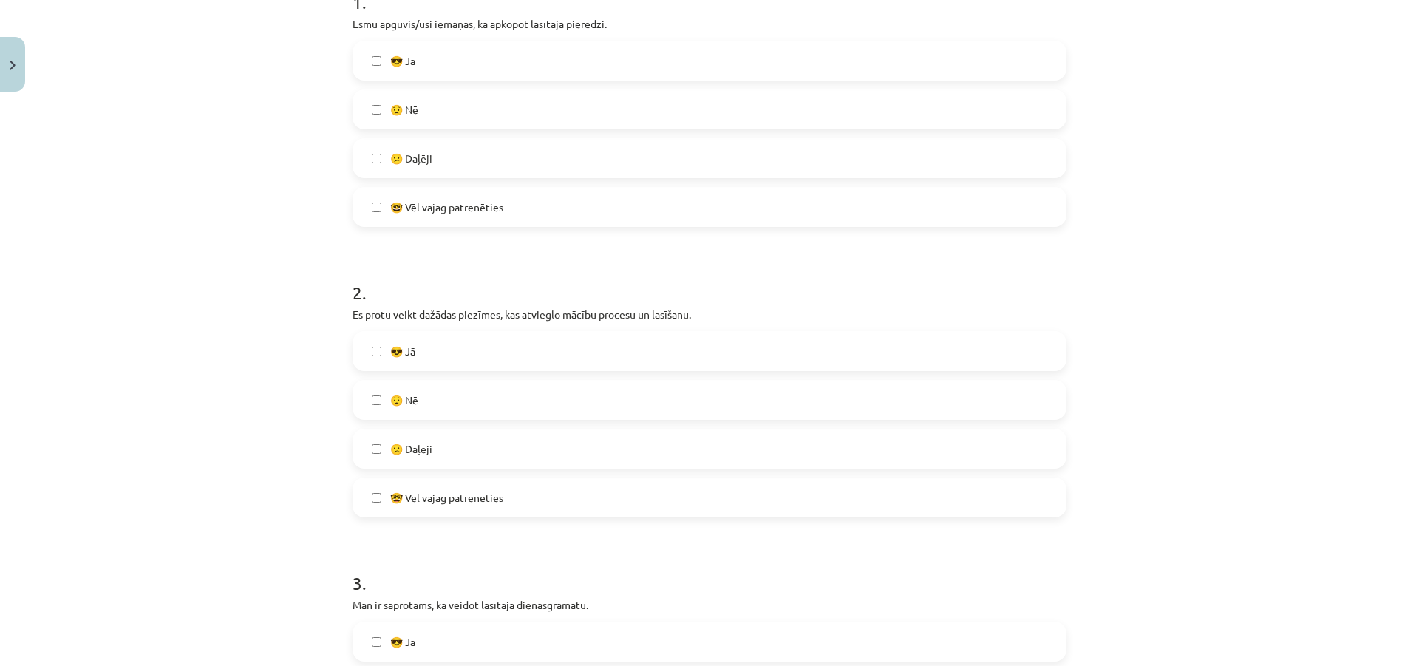
scroll to position [443, 0]
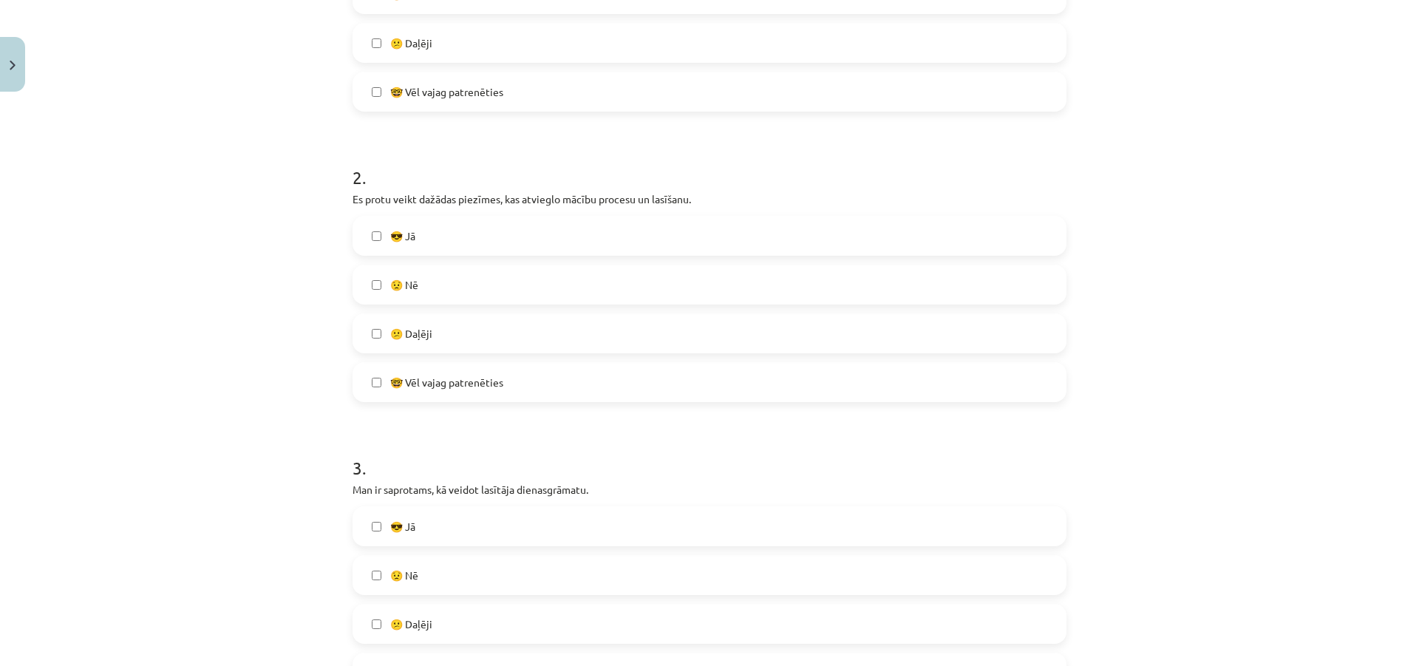
click at [525, 526] on label "😎 Jā" at bounding box center [709, 526] width 711 height 37
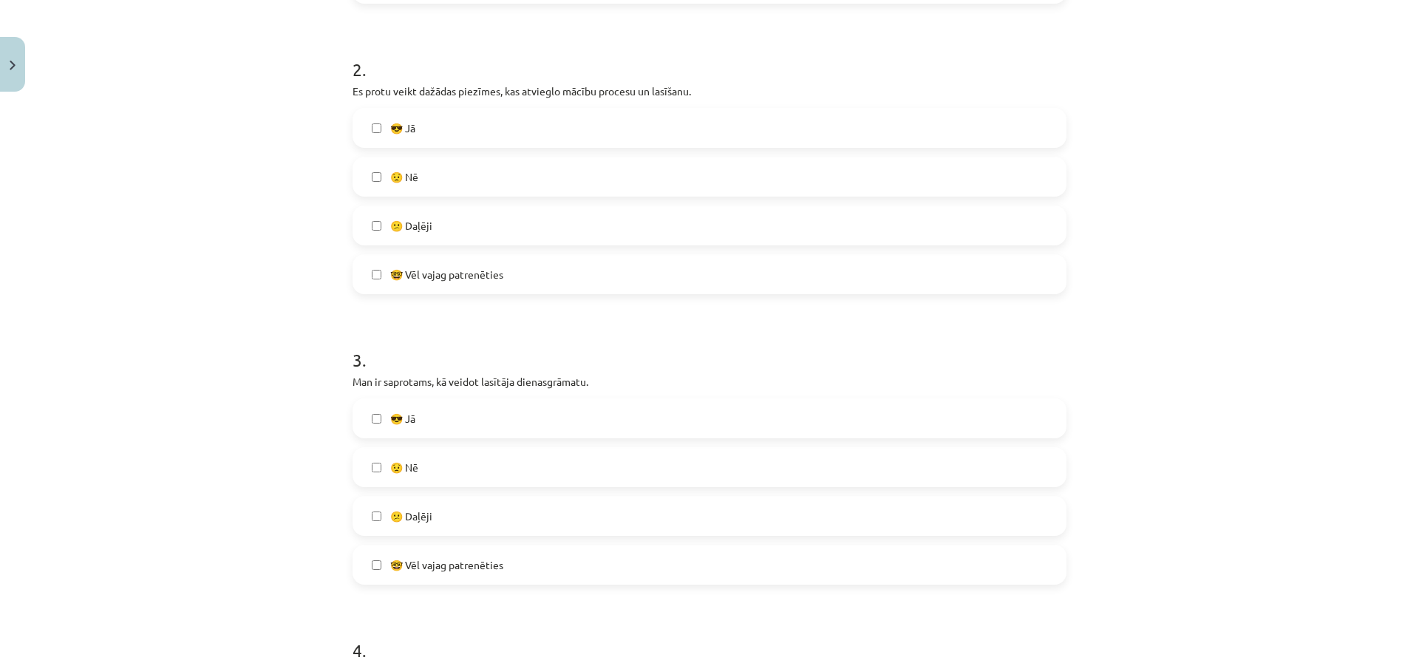
scroll to position [665, 0]
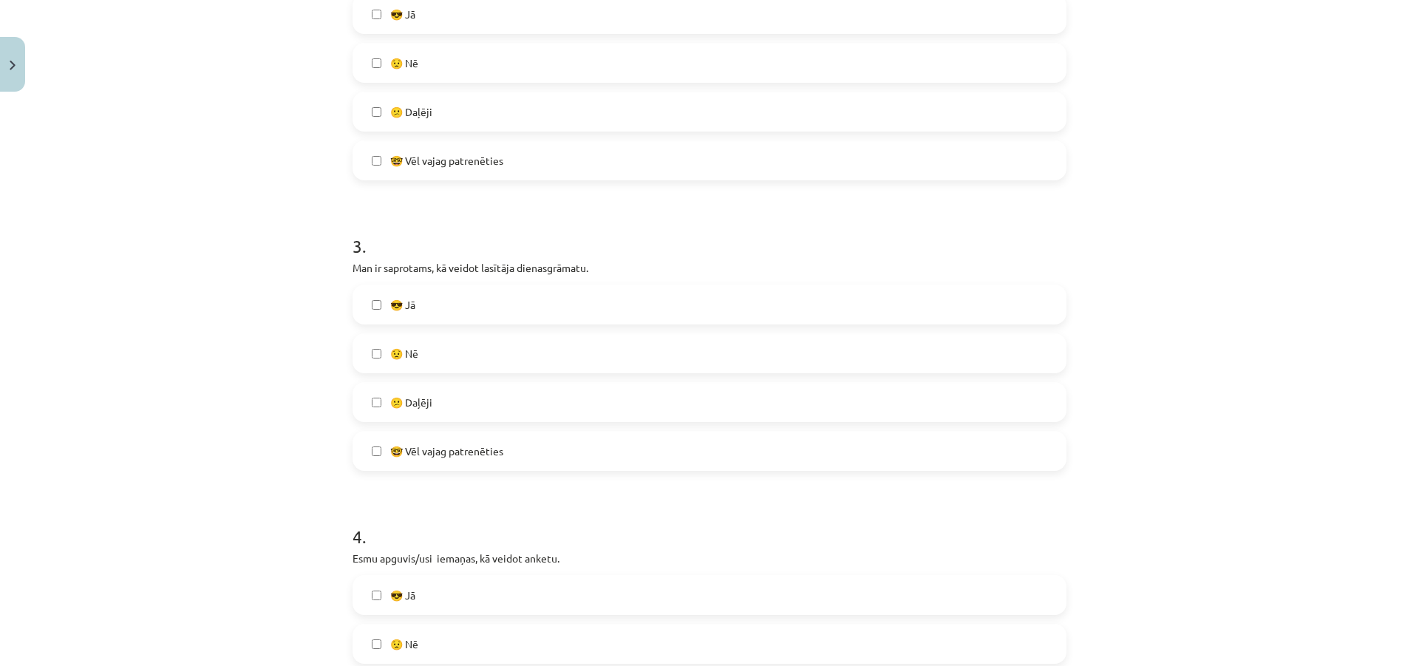
click at [556, 470] on div "🤓 Vēl vajag patrenēties" at bounding box center [709, 451] width 714 height 40
click at [612, 460] on label "🤓 Vēl vajag patrenēties" at bounding box center [709, 450] width 711 height 37
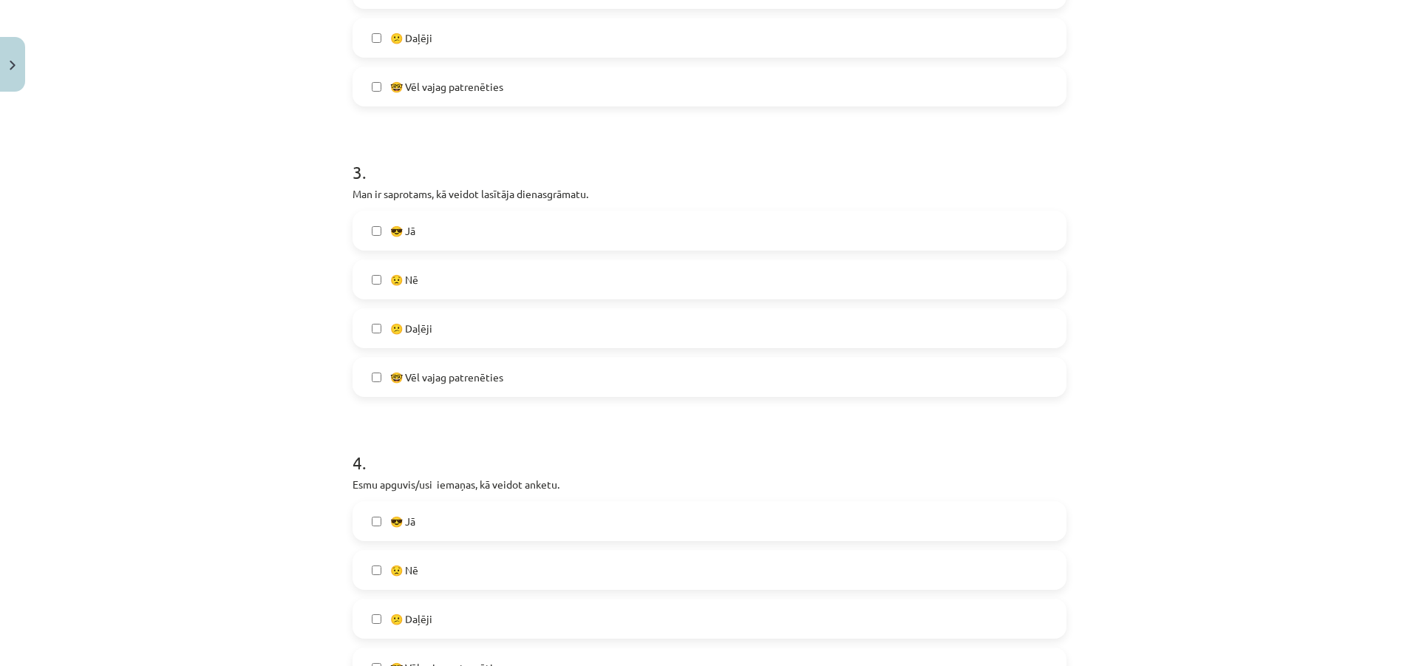
scroll to position [813, 0]
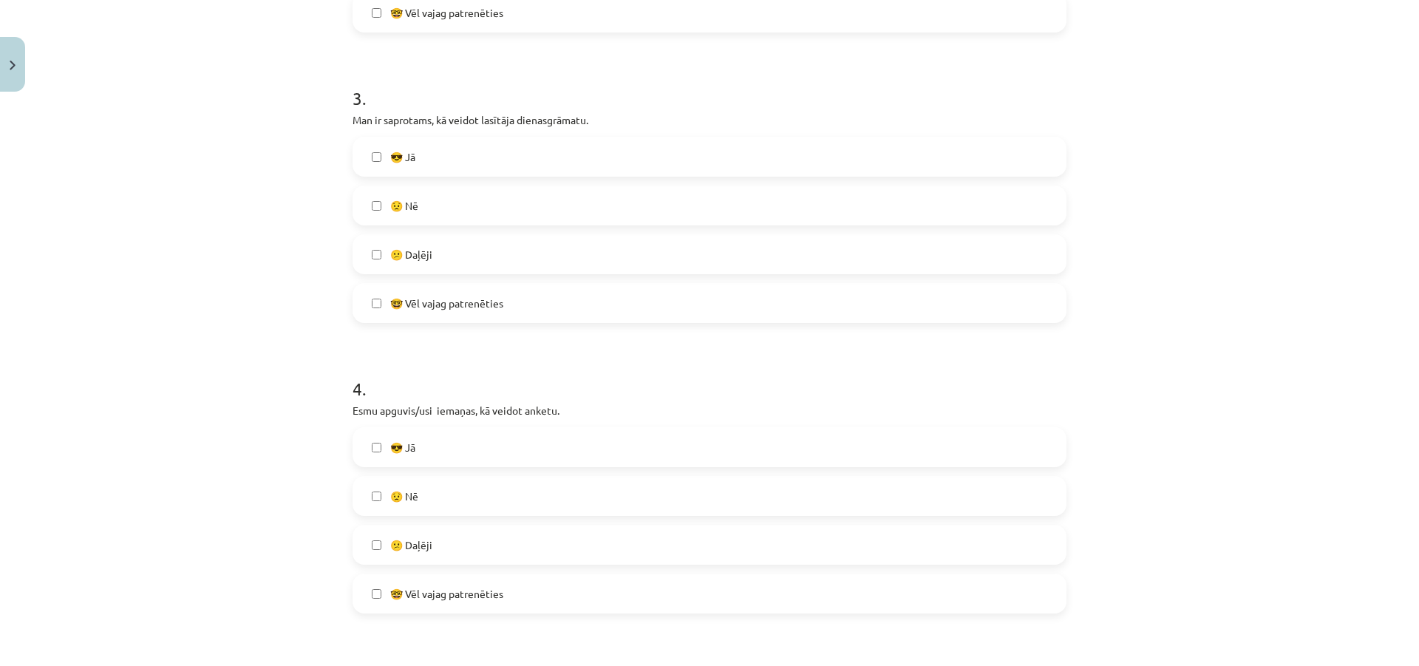
click at [461, 545] on label "😕 Daļēji" at bounding box center [709, 544] width 711 height 37
click at [530, 599] on label "🤓 Vēl vajag patrenēties" at bounding box center [709, 593] width 711 height 37
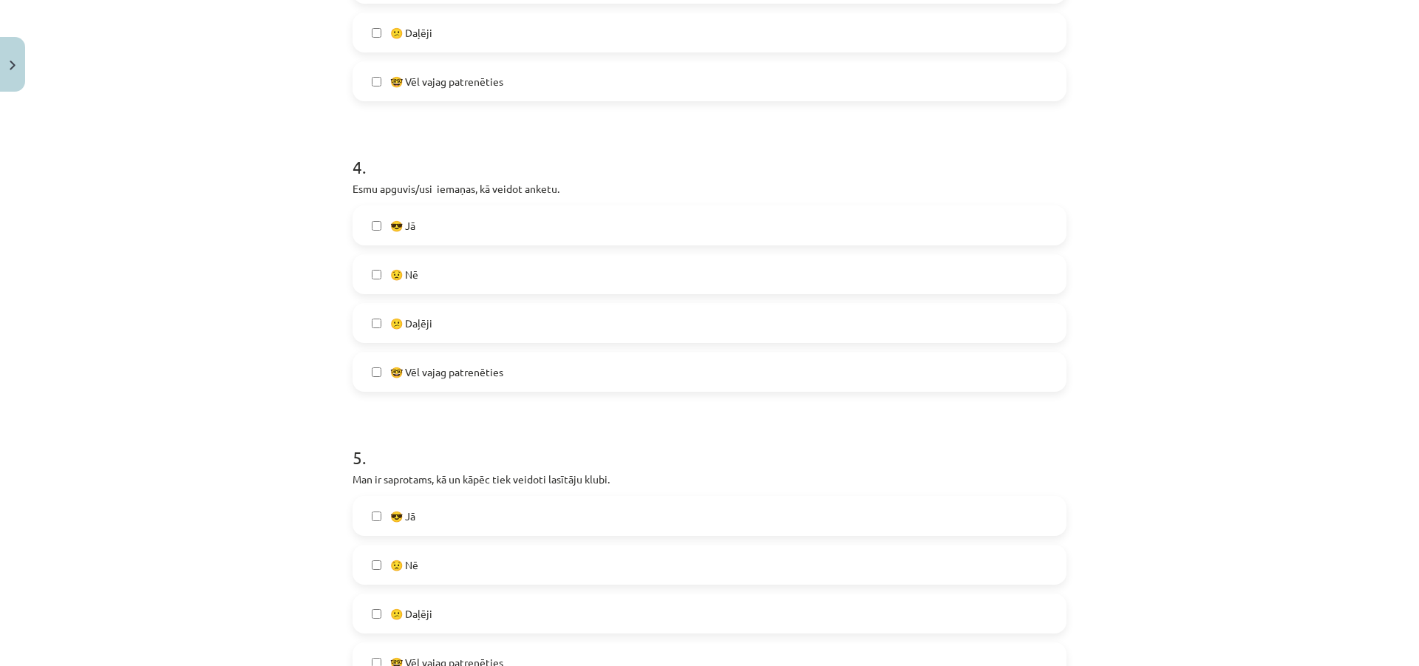
scroll to position [1108, 0]
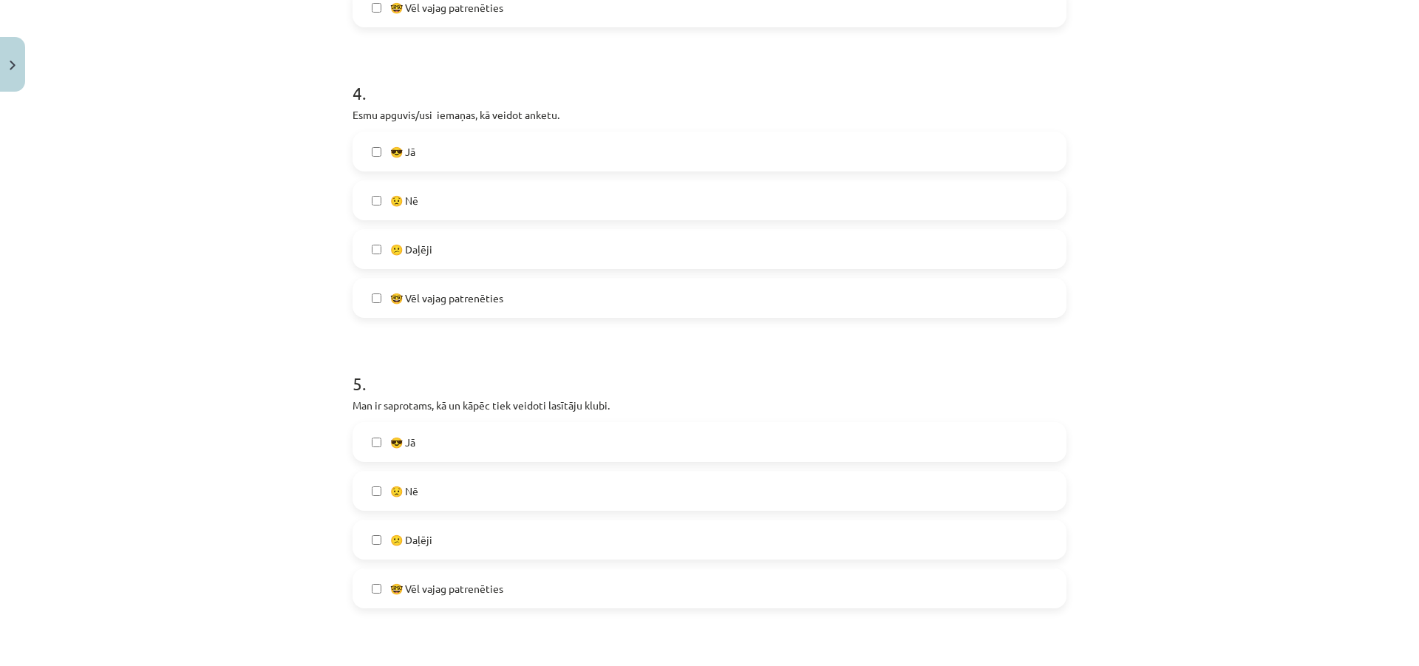
click at [560, 453] on label "😎 Jā" at bounding box center [709, 441] width 711 height 37
click at [561, 495] on label "😟 Nē" at bounding box center [709, 490] width 711 height 37
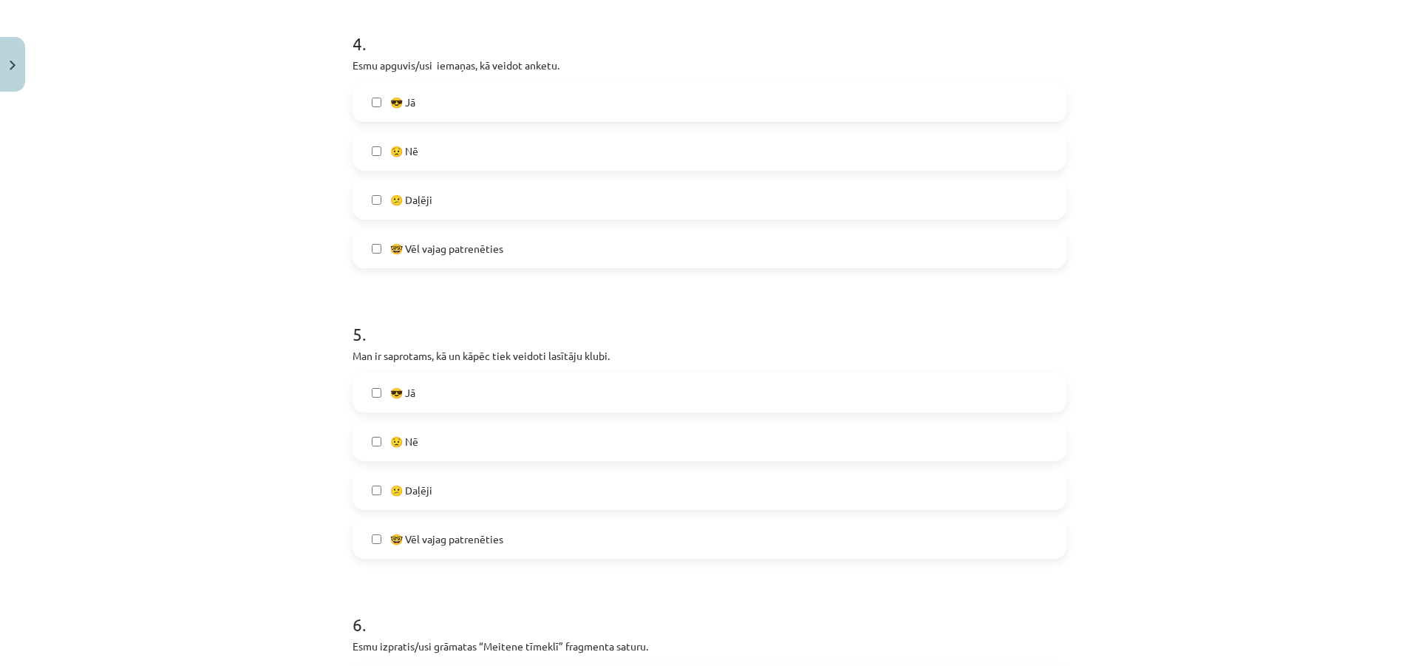
scroll to position [1182, 0]
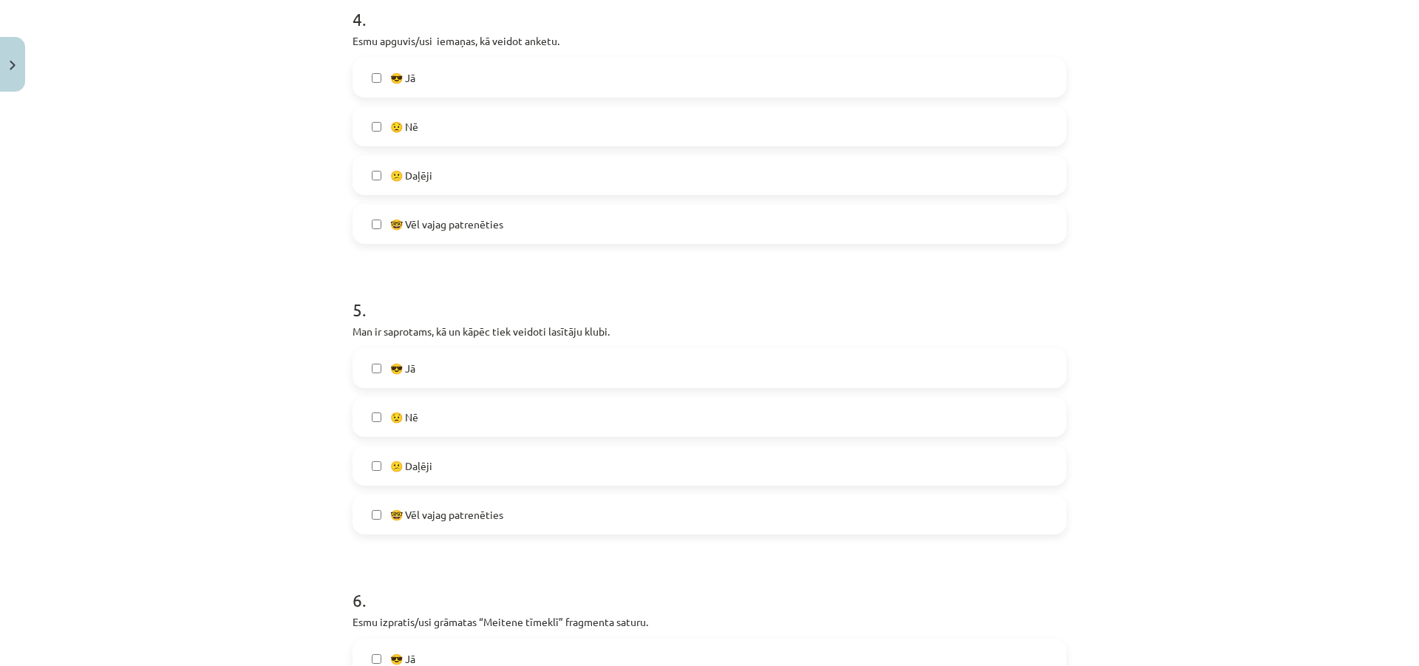
click at [559, 470] on label "😕 Daļēji" at bounding box center [709, 465] width 711 height 37
click at [524, 494] on div "😎 Jā 😟 Nē 😕 Daļēji 🤓 Vēl vajag patrenēties" at bounding box center [709, 441] width 714 height 186
click at [517, 516] on label "🤓 Vēl vajag patrenēties" at bounding box center [709, 514] width 711 height 37
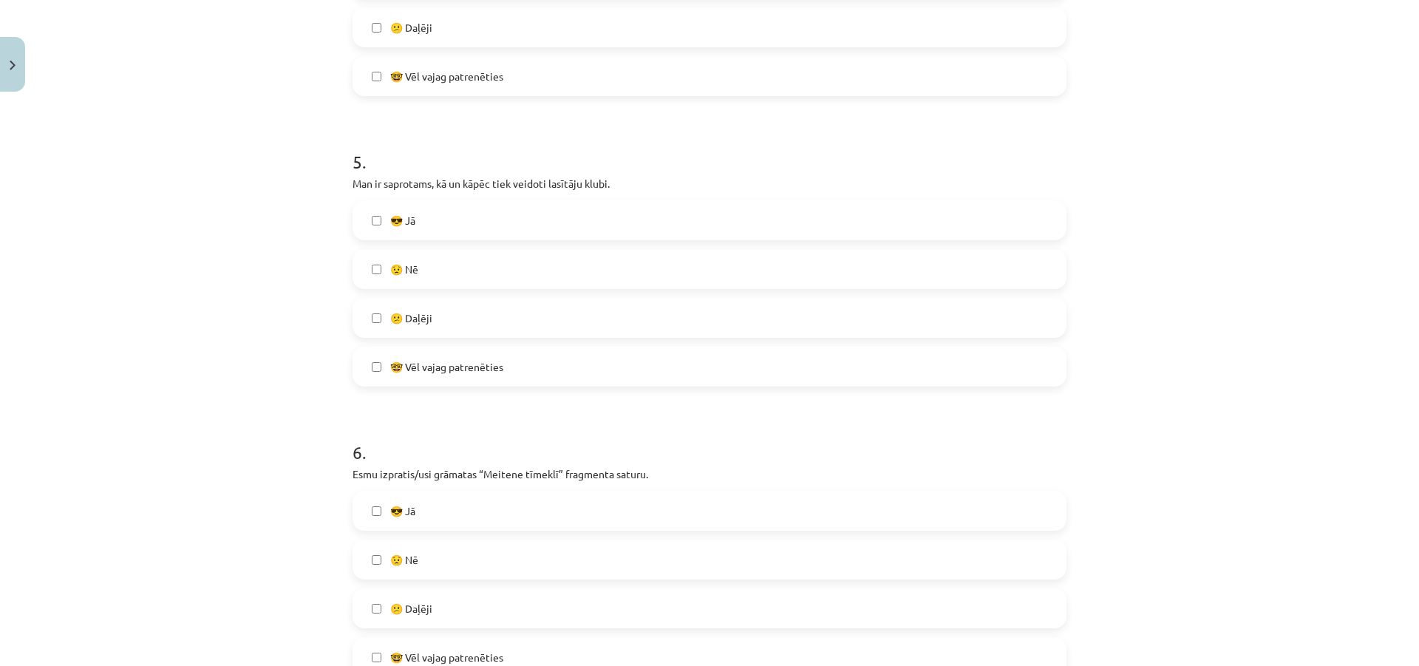
scroll to position [1404, 0]
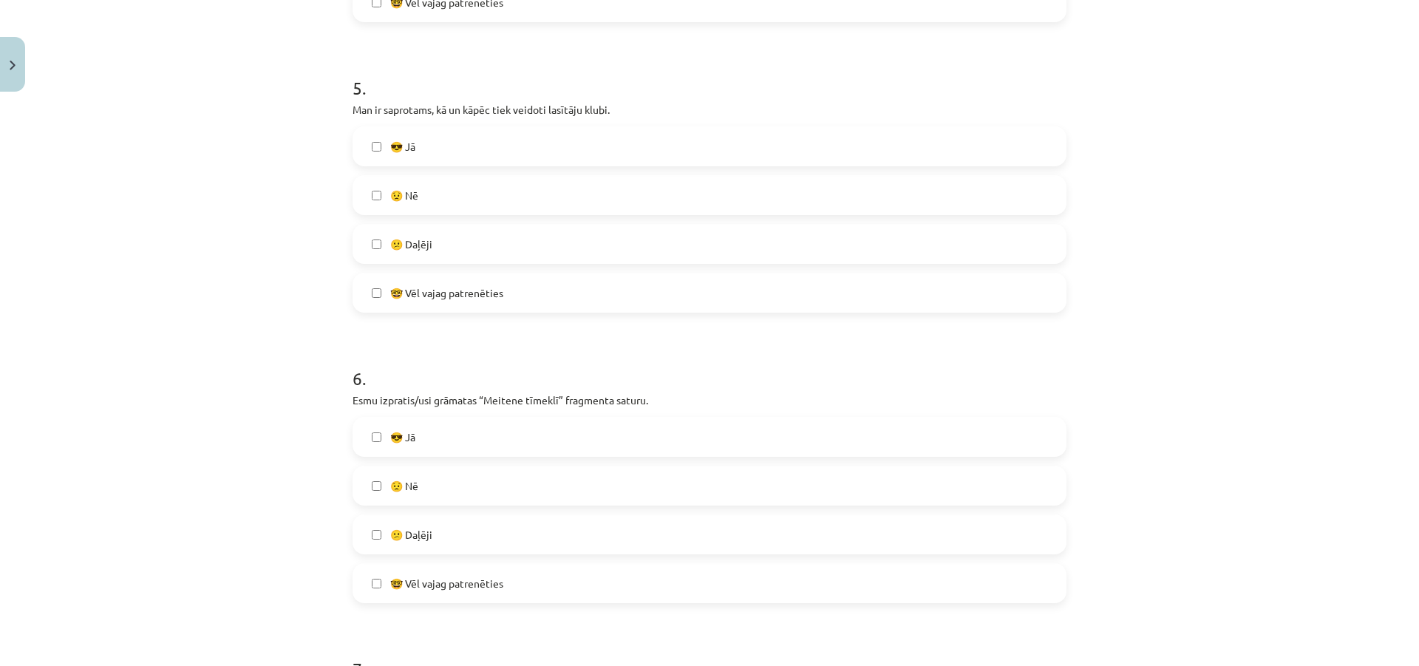
click at [438, 530] on label "😕 Daļēji" at bounding box center [709, 534] width 711 height 37
click at [455, 586] on span "🤓 Vēl vajag patrenēties" at bounding box center [446, 584] width 113 height 16
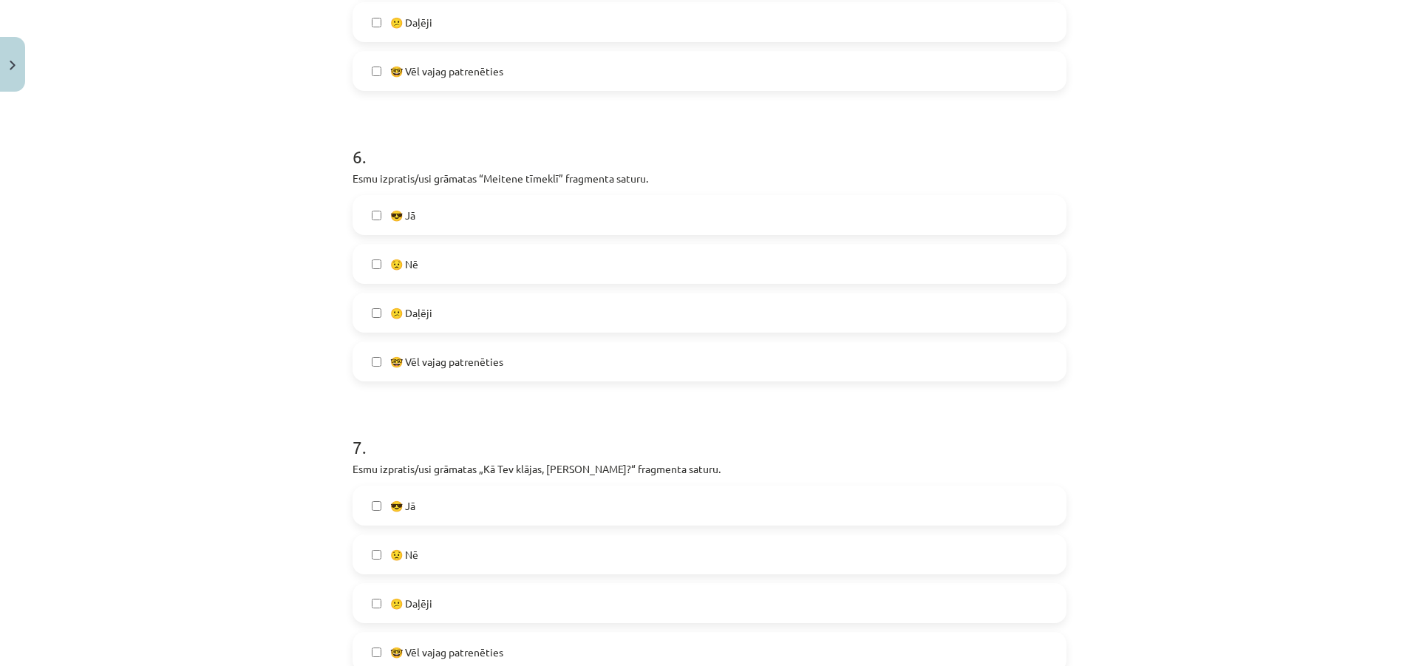
scroll to position [1773, 0]
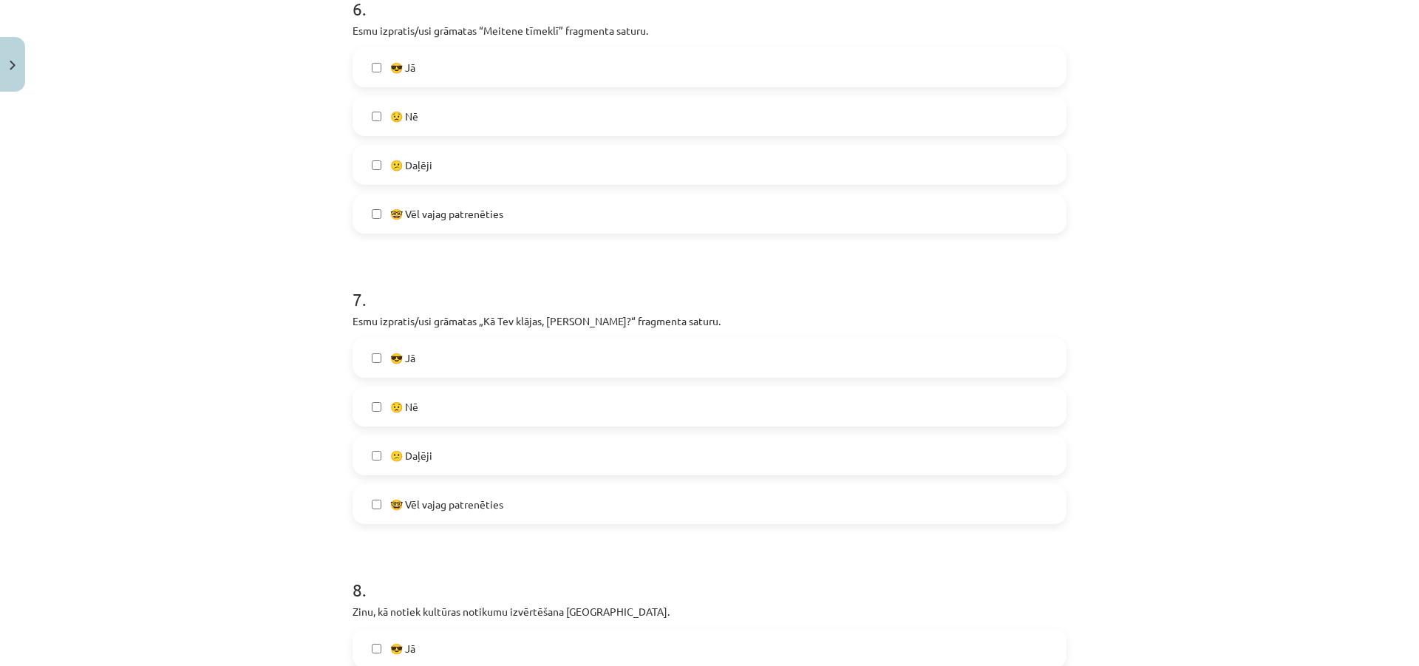
click at [608, 361] on label "😎 Jā" at bounding box center [709, 357] width 711 height 37
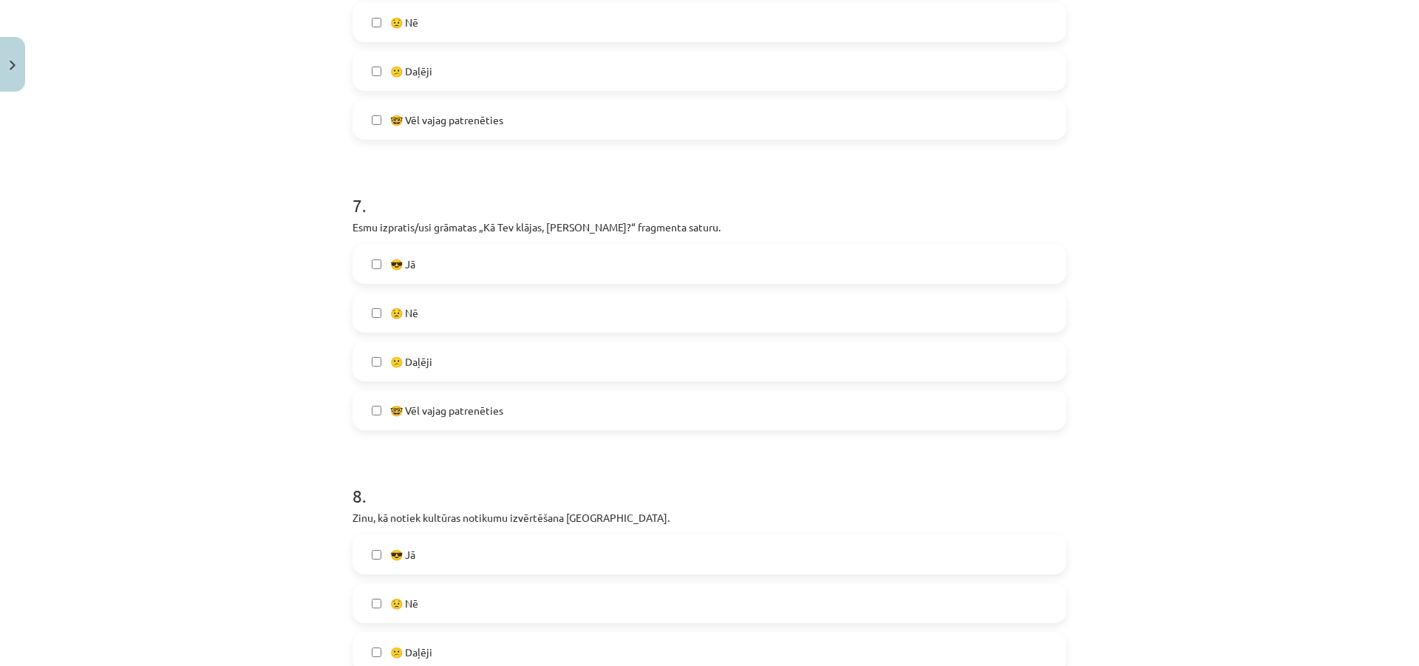
scroll to position [1995, 0]
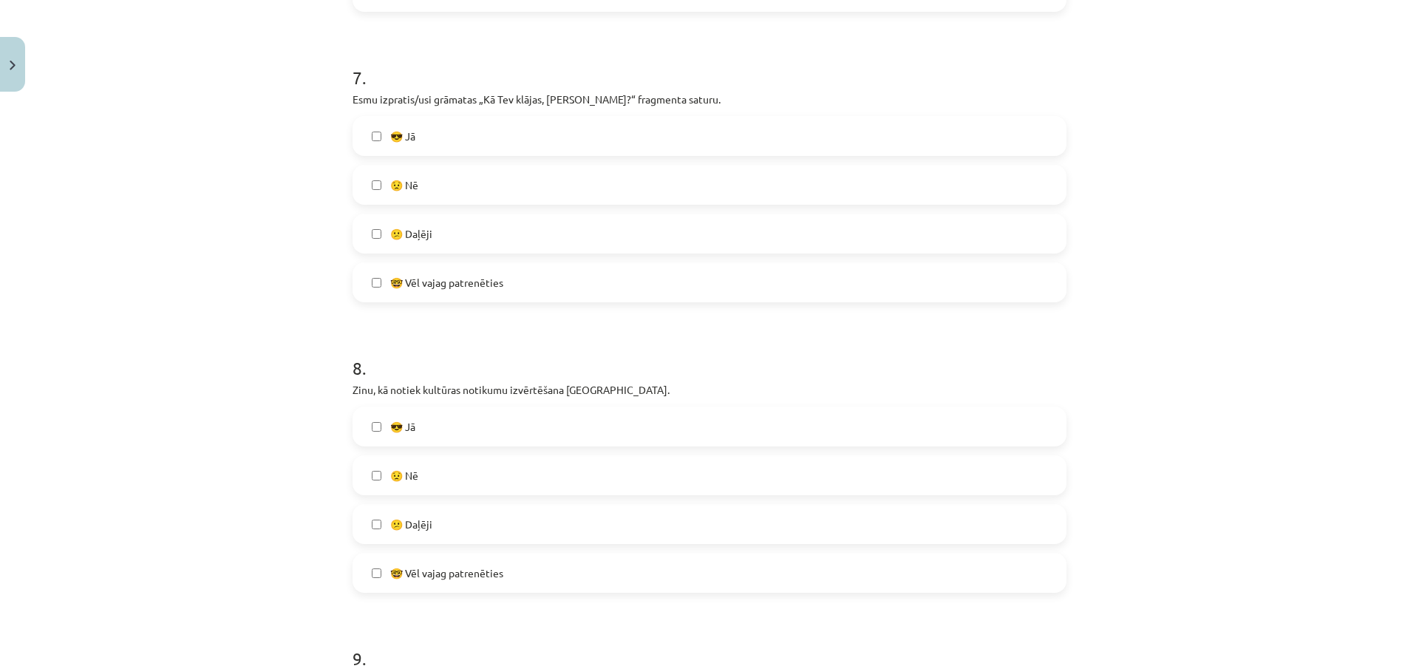
click at [557, 424] on label "😎 Jā" at bounding box center [709, 426] width 711 height 37
click at [477, 575] on span "🤓 Vēl vajag patrenēties" at bounding box center [446, 573] width 113 height 16
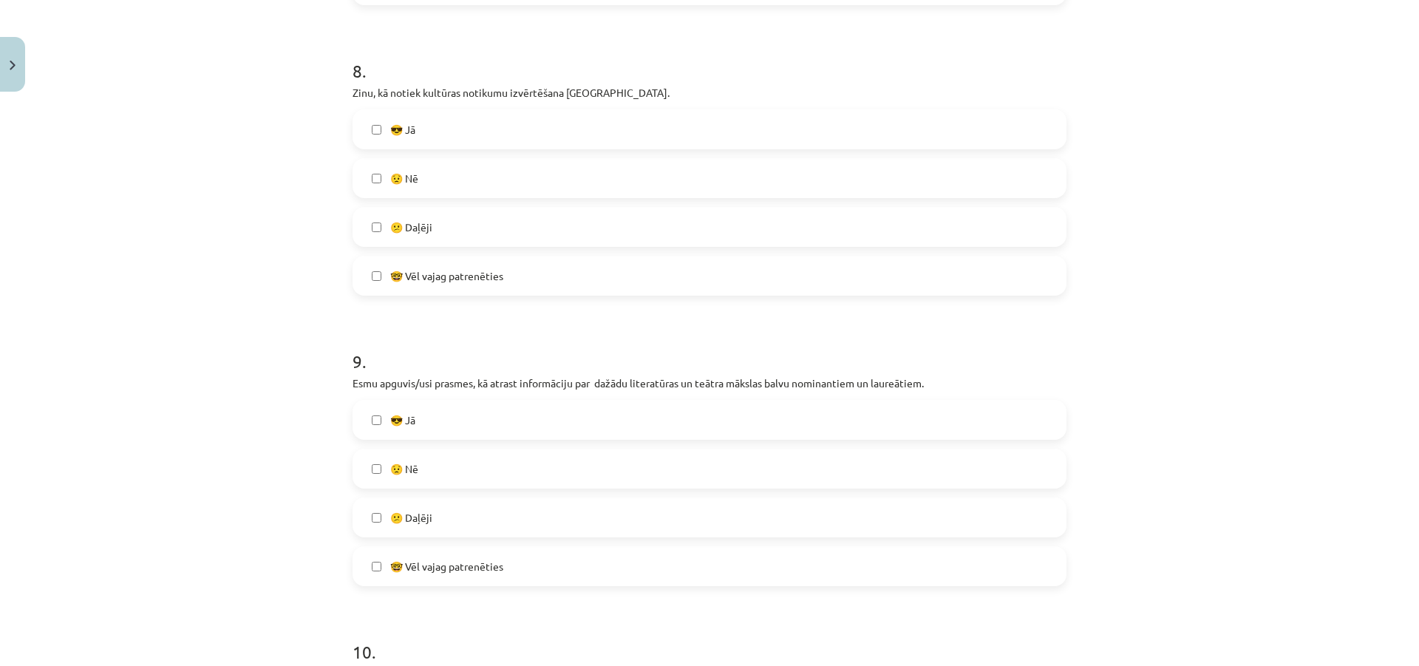
scroll to position [2364, 0]
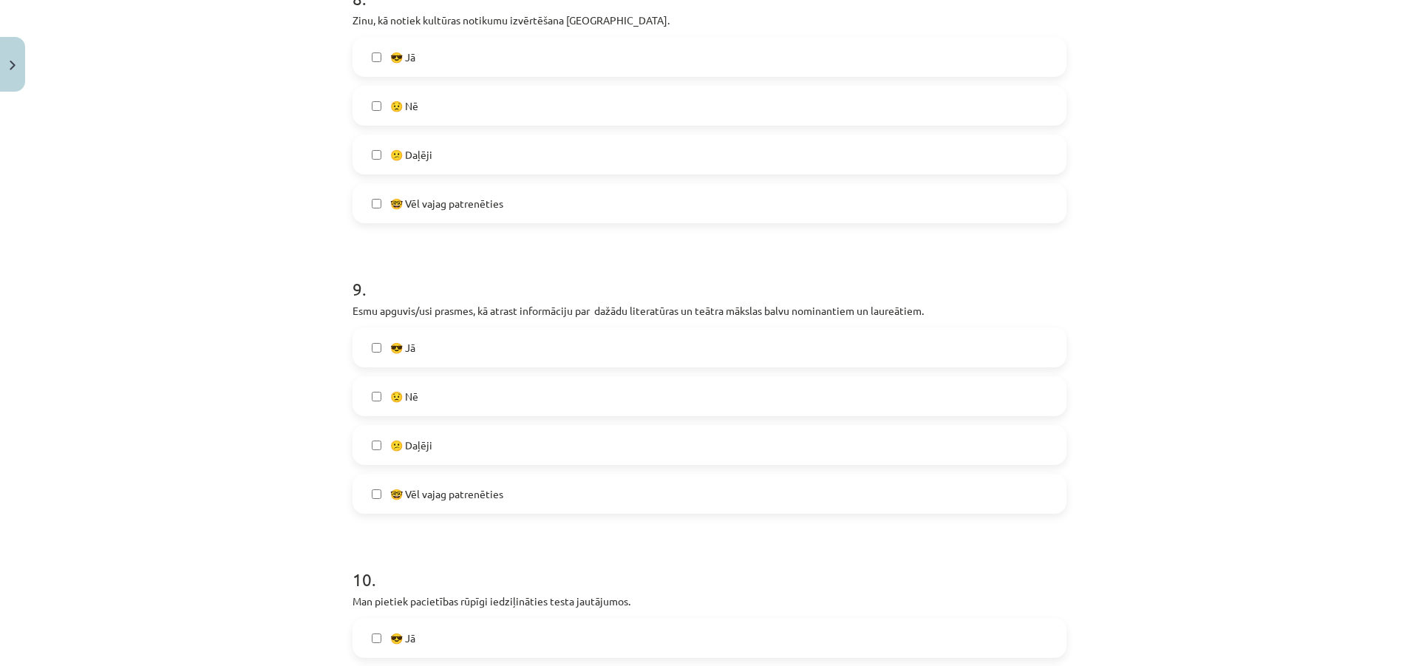
click at [567, 344] on label "😎 Jā" at bounding box center [709, 347] width 711 height 37
click at [519, 440] on label "😕 Daļēji" at bounding box center [709, 444] width 711 height 37
click at [511, 499] on label "🤓 Vēl vajag patrenēties" at bounding box center [709, 493] width 711 height 37
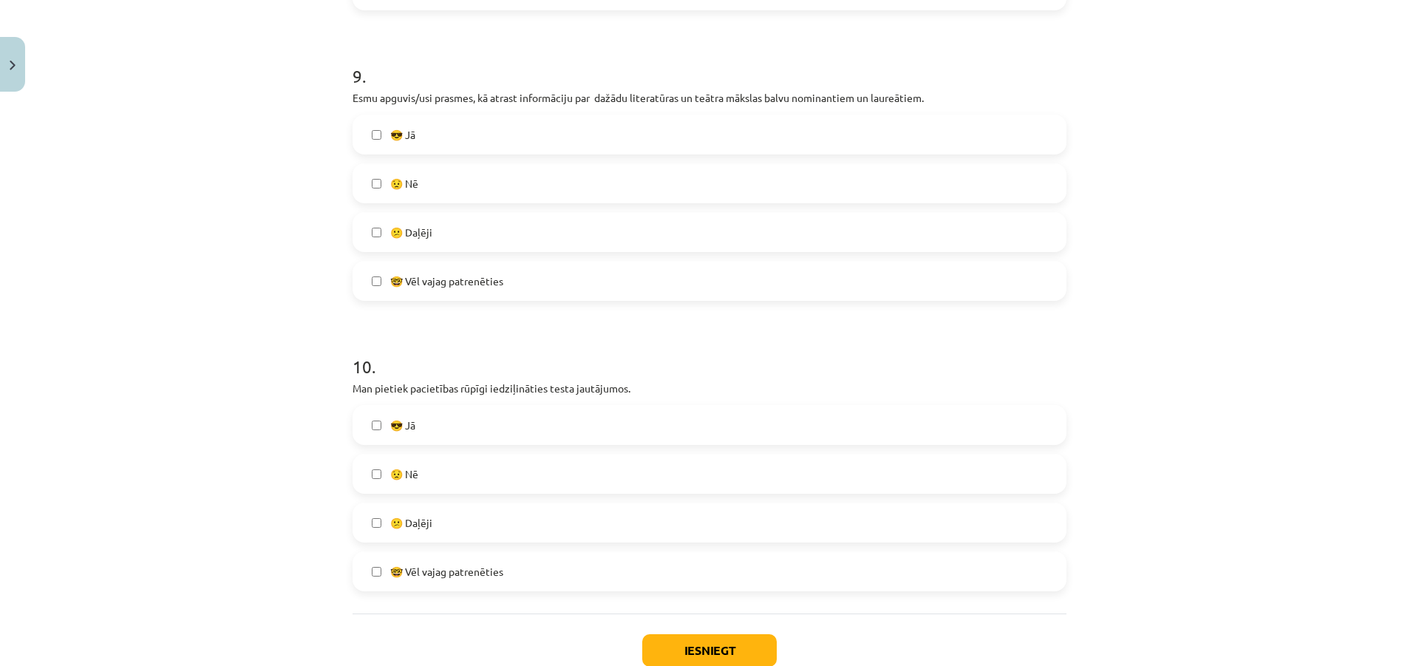
scroll to position [2586, 0]
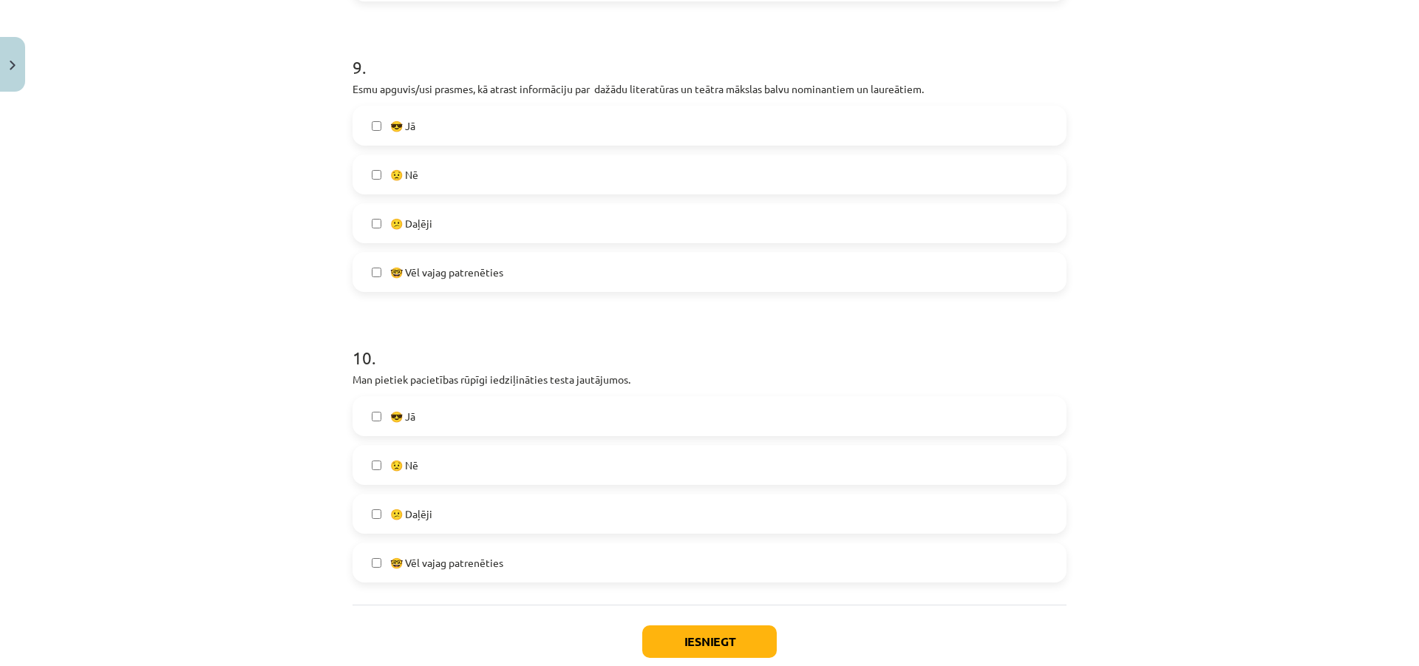
drag, startPoint x: 496, startPoint y: 522, endPoint x: 485, endPoint y: 428, distance: 95.1
click at [494, 508] on label "😕 Daļēji" at bounding box center [709, 513] width 711 height 37
click at [488, 393] on div "10 . Man pietiek pacietības rūpīgi iedziļināties testa jautājumos. 😎 Jā 😟 Nē 😕 …" at bounding box center [709, 451] width 714 height 261
click at [491, 431] on label "😎 Jā" at bounding box center [709, 416] width 711 height 37
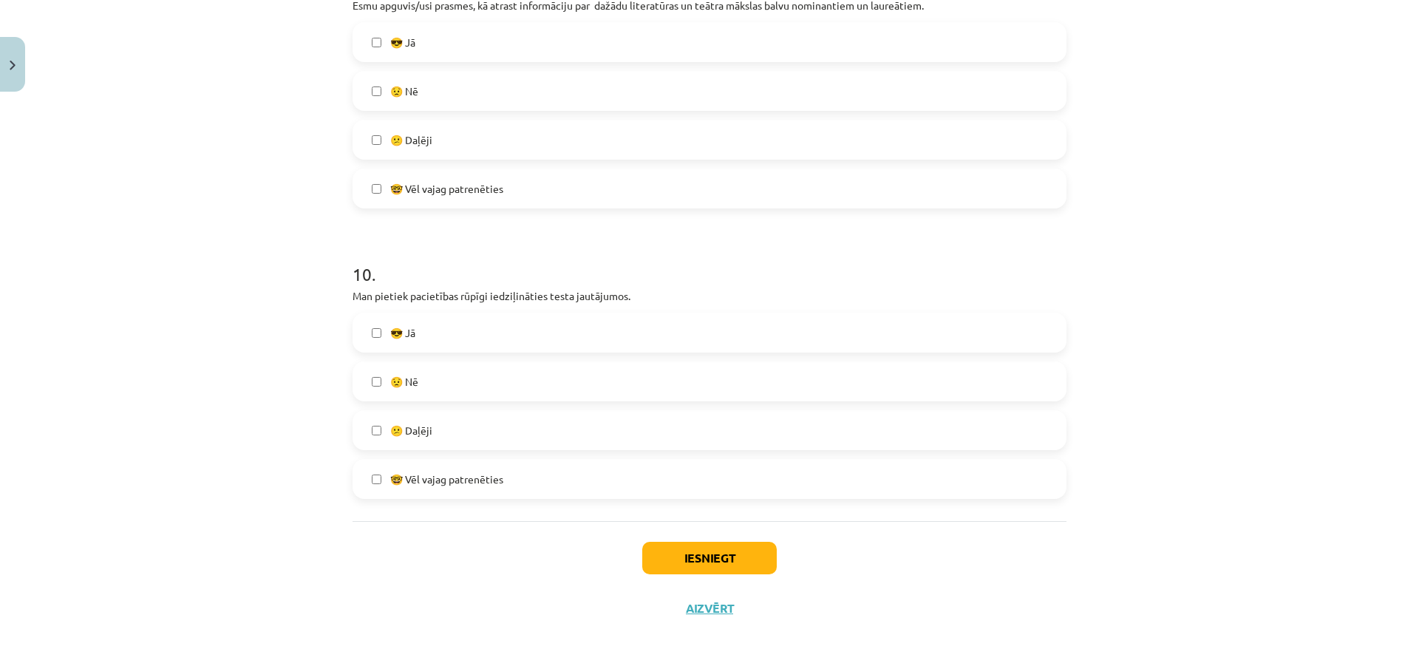
scroll to position [2674, 0]
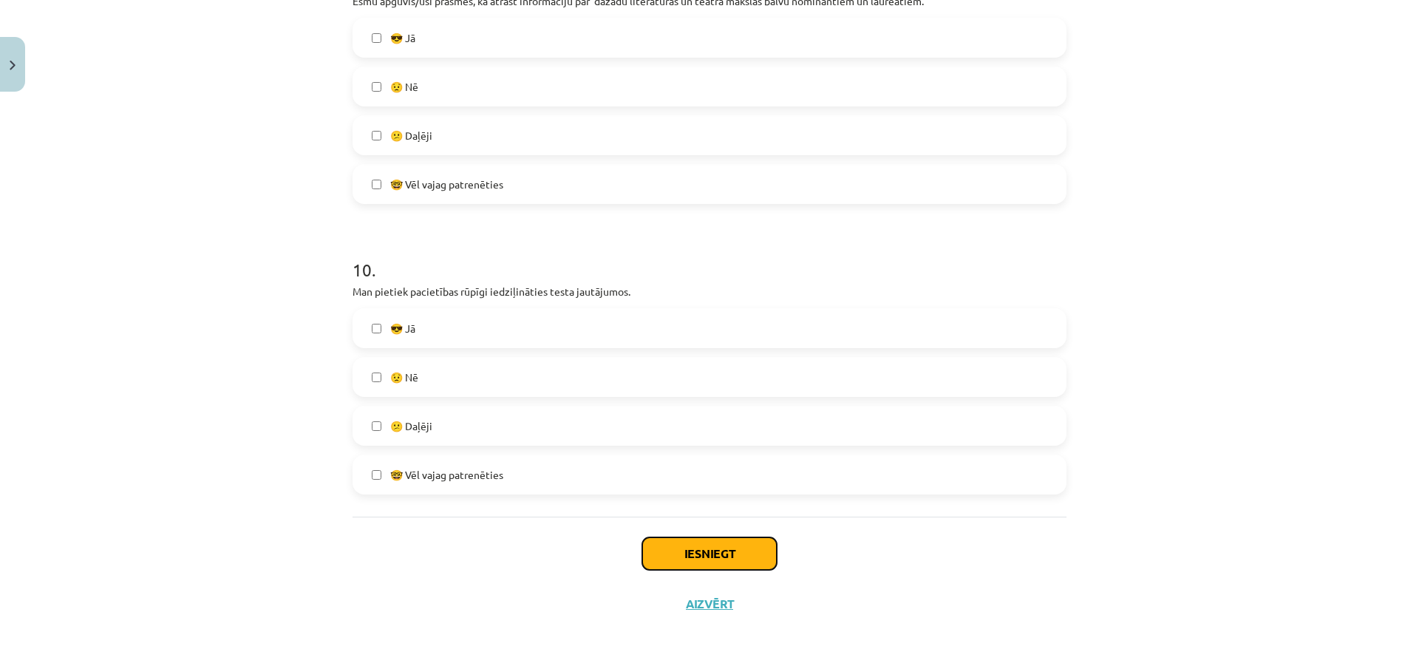
click at [678, 565] on button "Iesniegt" at bounding box center [709, 553] width 134 height 33
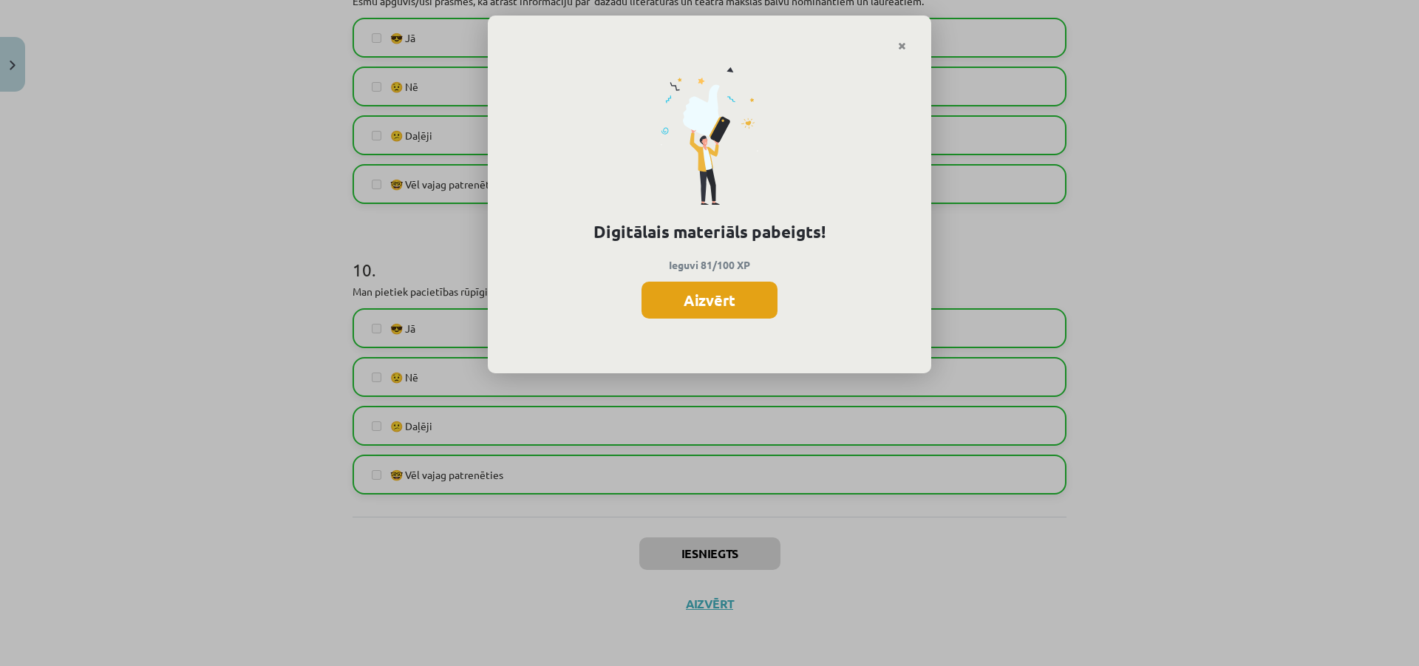
click at [680, 292] on button "Aizvērt" at bounding box center [709, 300] width 136 height 37
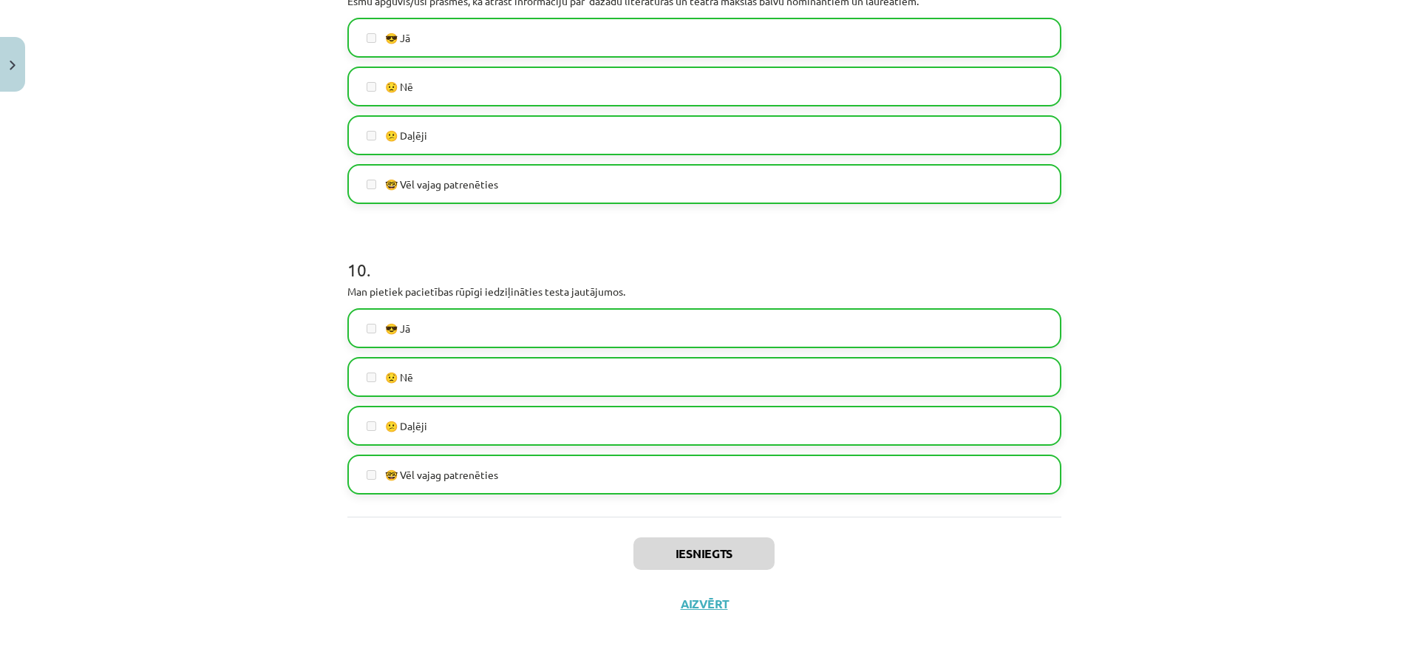
click at [666, 605] on div "Iesniegts Aizvērt" at bounding box center [704, 567] width 714 height 103
click at [676, 602] on button "Aizvērt" at bounding box center [704, 603] width 56 height 15
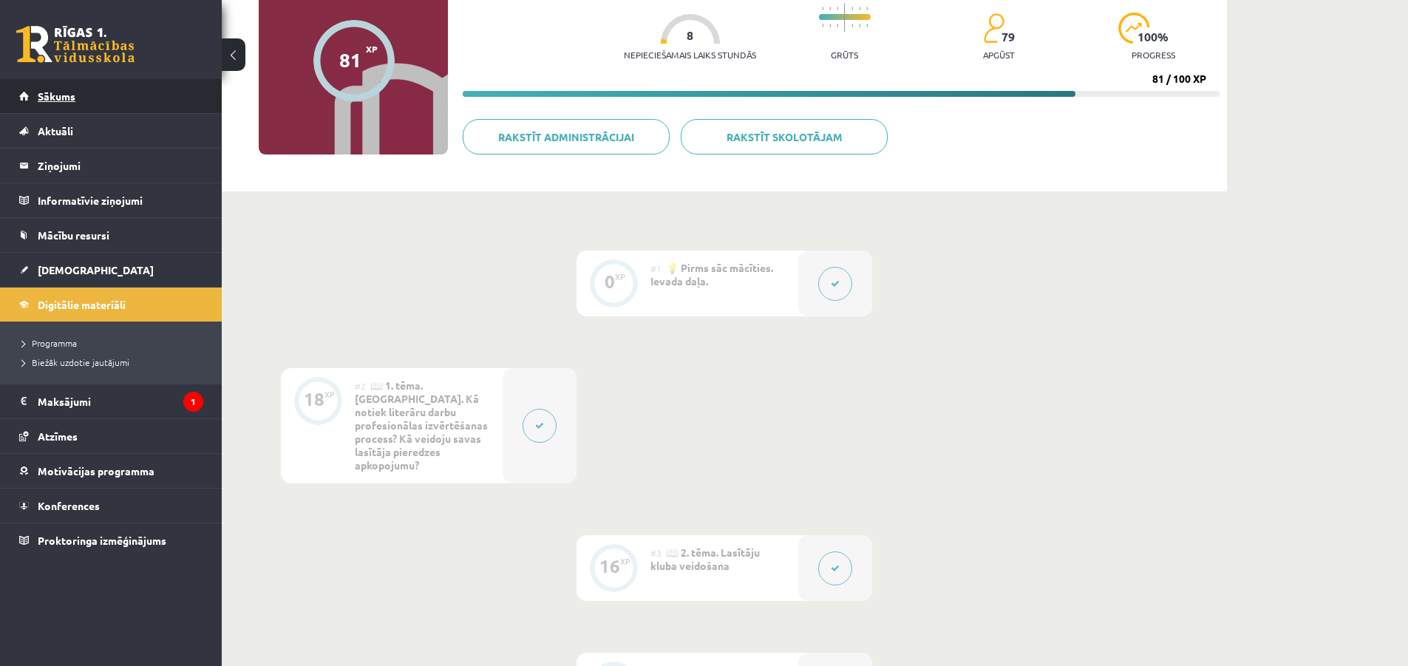
click at [36, 94] on link "Sākums" at bounding box center [111, 96] width 184 height 34
